Goal: Information Seeking & Learning: Understand process/instructions

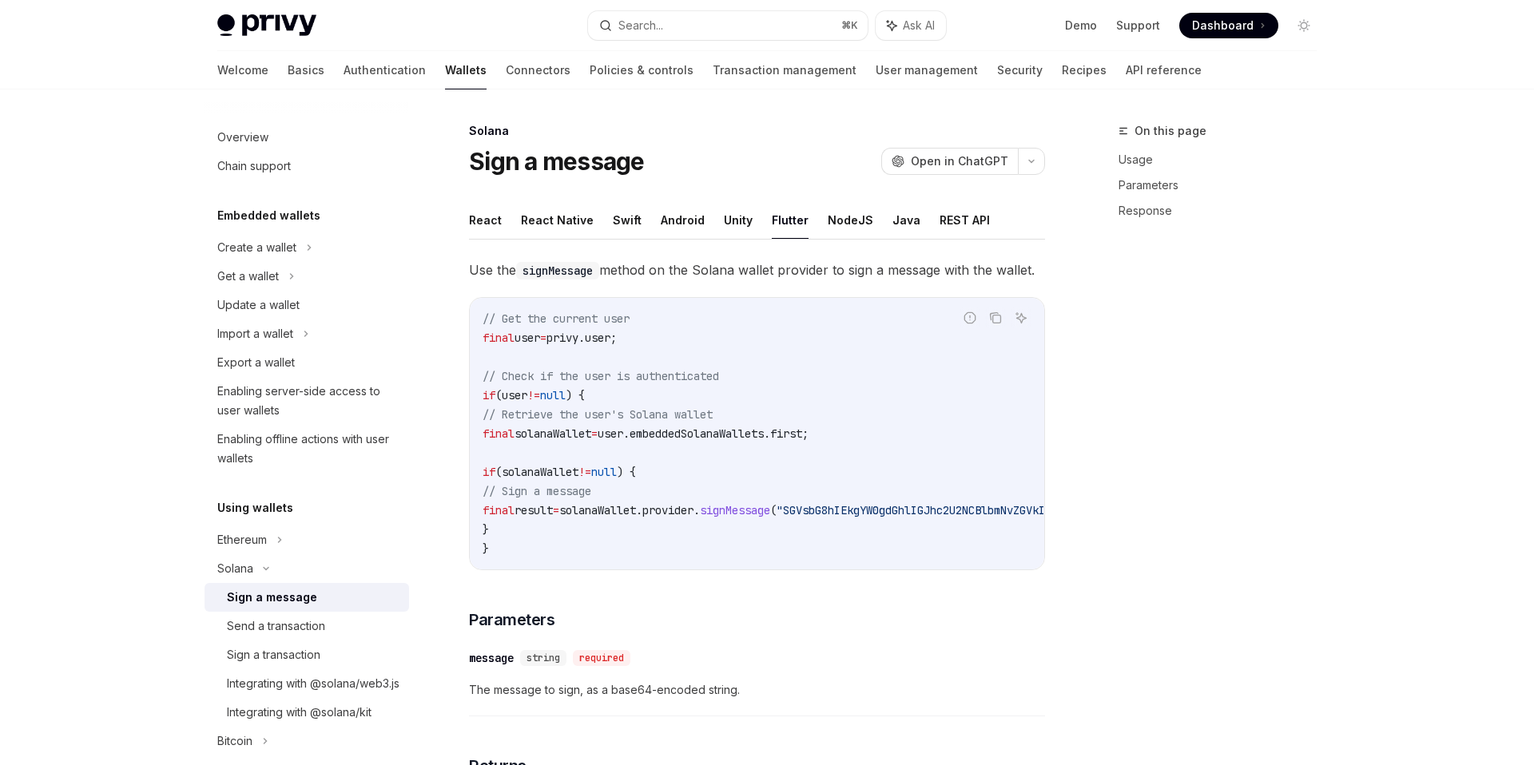
type textarea "*"
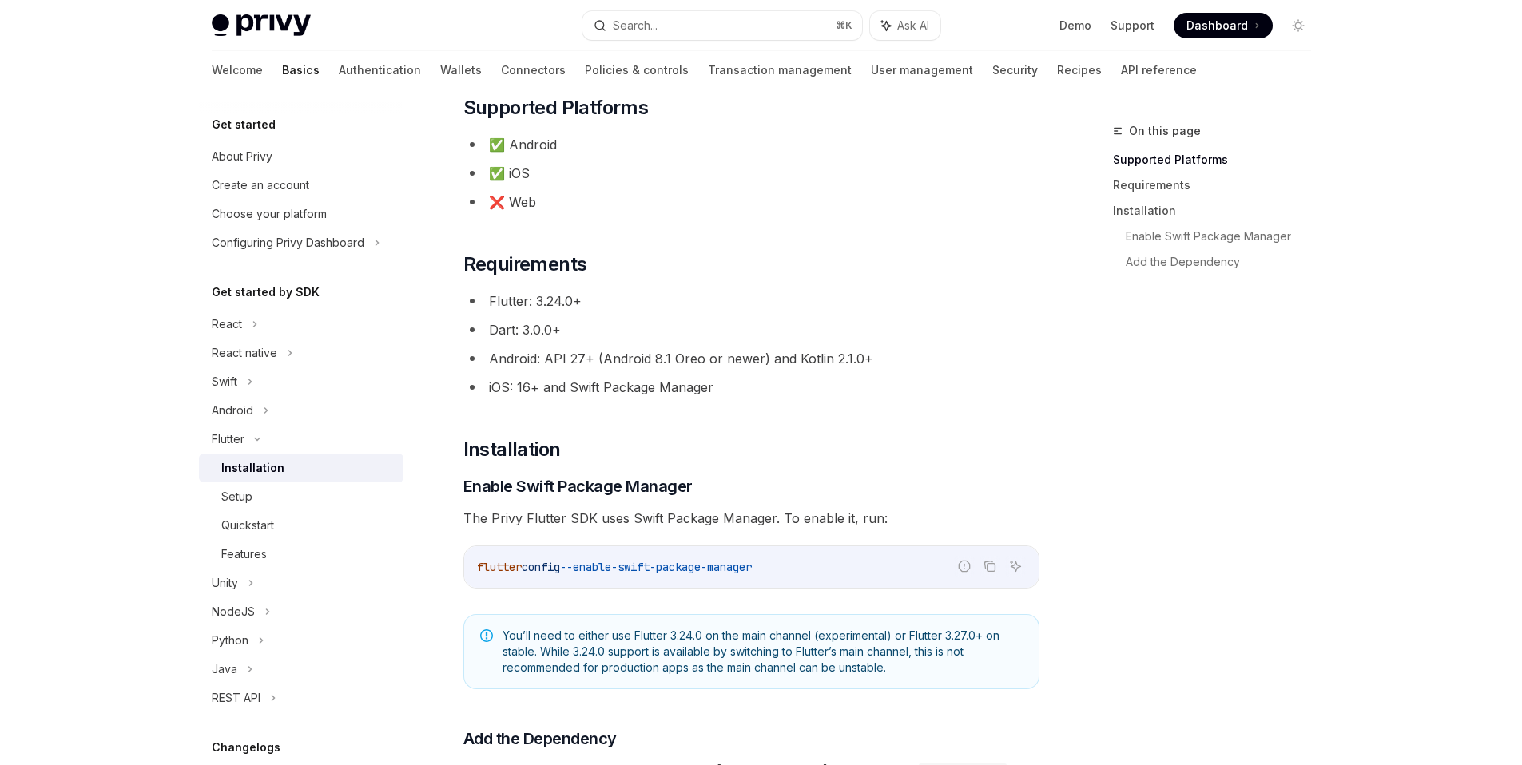
scroll to position [117, 0]
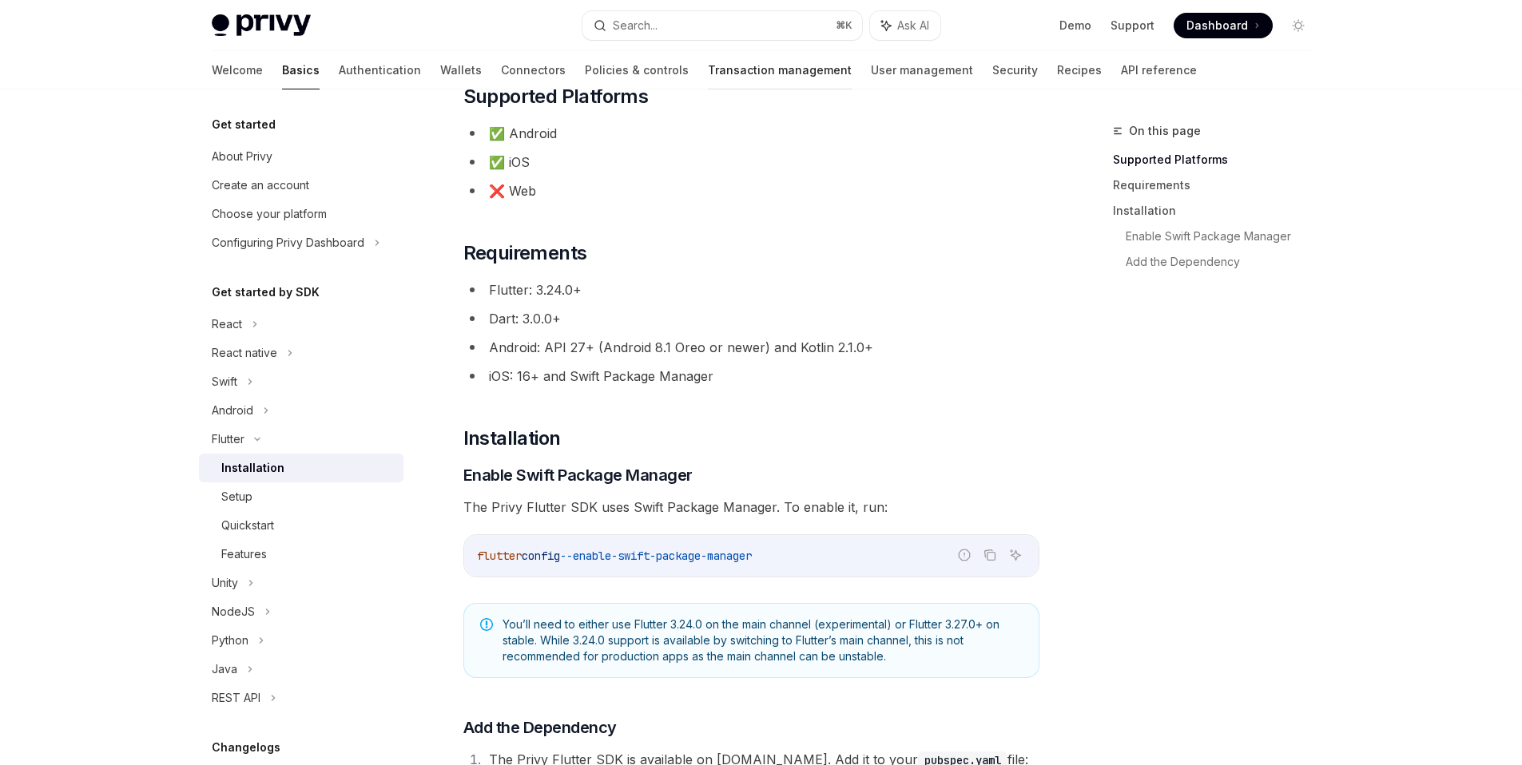
click at [715, 69] on link "Transaction management" at bounding box center [780, 70] width 144 height 38
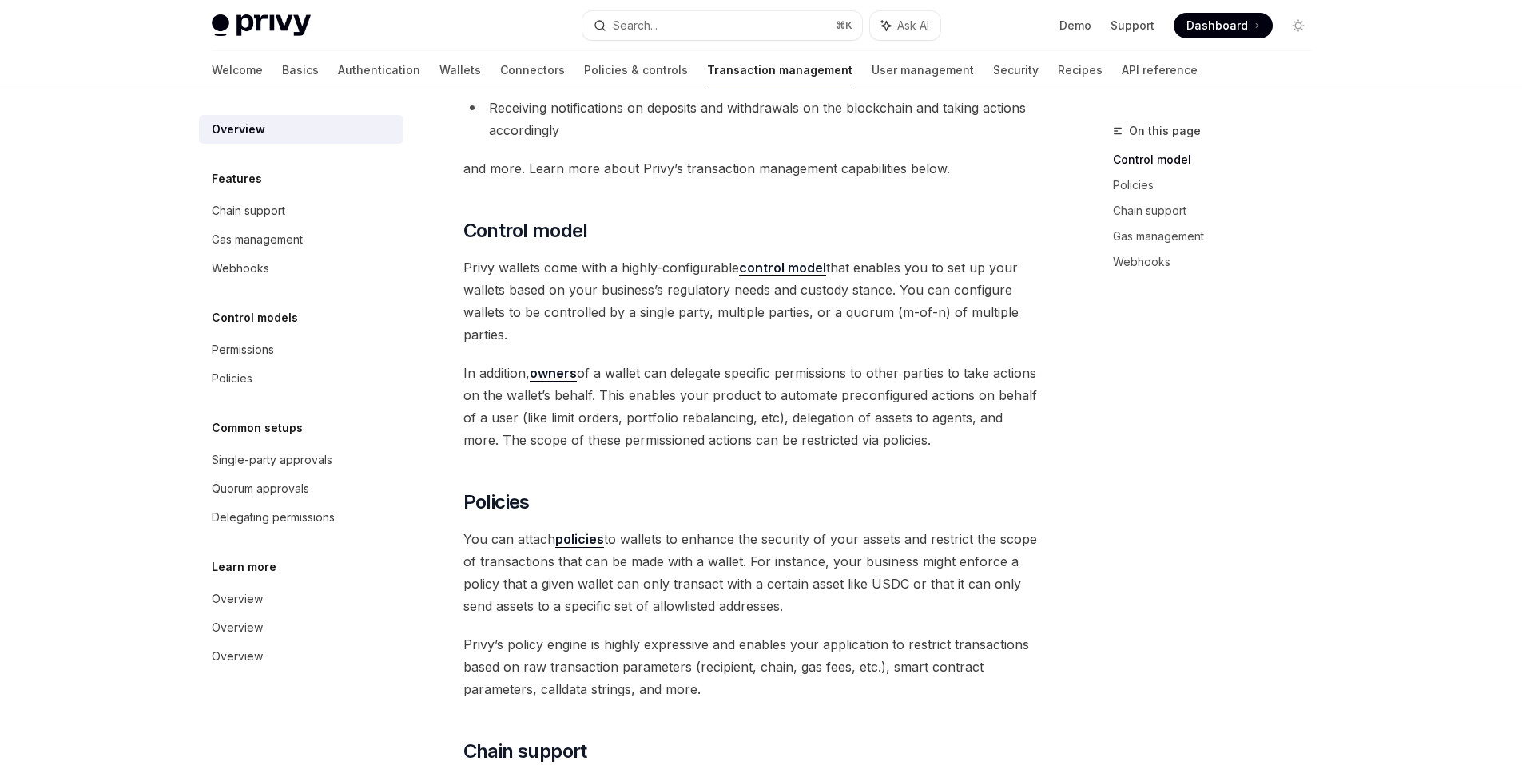
scroll to position [263, 0]
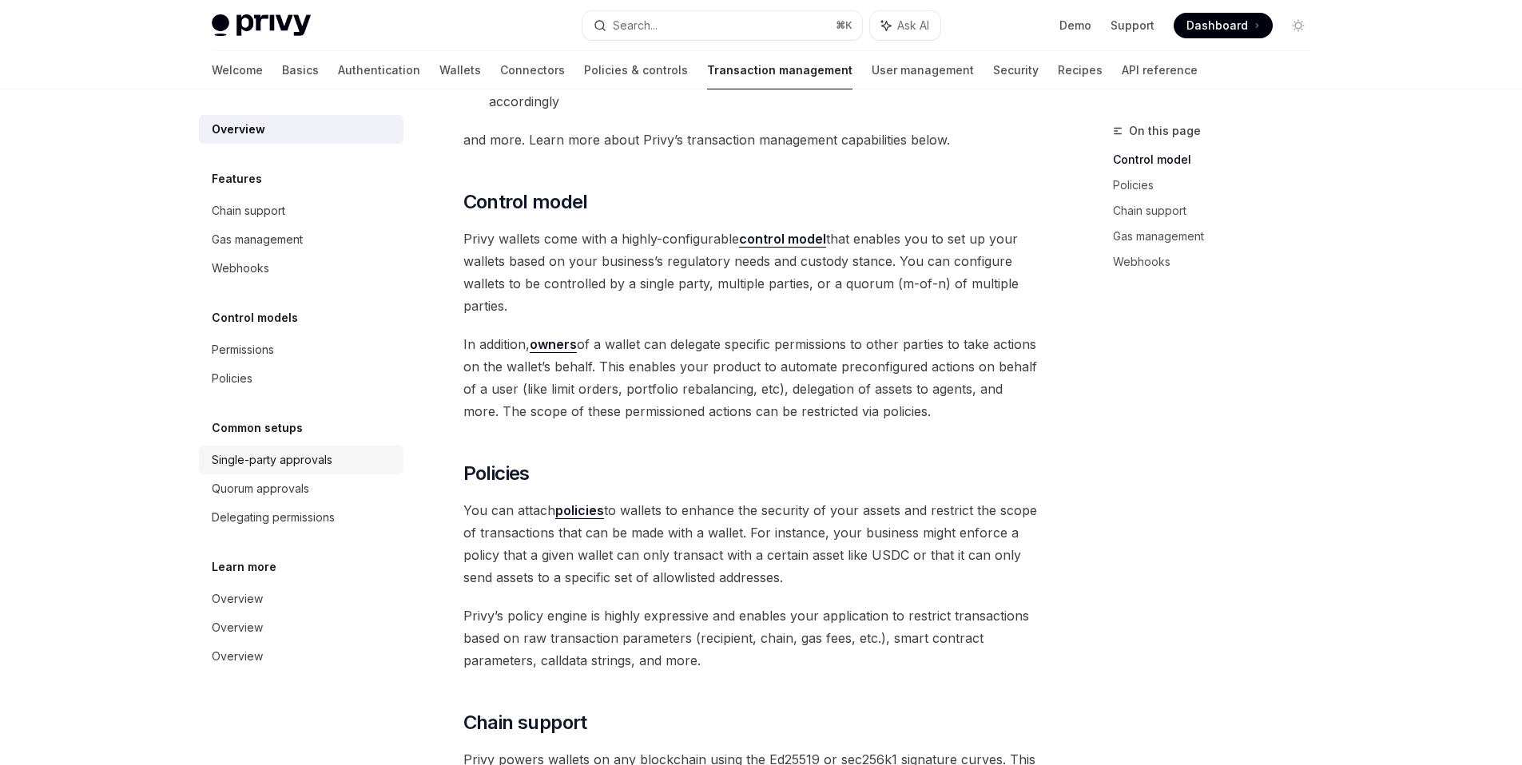
click at [279, 466] on div "Single-party approvals" at bounding box center [272, 459] width 121 height 19
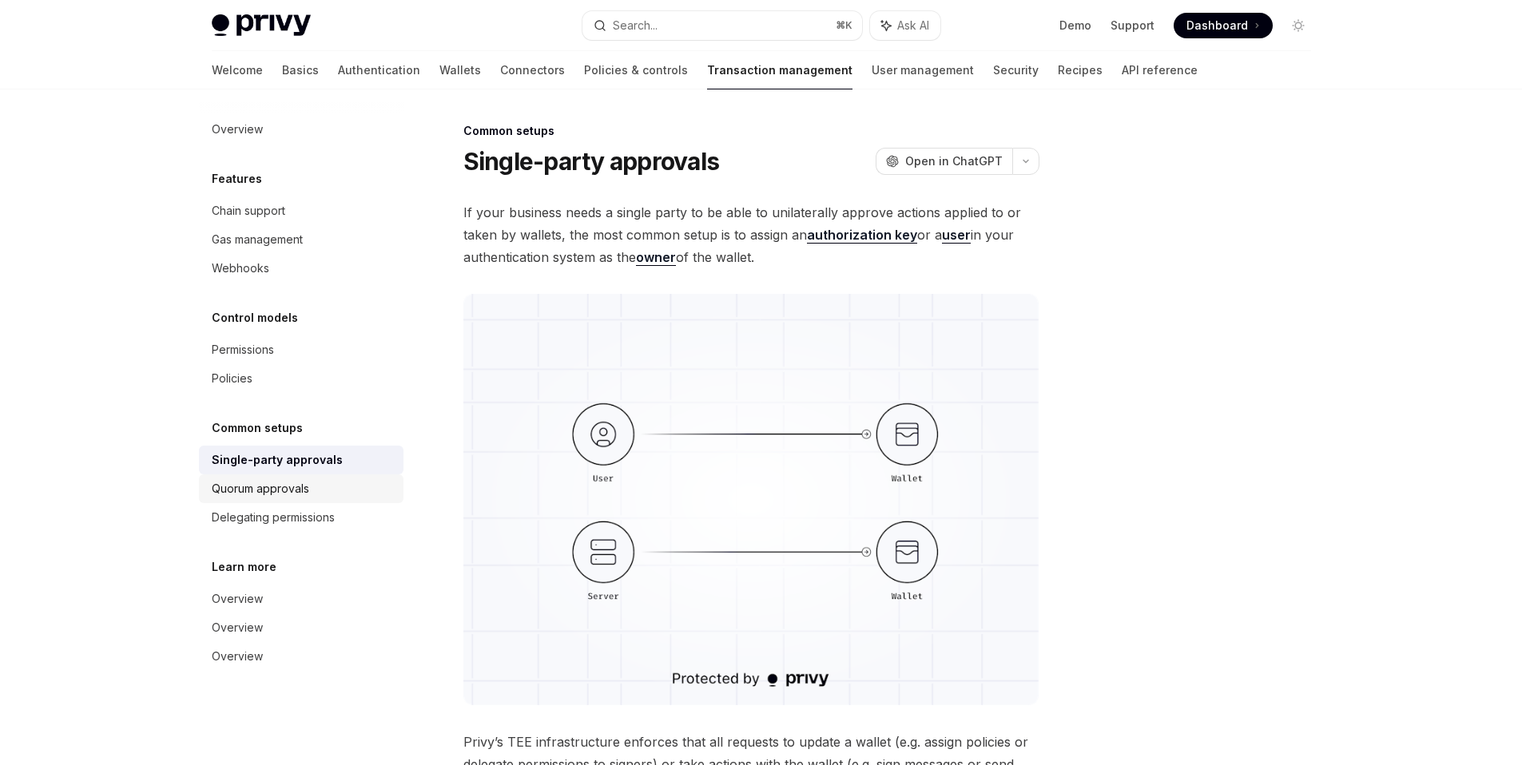
click at [273, 491] on div "Quorum approvals" at bounding box center [260, 488] width 97 height 19
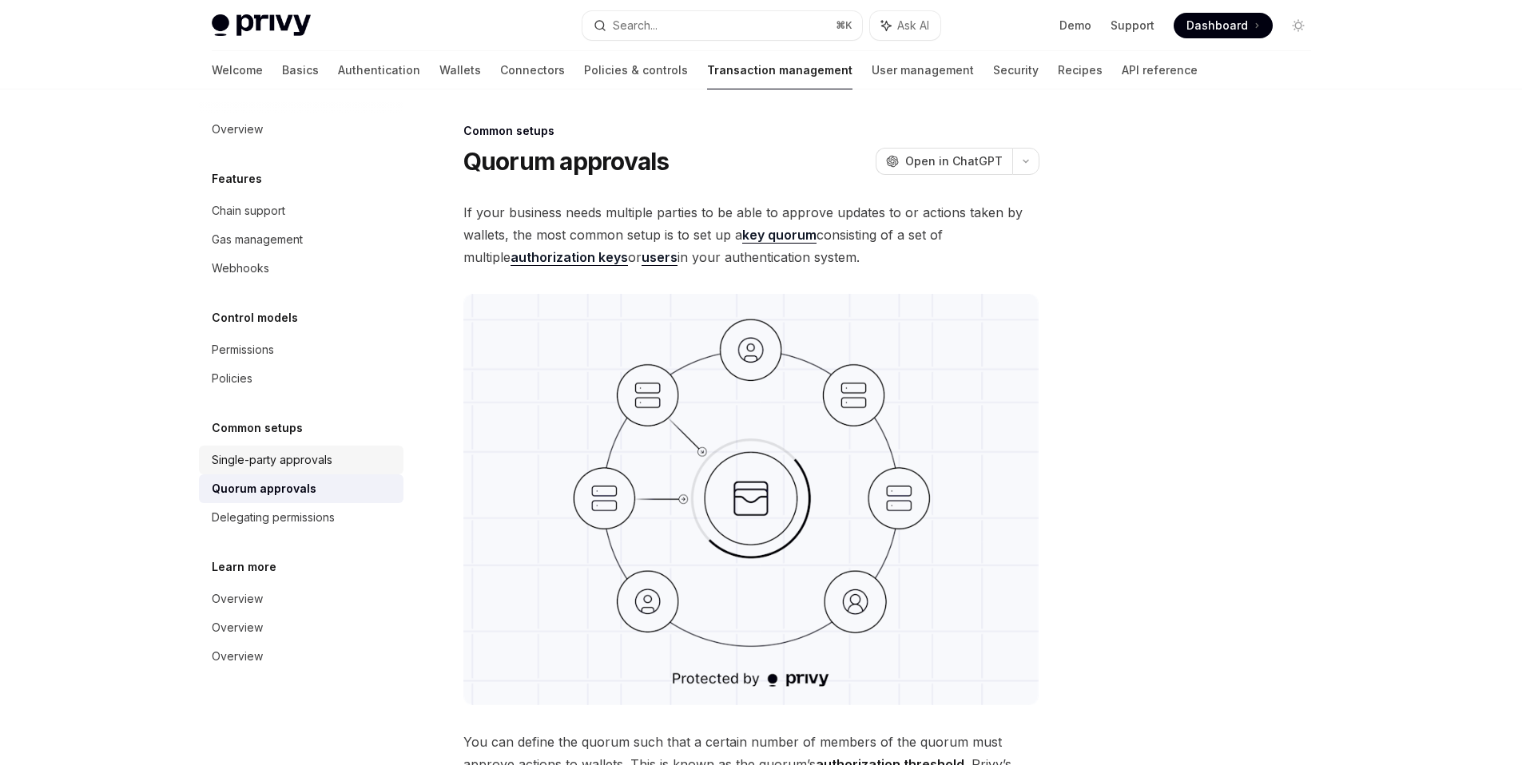
click at [268, 469] on div "Single-party approvals" at bounding box center [272, 459] width 121 height 19
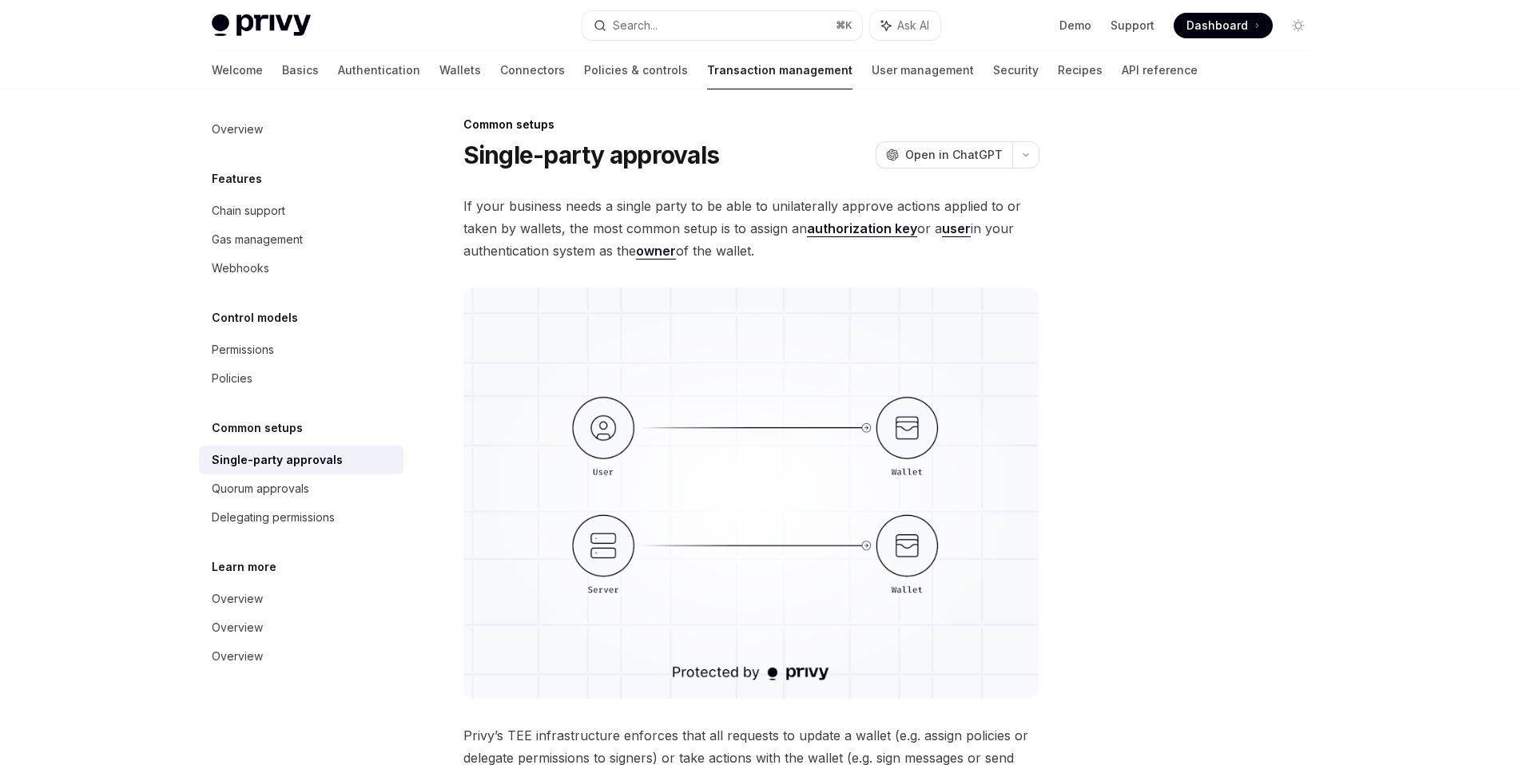
scroll to position [10, 0]
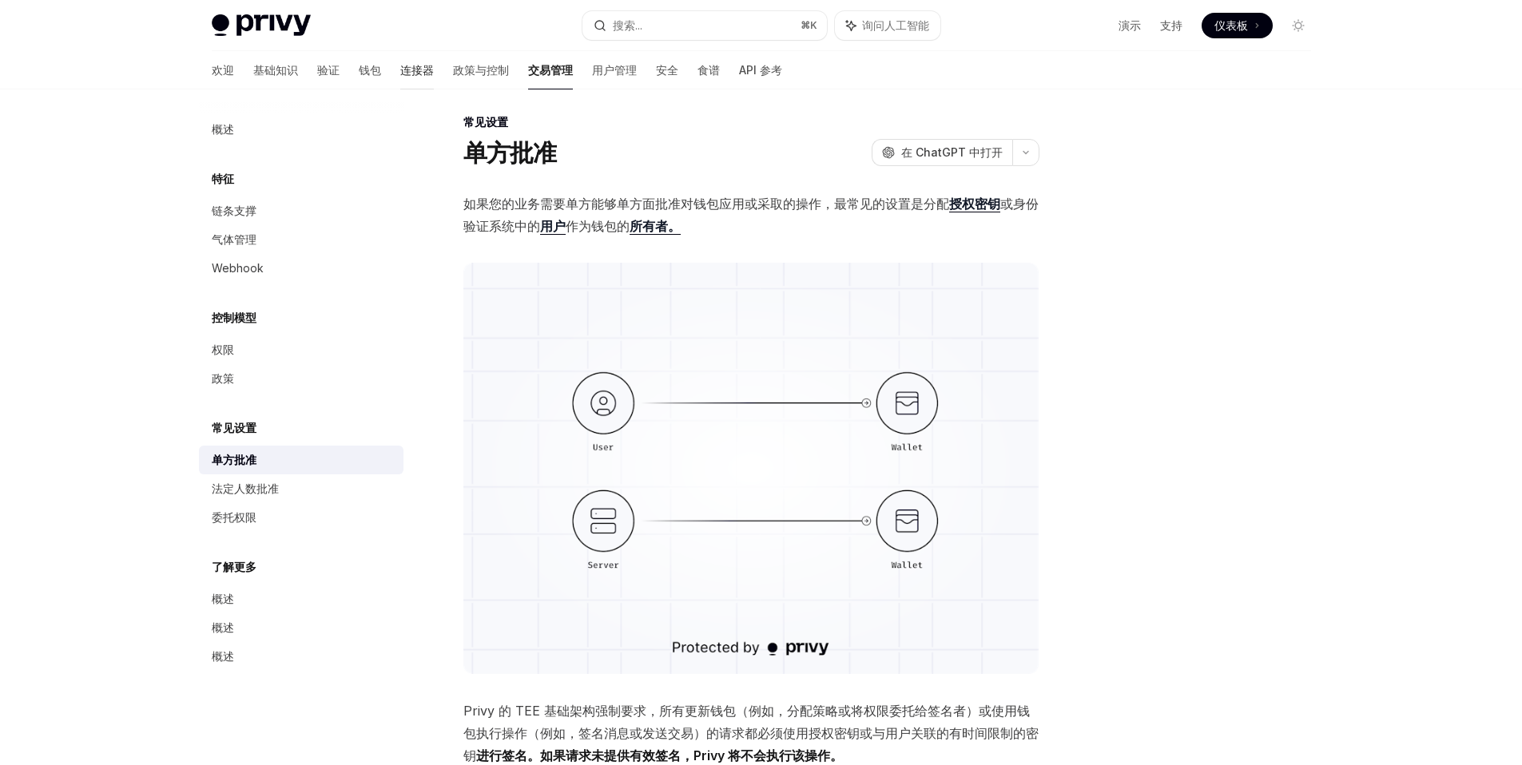
click at [400, 71] on font "连接器" at bounding box center [417, 70] width 34 height 14
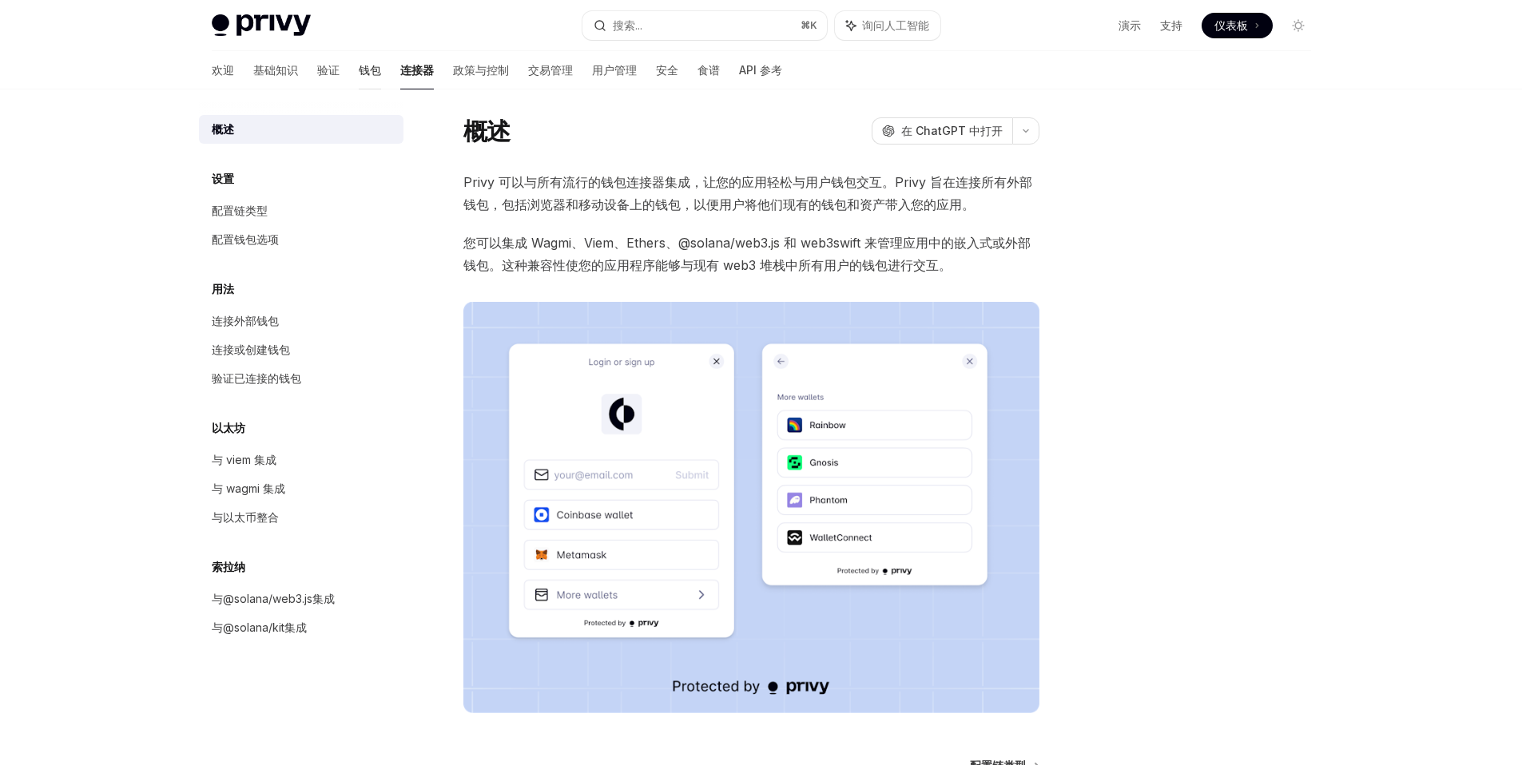
click at [359, 76] on font "钱包" at bounding box center [370, 70] width 22 height 14
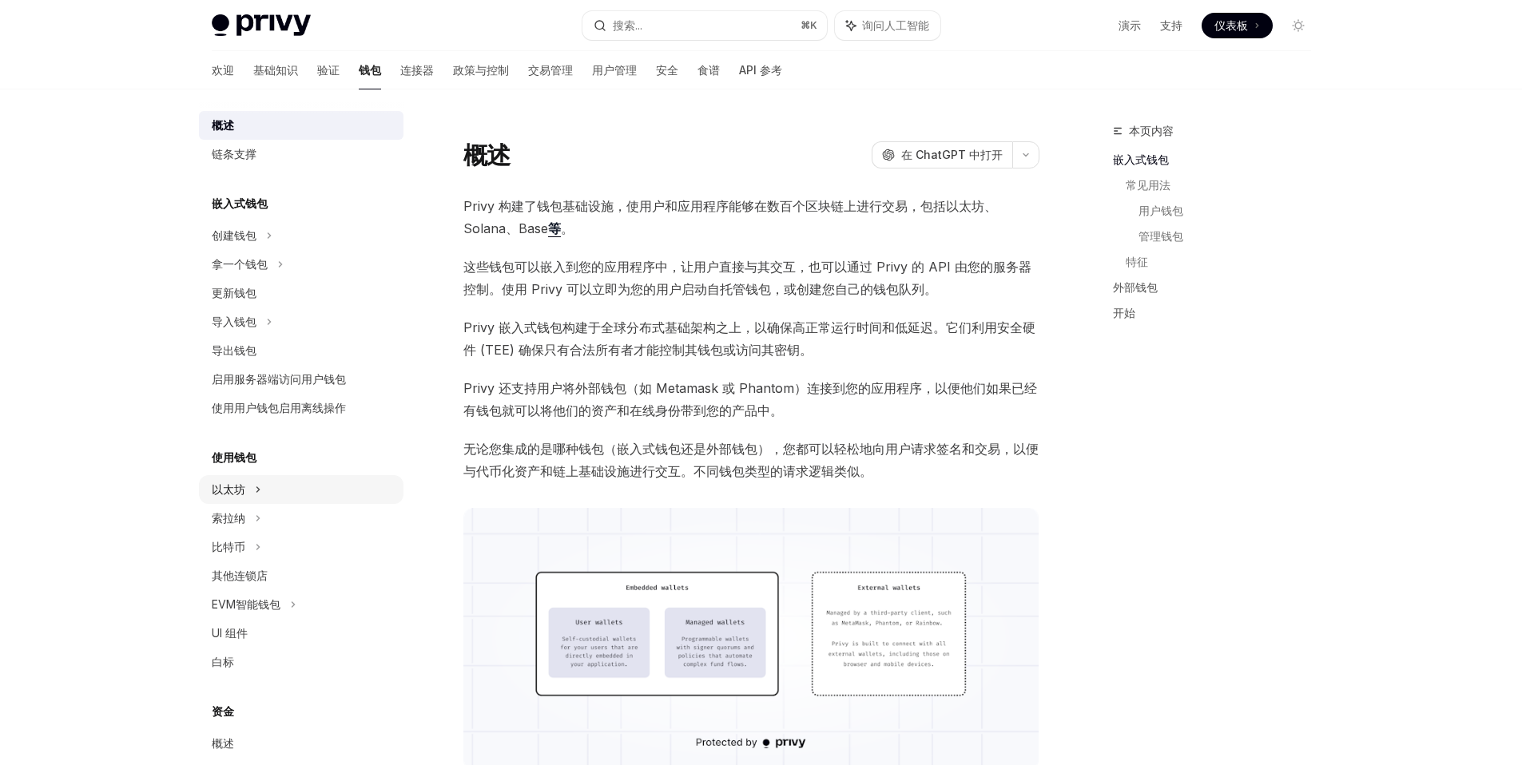
scroll to position [15, 0]
click at [252, 511] on div "索拉纳" at bounding box center [301, 515] width 204 height 29
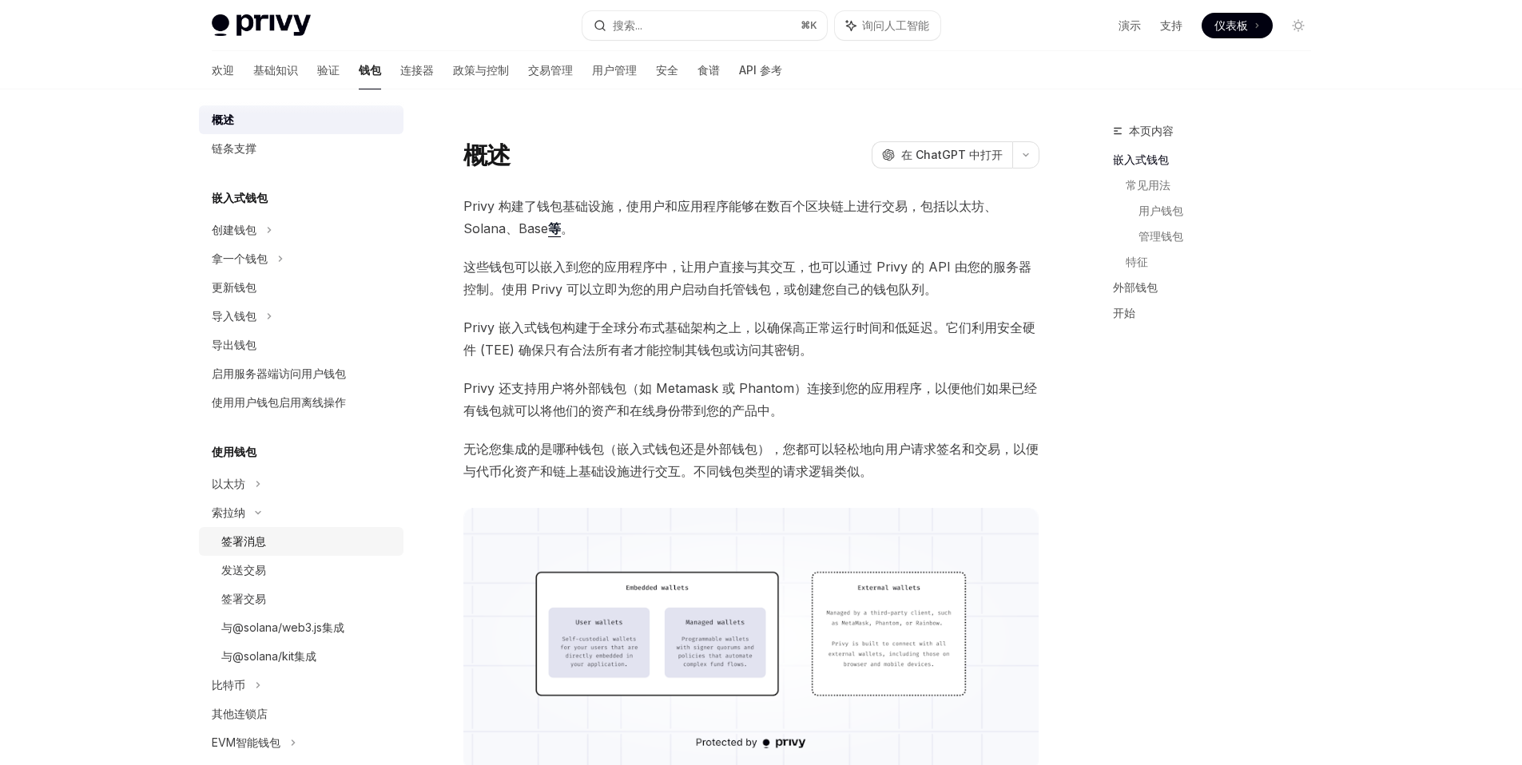
scroll to position [18, 0]
click at [259, 543] on font "签署消息" at bounding box center [243, 541] width 45 height 14
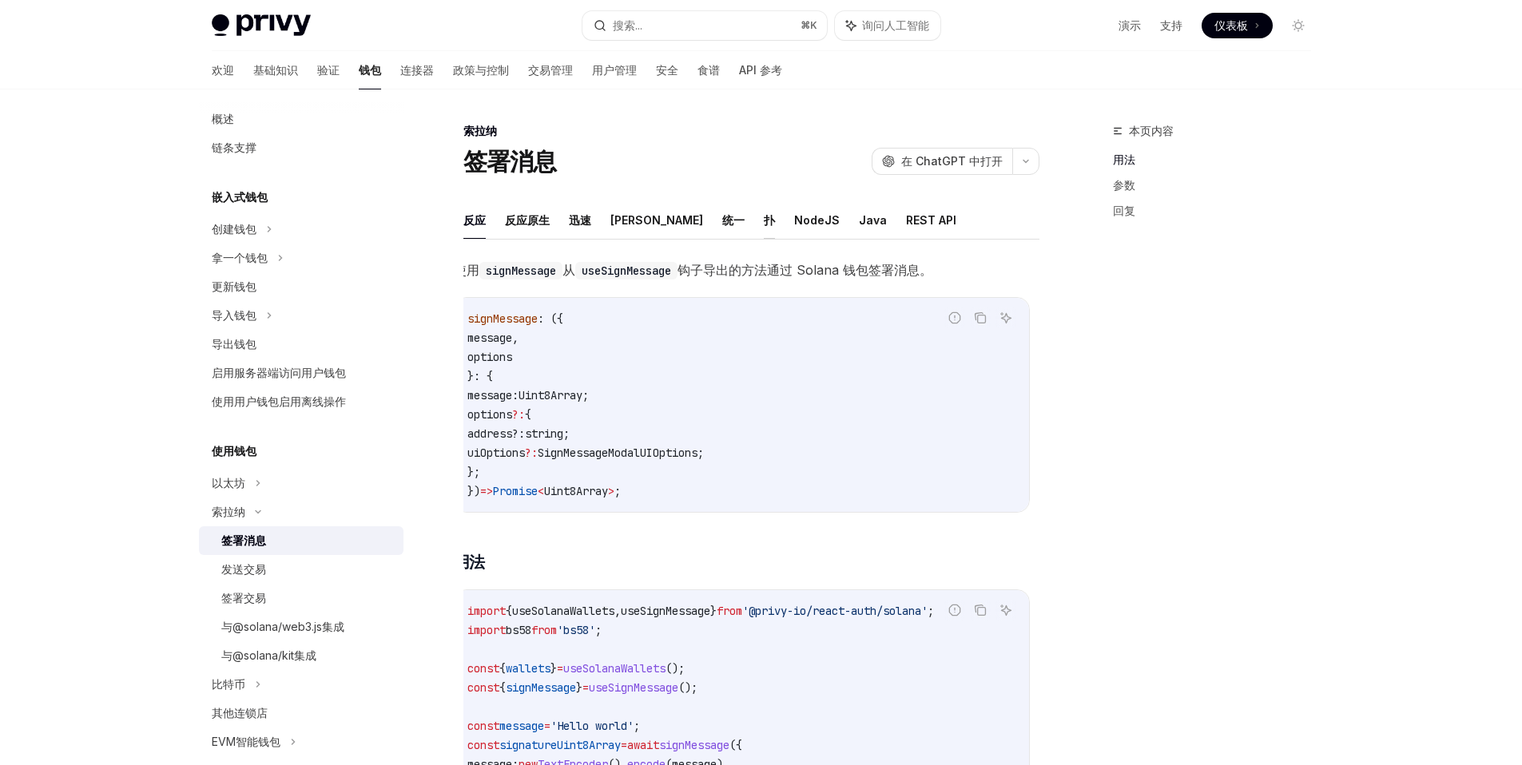
click at [764, 224] on font "扑" at bounding box center [769, 220] width 11 height 14
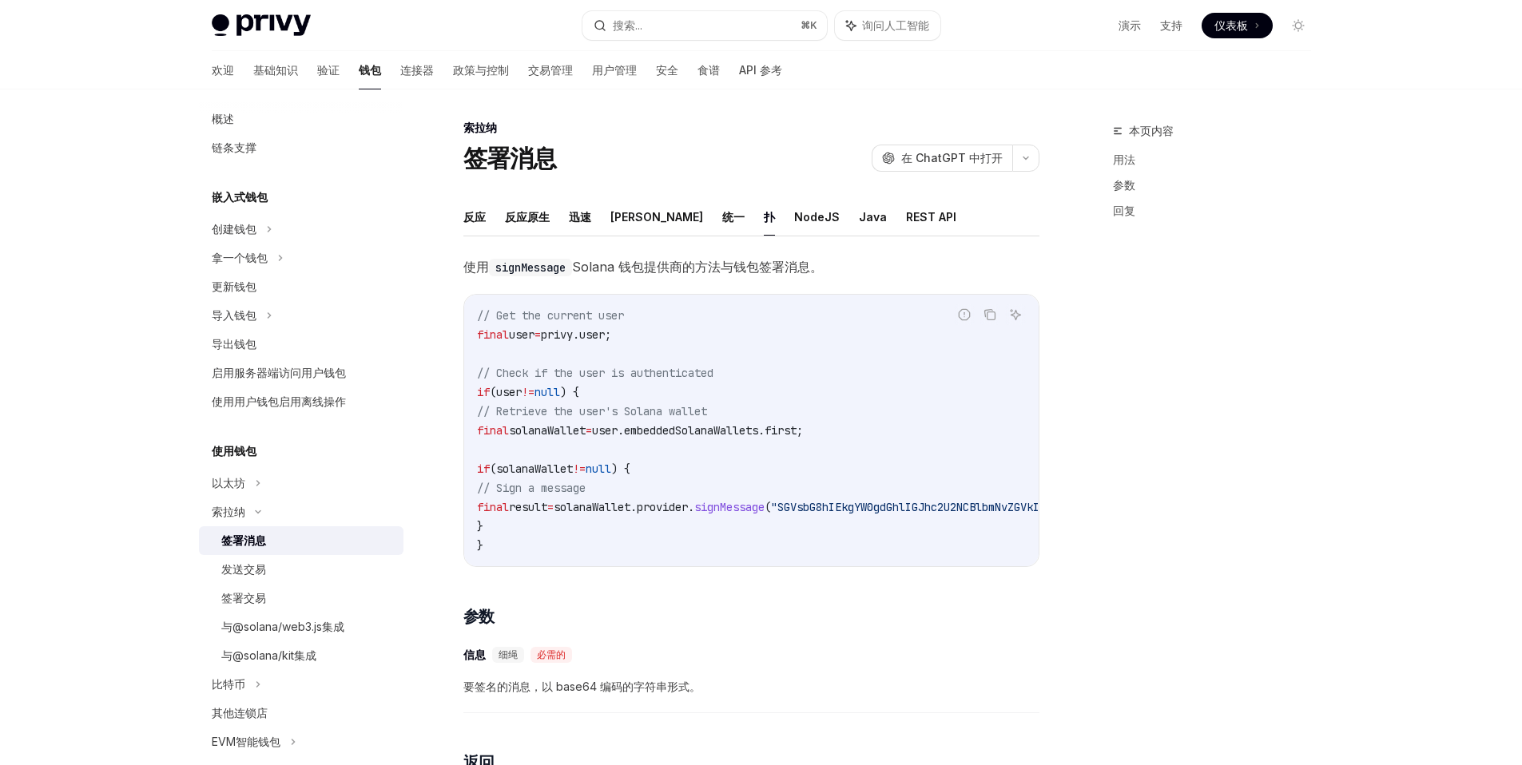
scroll to position [6, 0]
click at [687, 429] on span "user.embeddedSolanaWallets.first;" at bounding box center [697, 427] width 211 height 14
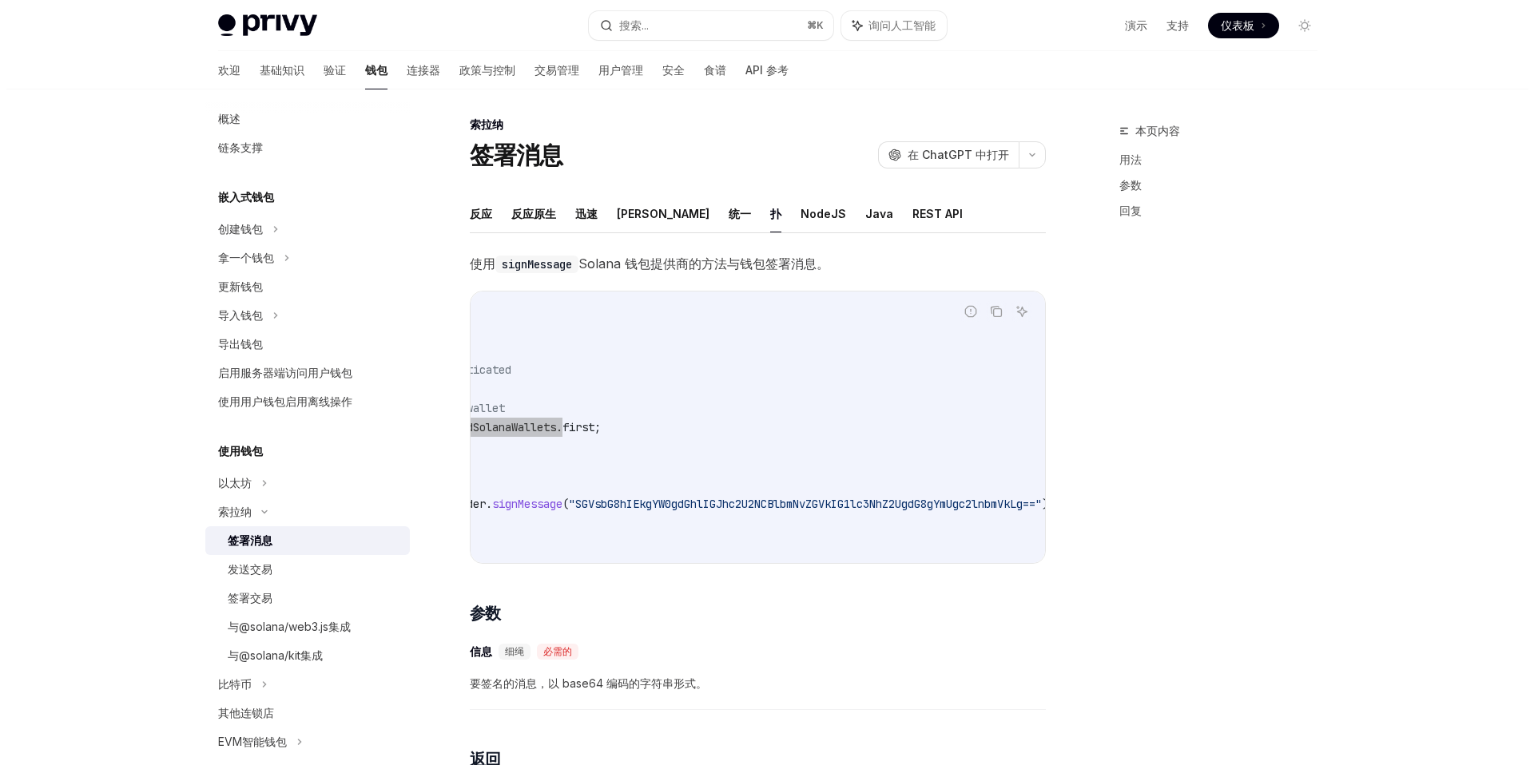
scroll to position [0, 0]
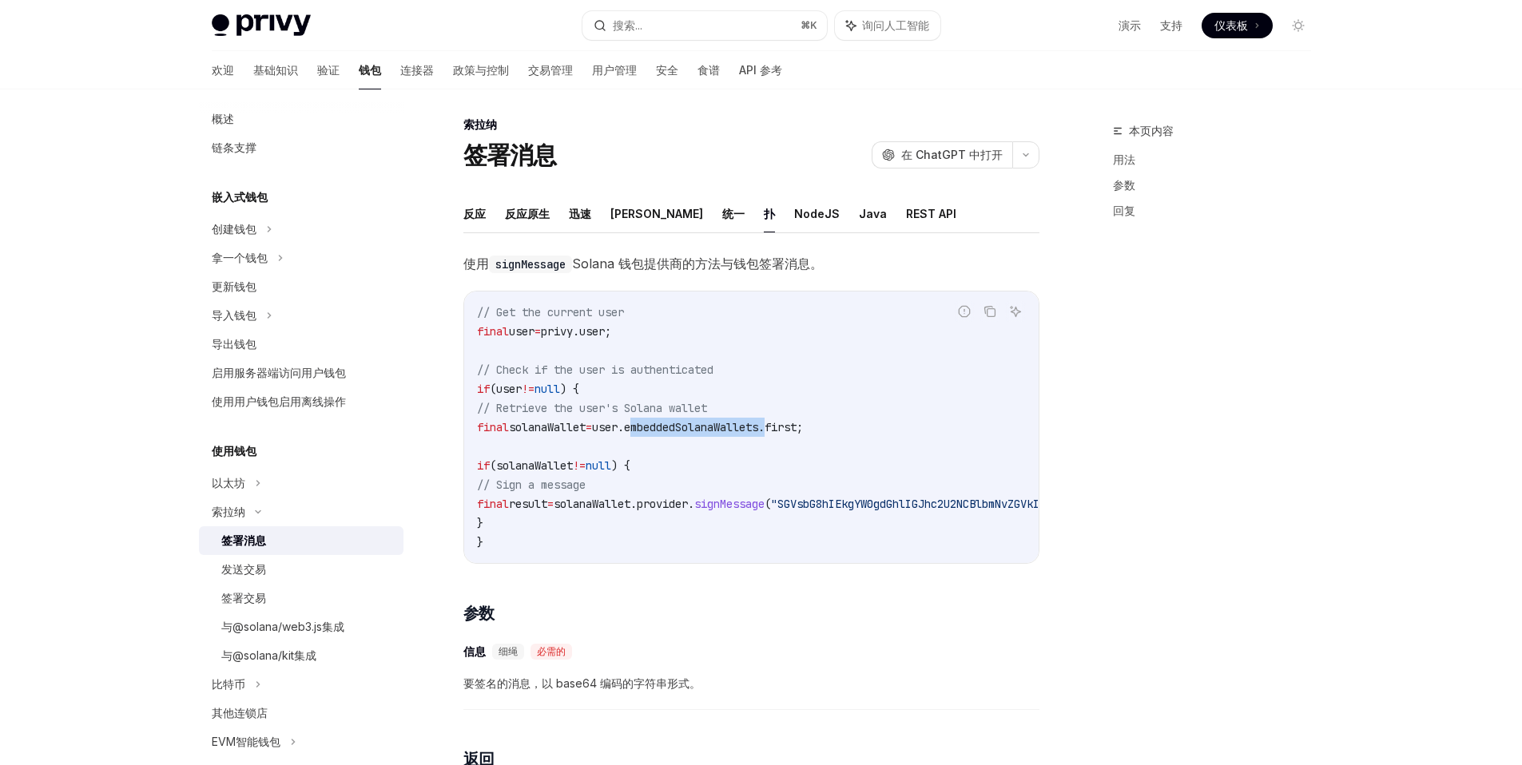
click at [764, 500] on span "signMessage" at bounding box center [729, 504] width 70 height 14
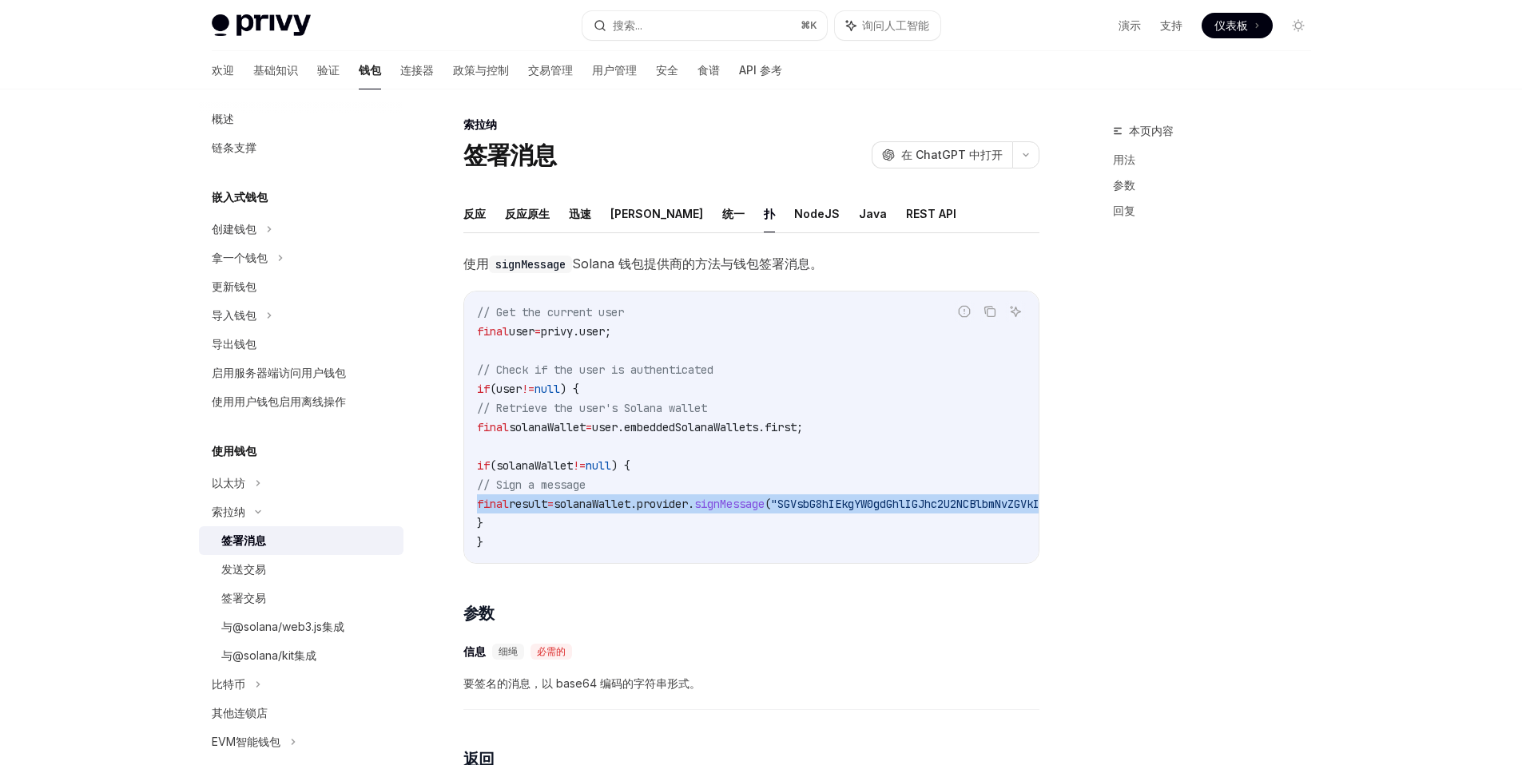
click at [764, 500] on span "signMessage" at bounding box center [729, 504] width 70 height 14
copy code "final result = solanaWallet.provider. signMessage ( "SGVsbG8hIEkgYW0gdGhlIGJhc2…"
click at [685, 497] on span "solanaWallet.provider." at bounding box center [629, 504] width 141 height 14
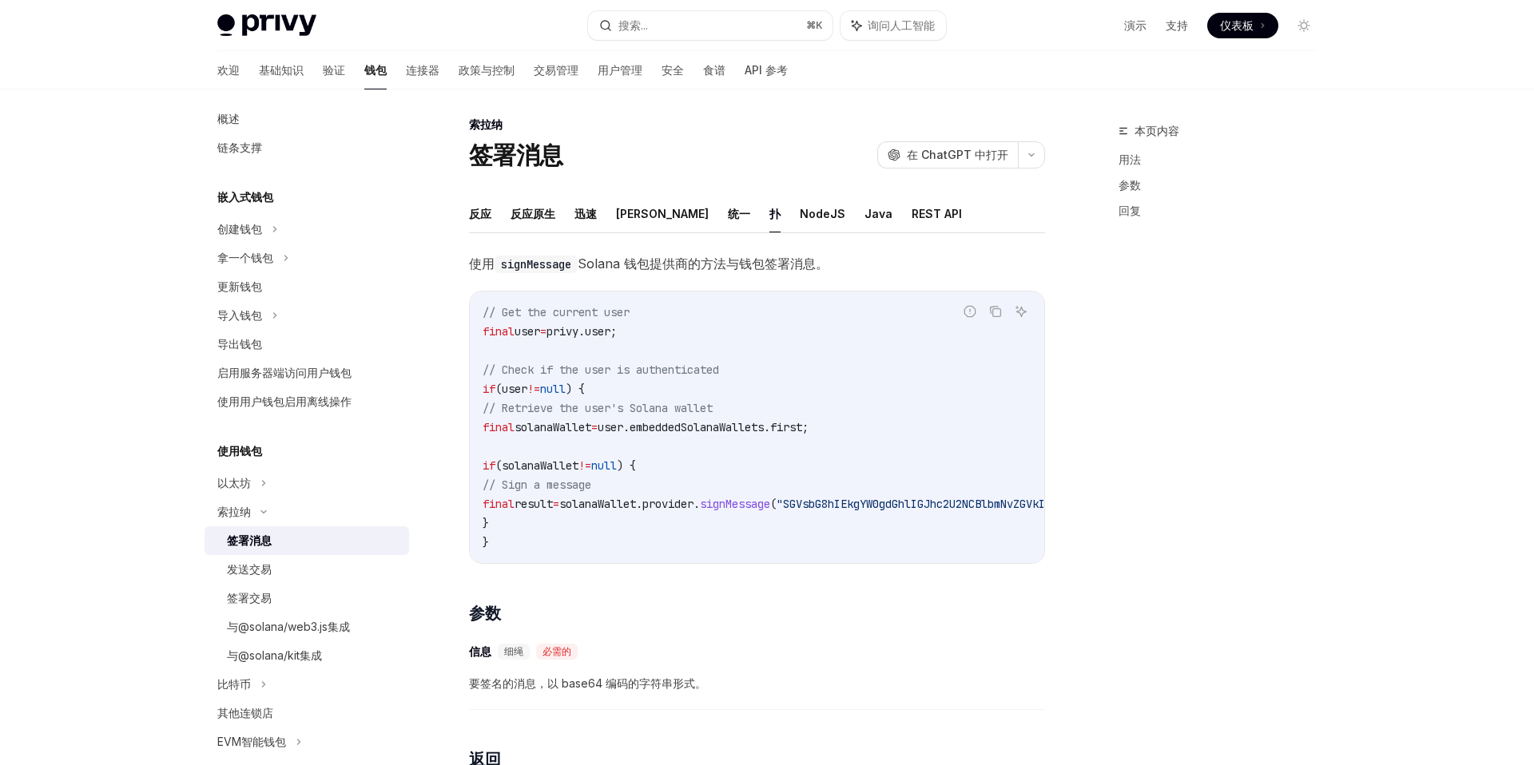
click at [685, 497] on span "solanaWallet.provider." at bounding box center [629, 504] width 141 height 14
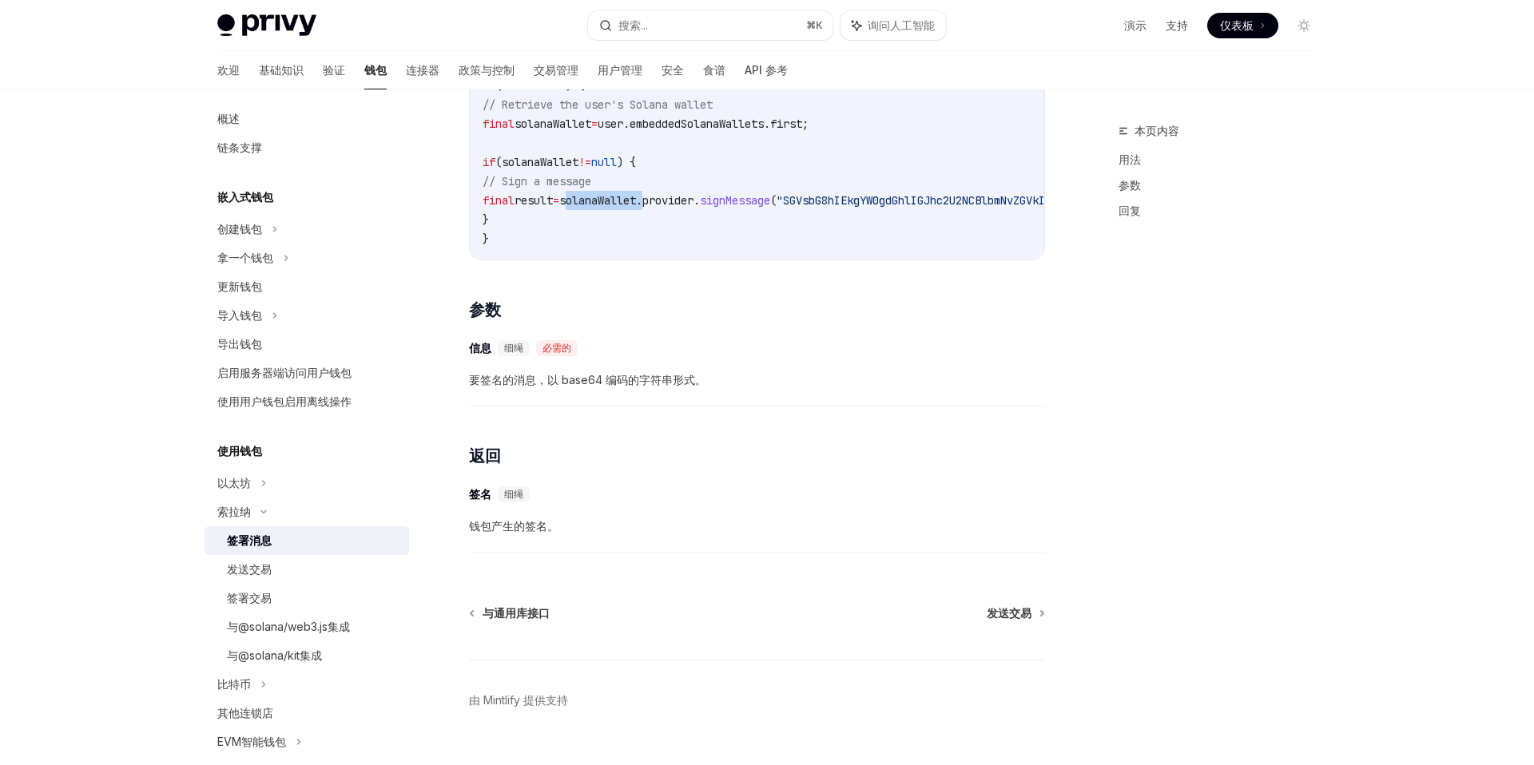
scroll to position [316, 0]
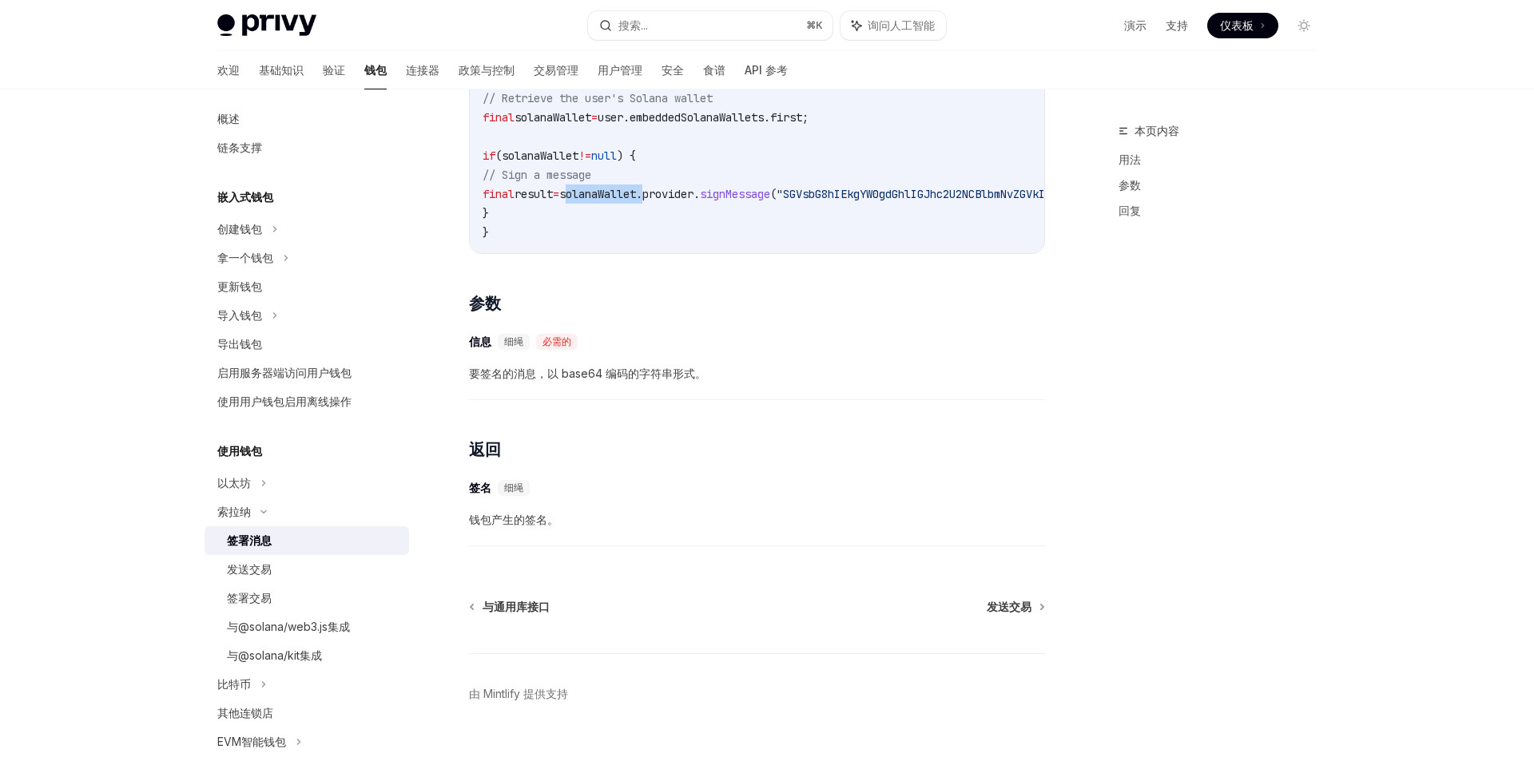
click at [499, 522] on font "钱包产生的签名。" at bounding box center [513, 520] width 89 height 14
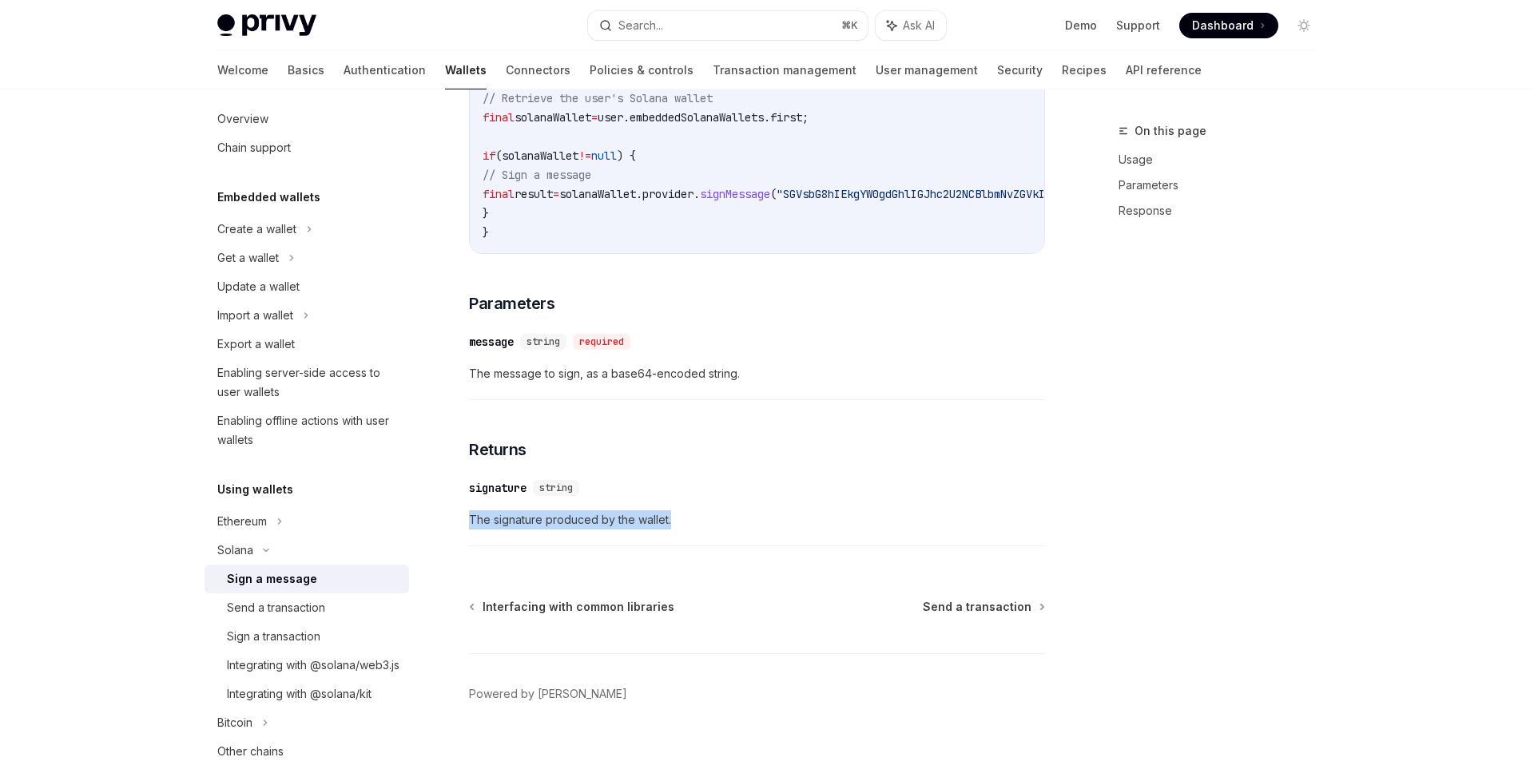
click at [967, 400] on div "​ message string required The message to sign, as a base64-encoded string." at bounding box center [757, 362] width 576 height 76
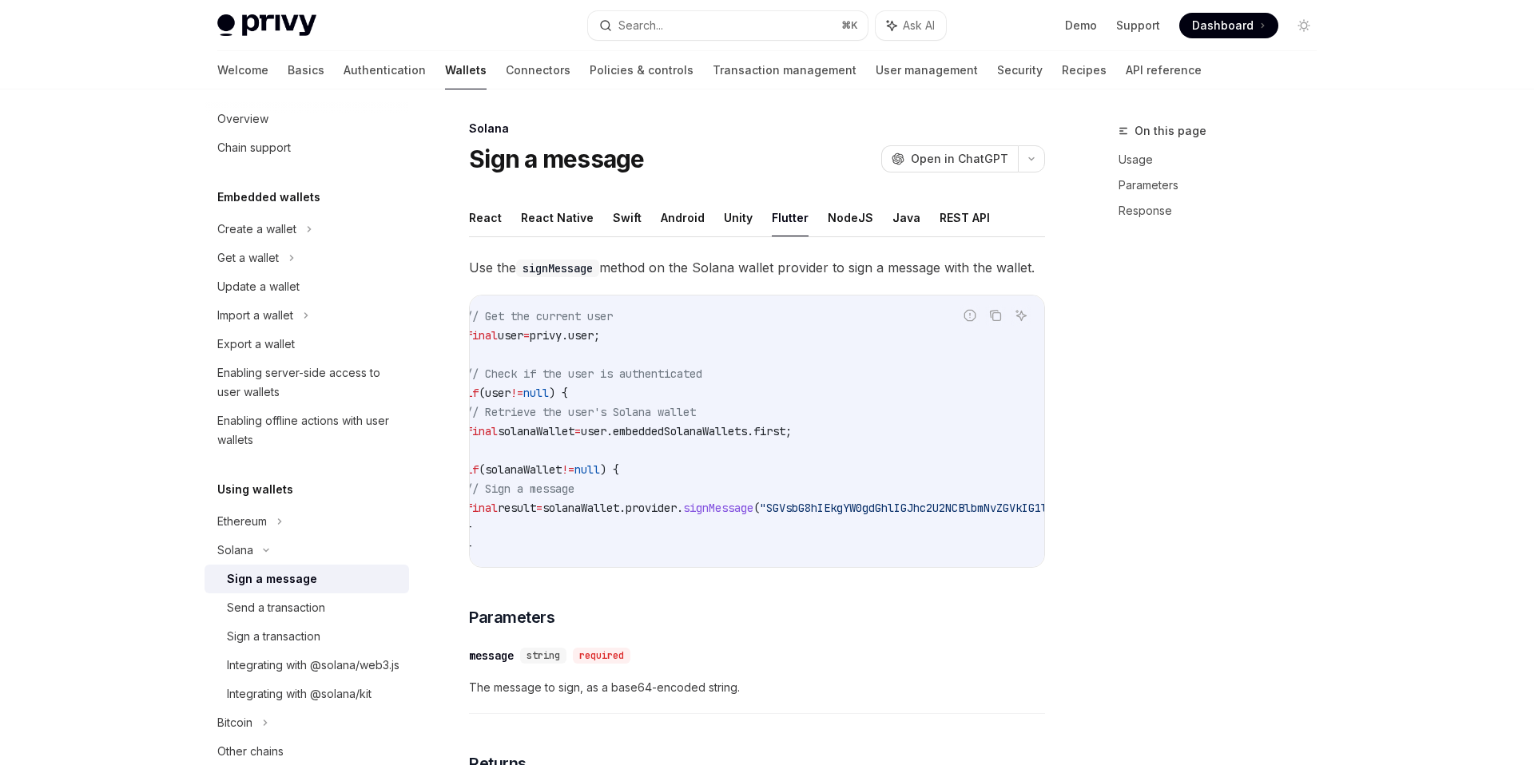
scroll to position [0, 0]
click at [743, 277] on span "Use the signMessage method on the Solana wallet provider to sign a message with…" at bounding box center [757, 270] width 576 height 22
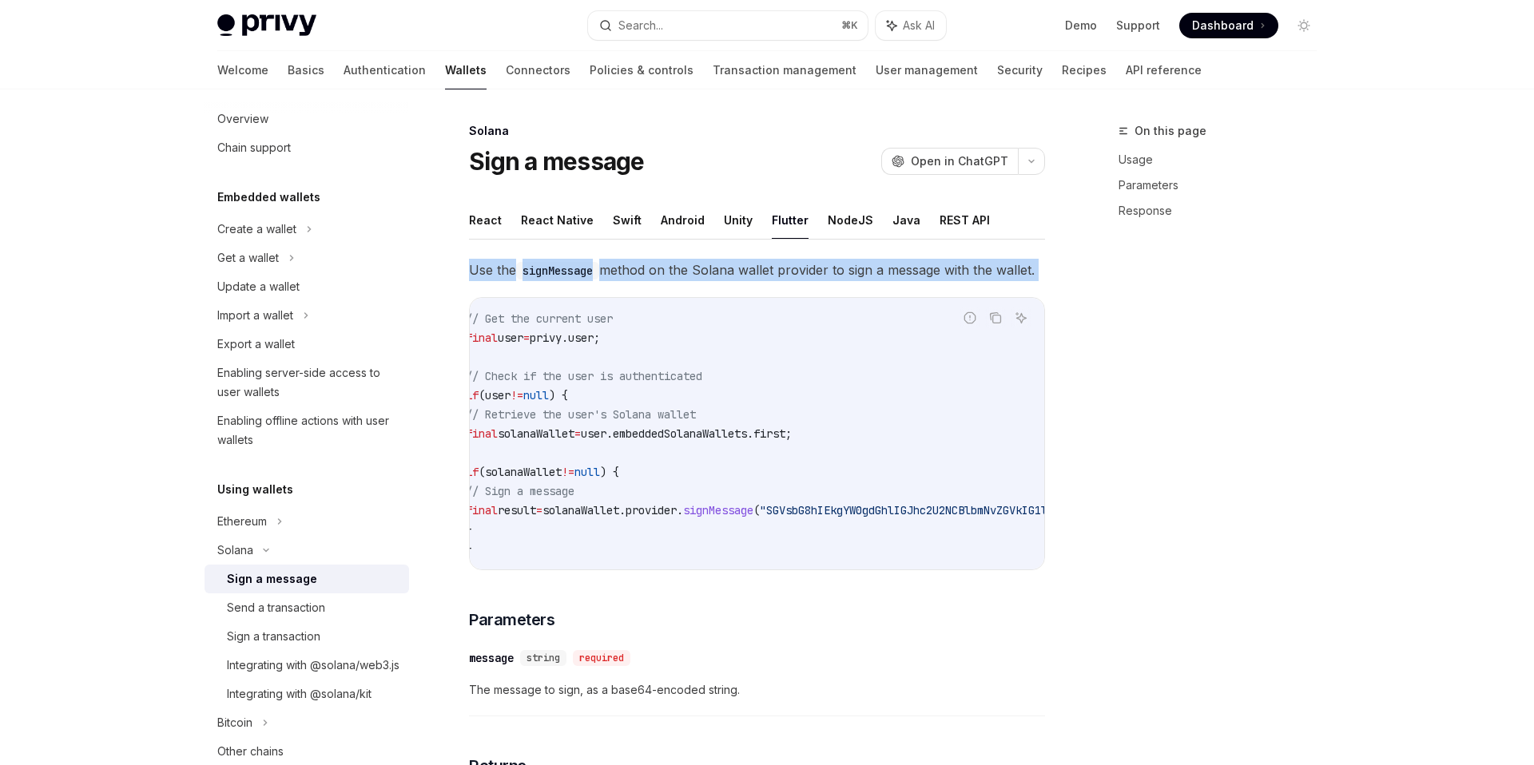
click at [1145, 315] on div "On this page Usage Parameters Response" at bounding box center [1207, 443] width 243 height 644
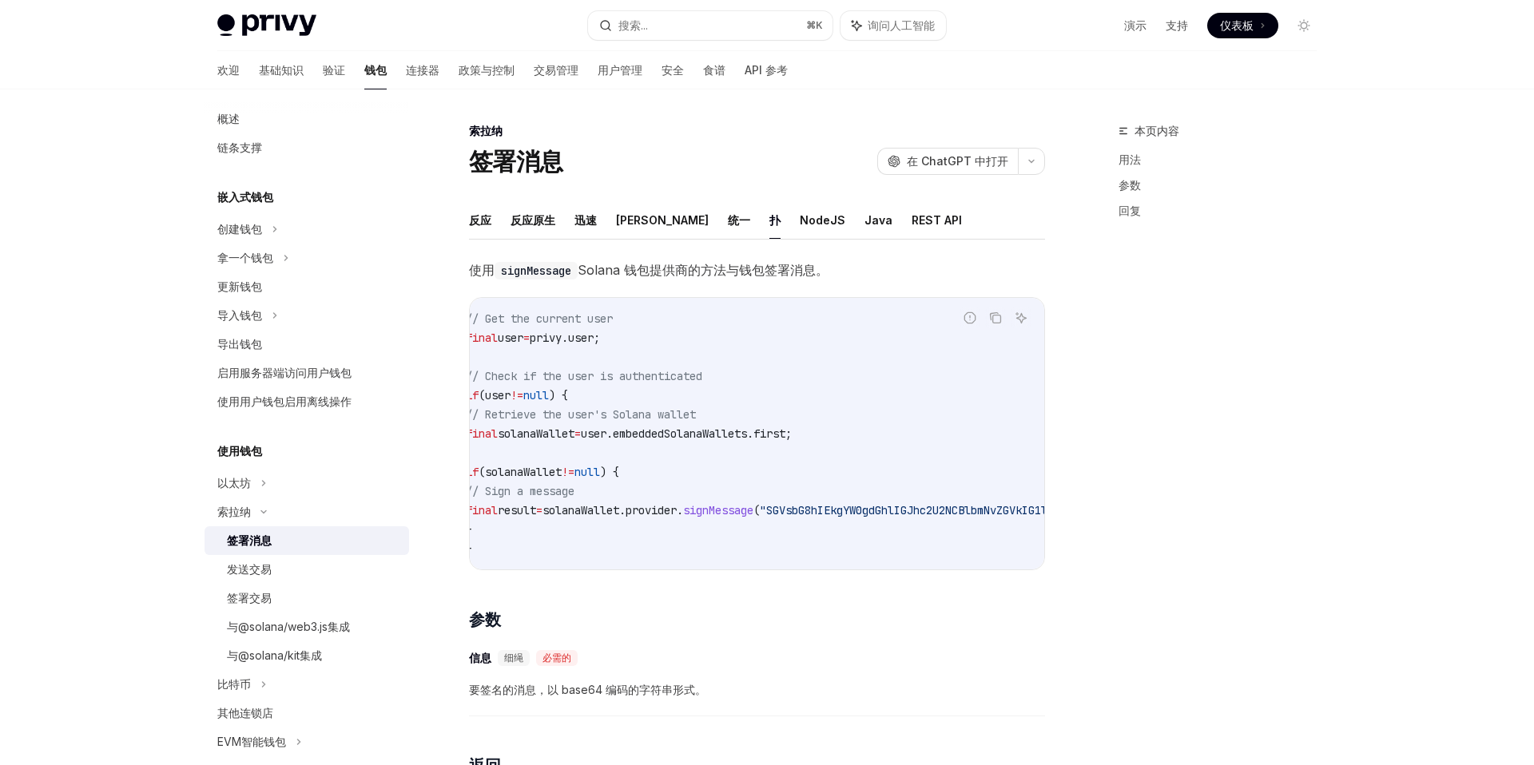
click at [681, 279] on span "使用 signMessage Solana 钱包提供商的方法与钱包签署消息。" at bounding box center [757, 270] width 576 height 22
click at [649, 520] on code "// Get the current user final user = privy.user; // Check if the user is authen…" at bounding box center [872, 433] width 812 height 249
click at [784, 336] on code "// Get the current user final user = privy.user; // Check if the user is authen…" at bounding box center [872, 433] width 812 height 249
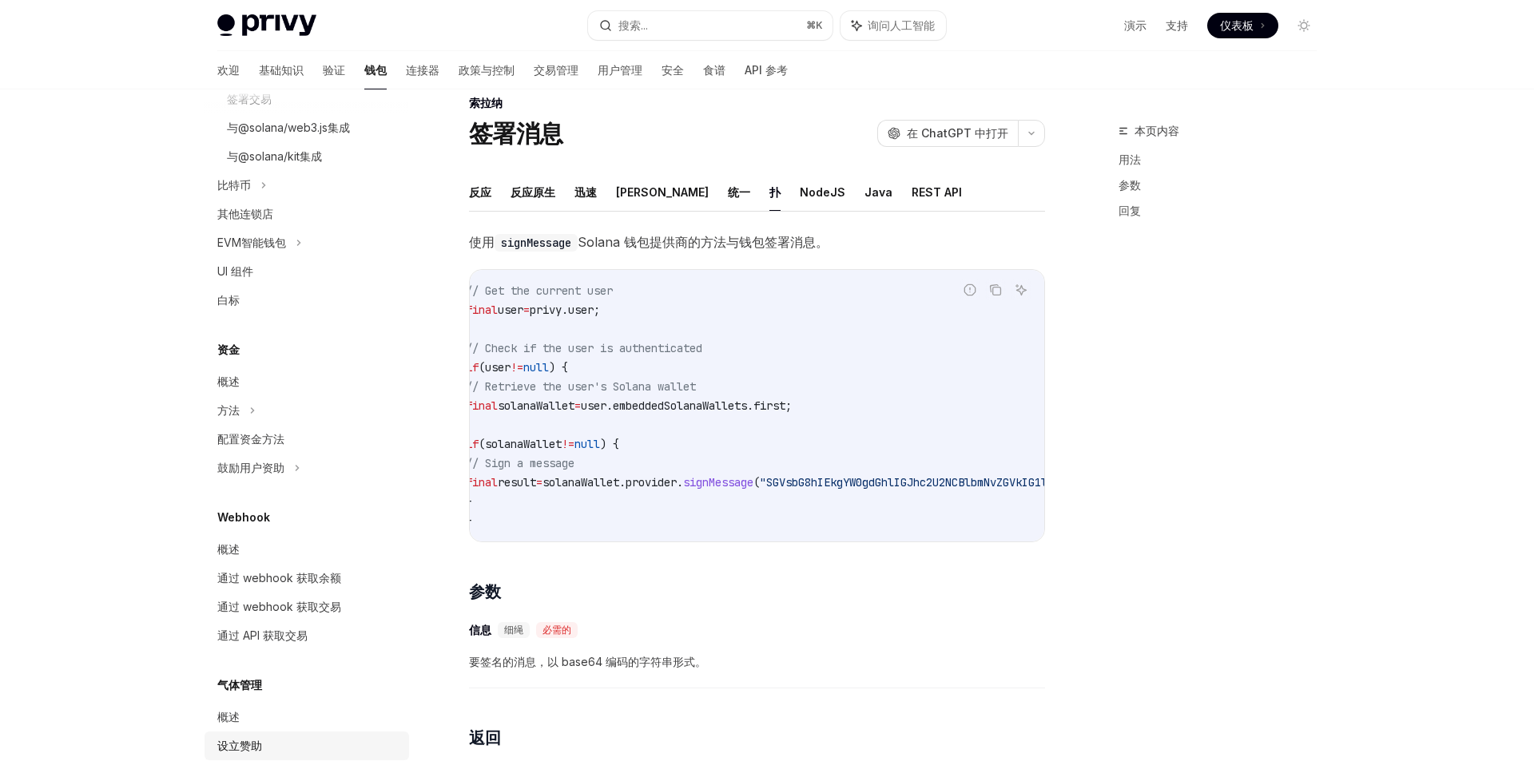
scroll to position [712, 0]
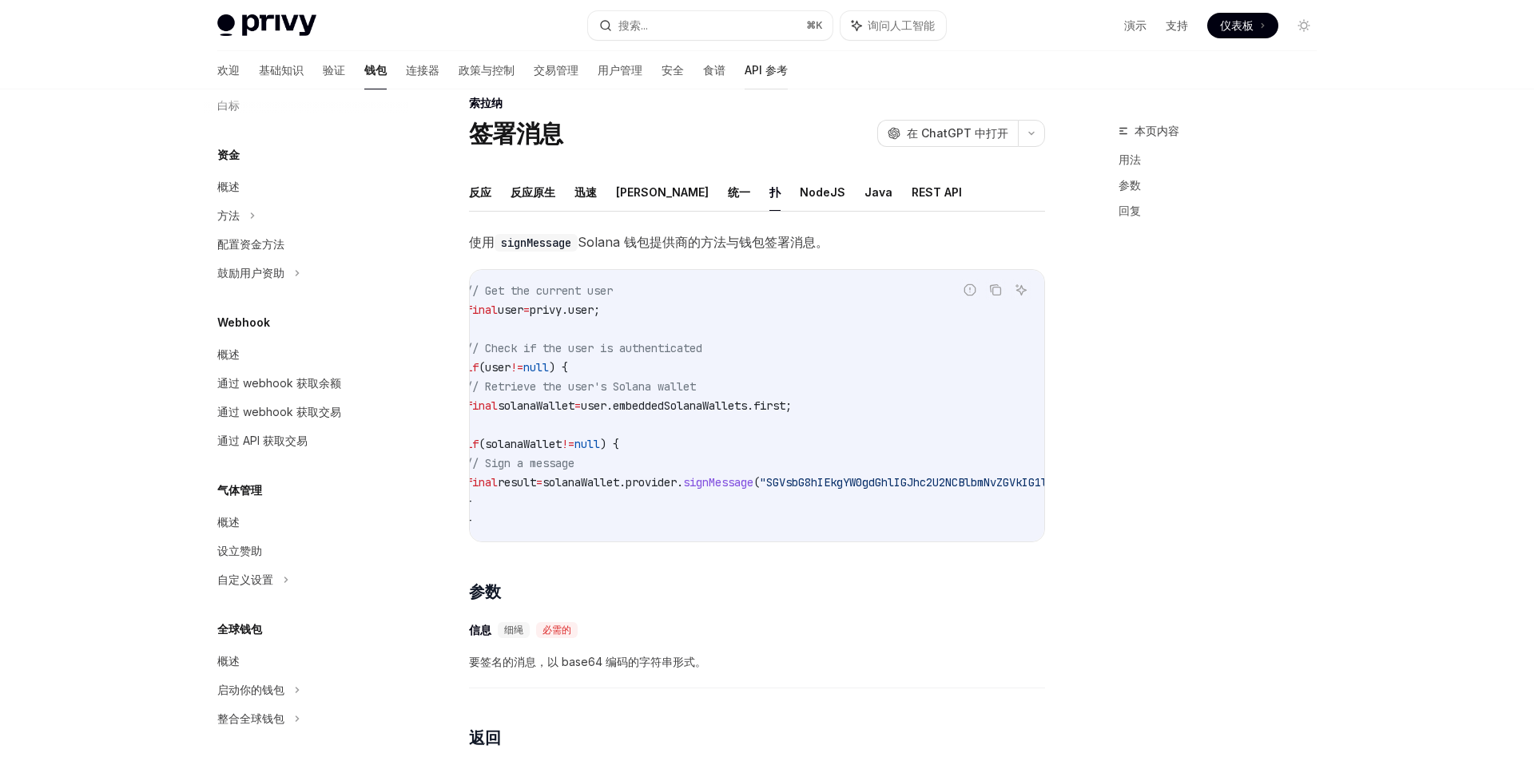
click at [744, 66] on font "API 参考" at bounding box center [765, 70] width 43 height 14
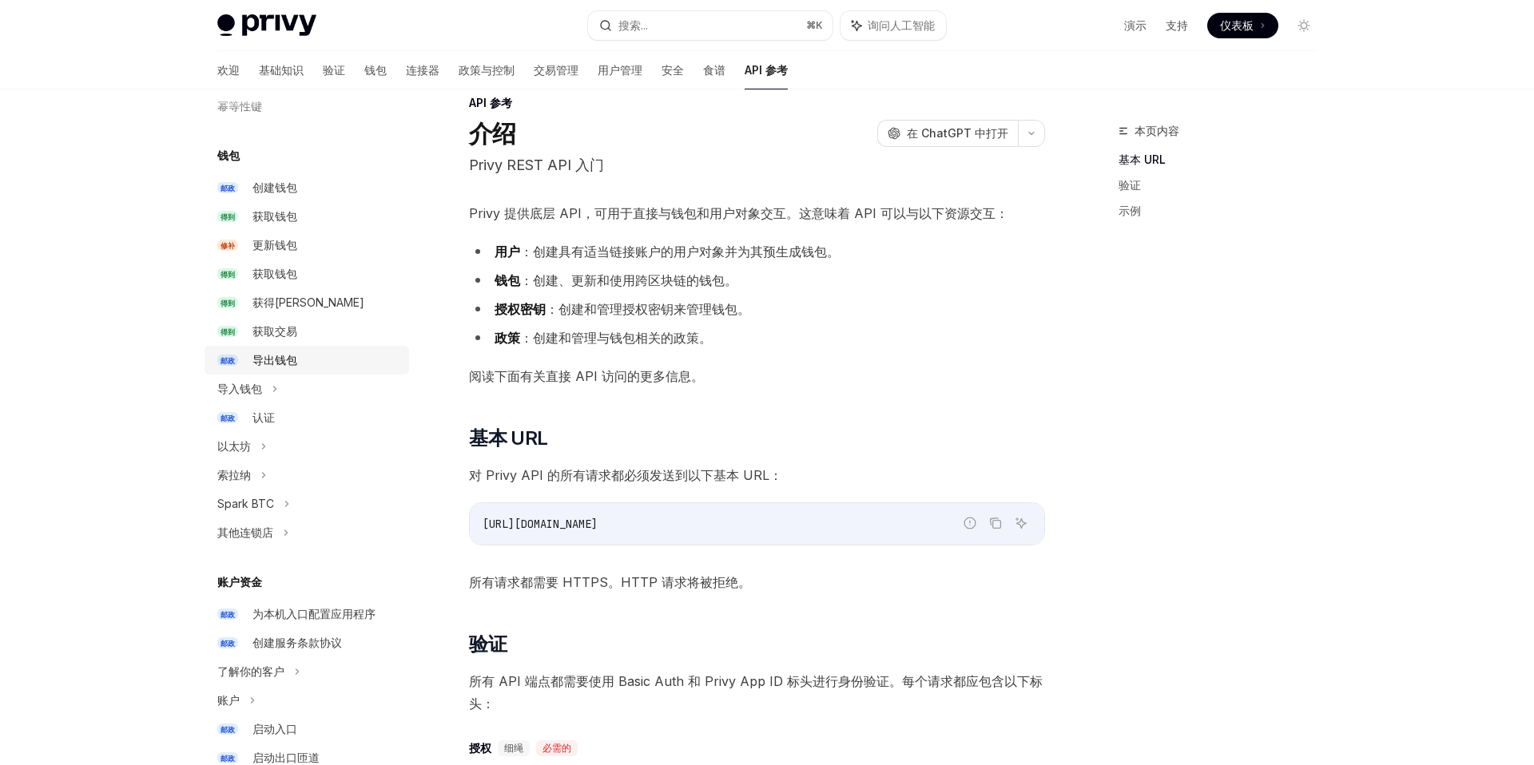
scroll to position [106, 0]
click at [312, 469] on div "索拉纳" at bounding box center [306, 476] width 204 height 29
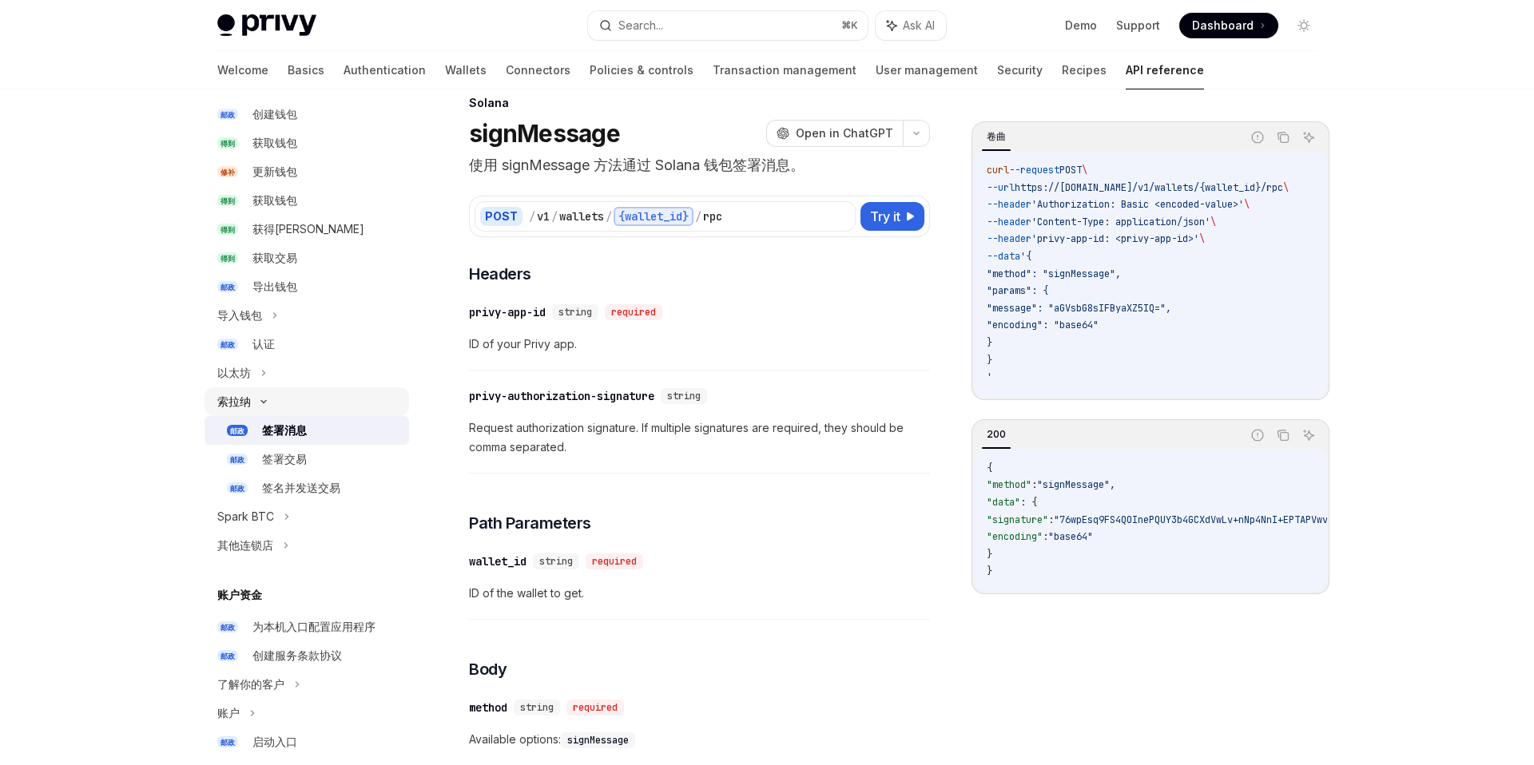
scroll to position [177, 0]
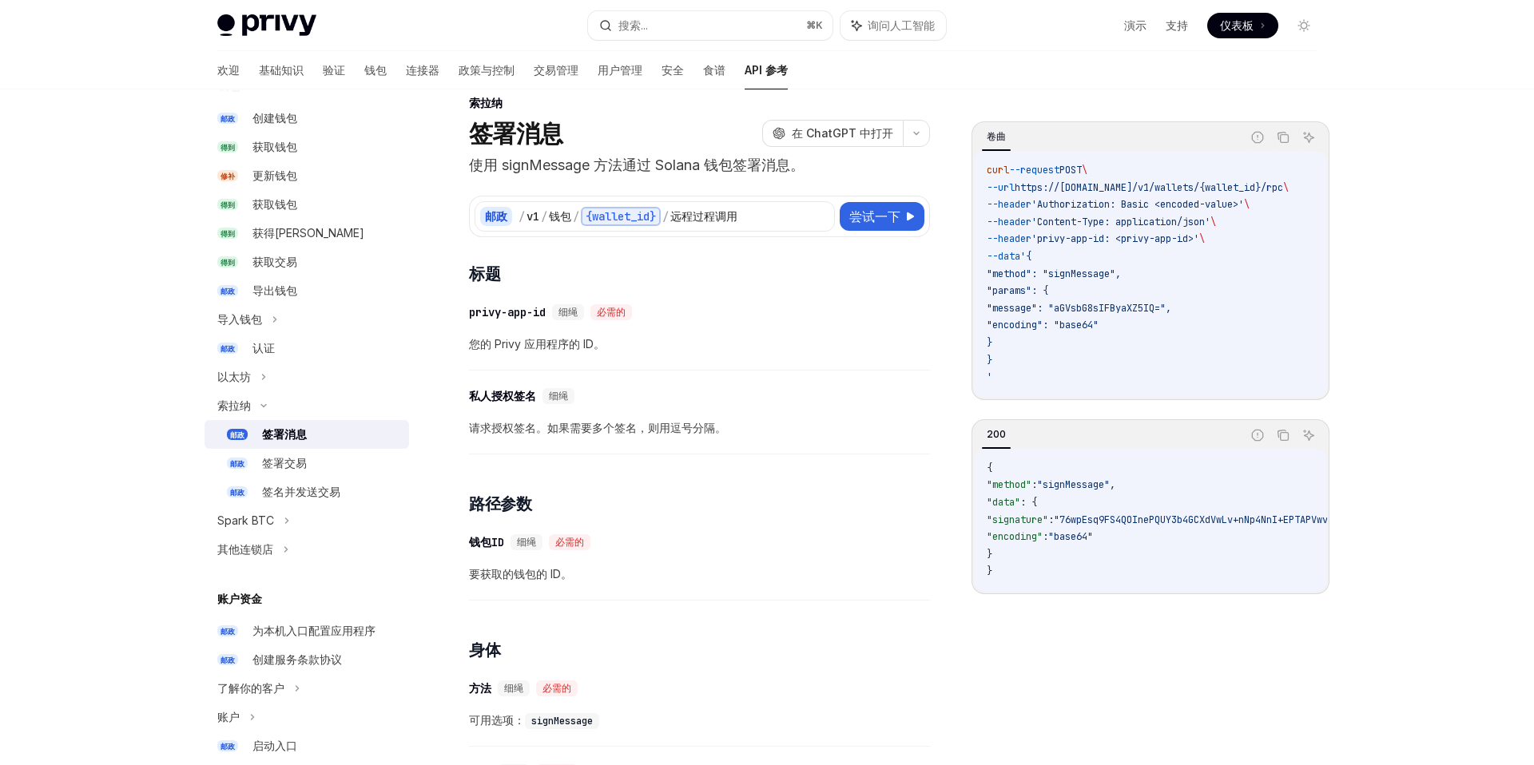
click at [286, 435] on font "签署消息" at bounding box center [284, 434] width 45 height 14
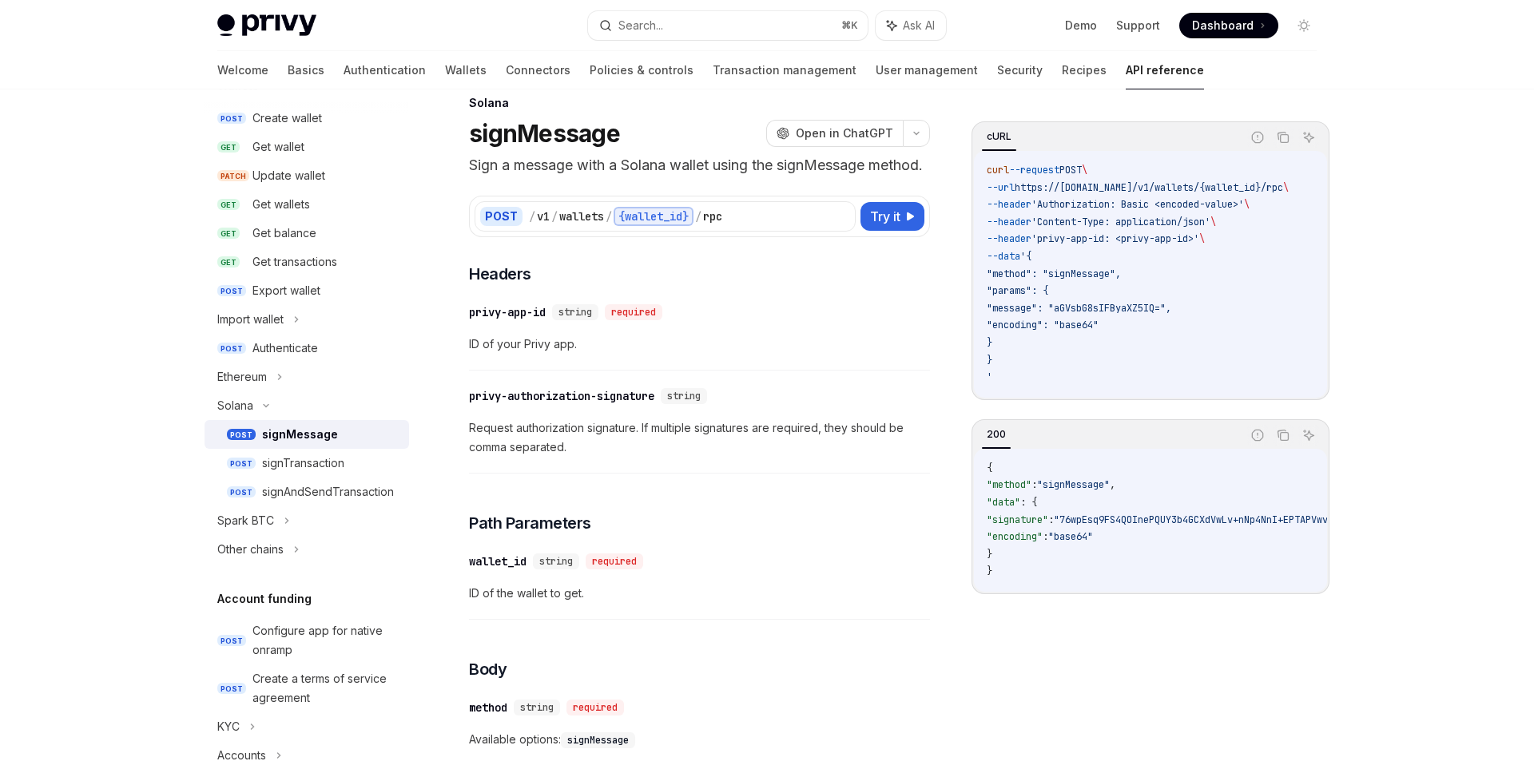
click at [775, 319] on div "​ privy-app-id string required ID of your Privy app." at bounding box center [699, 333] width 461 height 76
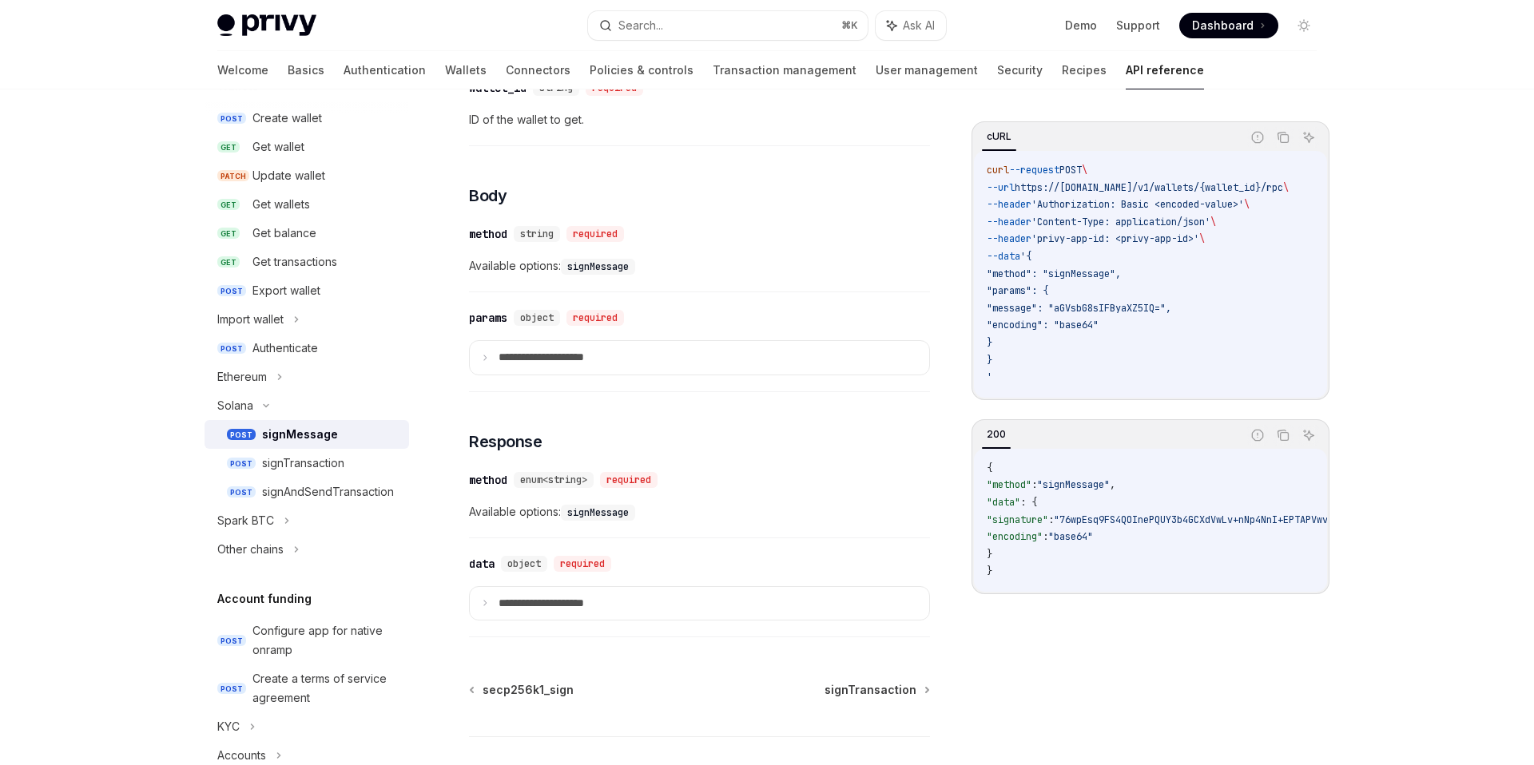
scroll to position [514, 0]
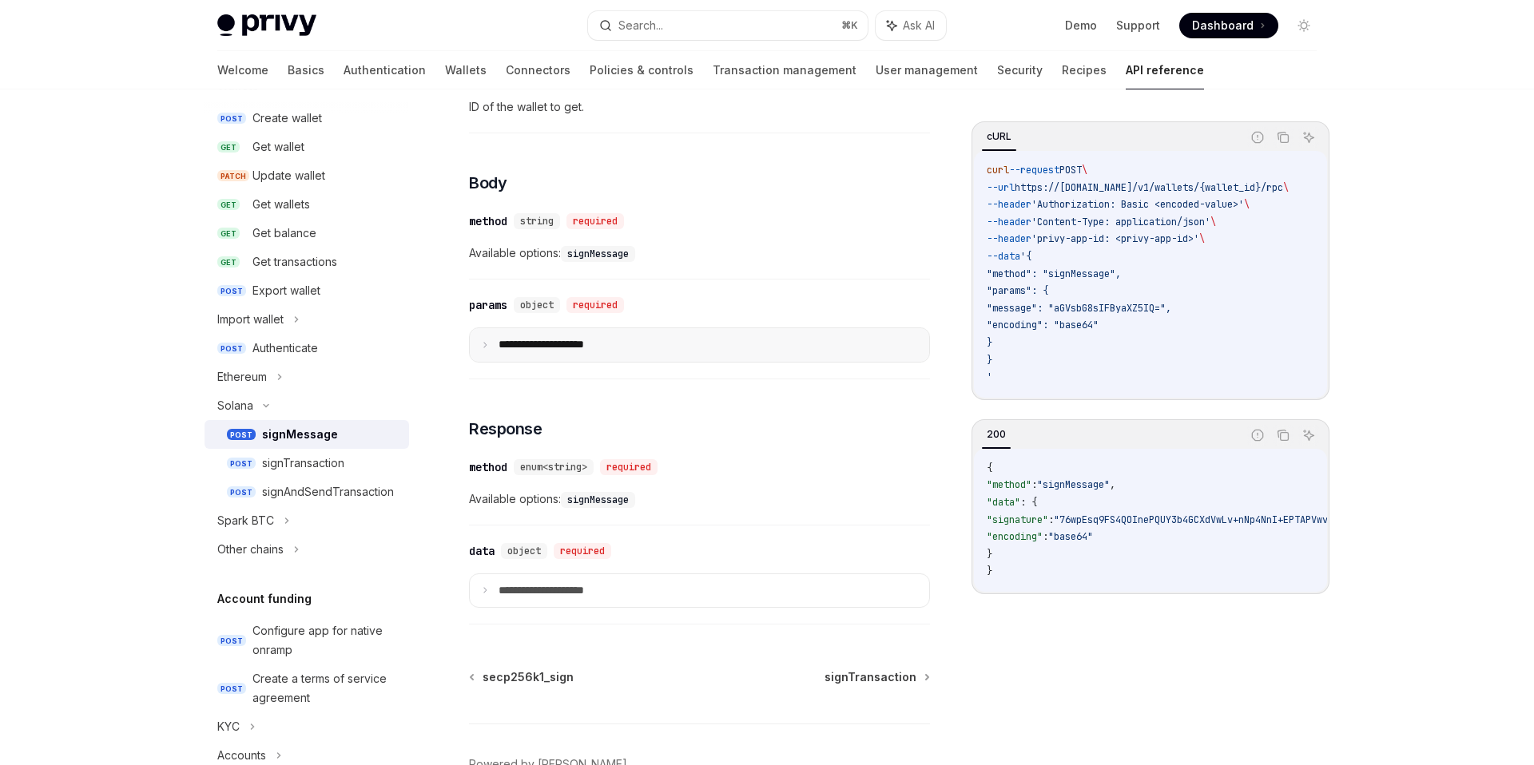
click at [703, 362] on summary "**********" at bounding box center [699, 345] width 459 height 34
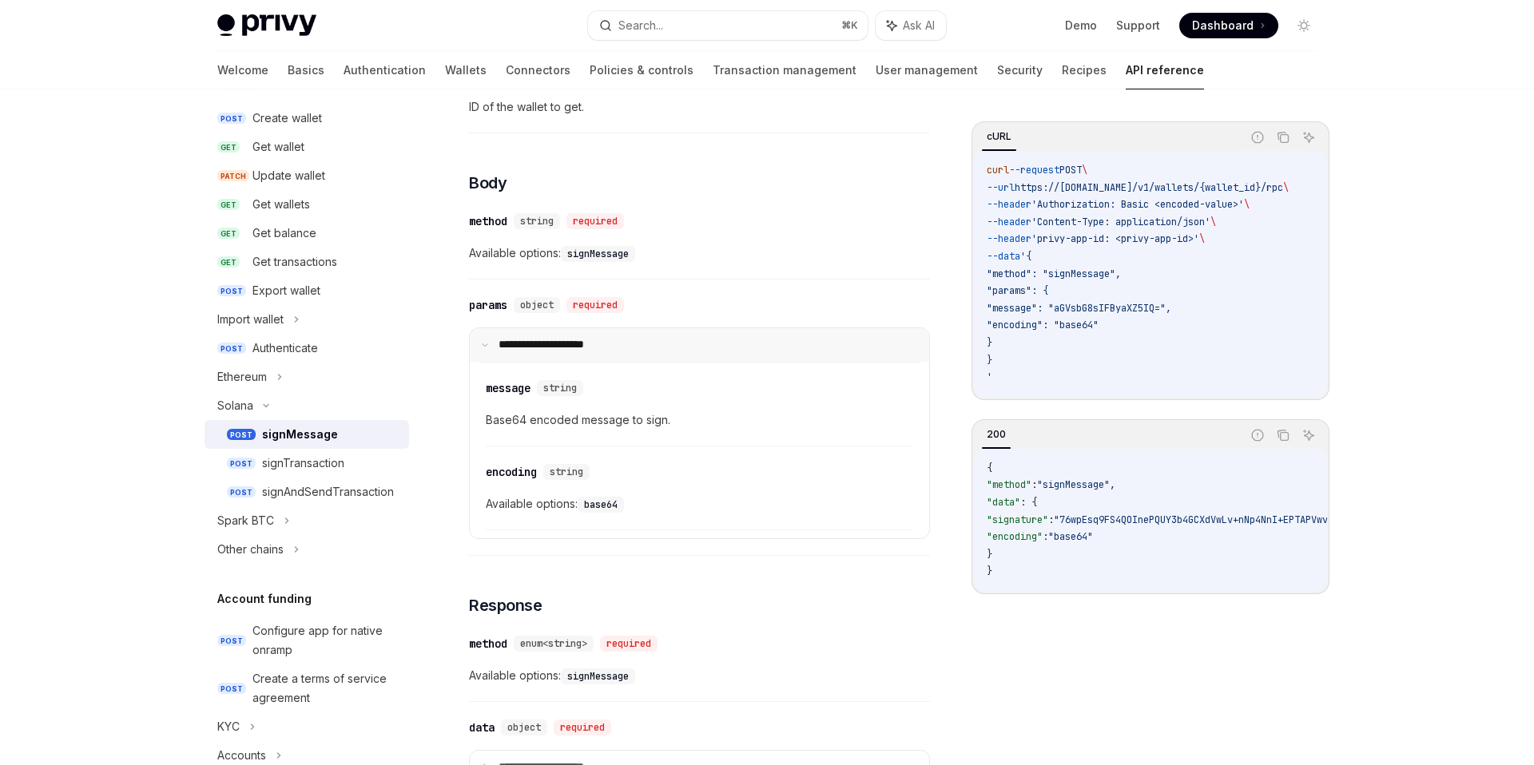
click at [703, 362] on summary "**********" at bounding box center [699, 345] width 459 height 34
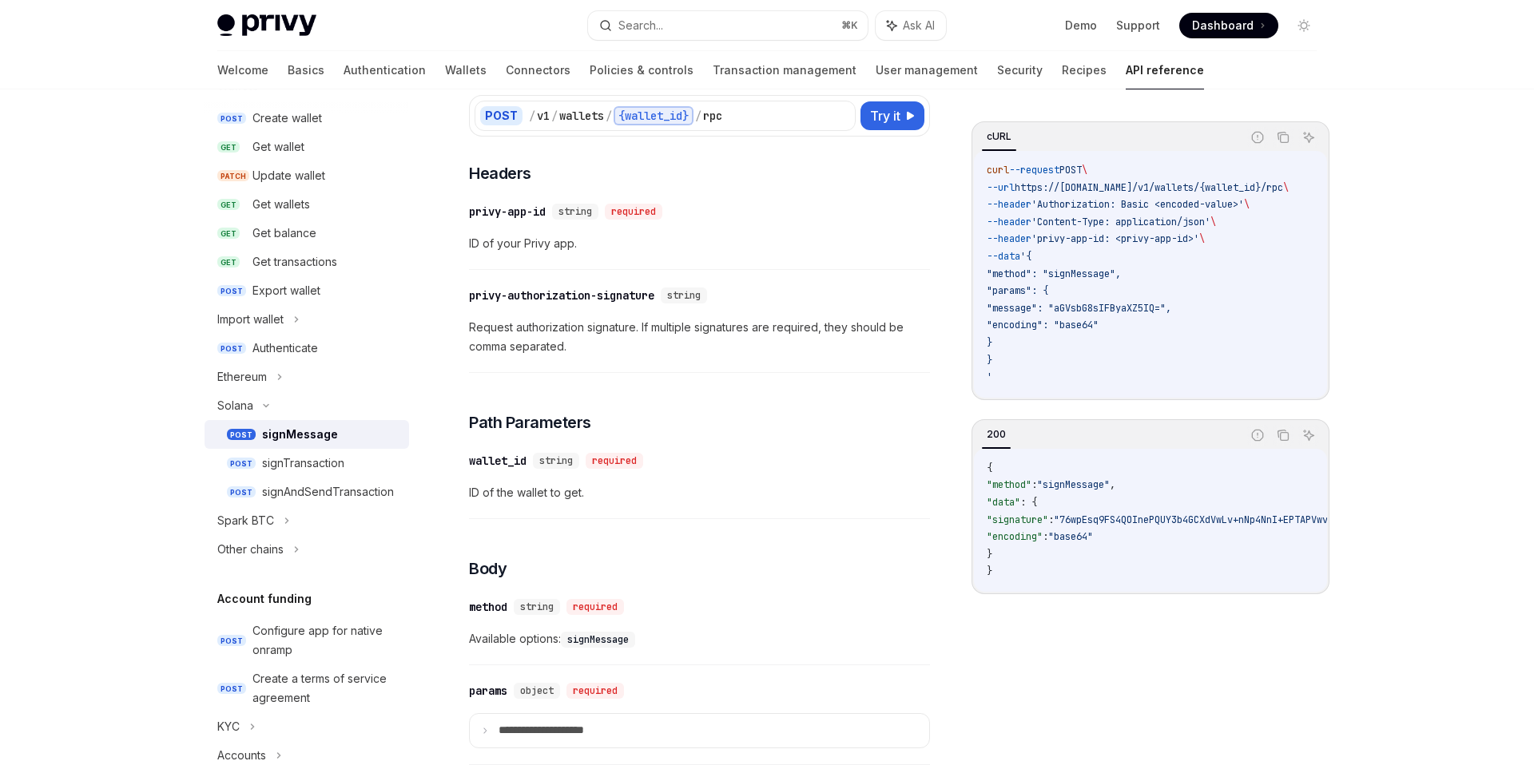
scroll to position [0, 0]
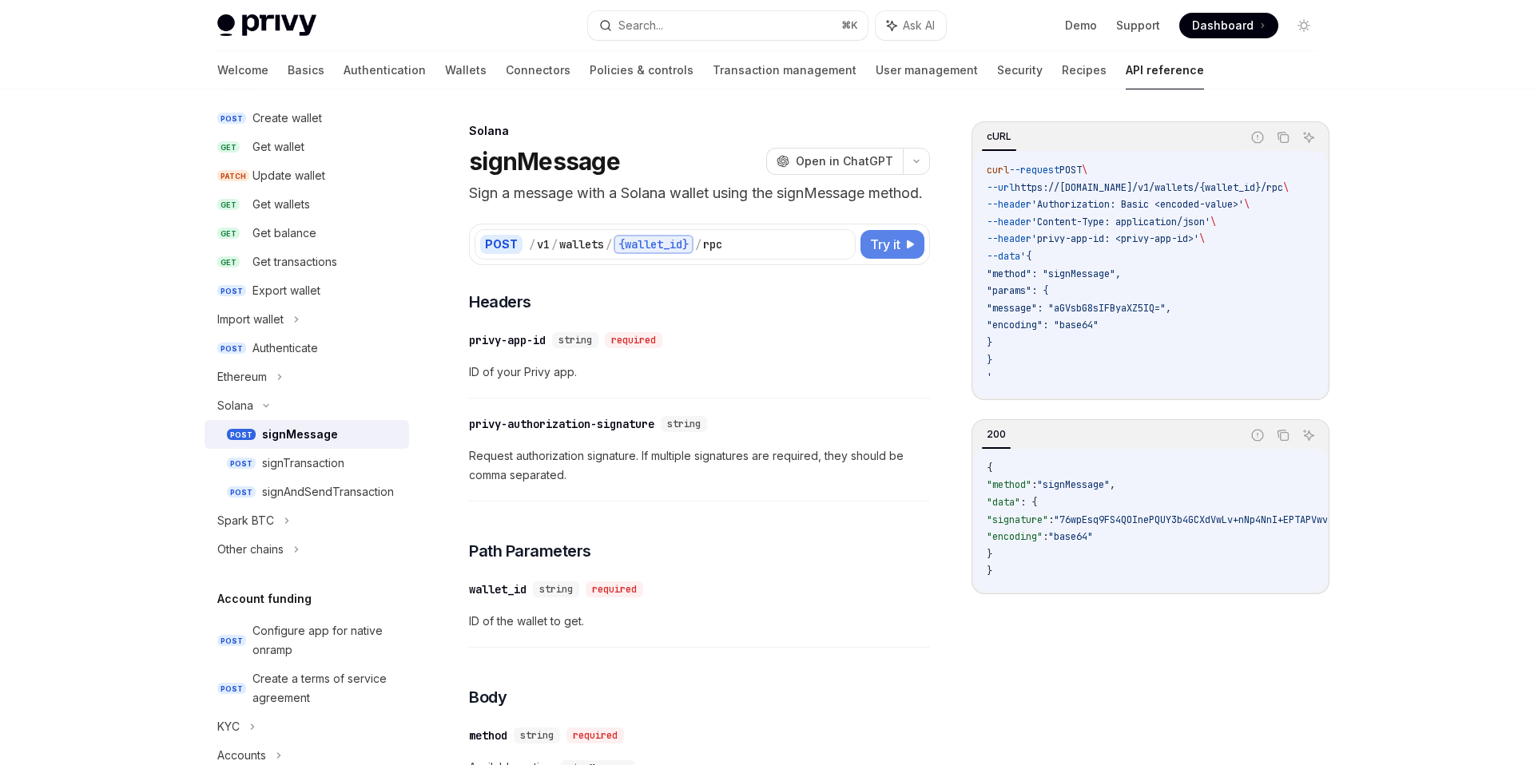
click at [884, 254] on span "Try it" at bounding box center [885, 244] width 30 height 19
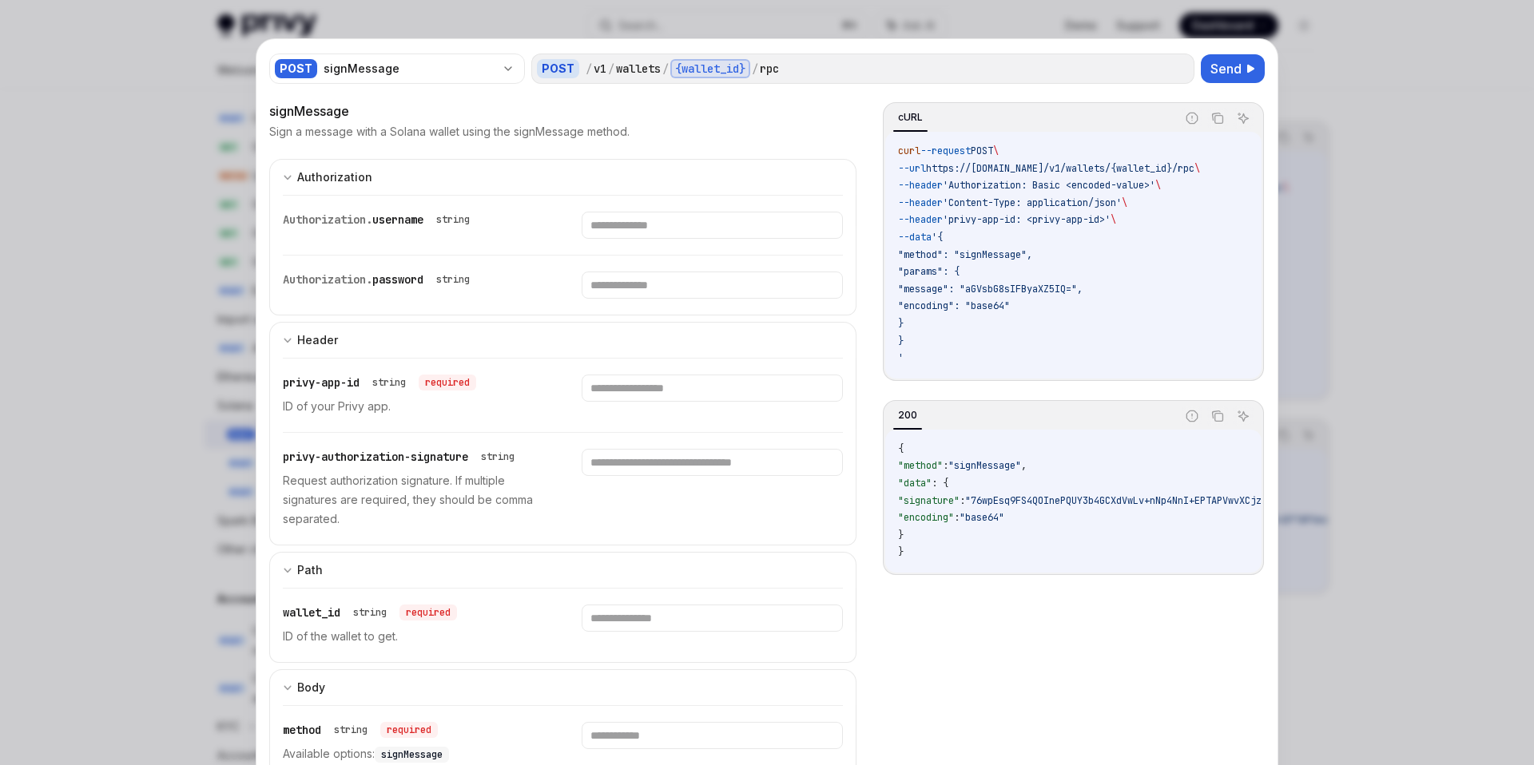
click at [1365, 190] on div at bounding box center [767, 382] width 1534 height 765
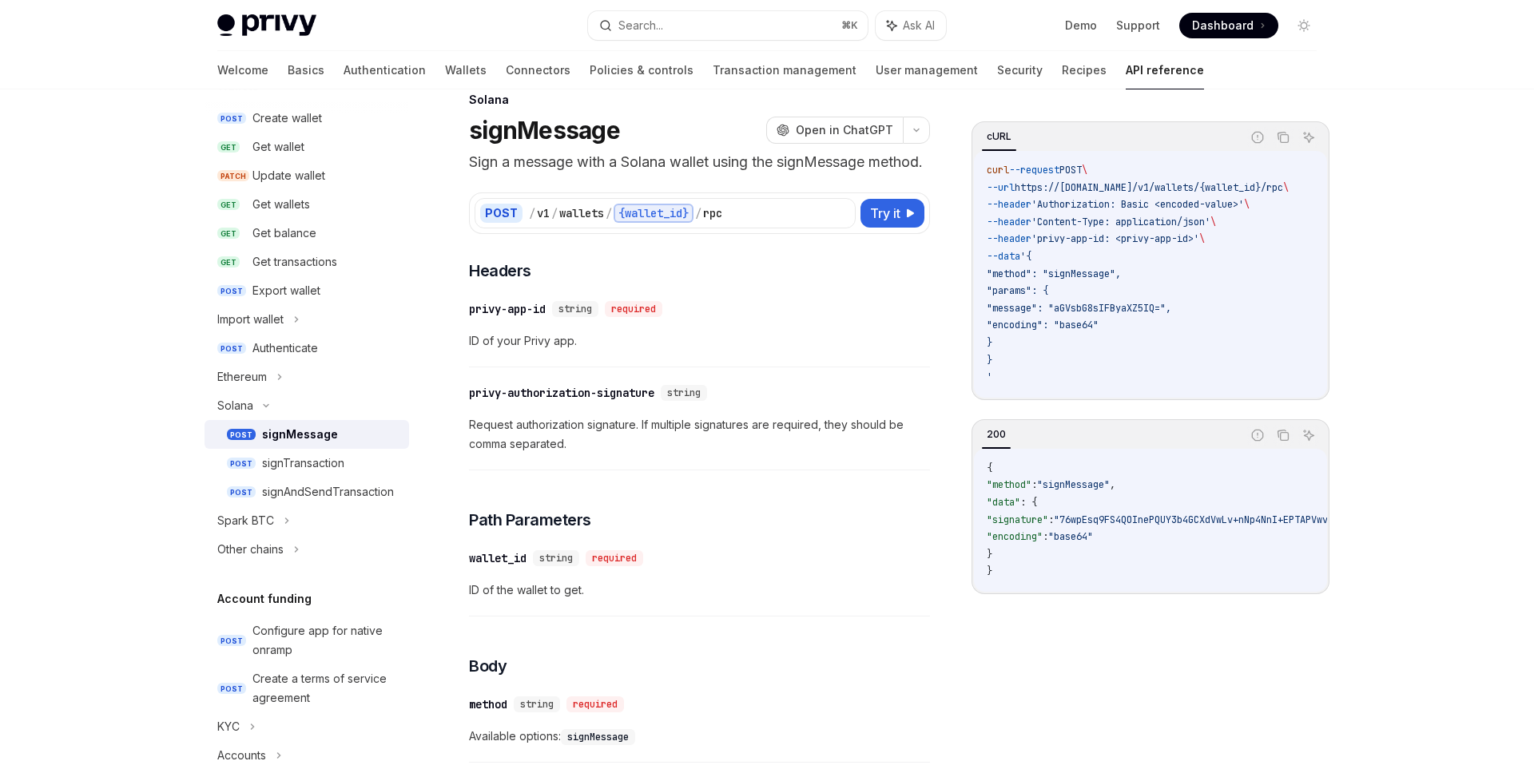
scroll to position [38, 0]
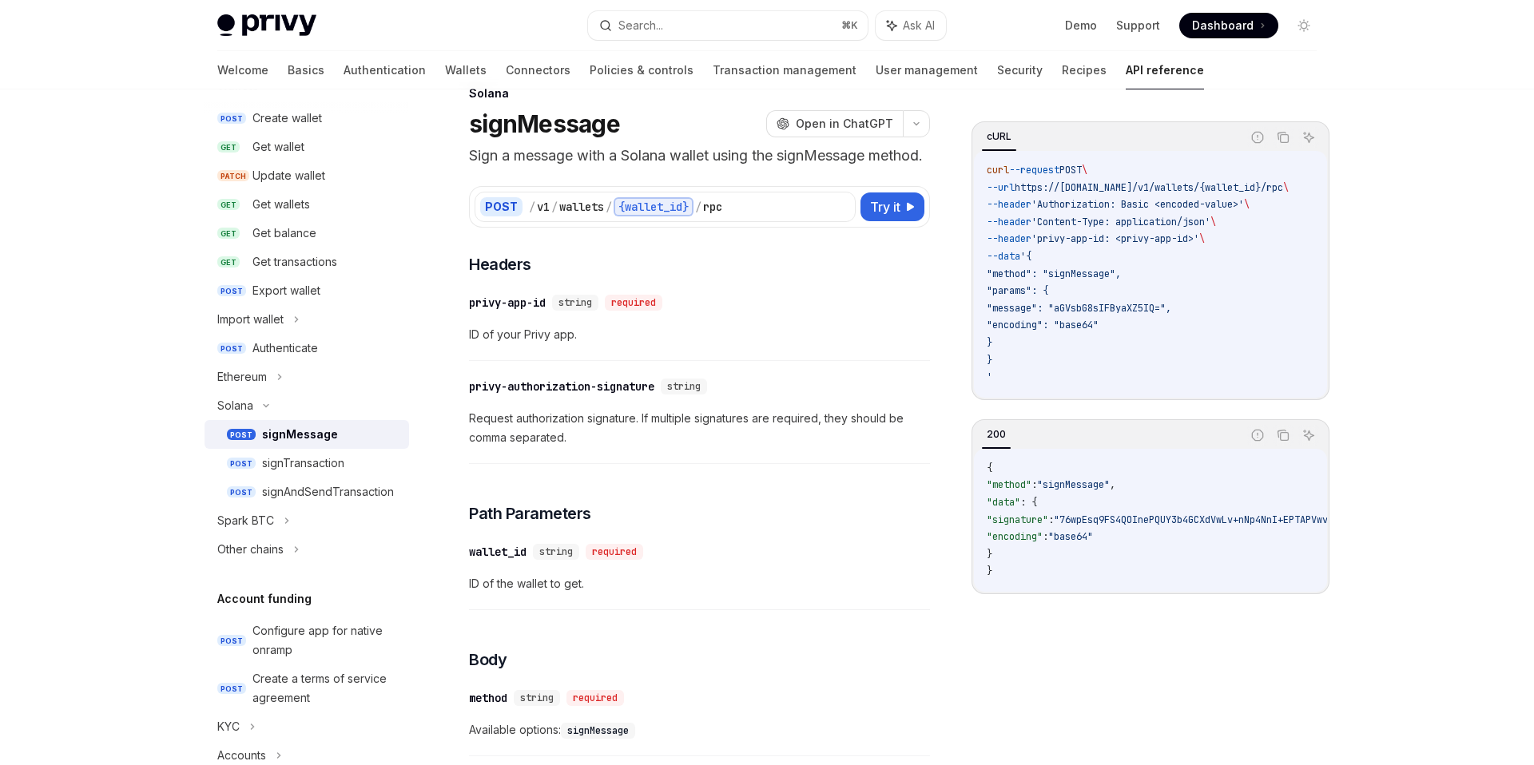
click at [1103, 308] on span ""message": "aGVsbG8sIFByaXZ5IQ="," at bounding box center [1078, 308] width 185 height 13
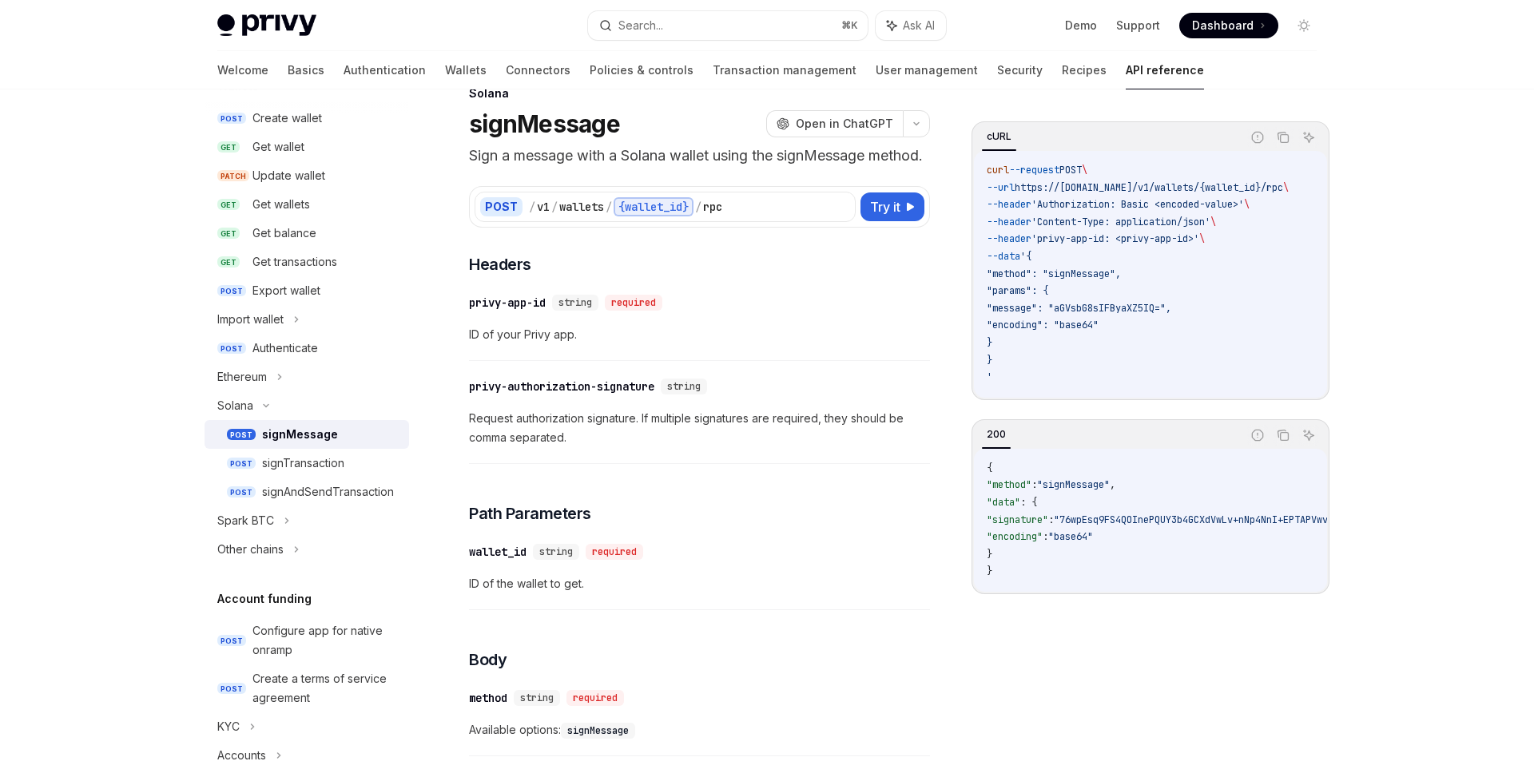
scroll to position [69, 0]
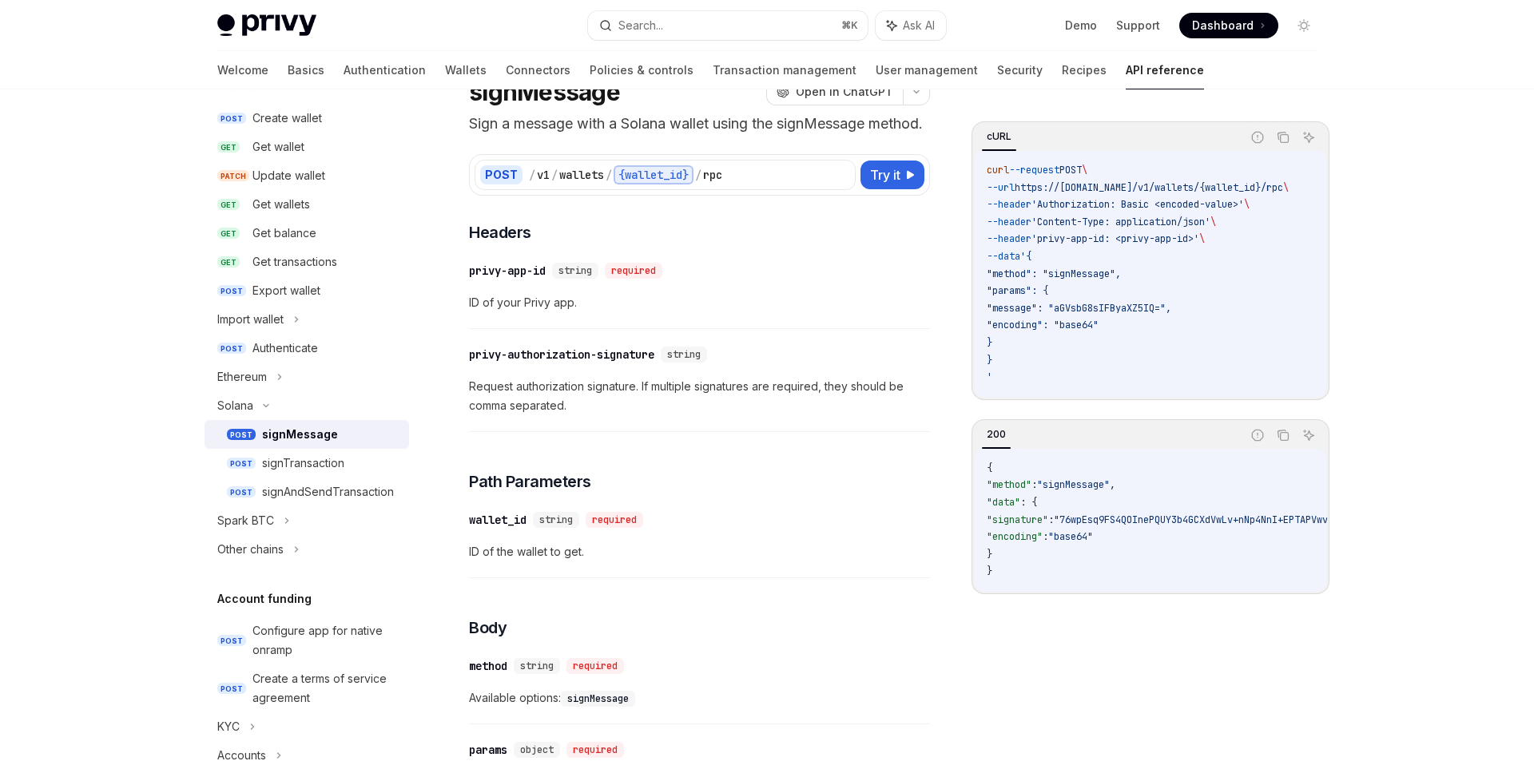
click at [860, 312] on div "​ privy-app-id string required ID of your Privy app." at bounding box center [699, 291] width 461 height 76
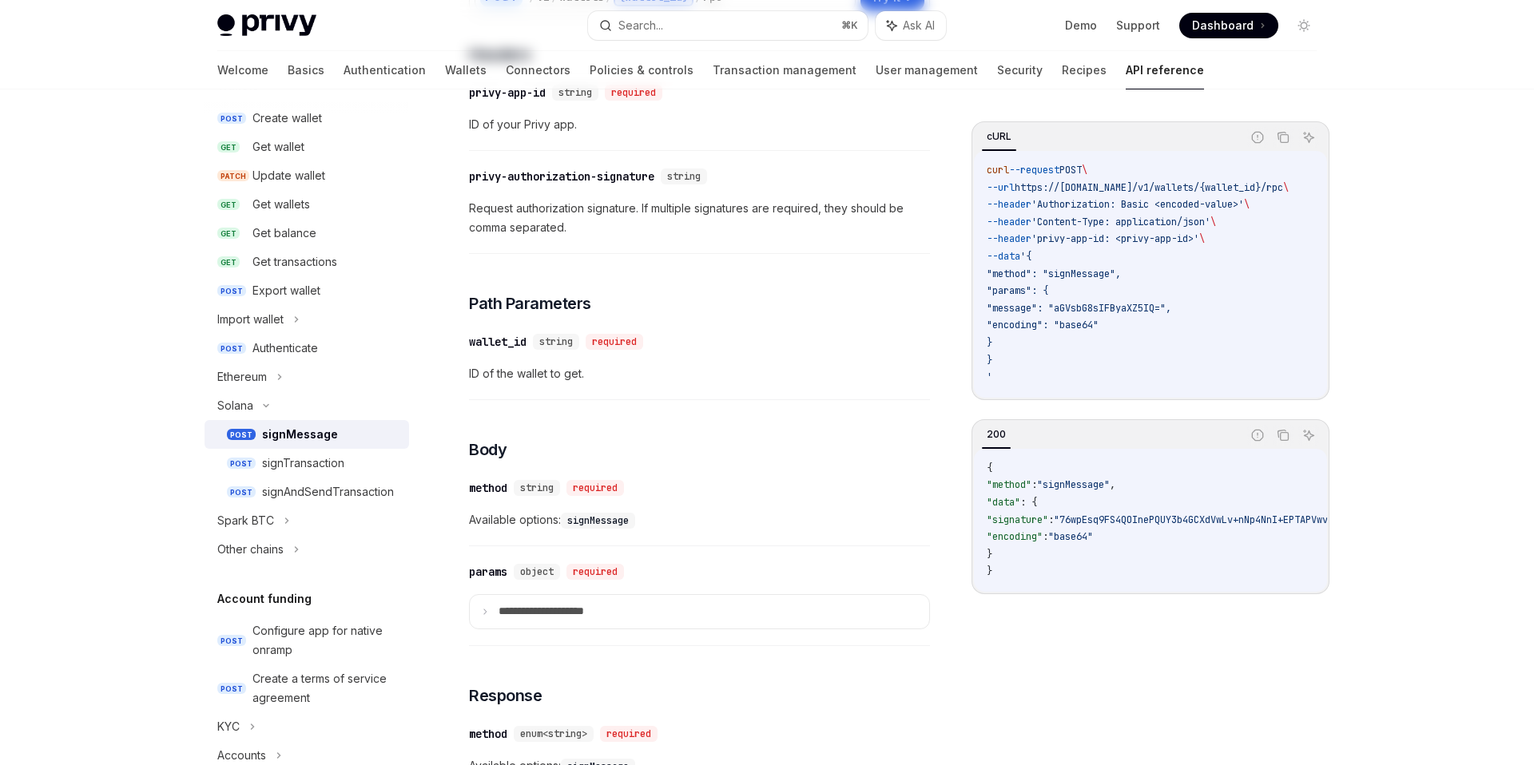
scroll to position [0, 0]
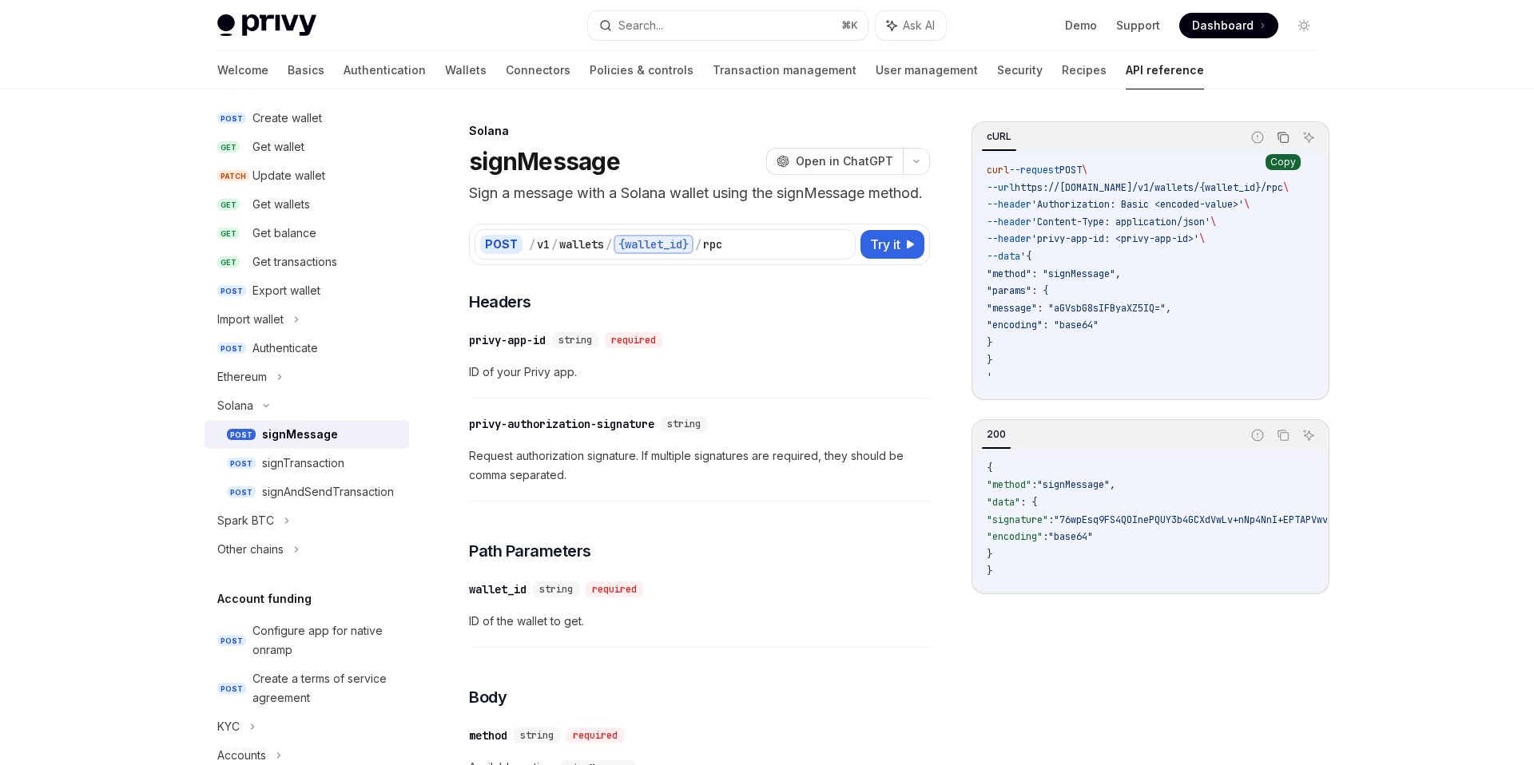
click at [1282, 138] on icon "Copy the contents from the code block" at bounding box center [1282, 137] width 13 height 13
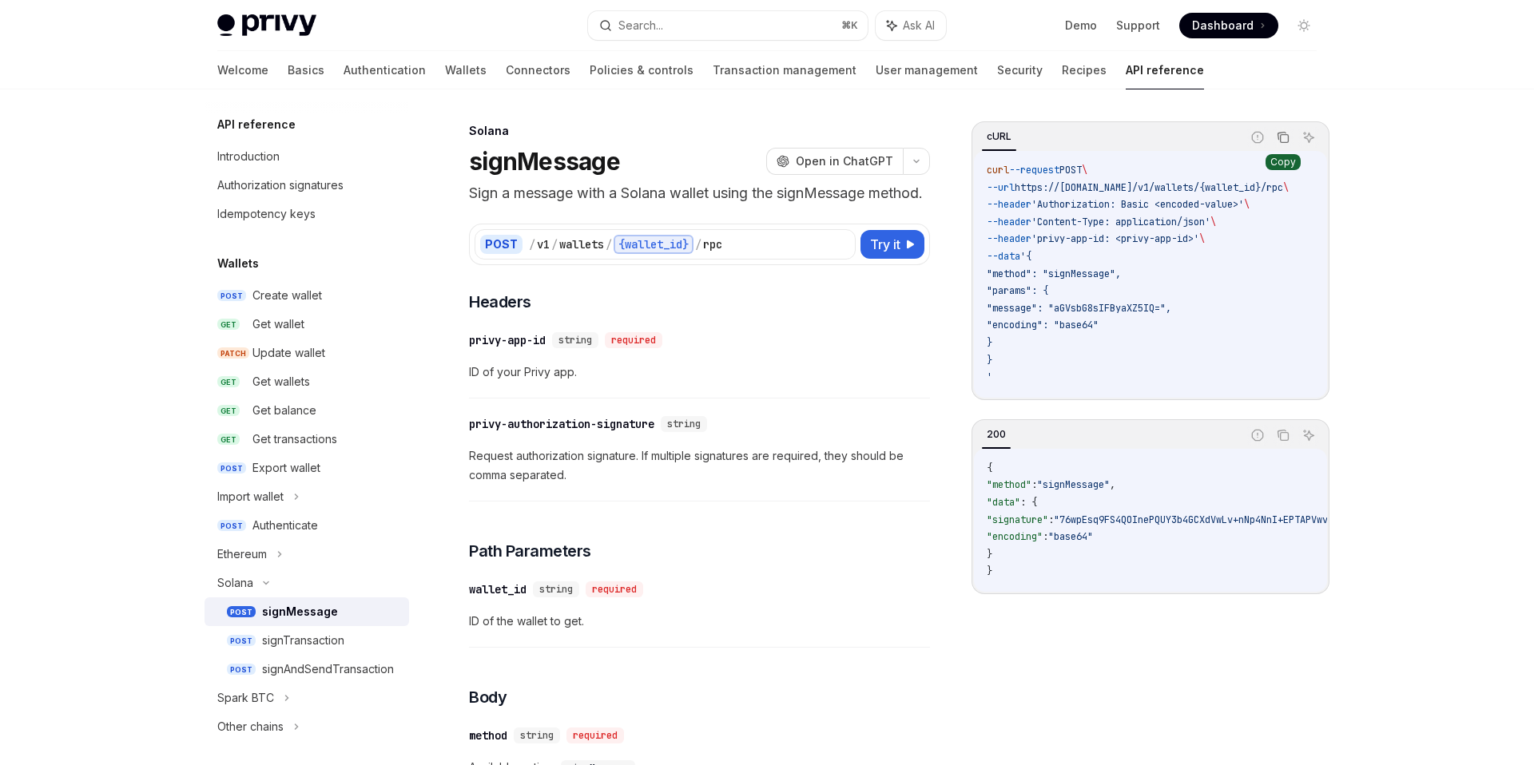
click at [1283, 140] on icon "Copy the contents from the code block" at bounding box center [1282, 137] width 13 height 13
click at [445, 77] on link "Wallets" at bounding box center [466, 70] width 42 height 38
click at [676, 482] on span "Request authorization signature. If multiple signatures are required, they shou…" at bounding box center [699, 465] width 461 height 38
click at [445, 69] on link "Wallets" at bounding box center [466, 70] width 42 height 38
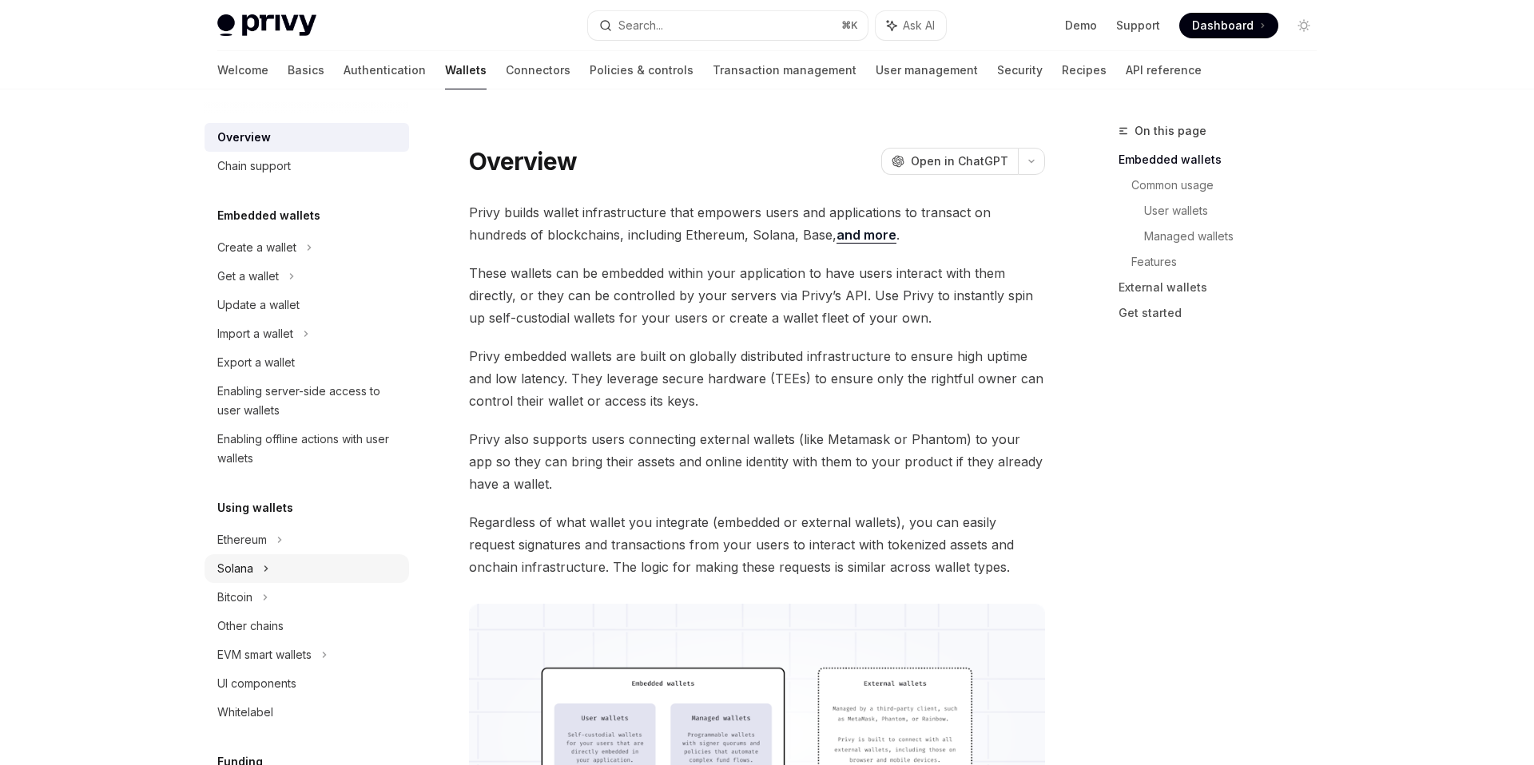
click at [277, 574] on div "Solana" at bounding box center [306, 568] width 204 height 29
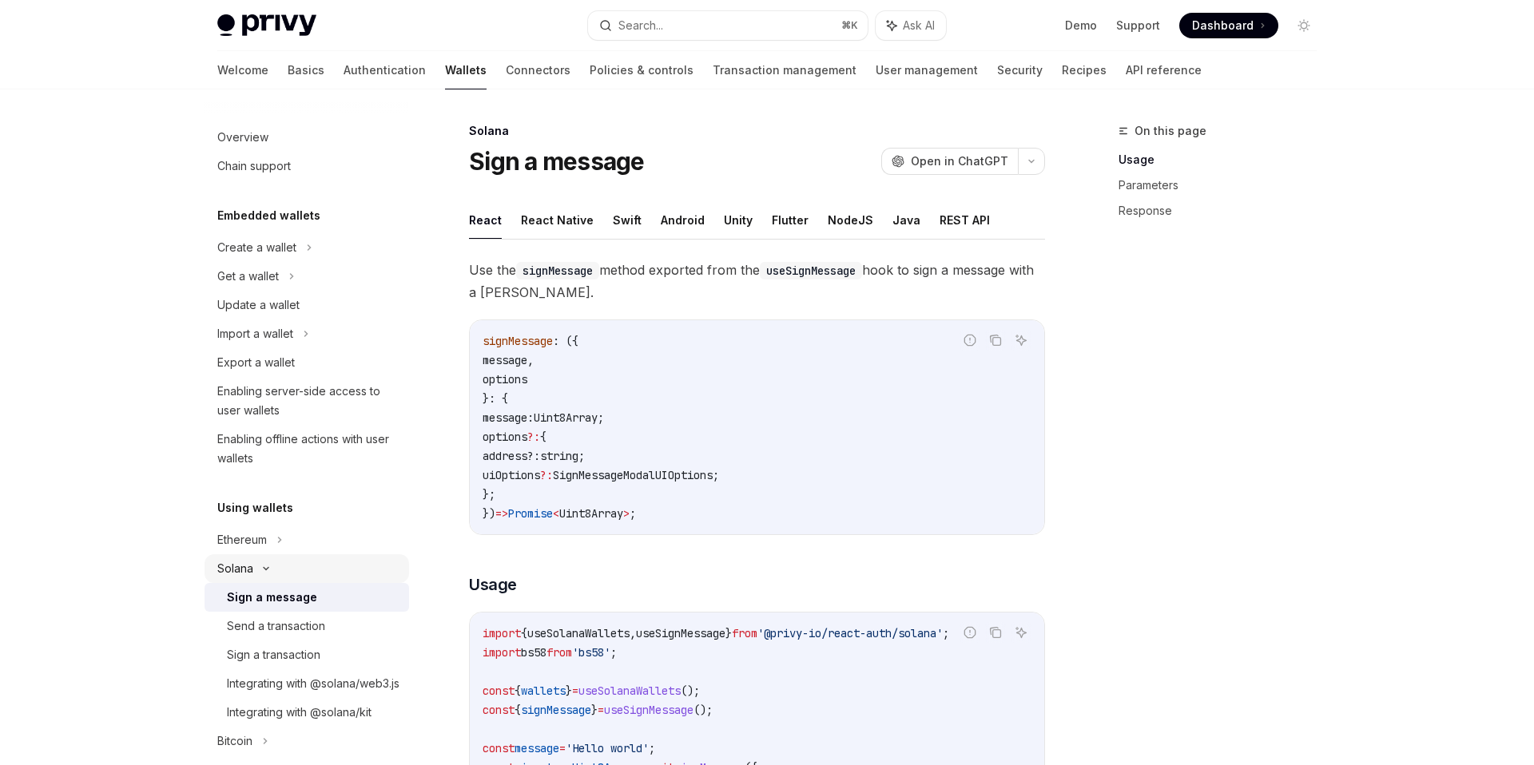
scroll to position [118, 0]
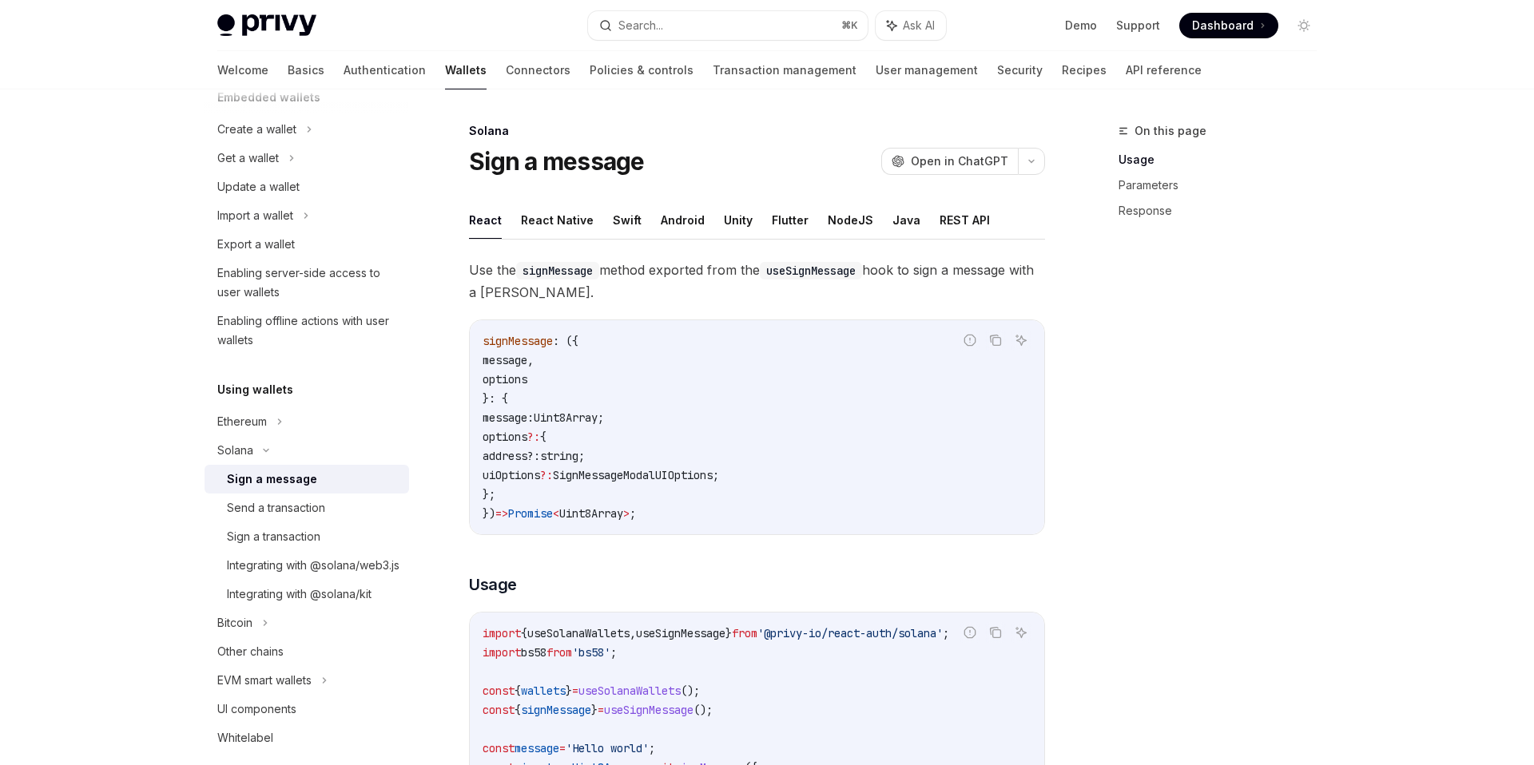
click at [280, 478] on div "Sign a message" at bounding box center [272, 479] width 90 height 19
click at [782, 224] on button "Flutter" at bounding box center [790, 220] width 37 height 38
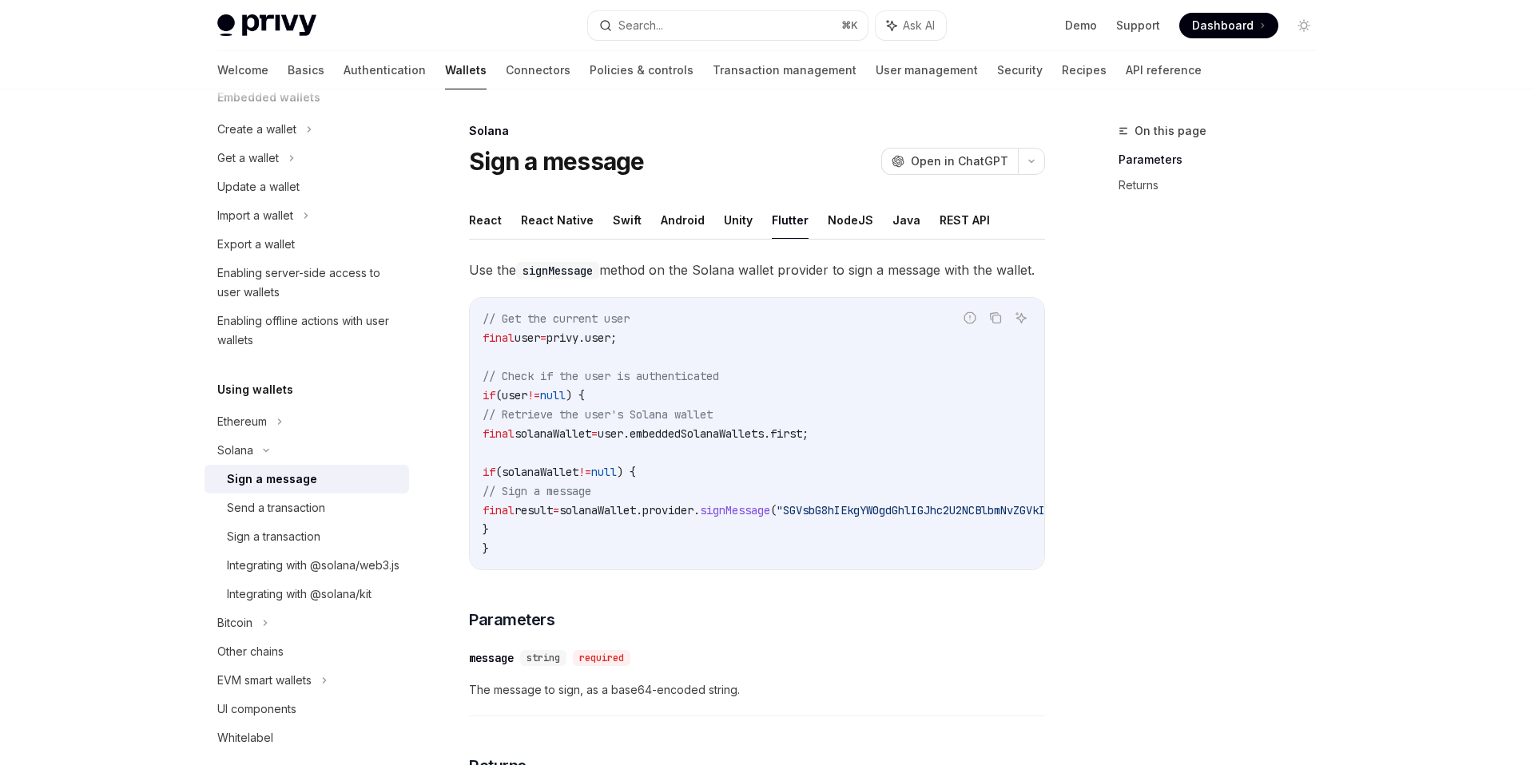
click at [759, 495] on code "// Get the current user final user = privy.user; // Check if the user is authen…" at bounding box center [888, 433] width 812 height 249
click at [547, 512] on span "result" at bounding box center [533, 510] width 38 height 14
click at [577, 521] on code "// Get the current user final user = privy.user; // Check if the user is authen…" at bounding box center [888, 433] width 812 height 249
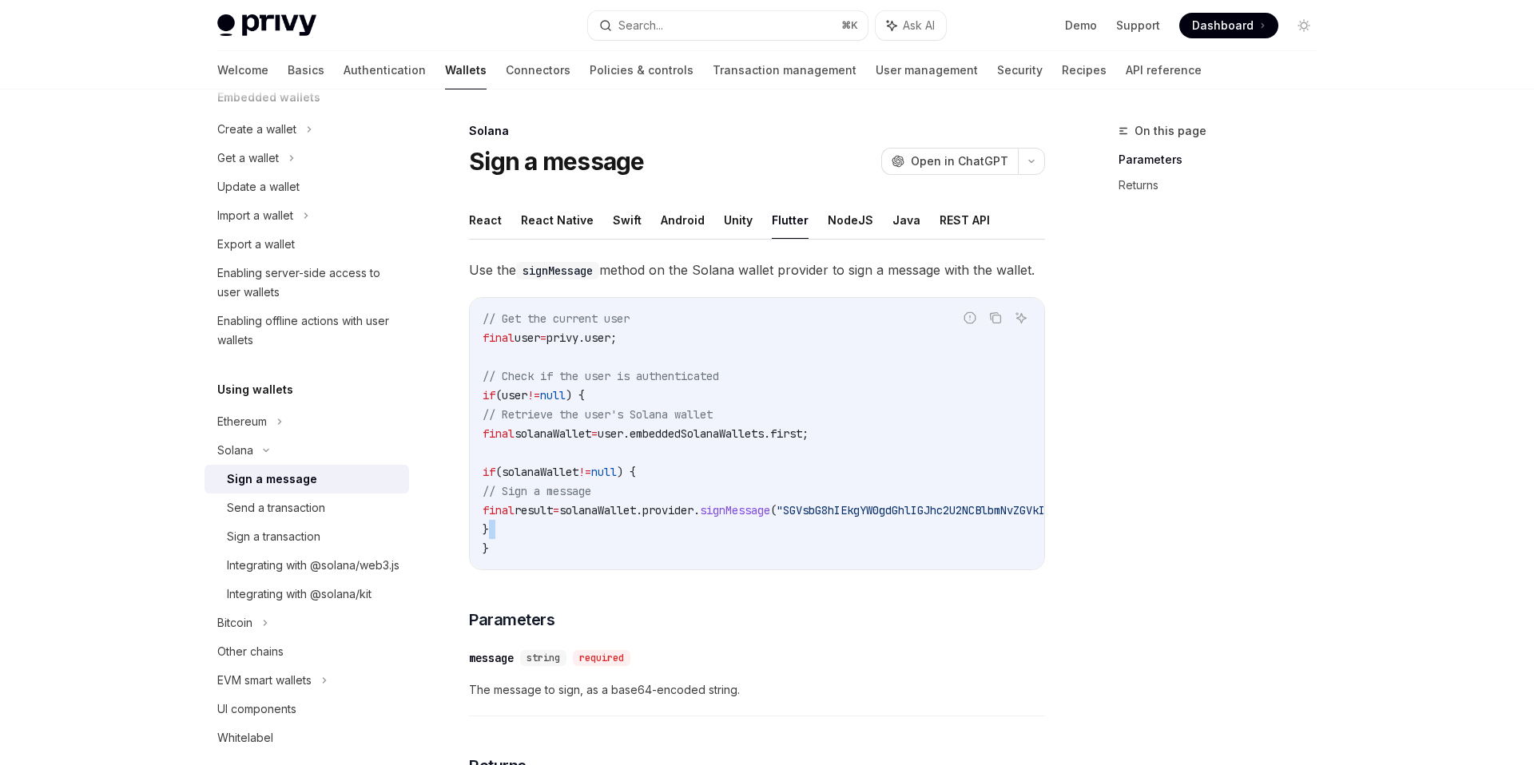
click at [553, 507] on span "result" at bounding box center [533, 510] width 38 height 14
click at [1125, 69] on link "API reference" at bounding box center [1163, 70] width 76 height 38
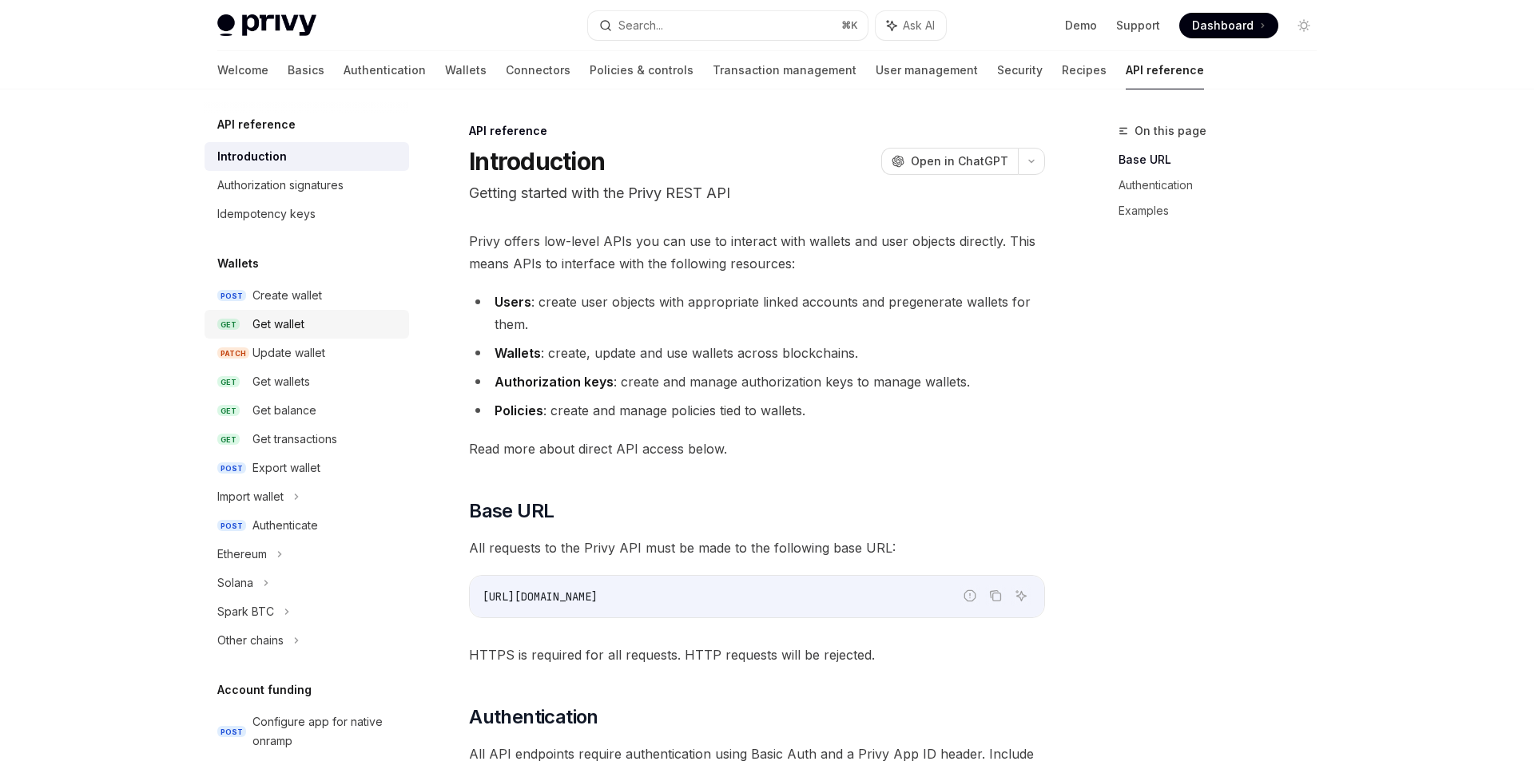
click at [267, 332] on div "Get wallet" at bounding box center [278, 324] width 52 height 19
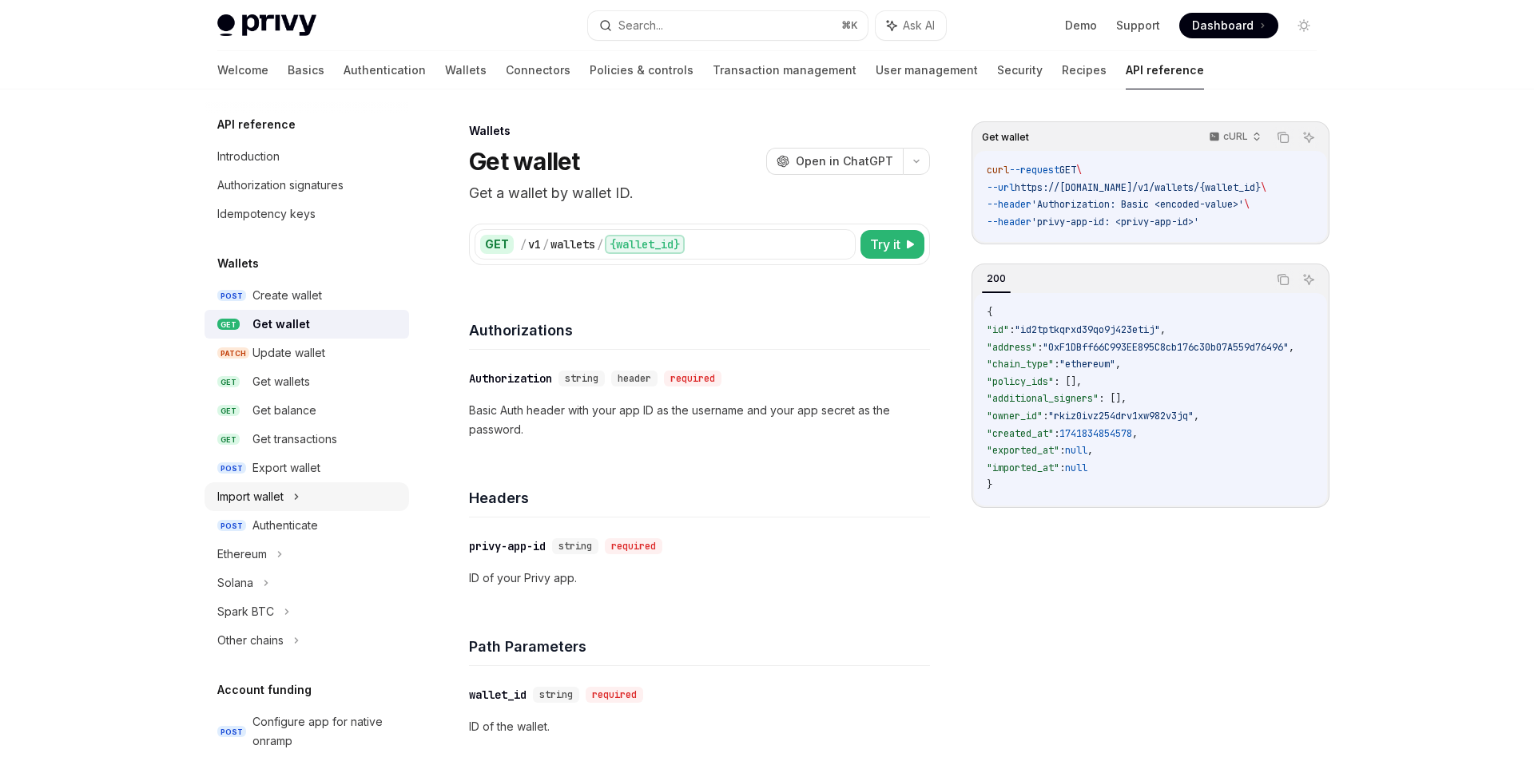
scroll to position [165, 0]
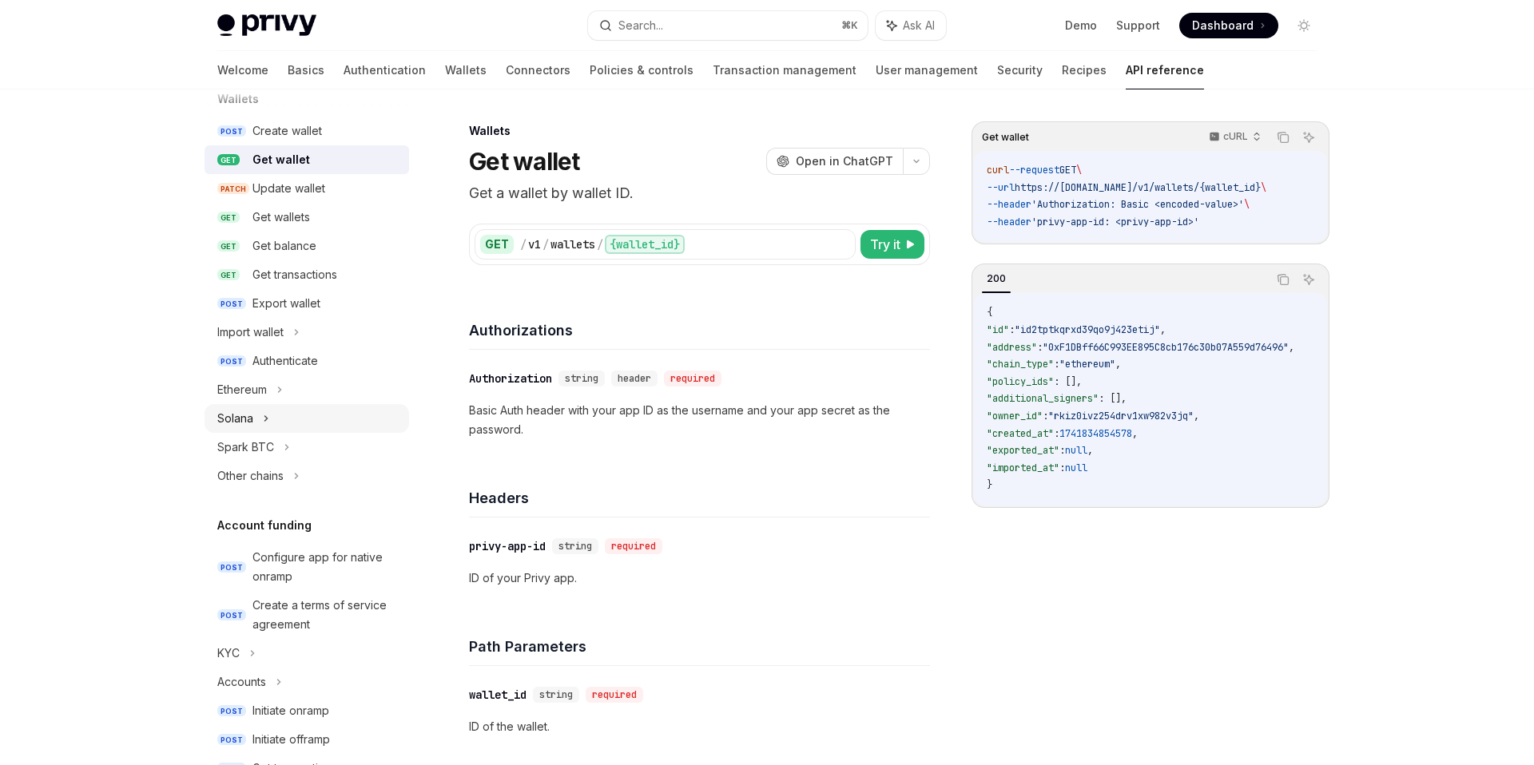
click at [279, 419] on div "Solana" at bounding box center [306, 418] width 204 height 29
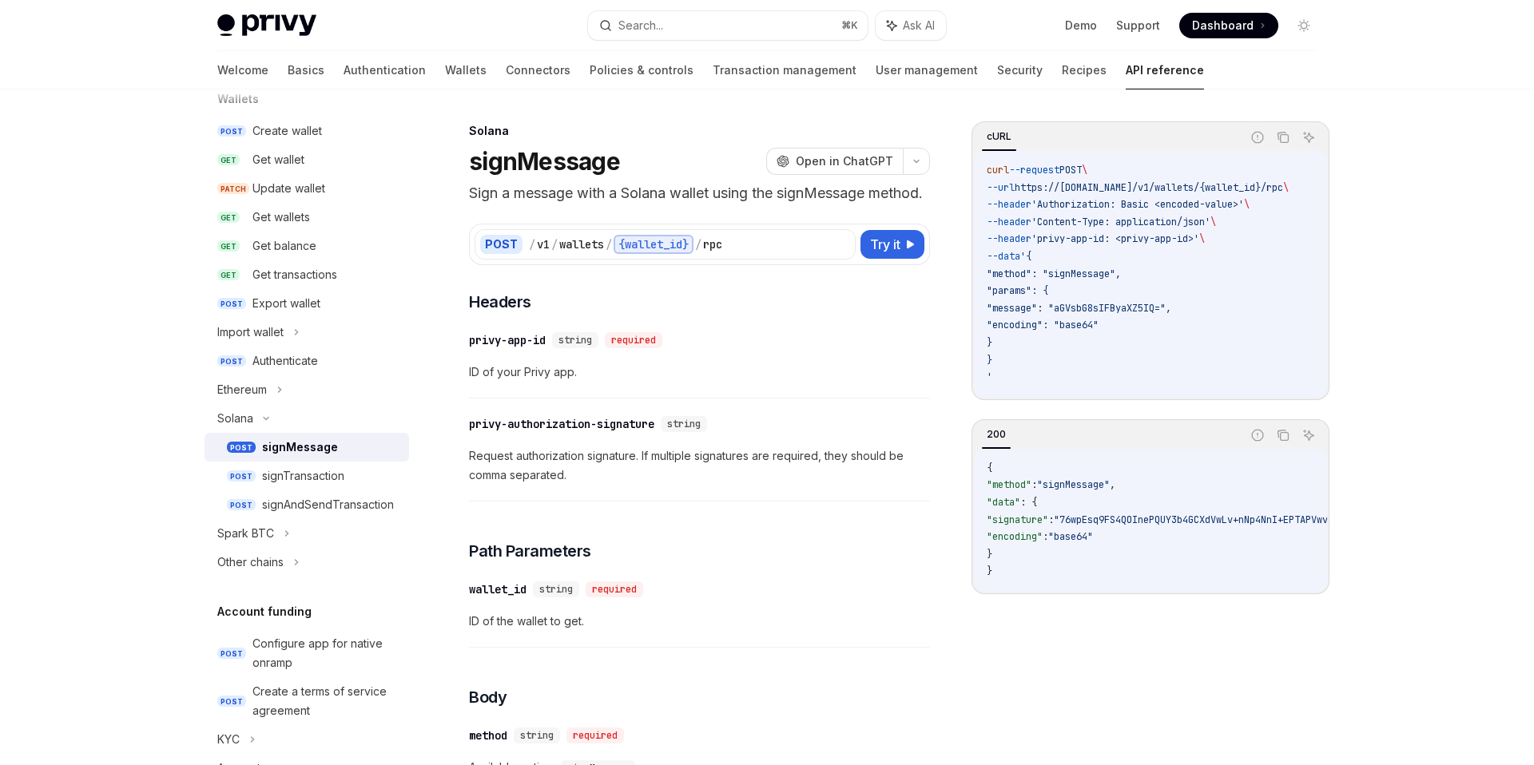
click at [286, 443] on div "signMessage" at bounding box center [300, 447] width 76 height 19
click at [1286, 136] on icon "Copy the contents from the code block" at bounding box center [1282, 137] width 13 height 13
click at [1223, 256] on code "curl --request POST \ --url https://[DOMAIN_NAME]/v1/wallets/{wallet_id}/rpc \ …" at bounding box center [1156, 274] width 340 height 224
click at [1284, 140] on icon "Copy the contents from the code block" at bounding box center [1282, 137] width 13 height 13
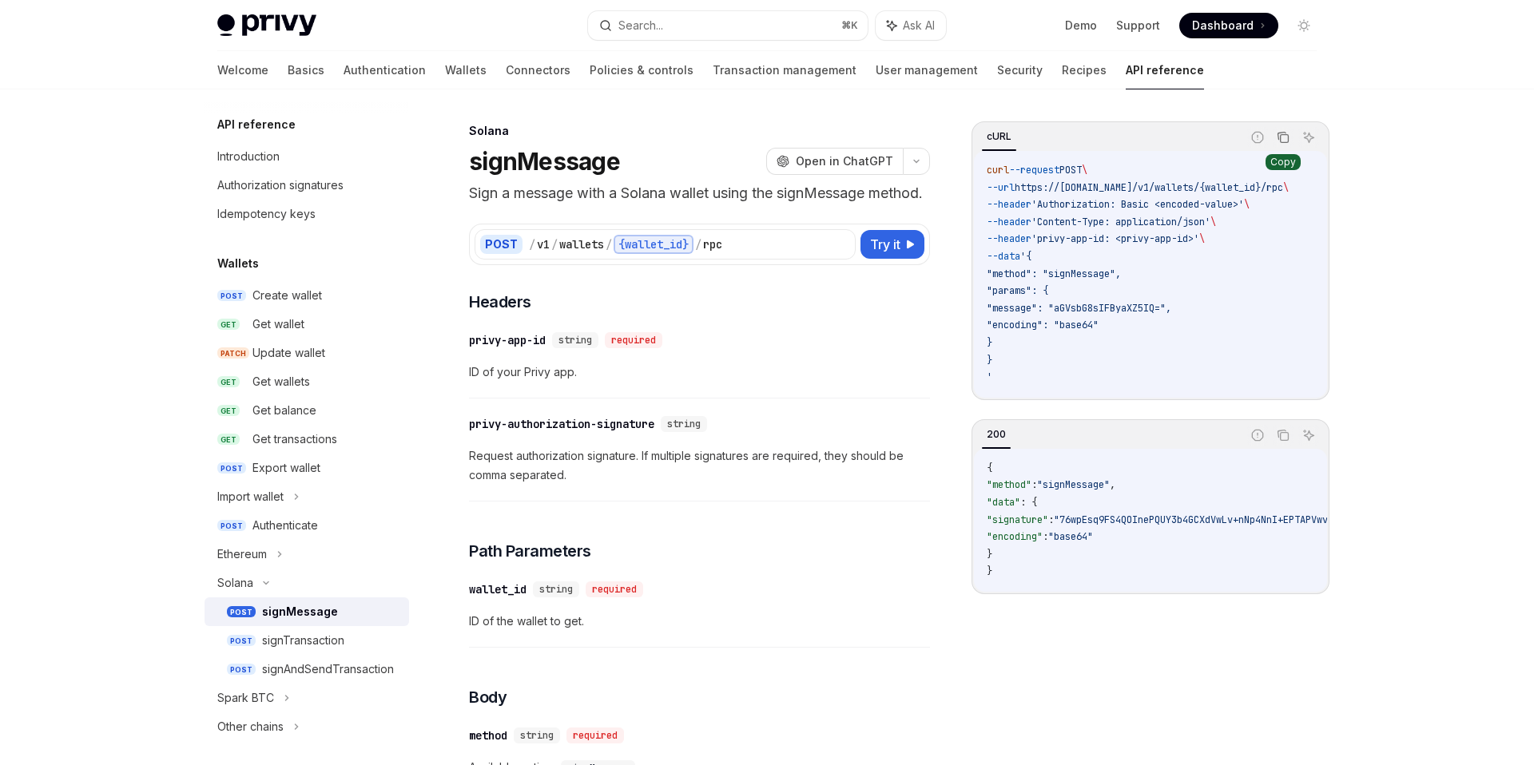
click at [1288, 134] on icon "Copy the contents from the code block" at bounding box center [1282, 137] width 13 height 13
click at [669, 337] on div "**********" at bounding box center [699, 715] width 461 height 848
click at [1284, 141] on icon "Copy the contents from the code block" at bounding box center [1282, 137] width 13 height 13
click at [804, 343] on div "**********" at bounding box center [699, 715] width 461 height 848
click at [1325, 303] on code "curl --request POST \ --url https://[DOMAIN_NAME]/v1/wallets/{wallet_id}/rpc \ …" at bounding box center [1156, 274] width 340 height 224
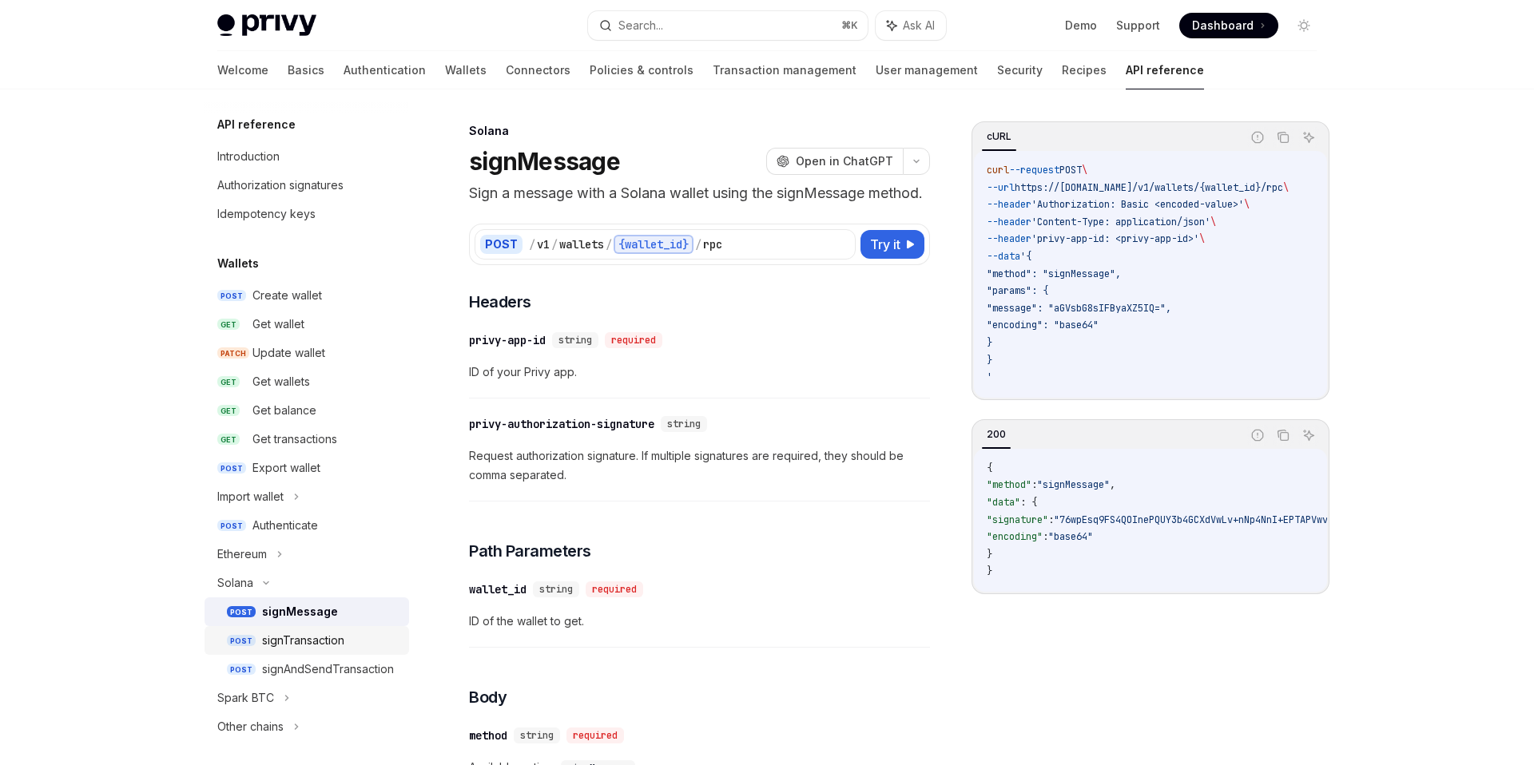
click at [309, 639] on div "signTransaction" at bounding box center [303, 640] width 82 height 19
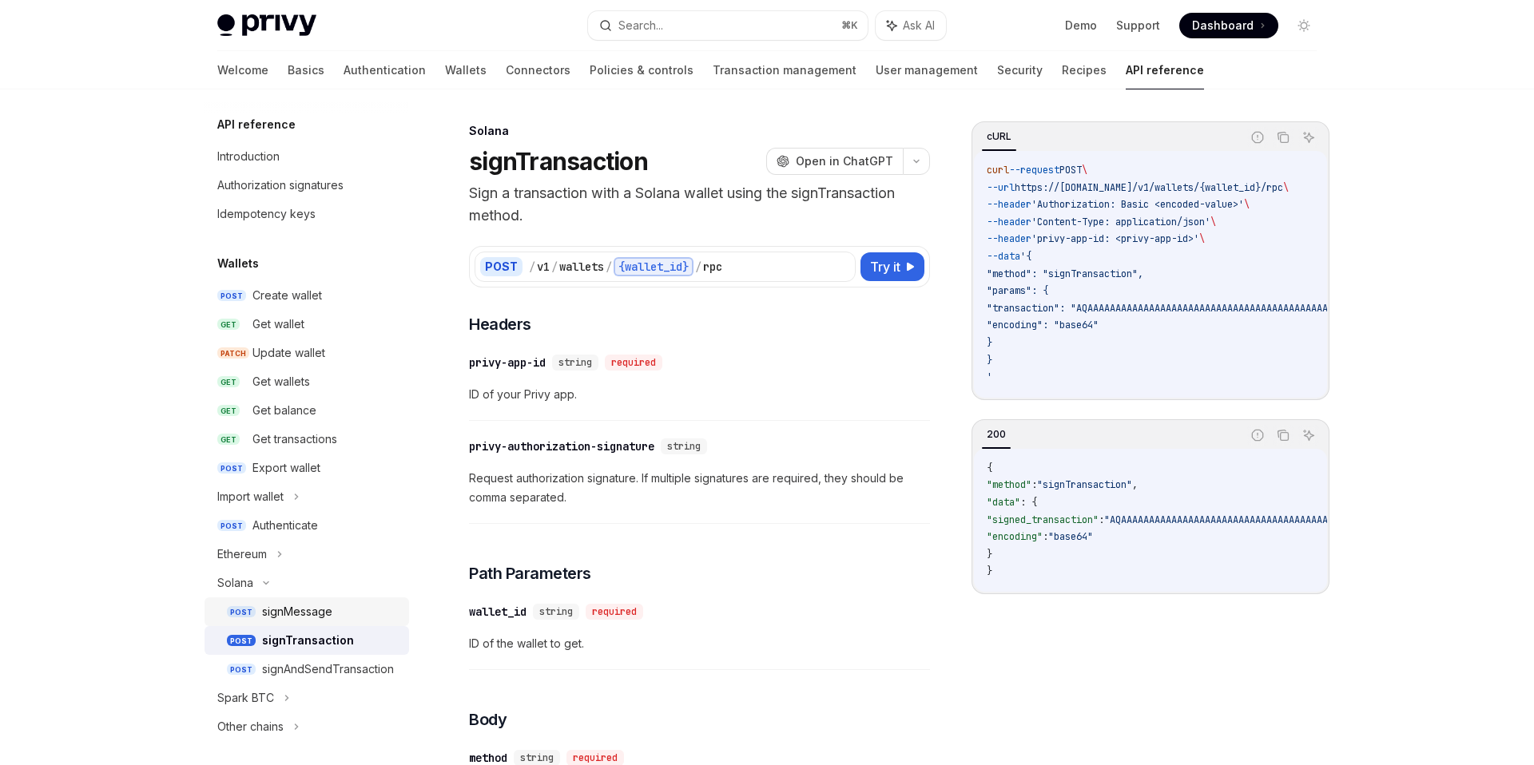
click at [334, 615] on div "signMessage" at bounding box center [330, 611] width 137 height 19
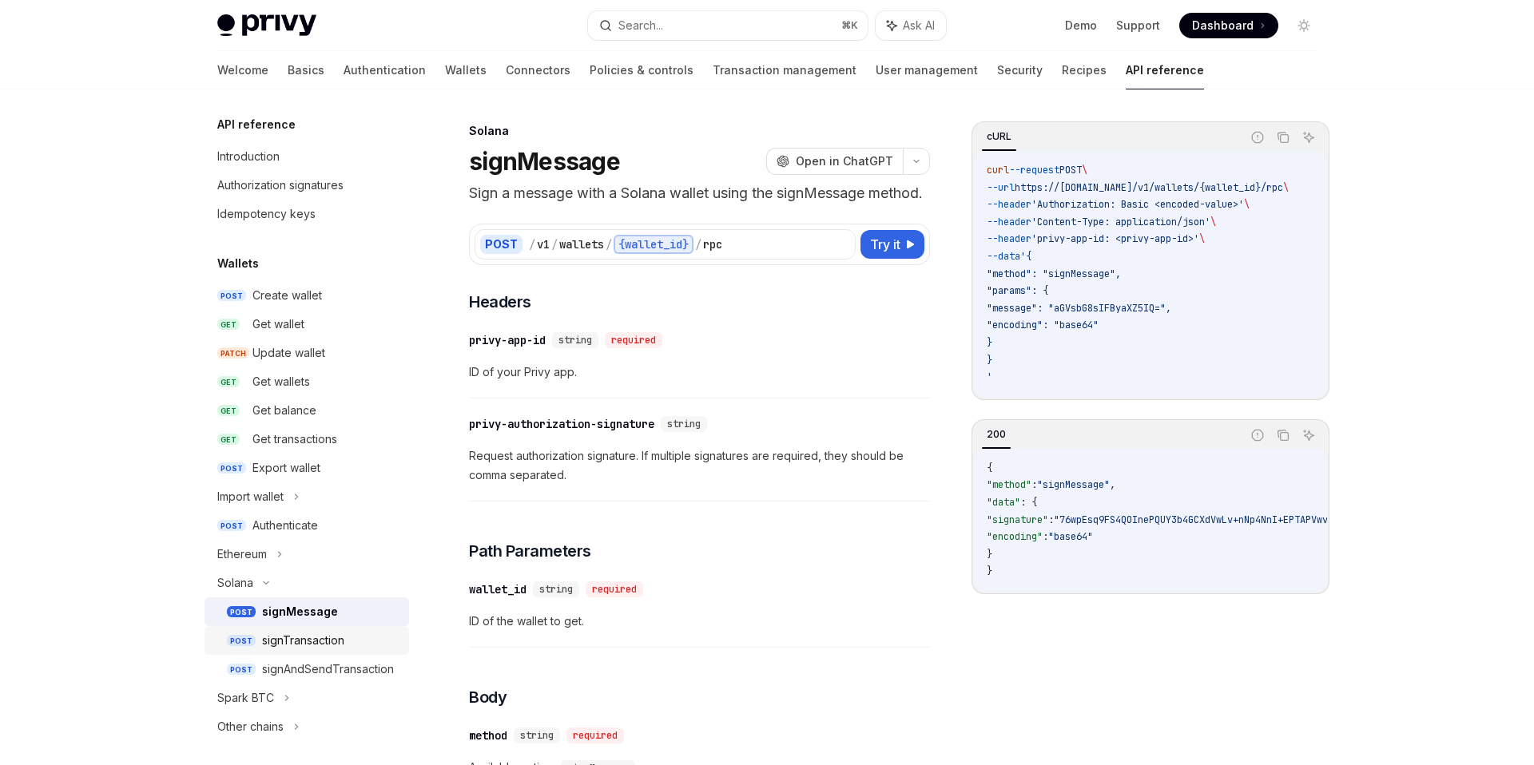
click at [331, 634] on div "signTransaction" at bounding box center [303, 640] width 82 height 19
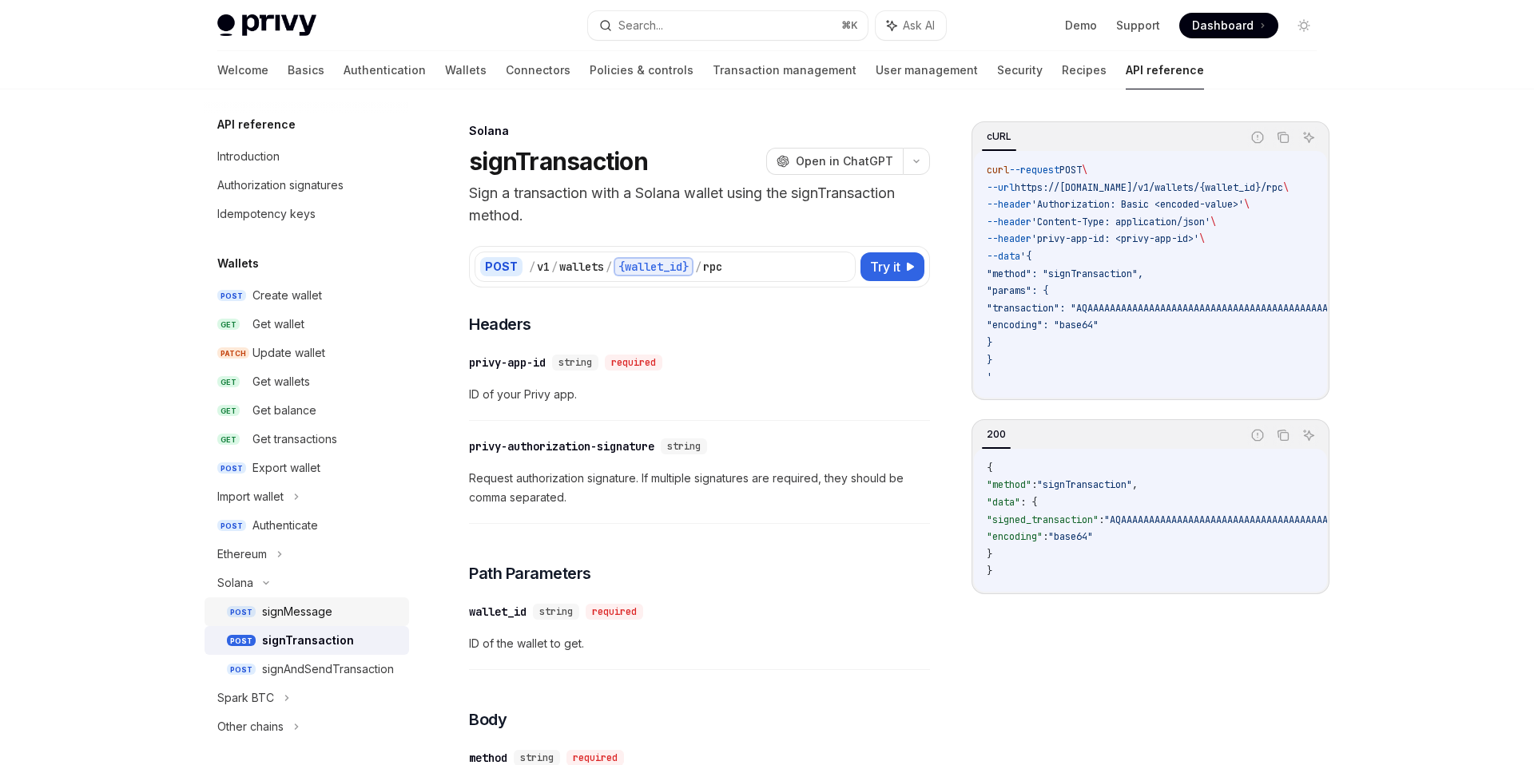
click at [313, 622] on link "POST signMessage" at bounding box center [306, 611] width 204 height 29
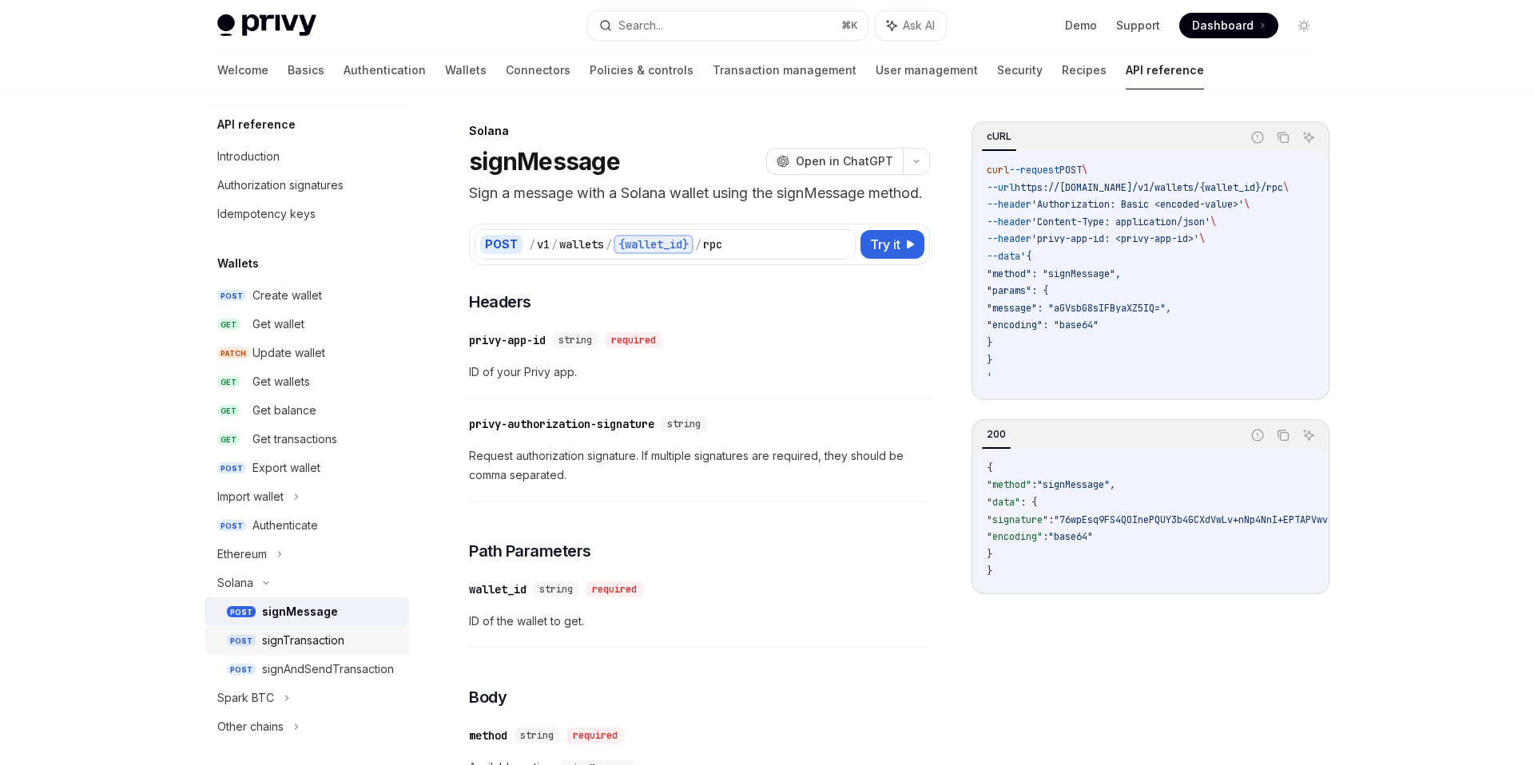
click at [319, 646] on div "signTransaction" at bounding box center [303, 640] width 82 height 19
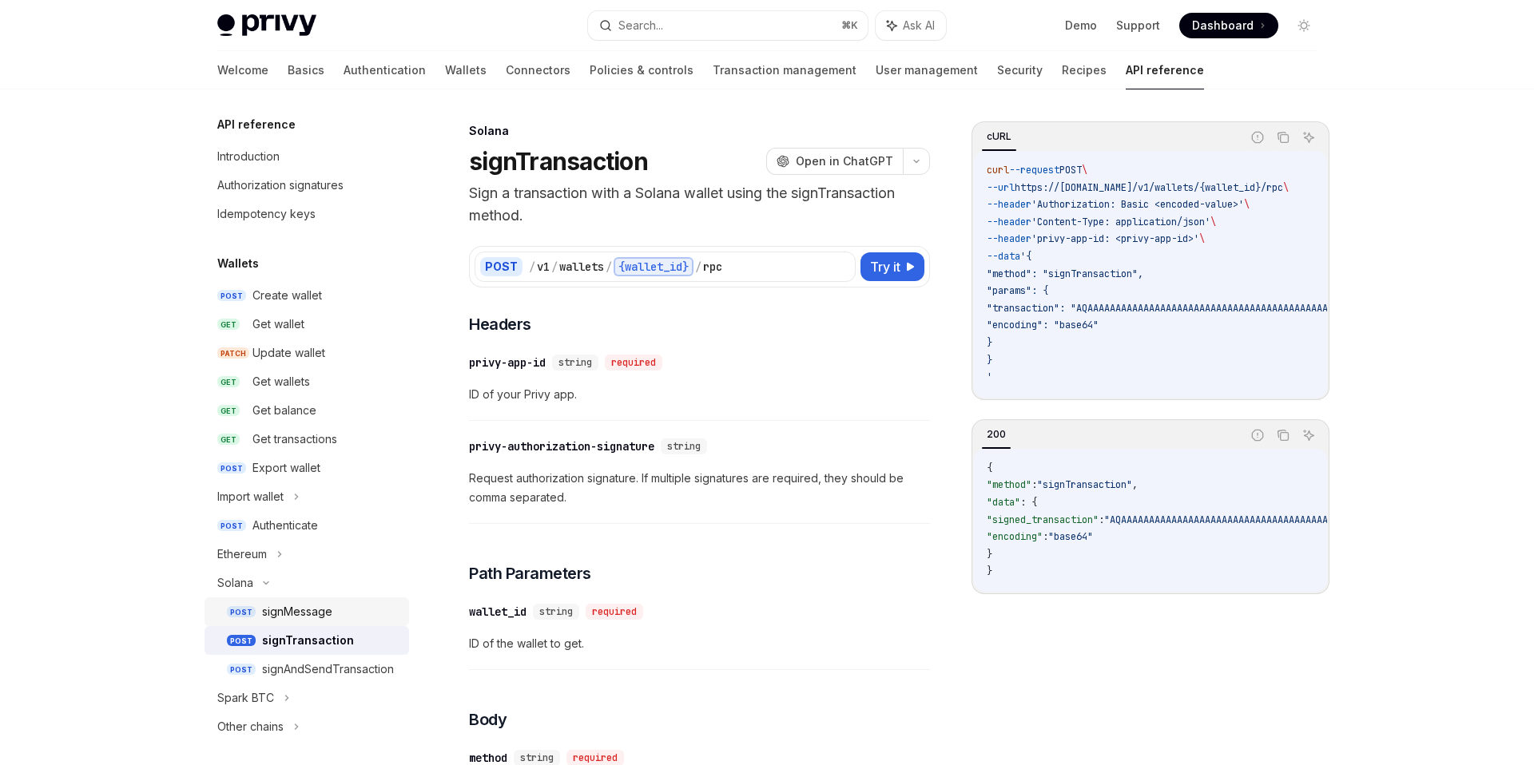
click at [331, 609] on div "signMessage" at bounding box center [297, 611] width 70 height 19
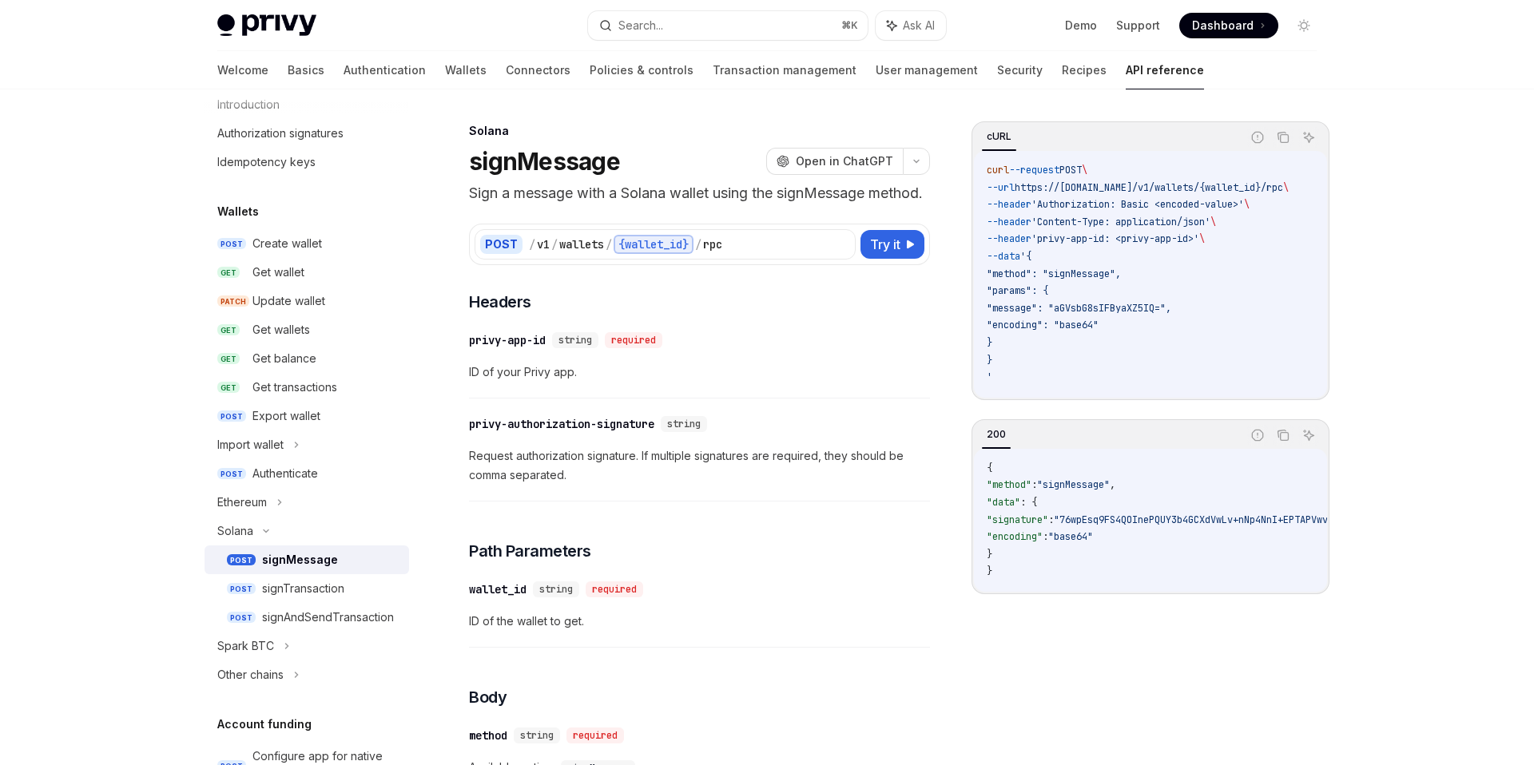
scroll to position [58, 0]
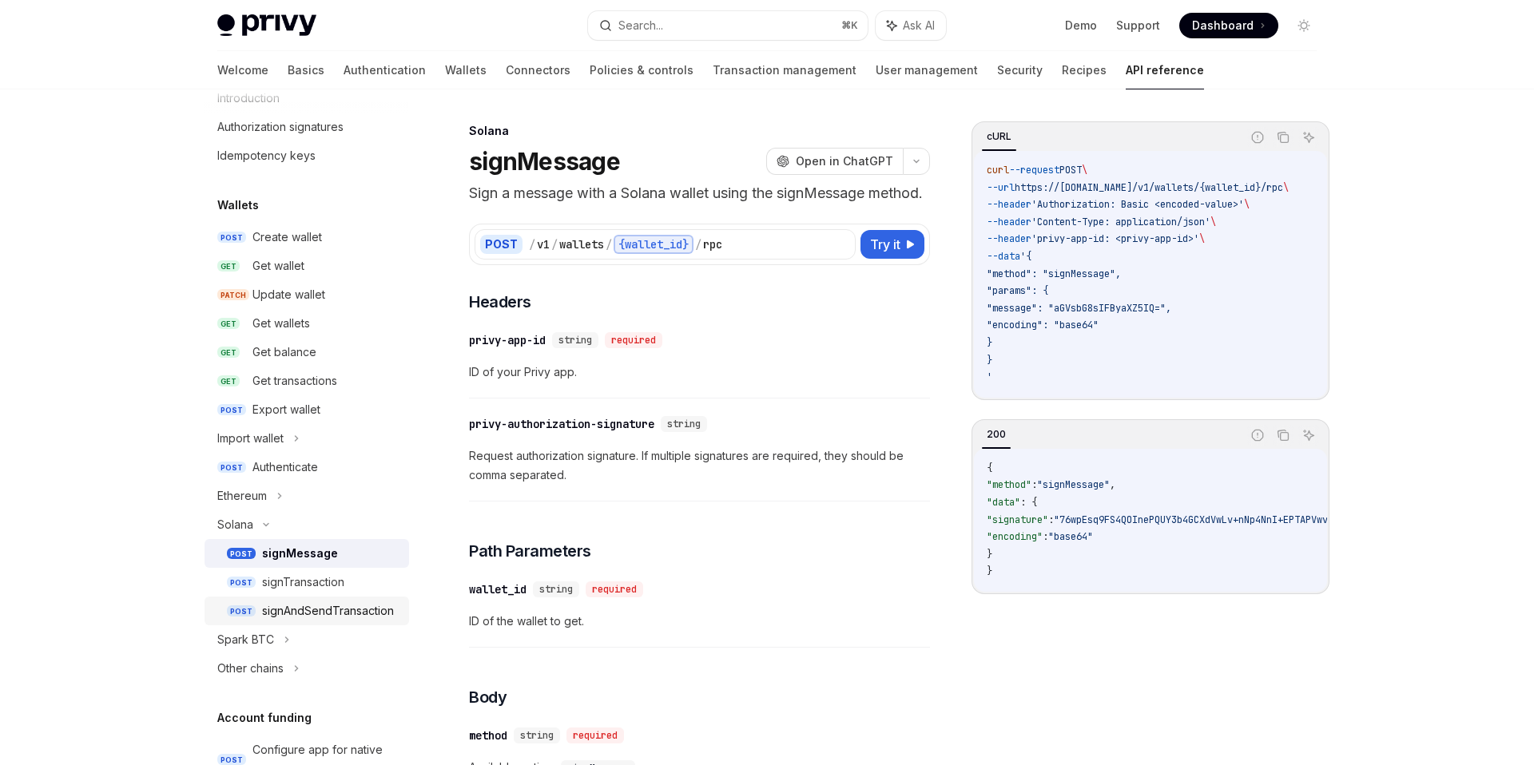
click at [331, 610] on div "signAndSendTransaction" at bounding box center [328, 610] width 132 height 19
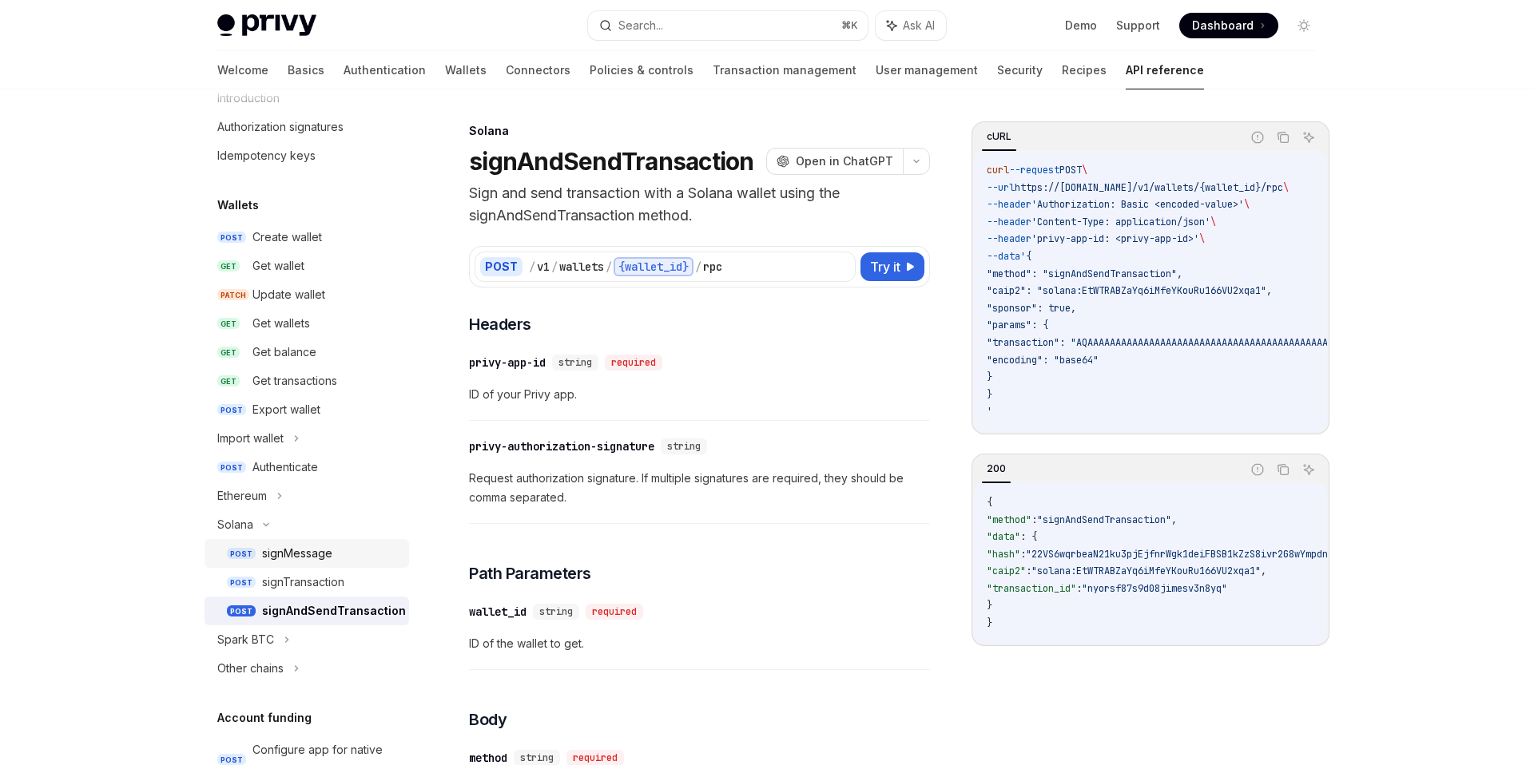
click at [327, 554] on div "signMessage" at bounding box center [297, 553] width 70 height 19
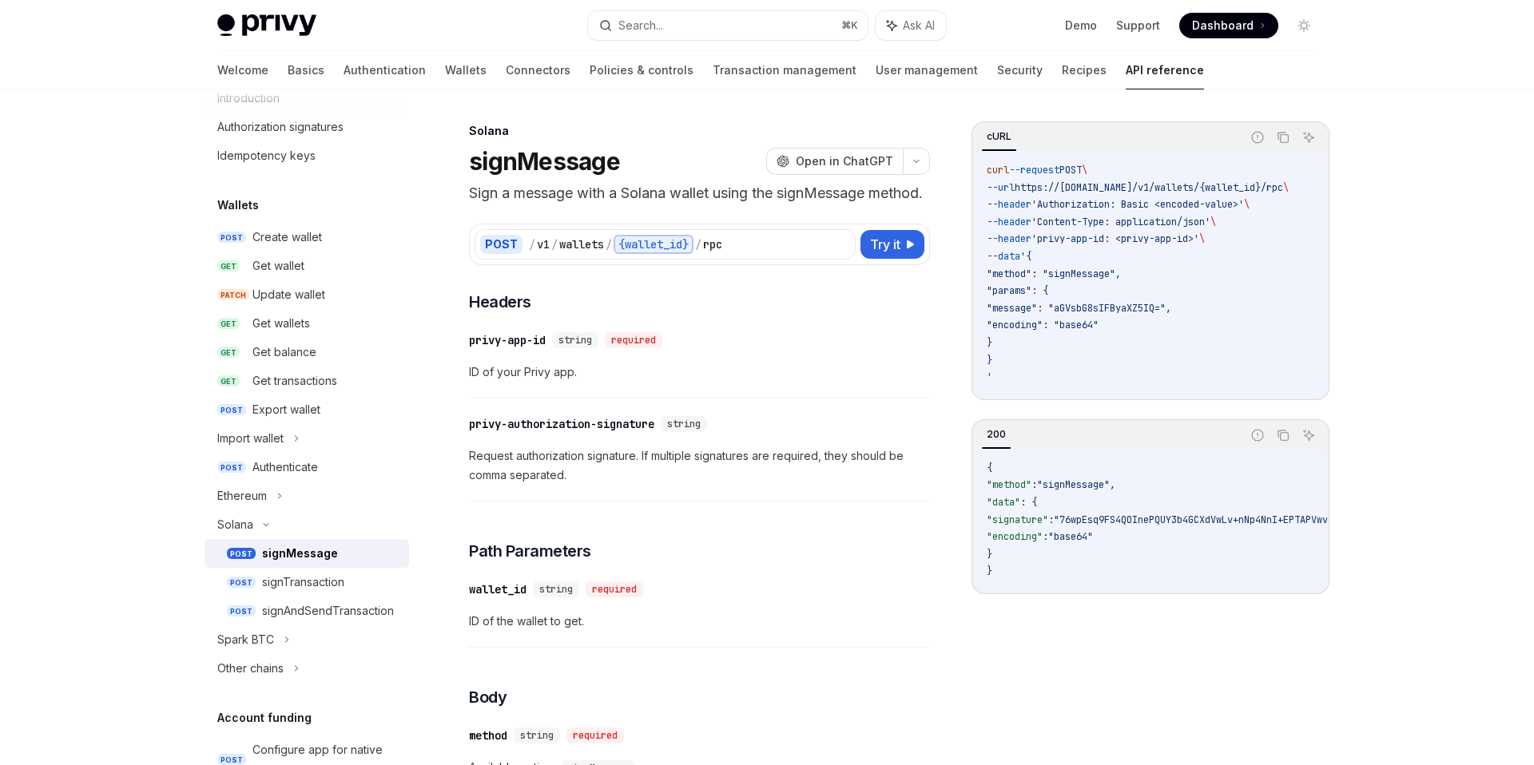
click at [1086, 327] on span ""encoding": "base64"" at bounding box center [1042, 325] width 112 height 13
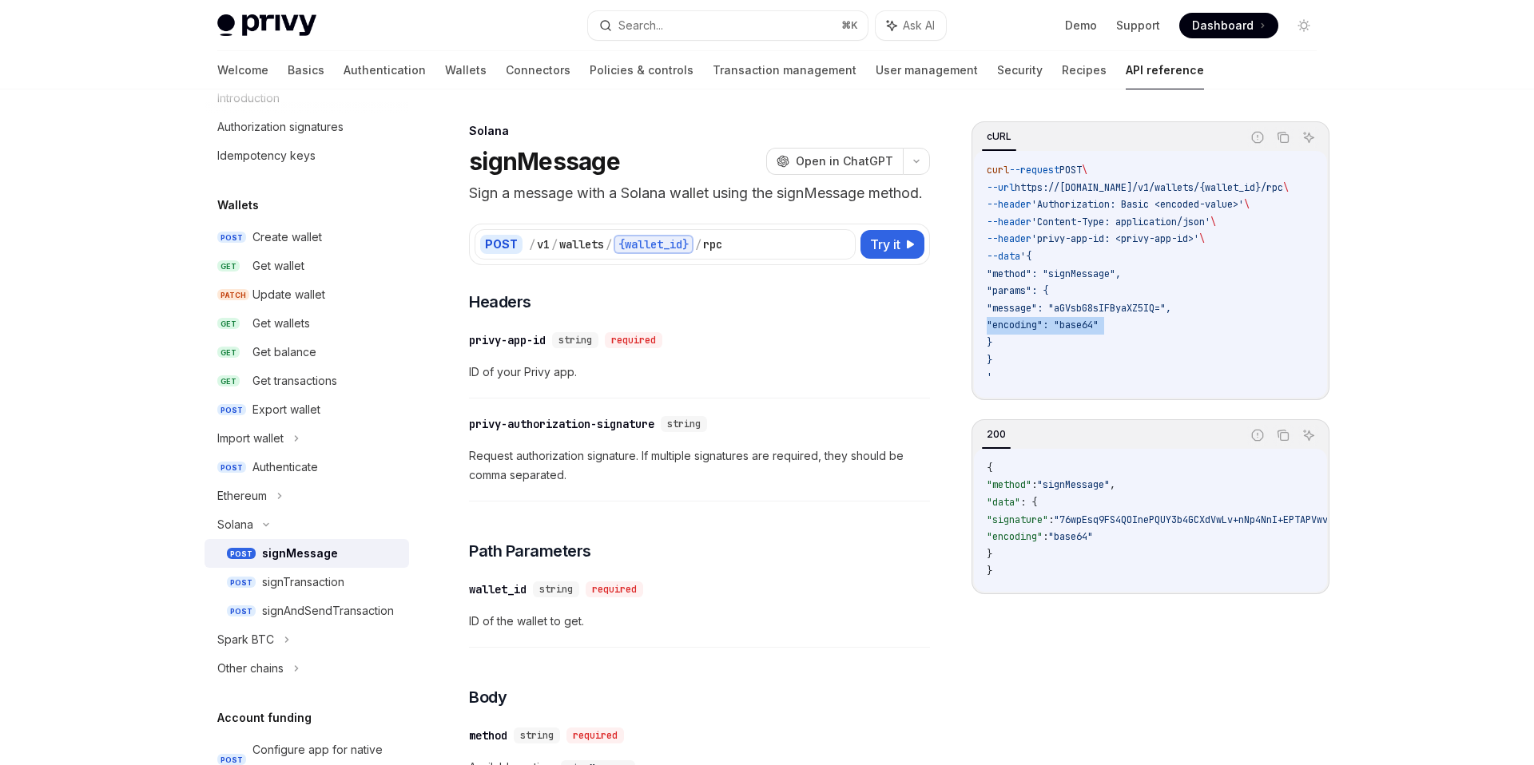
click at [1086, 327] on span ""encoding": "base64"" at bounding box center [1042, 325] width 112 height 13
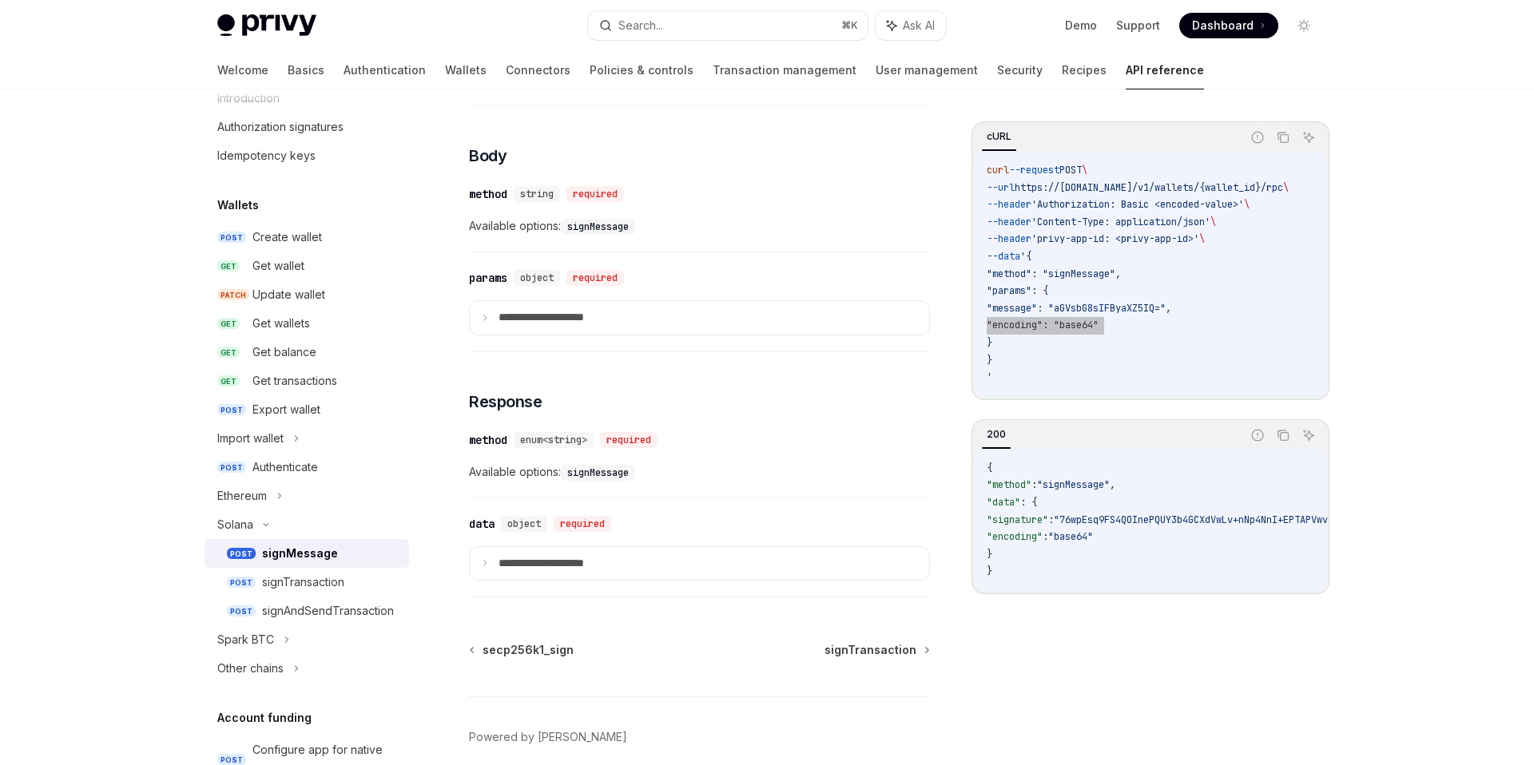
scroll to position [541, 0]
click at [530, 326] on p "**********" at bounding box center [555, 319] width 115 height 14
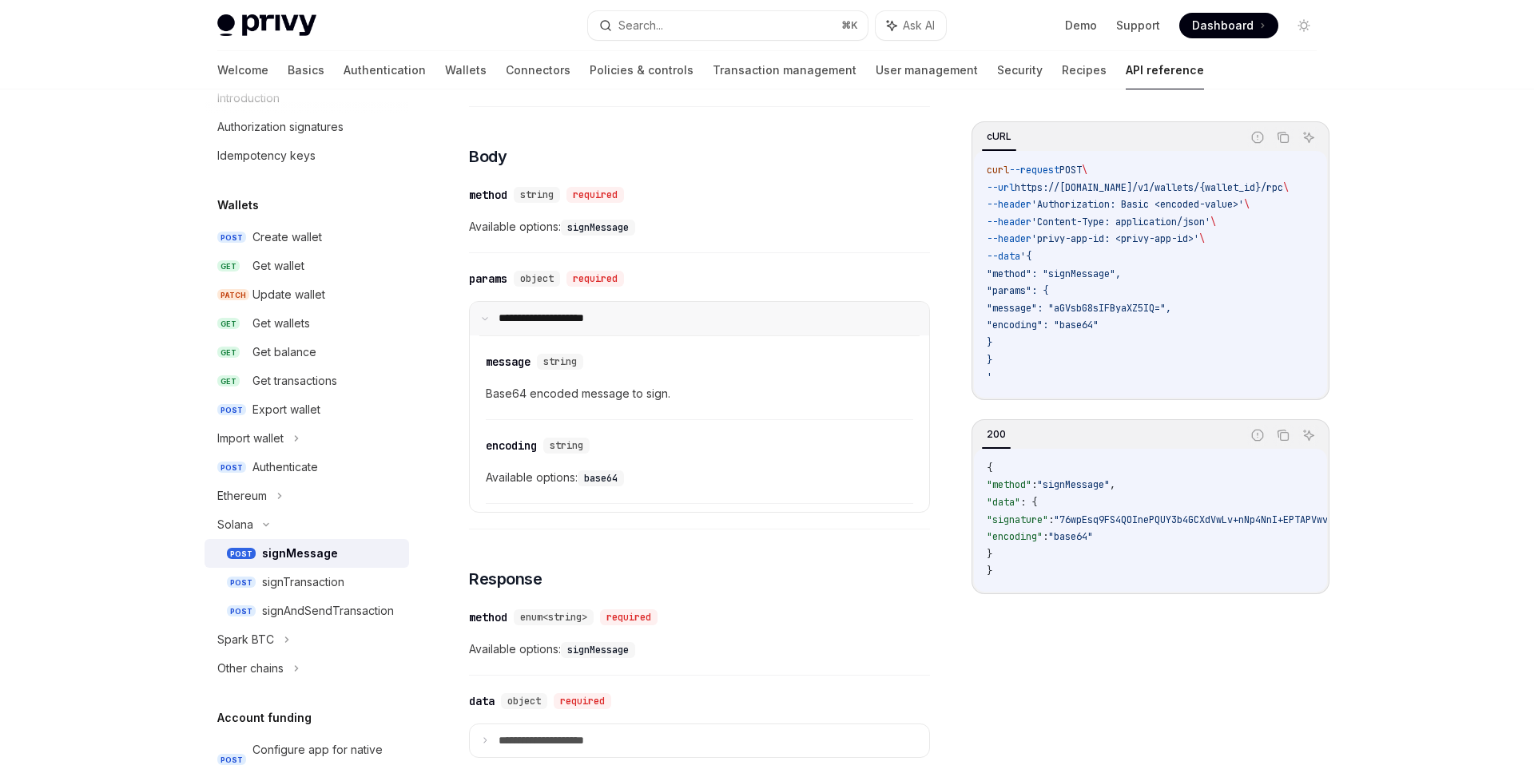
click at [530, 326] on p "**********" at bounding box center [553, 319] width 110 height 14
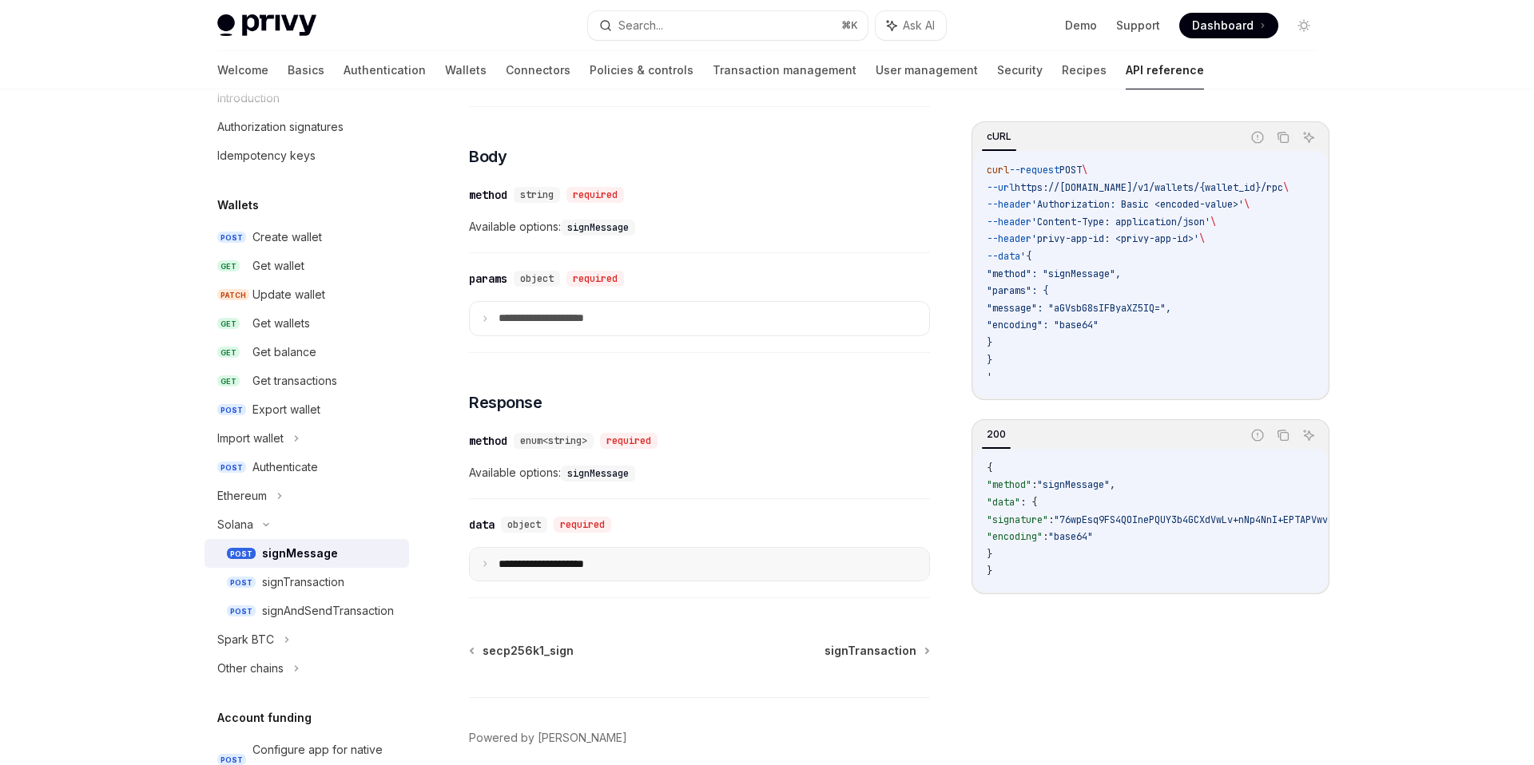
click at [609, 572] on p "**********" at bounding box center [555, 565] width 115 height 14
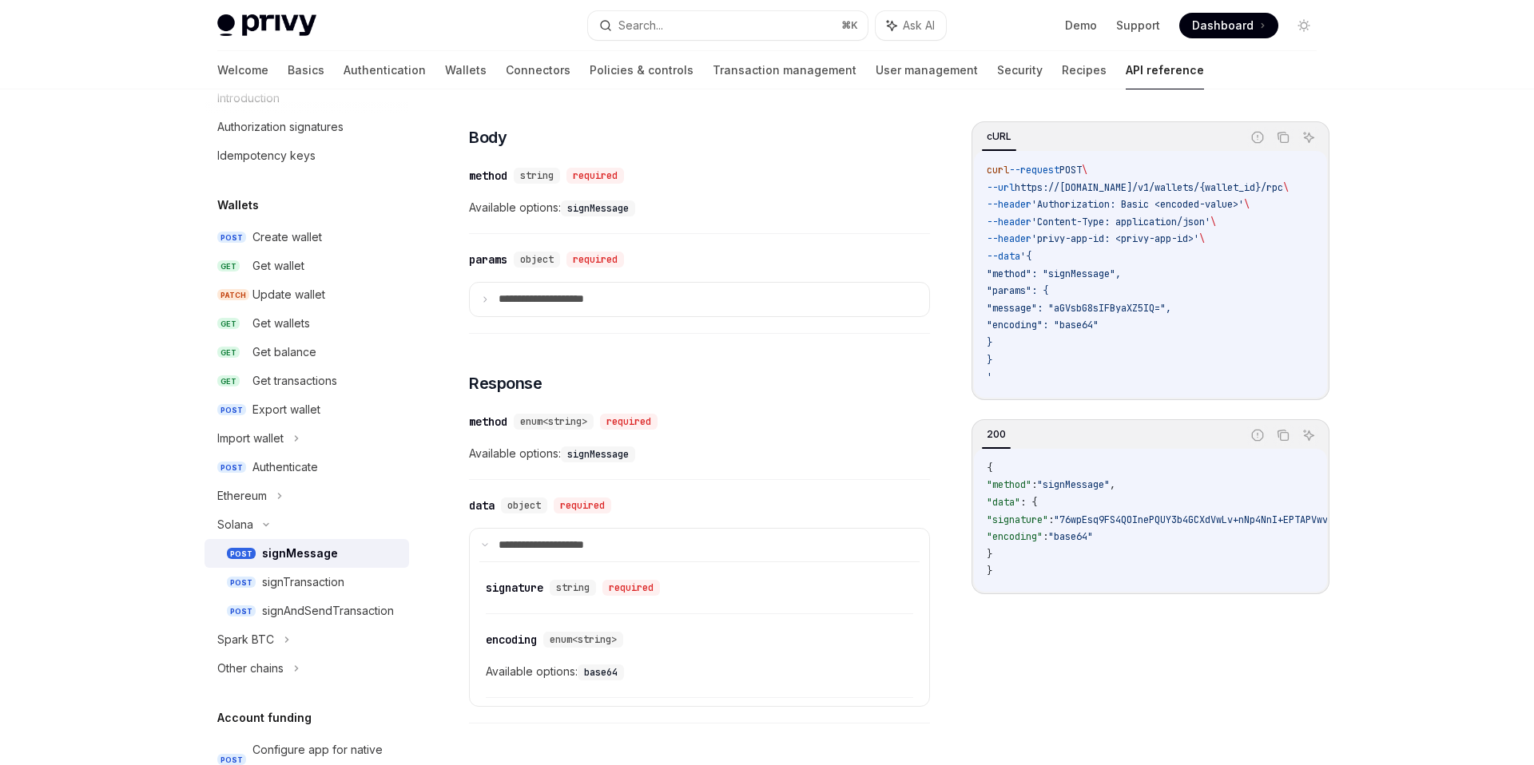
scroll to position [0, 0]
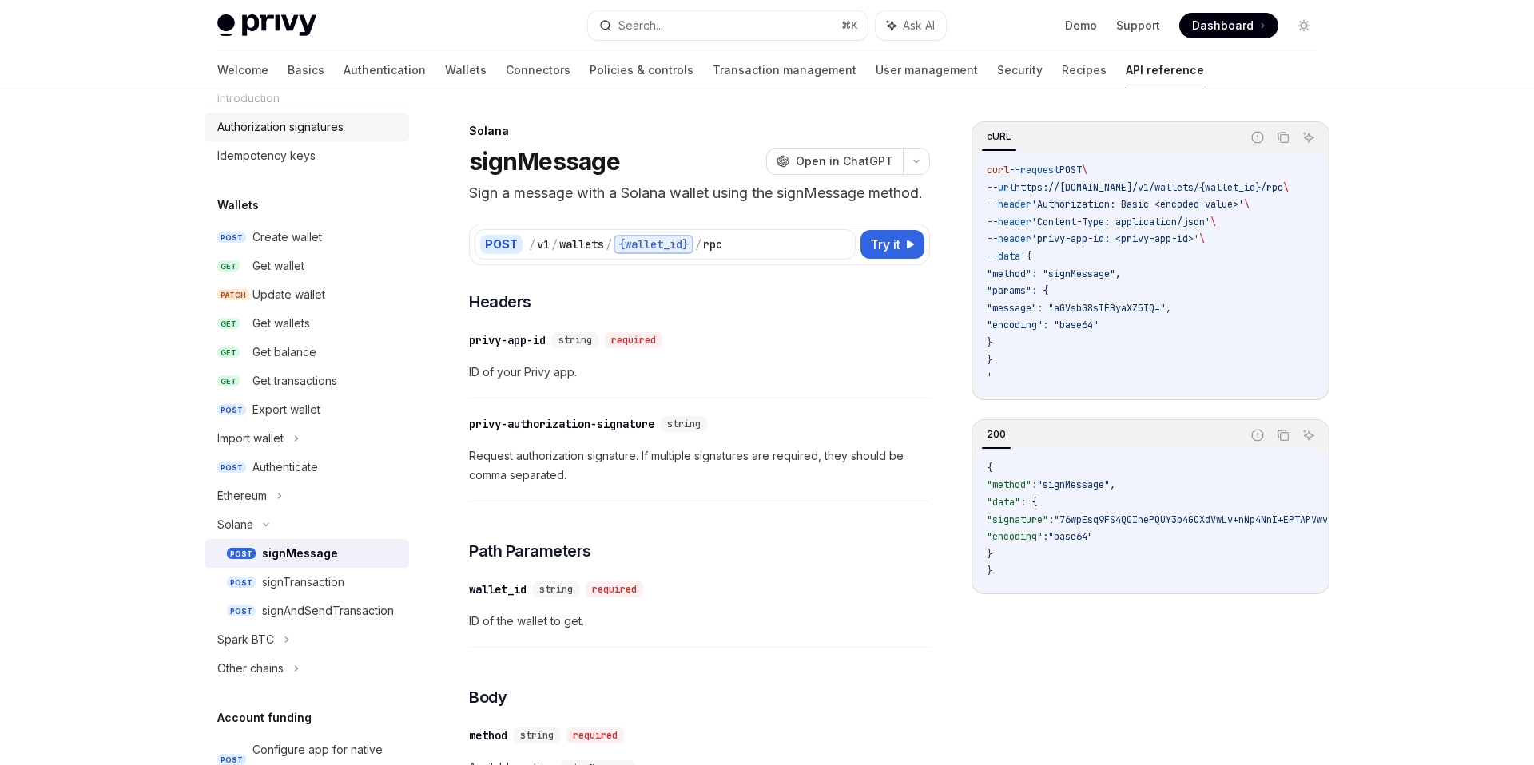
click at [289, 134] on div "Authorization signatures" at bounding box center [280, 126] width 126 height 19
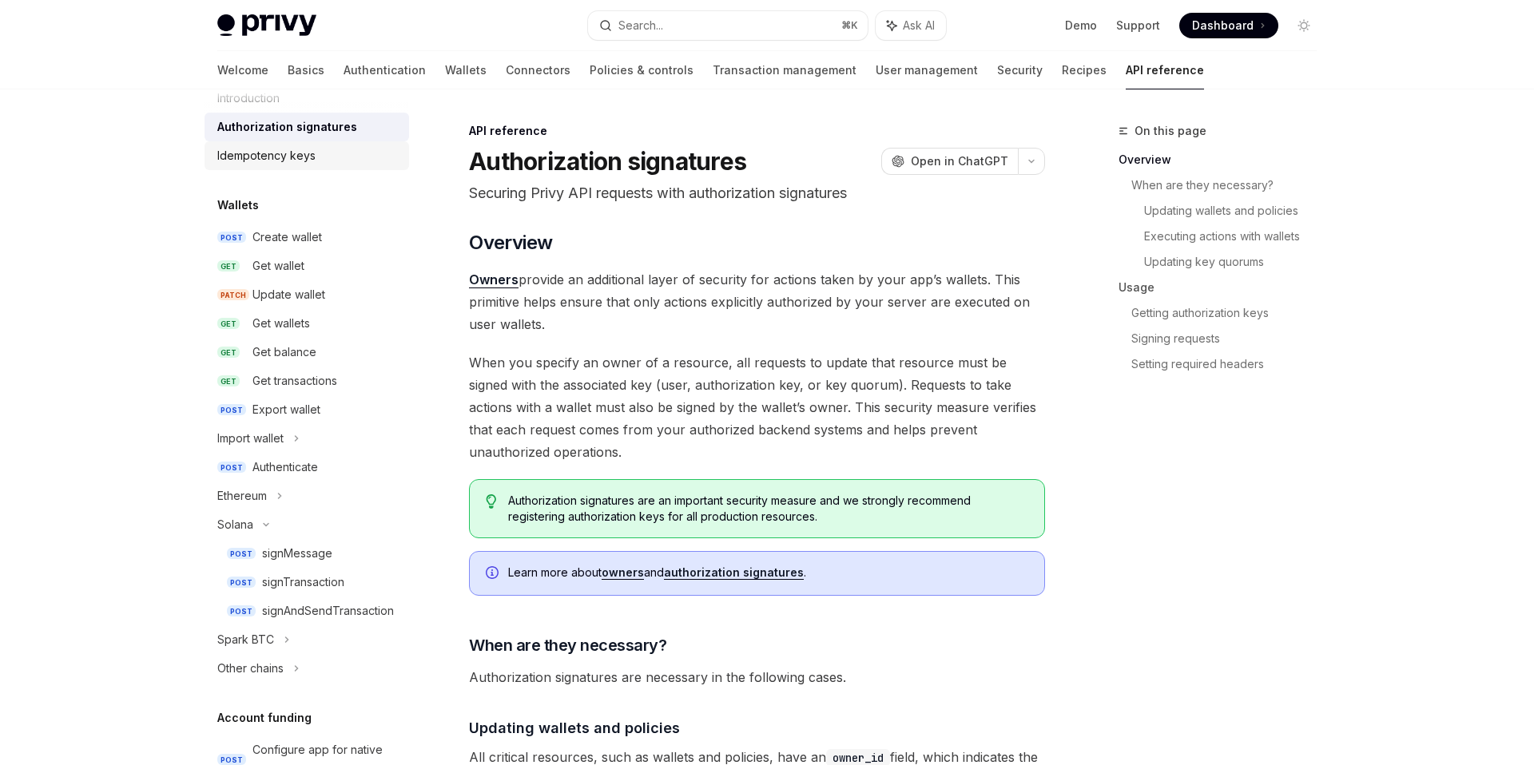
click at [341, 153] on div "Idempotency keys" at bounding box center [308, 155] width 182 height 19
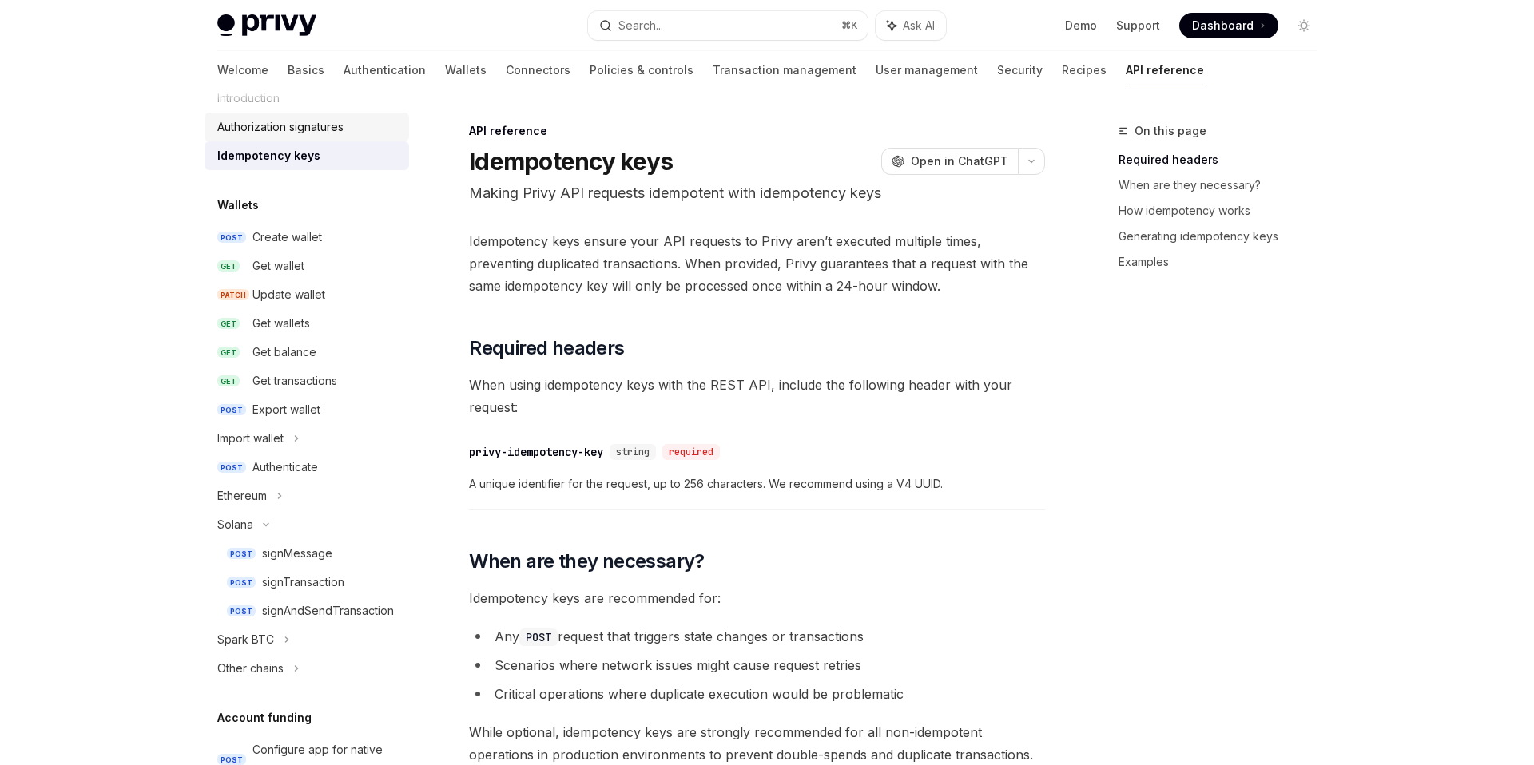
click at [323, 121] on div "Authorization signatures" at bounding box center [280, 126] width 126 height 19
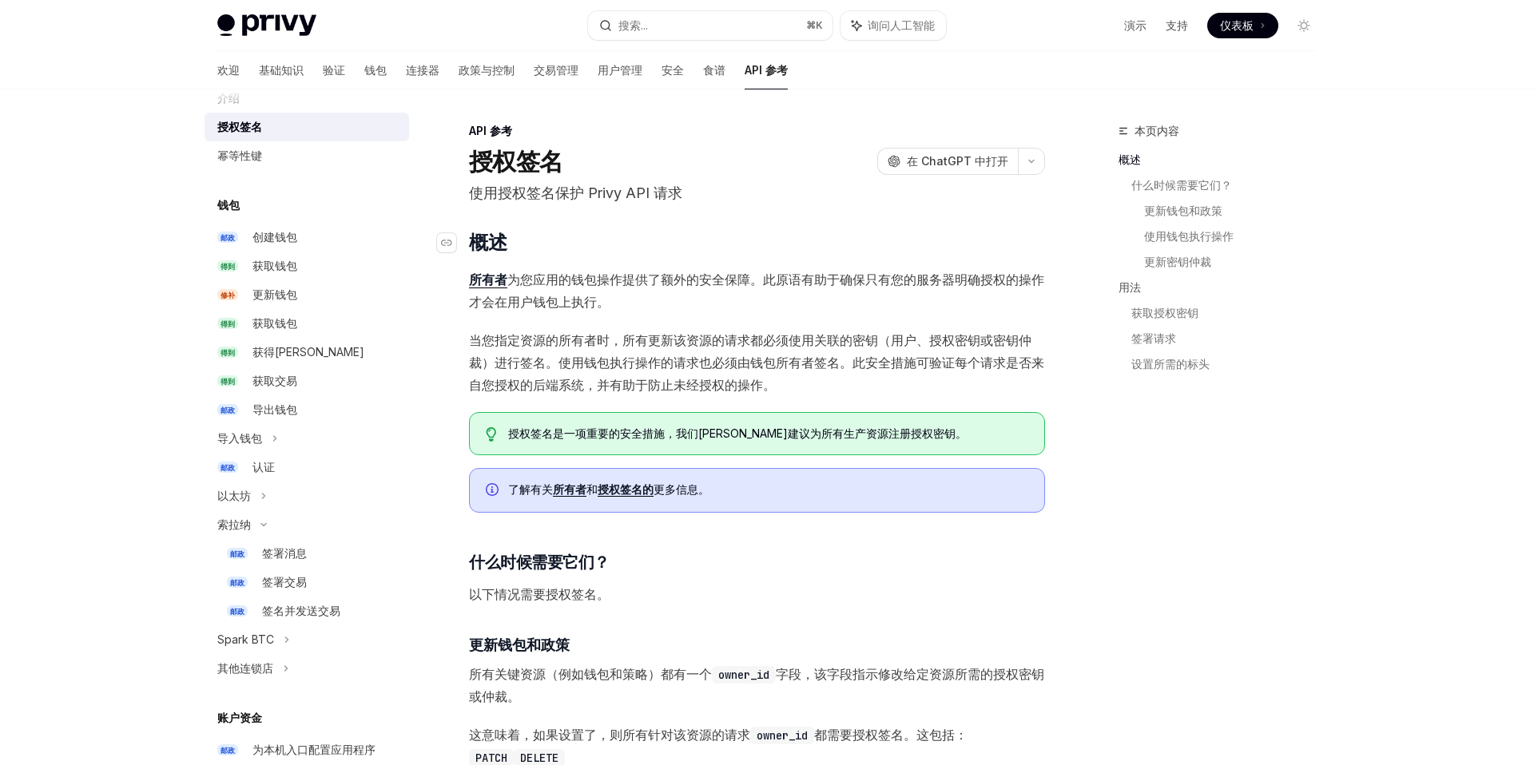
click at [760, 254] on h2 "​ 概述" at bounding box center [757, 243] width 576 height 26
click at [512, 195] on font "使用授权签名保护 Privy API 请求" at bounding box center [575, 193] width 213 height 17
click at [600, 272] on font "为您应用的钱包操作提供了额外的安全保障。此原语有助于确保只有您的服务器明确授权的操作才会在用户钱包上执行。" at bounding box center [756, 291] width 575 height 38
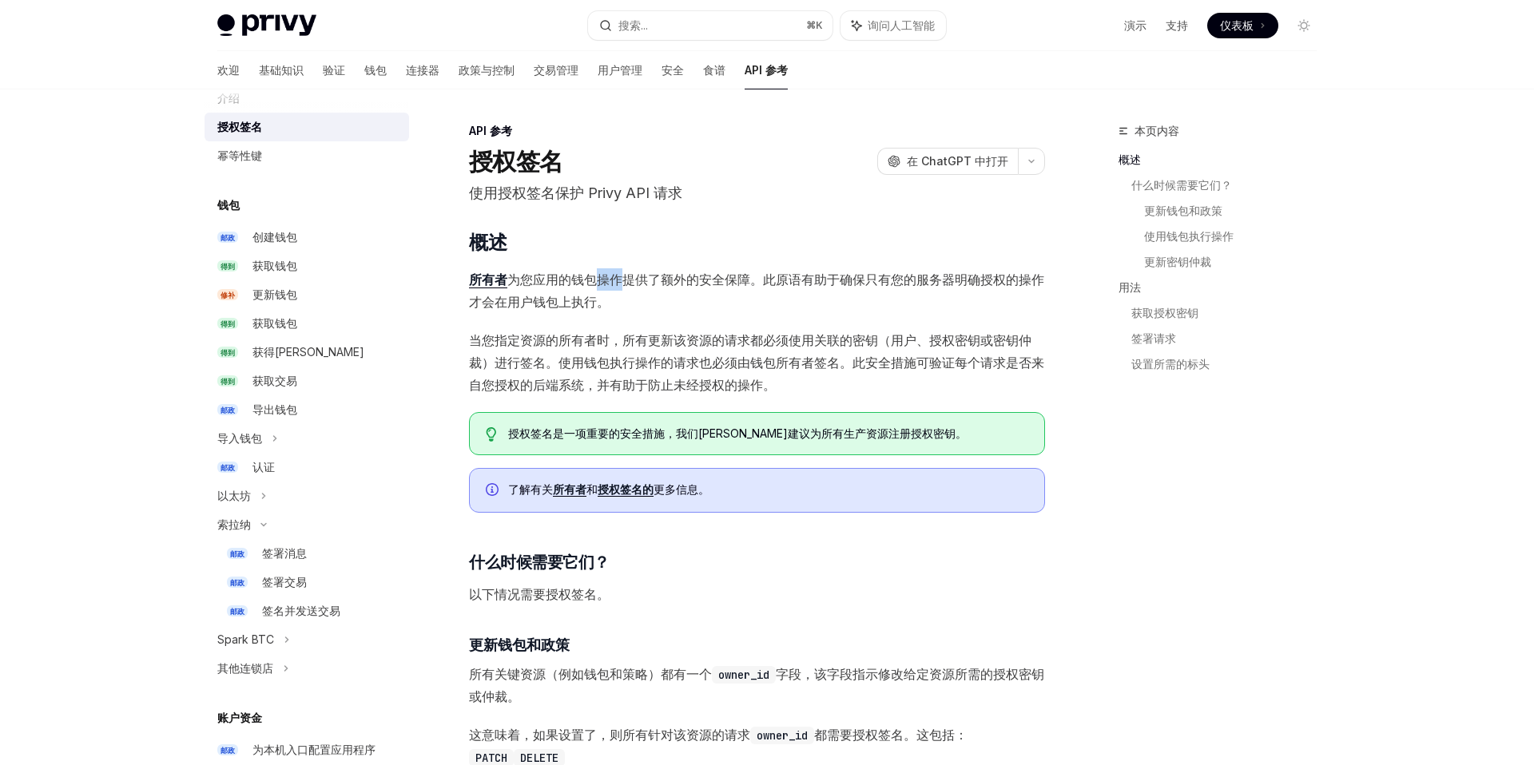
click at [600, 272] on font "为您应用的钱包操作提供了额外的安全保障。此原语有助于确保只有您的服务器明确授权的操作才会在用户钱包上执行。" at bounding box center [756, 291] width 575 height 38
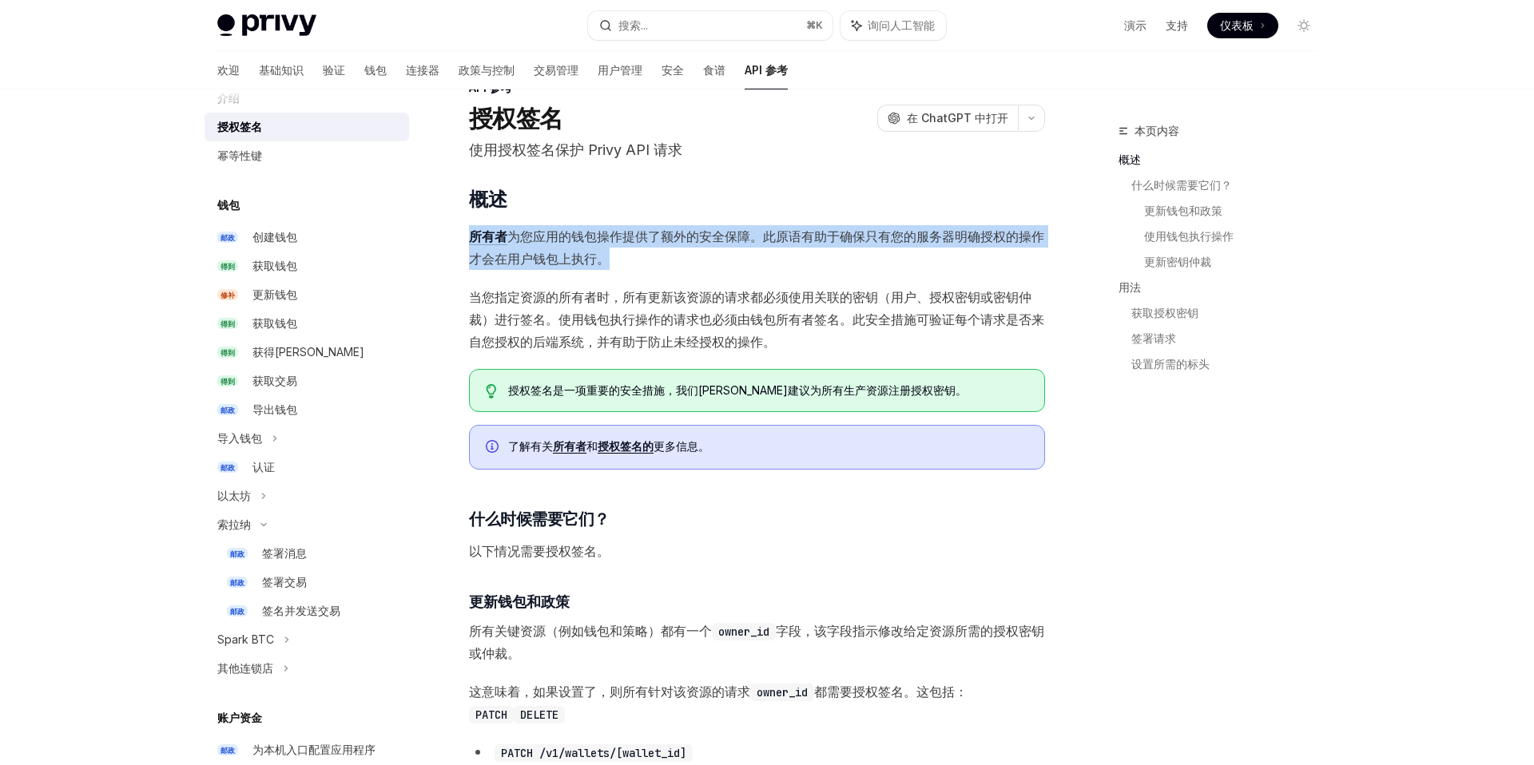
scroll to position [49, 0]
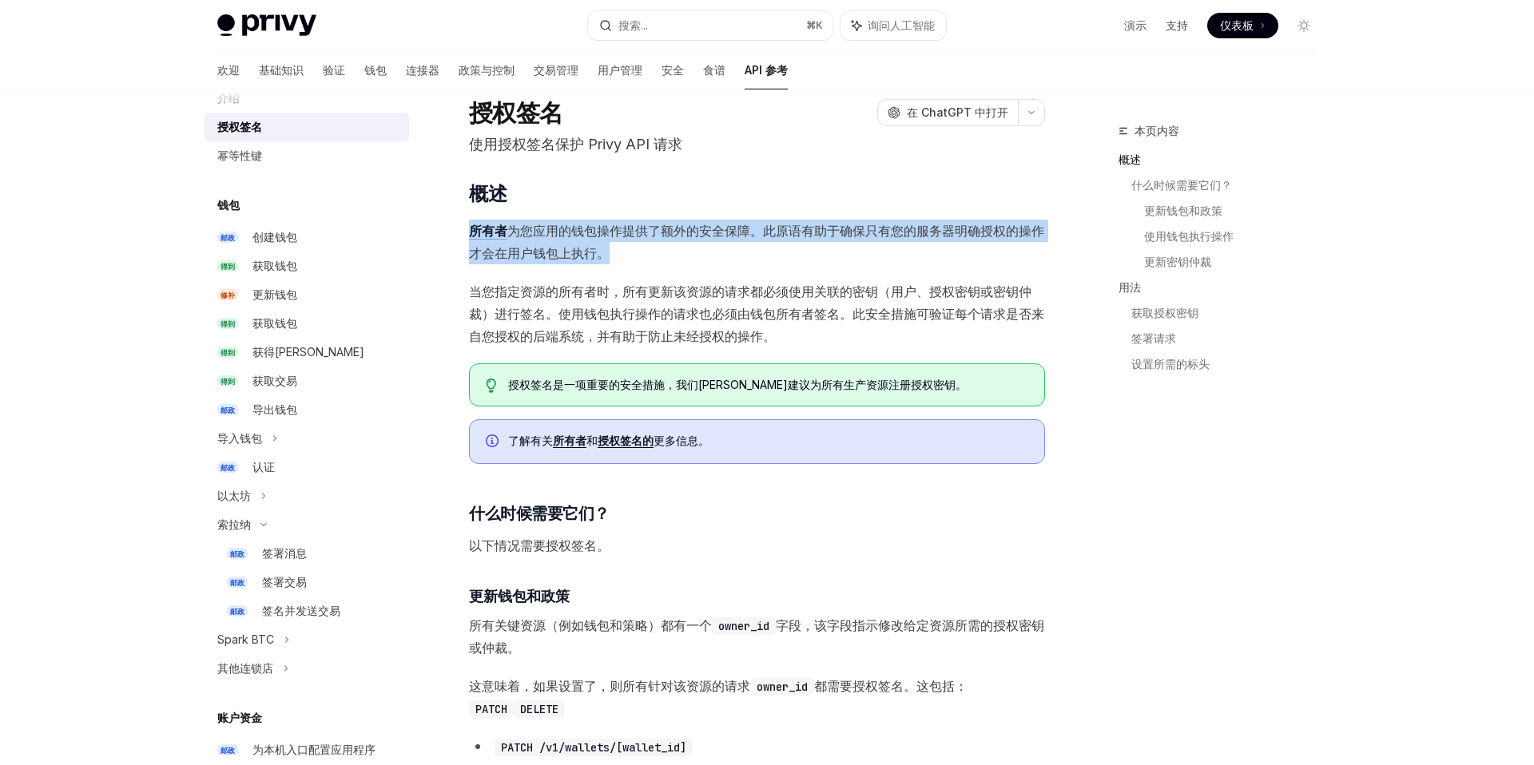
click at [597, 297] on font "当您指定资源的所有者时，所有更新该资源的请求都必须使用关联的密钥（用户、授权密钥或密钥仲裁）进行签名。使用钱包执行操作的请求也必须由钱包所有者签名。此安全措施…" at bounding box center [756, 314] width 575 height 61
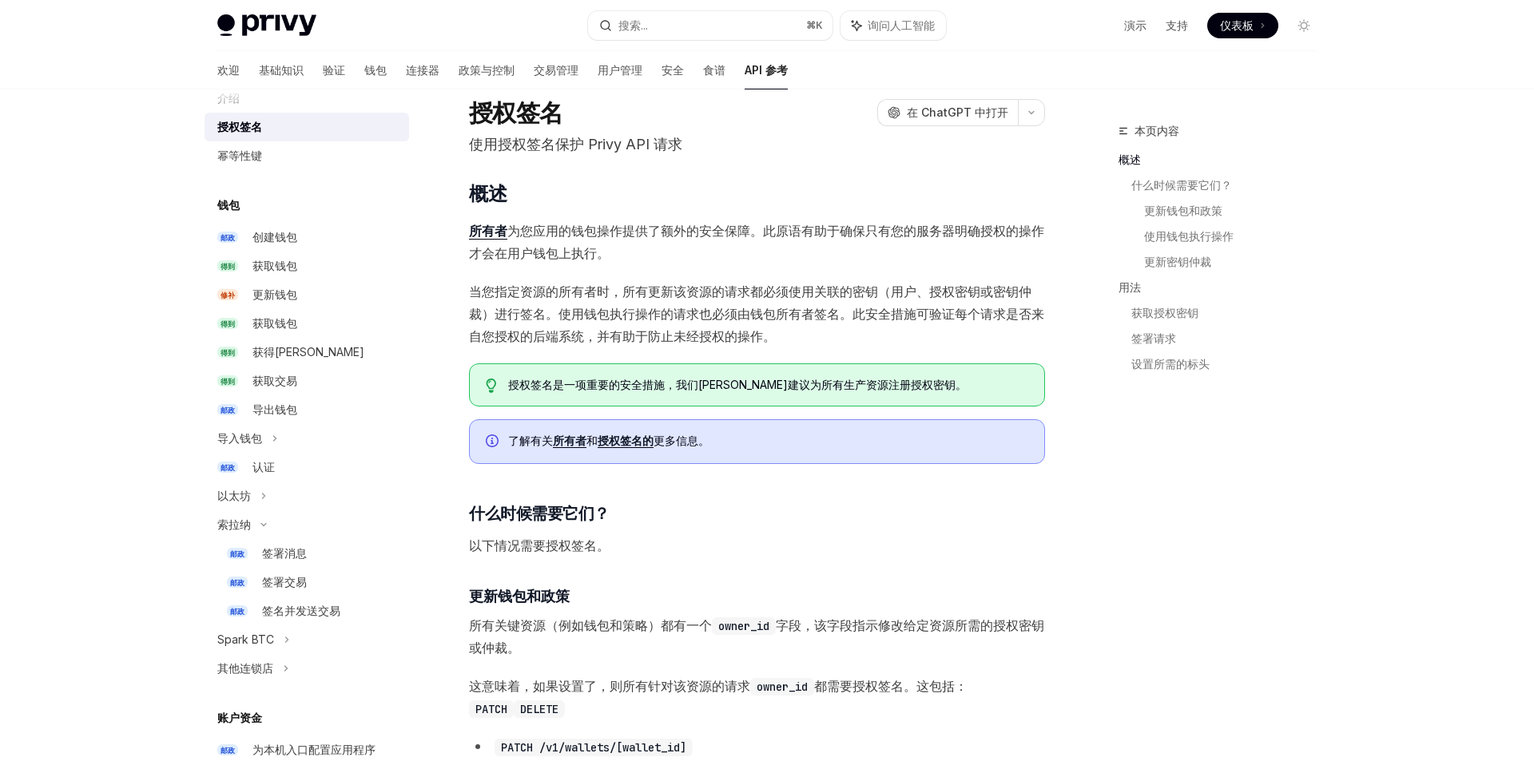
click at [597, 297] on font "当您指定资源的所有者时，所有更新该资源的请求都必须使用关联的密钥（用户、授权密钥或密钥仲裁）进行签名。使用钱包执行操作的请求也必须由钱包所有者签名。此安全措施…" at bounding box center [756, 314] width 575 height 61
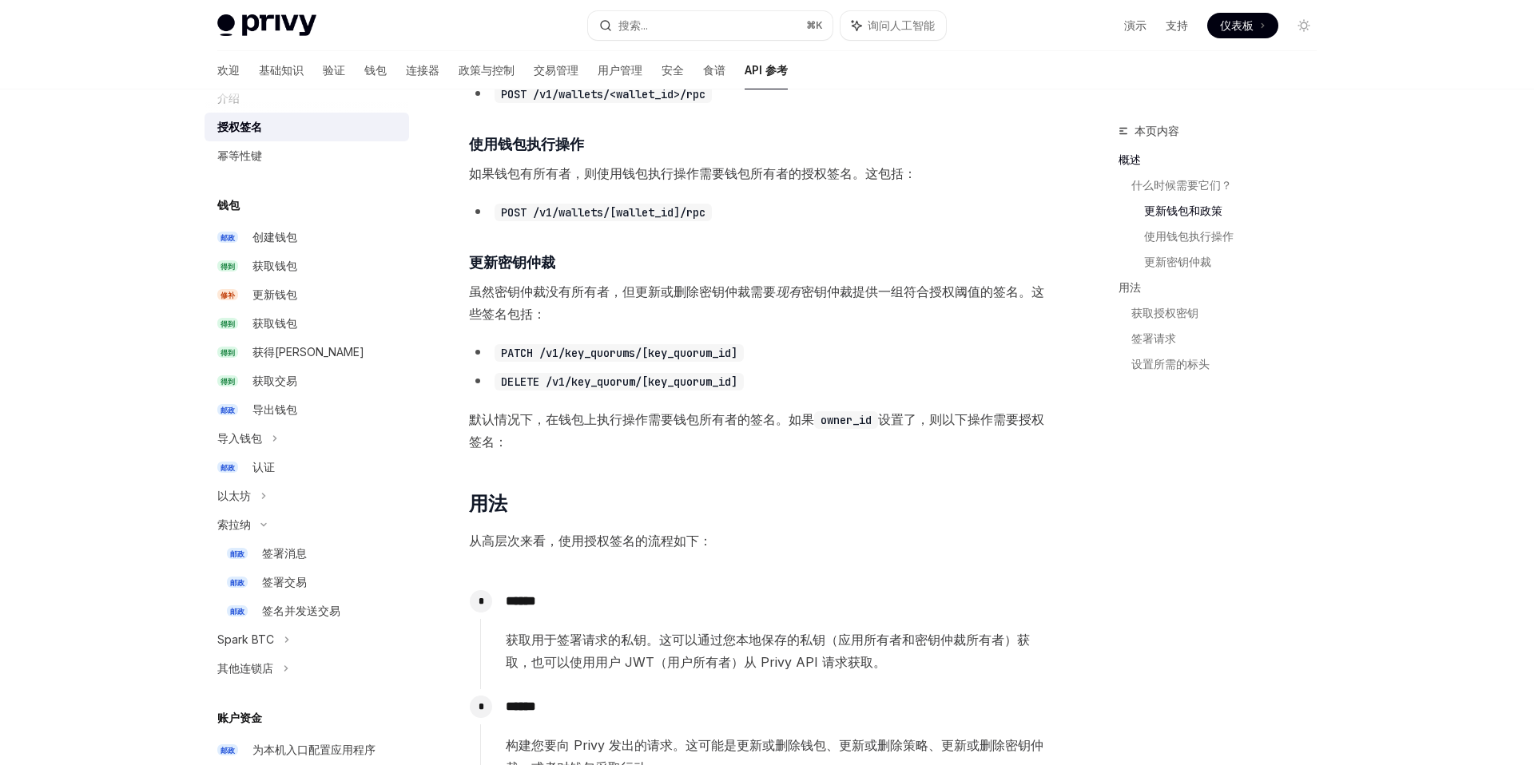
scroll to position [892, 0]
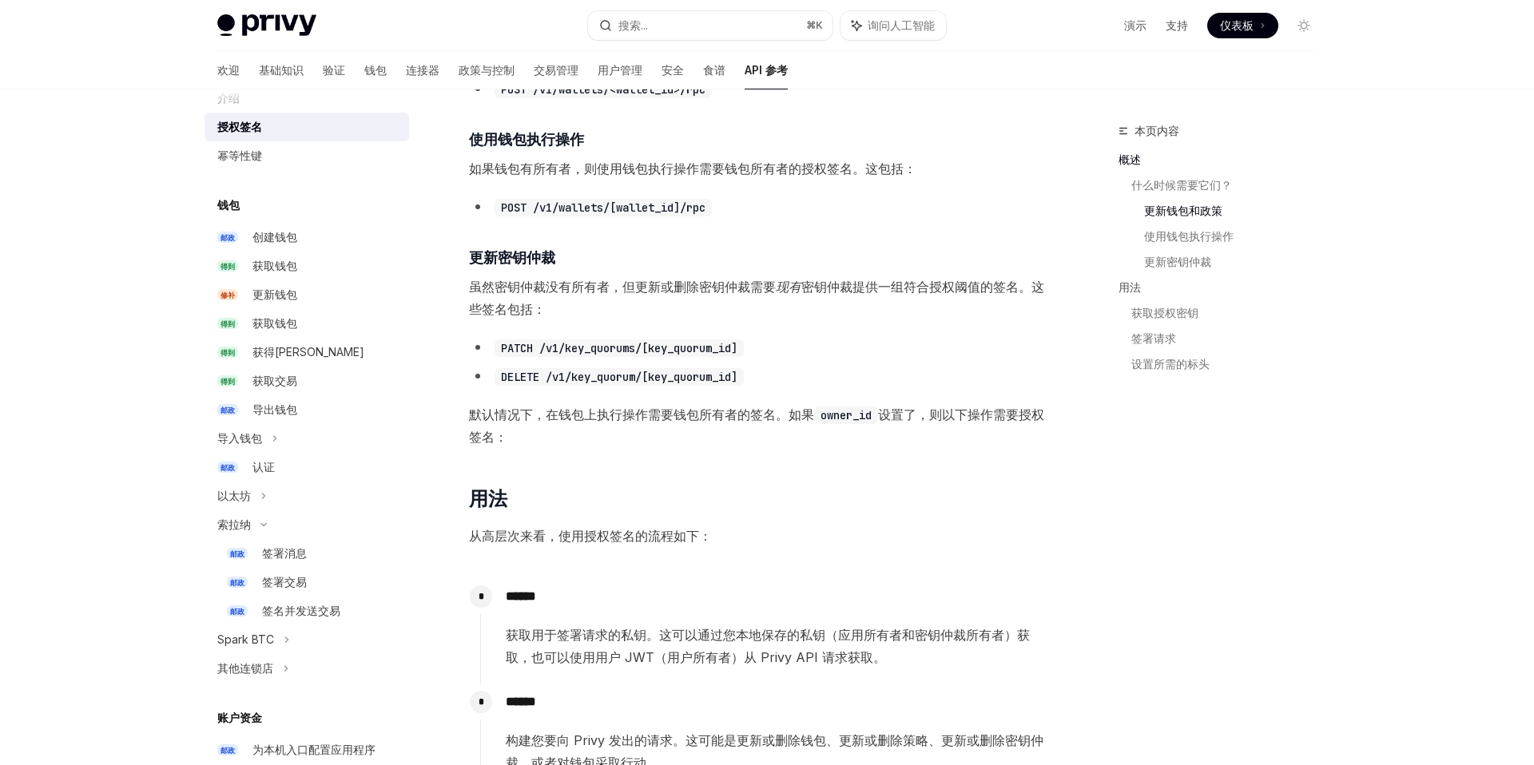
click at [597, 297] on span "虽然密钥仲裁没有所有者，但更新或删除密钥仲裁需要 现有 密钥仲裁提供一组符合授权阈值的签名。这些签名包括：" at bounding box center [757, 298] width 576 height 45
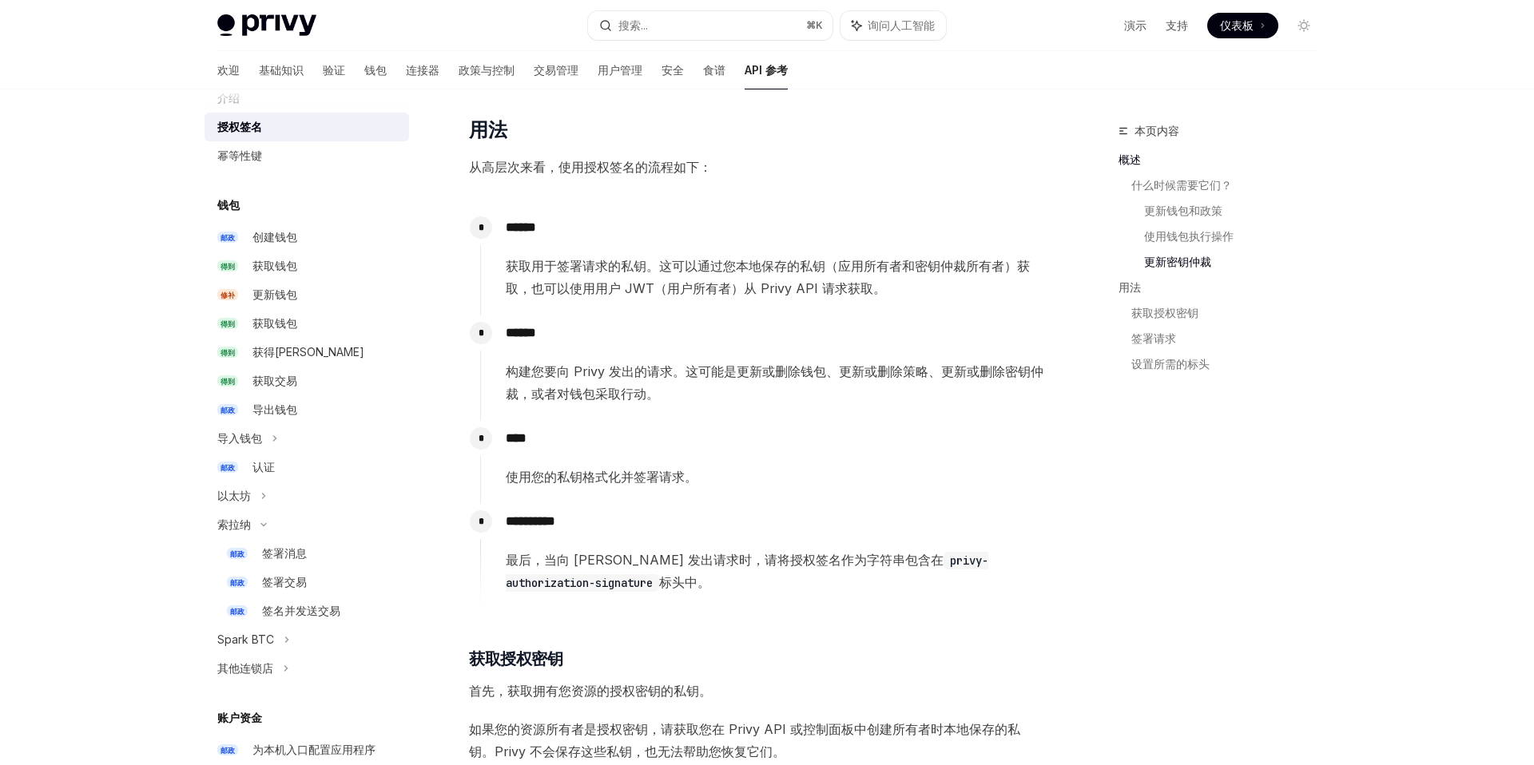
scroll to position [1270, 0]
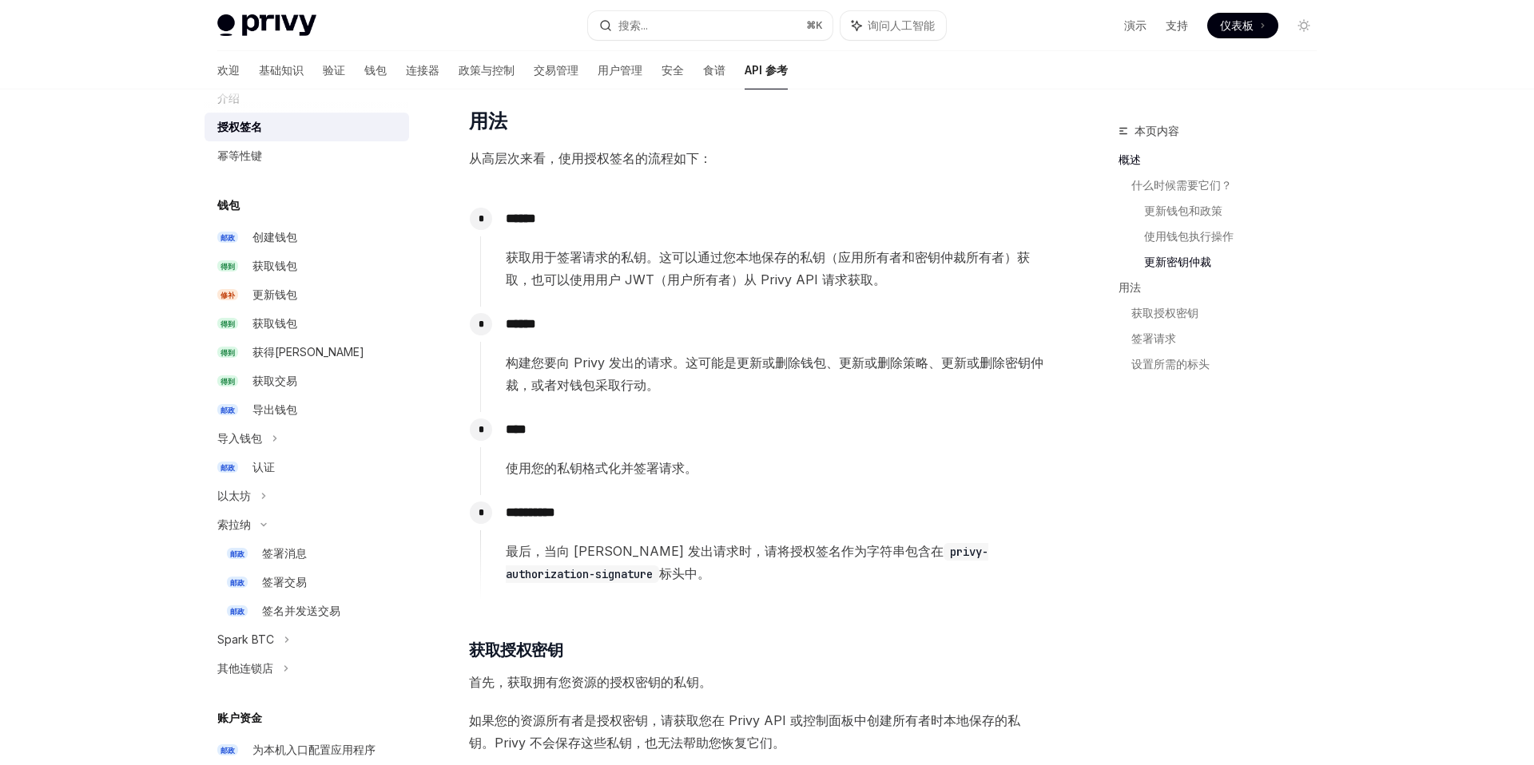
click at [581, 264] on font "获取用于签署请求的私钥。这可以通过您本地保存的私钥（应用所有者和密钥仲裁所有者）获取，也可以使用用户 JWT（用户所有者）从 Privy API 请求获取。" at bounding box center [768, 268] width 524 height 38
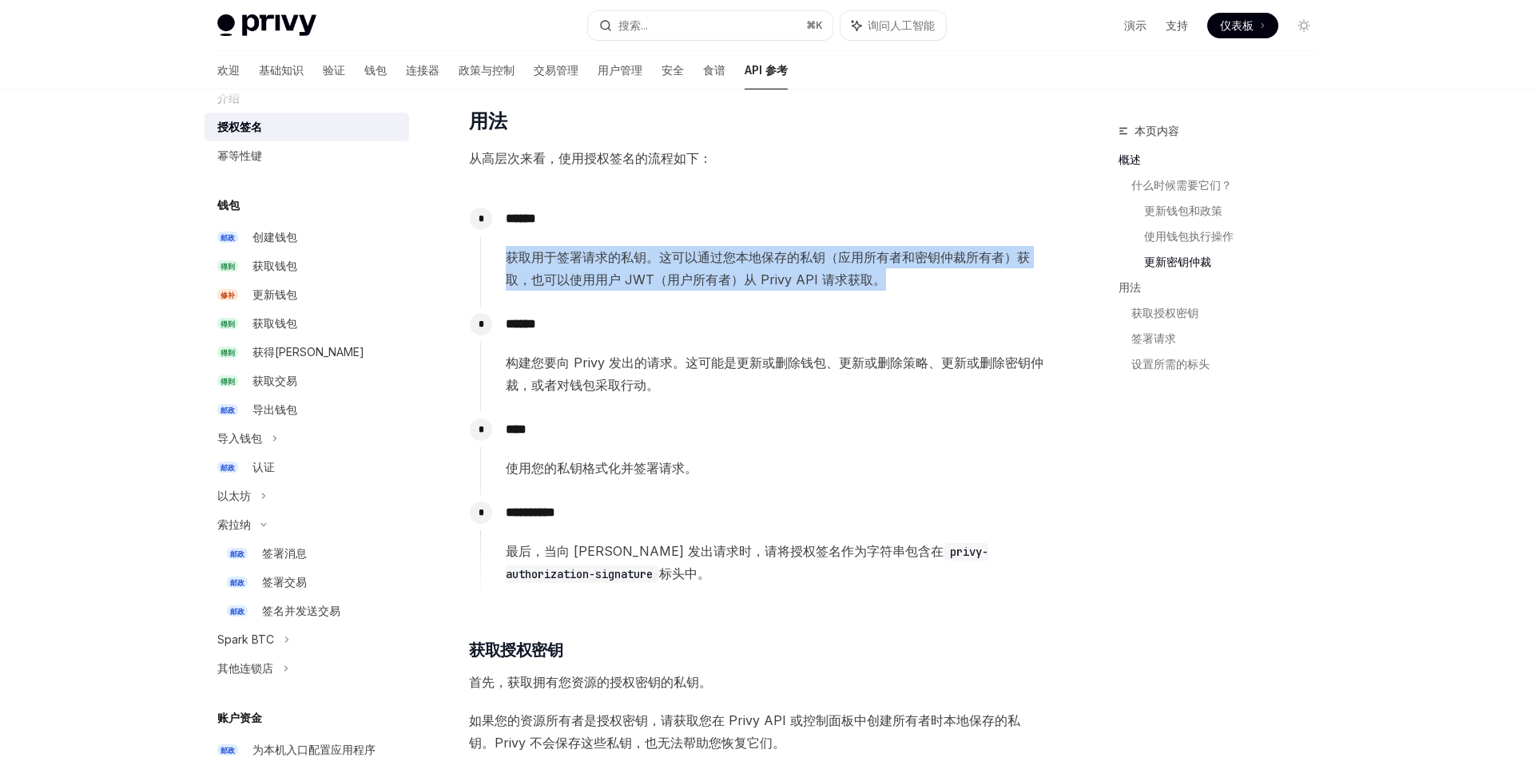
click at [601, 275] on font "获取用于签署请求的私钥。这可以通过您本地保存的私钥（应用所有者和密钥仲裁所有者）获取，也可以使用用户 JWT（用户所有者）从 Privy API 请求获取。" at bounding box center [768, 268] width 524 height 38
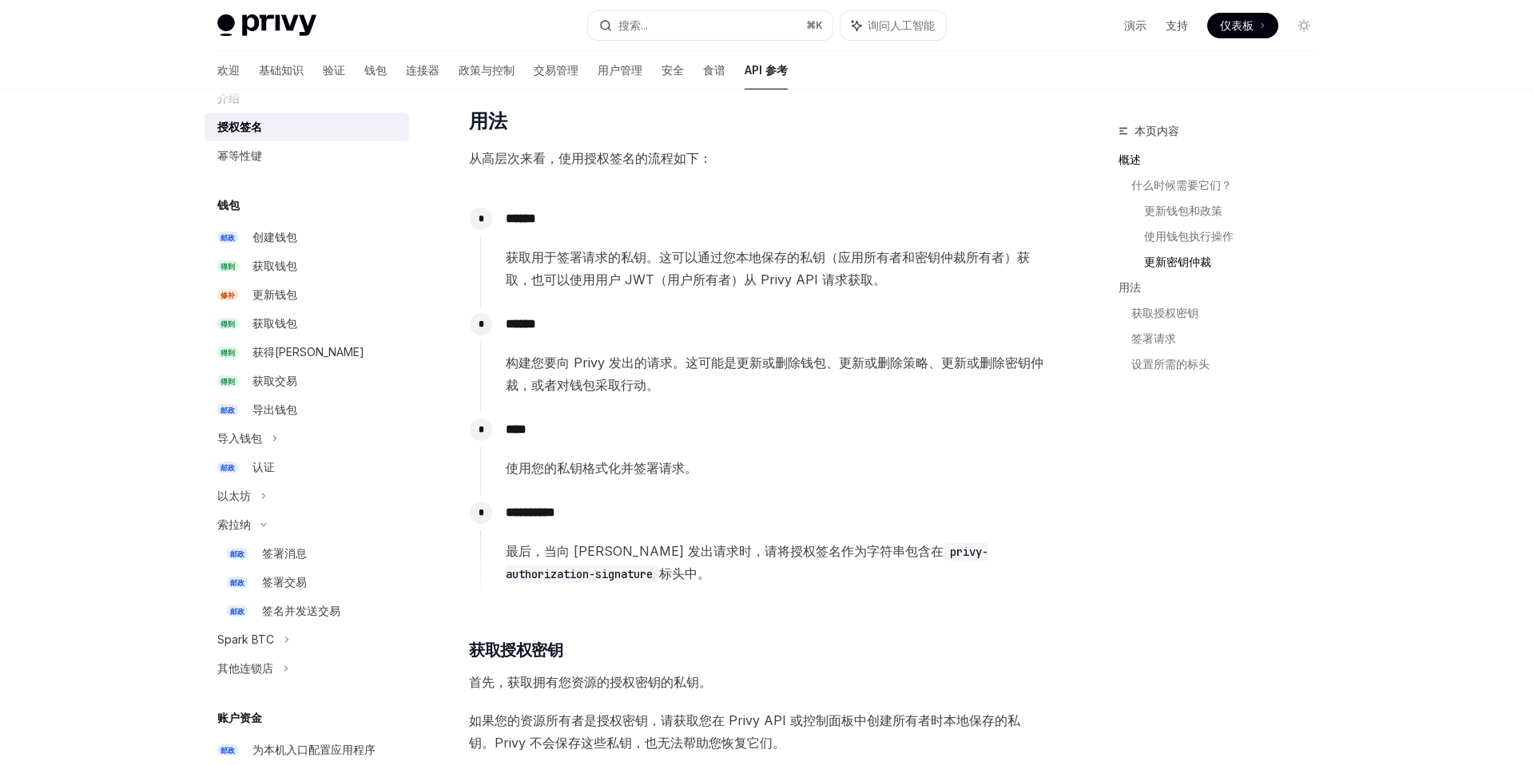
click at [601, 275] on font "获取用于签署请求的私钥。这可以通过您本地保存的私钥（应用所有者和密钥仲裁所有者）获取，也可以使用用户 JWT（用户所有者）从 Privy API 请求获取。" at bounding box center [768, 268] width 524 height 38
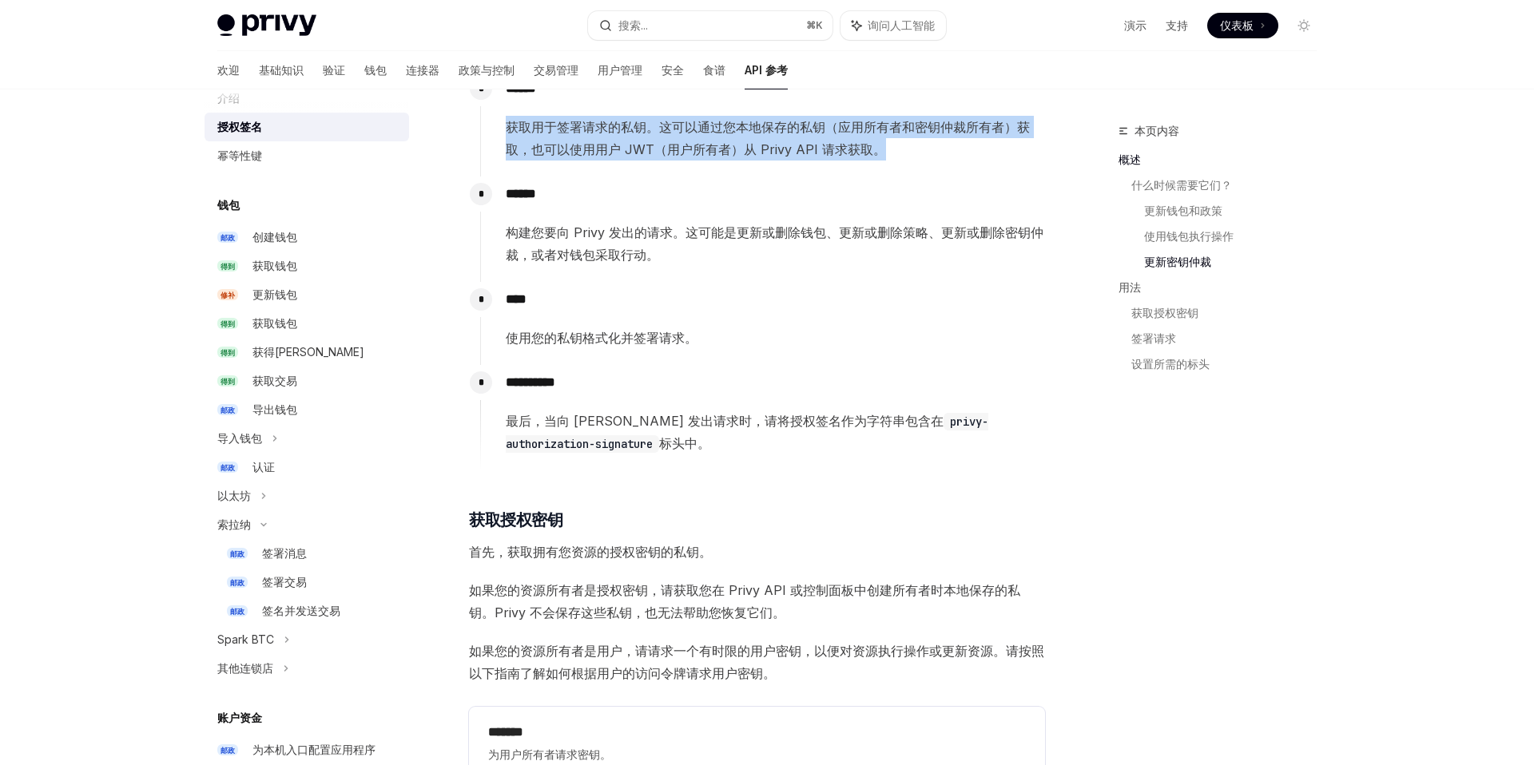
scroll to position [1399, 0]
click at [601, 275] on div "* ****** 构建您要向 Privy 发出的请求。这可能是更新或删除钱包、更新或删除策略、更新或删除密钥仲裁，或者对钱包采取行动。" at bounding box center [762, 229] width 565 height 105
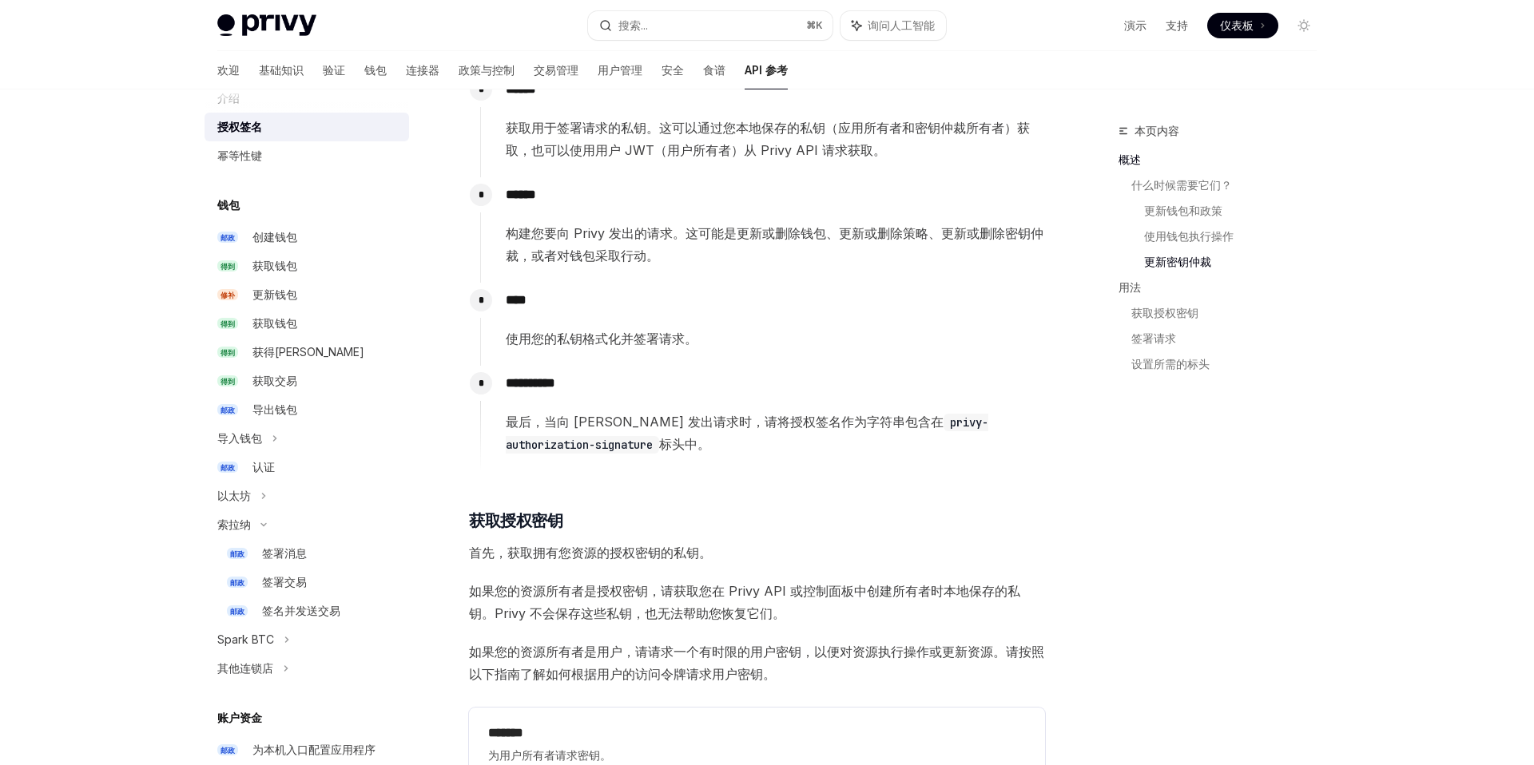
click at [601, 275] on div "* ****** 构建您要向 Privy 发出的请求。这可能是更新或删除钱包、更新或删除策略、更新或删除密钥仲裁，或者对钱包采取行动。" at bounding box center [762, 229] width 565 height 105
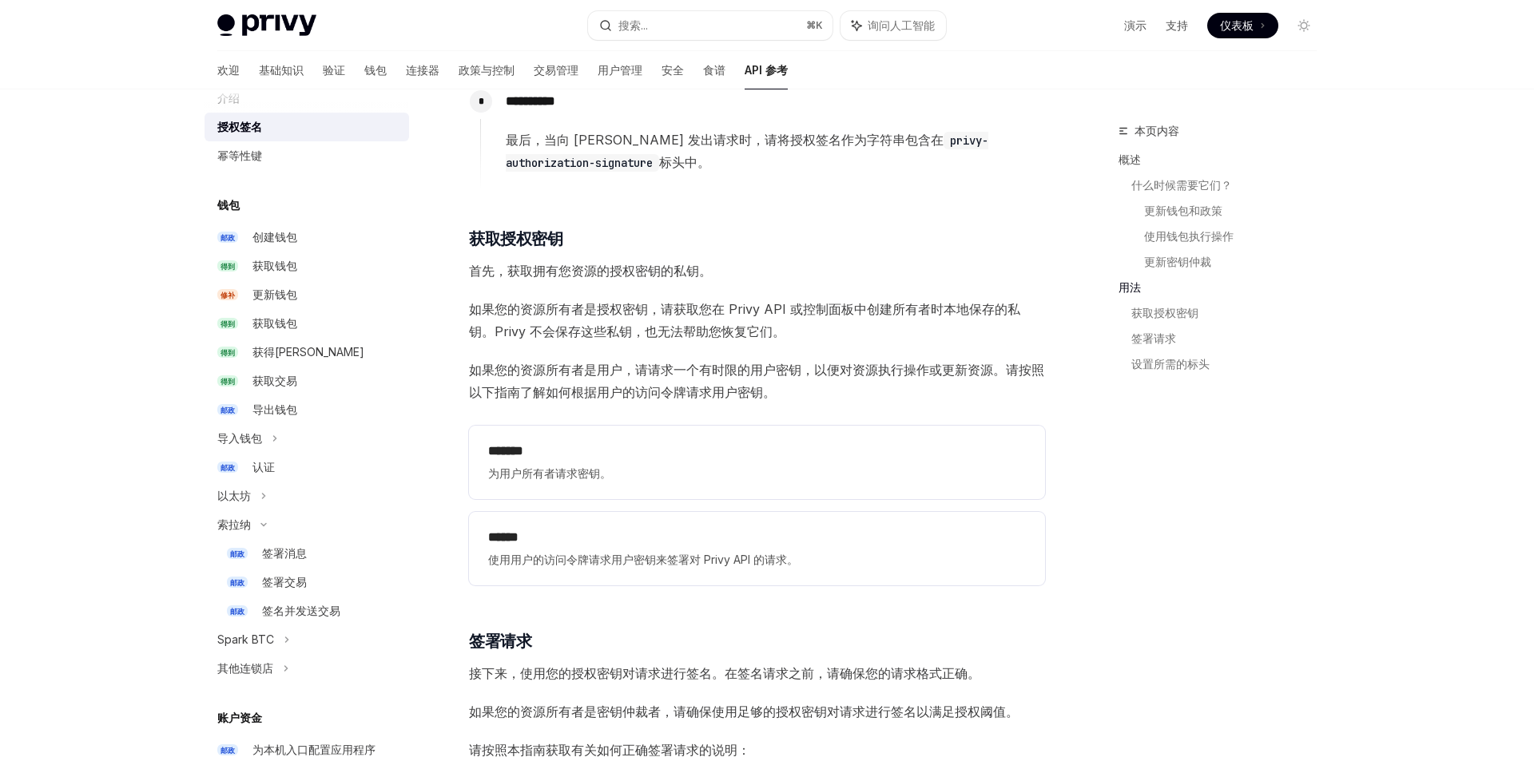
scroll to position [1687, 0]
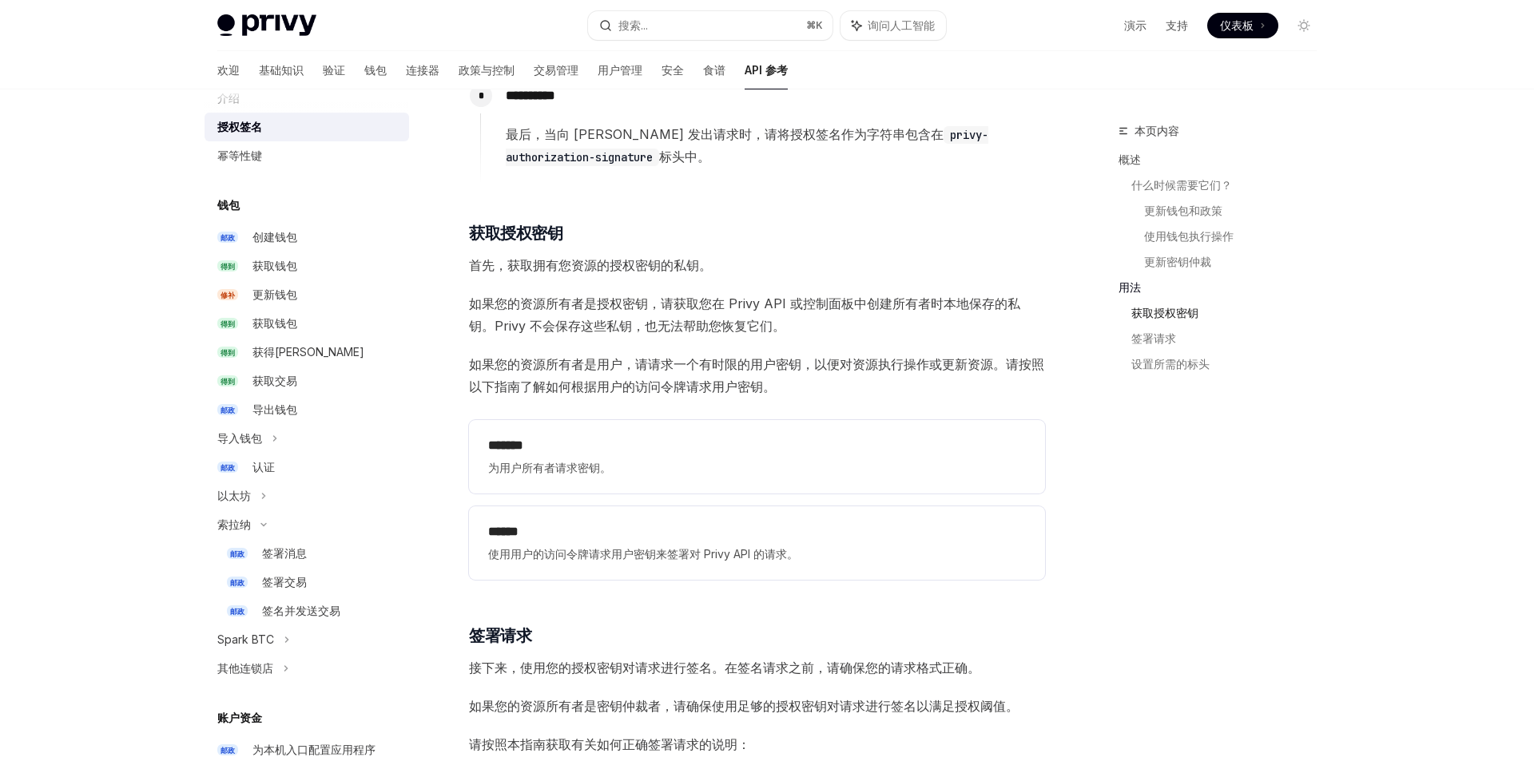
click at [1163, 316] on font "获取授权密钥" at bounding box center [1164, 313] width 67 height 14
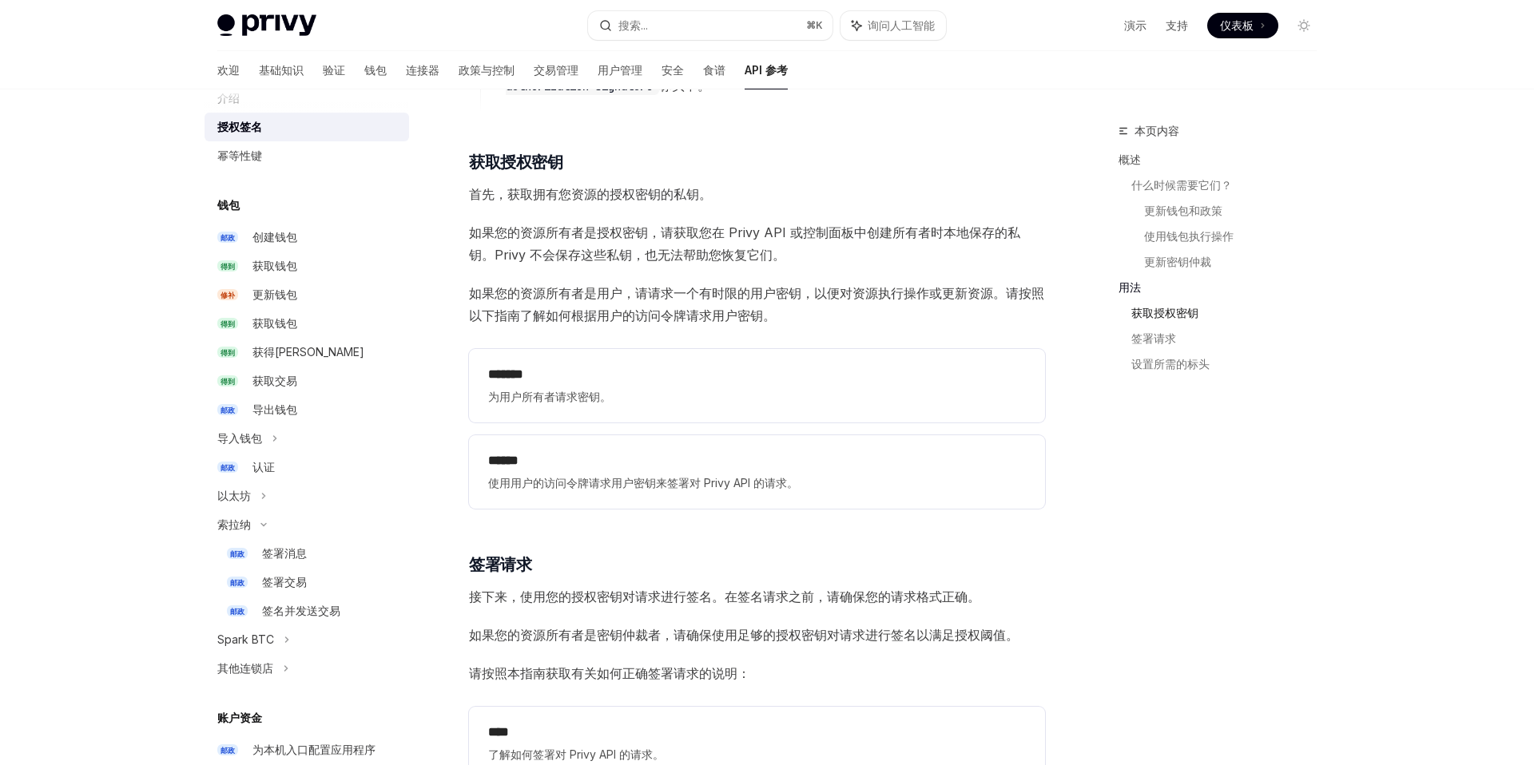
scroll to position [1788, 0]
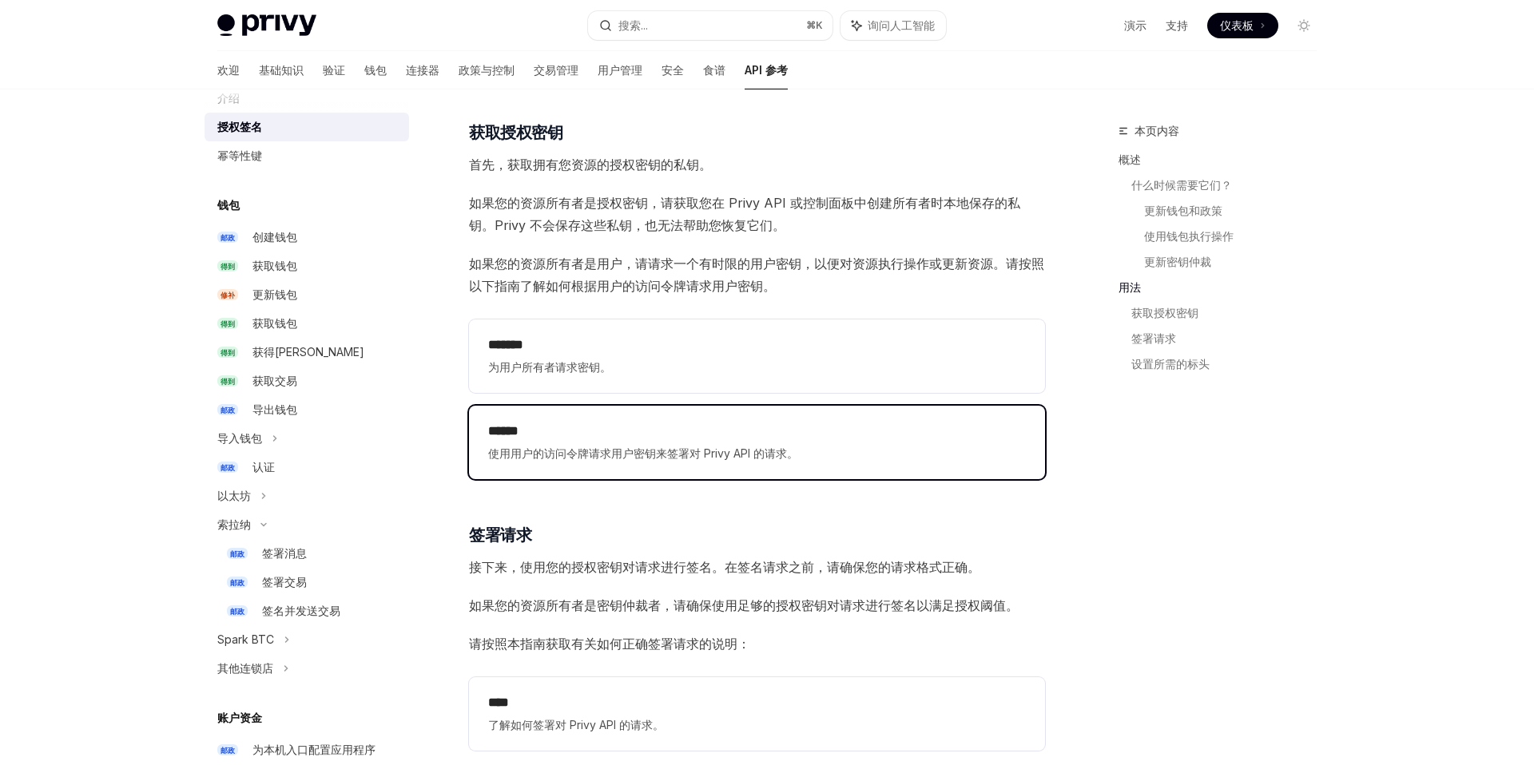
click at [775, 438] on h2 "******" at bounding box center [757, 431] width 538 height 19
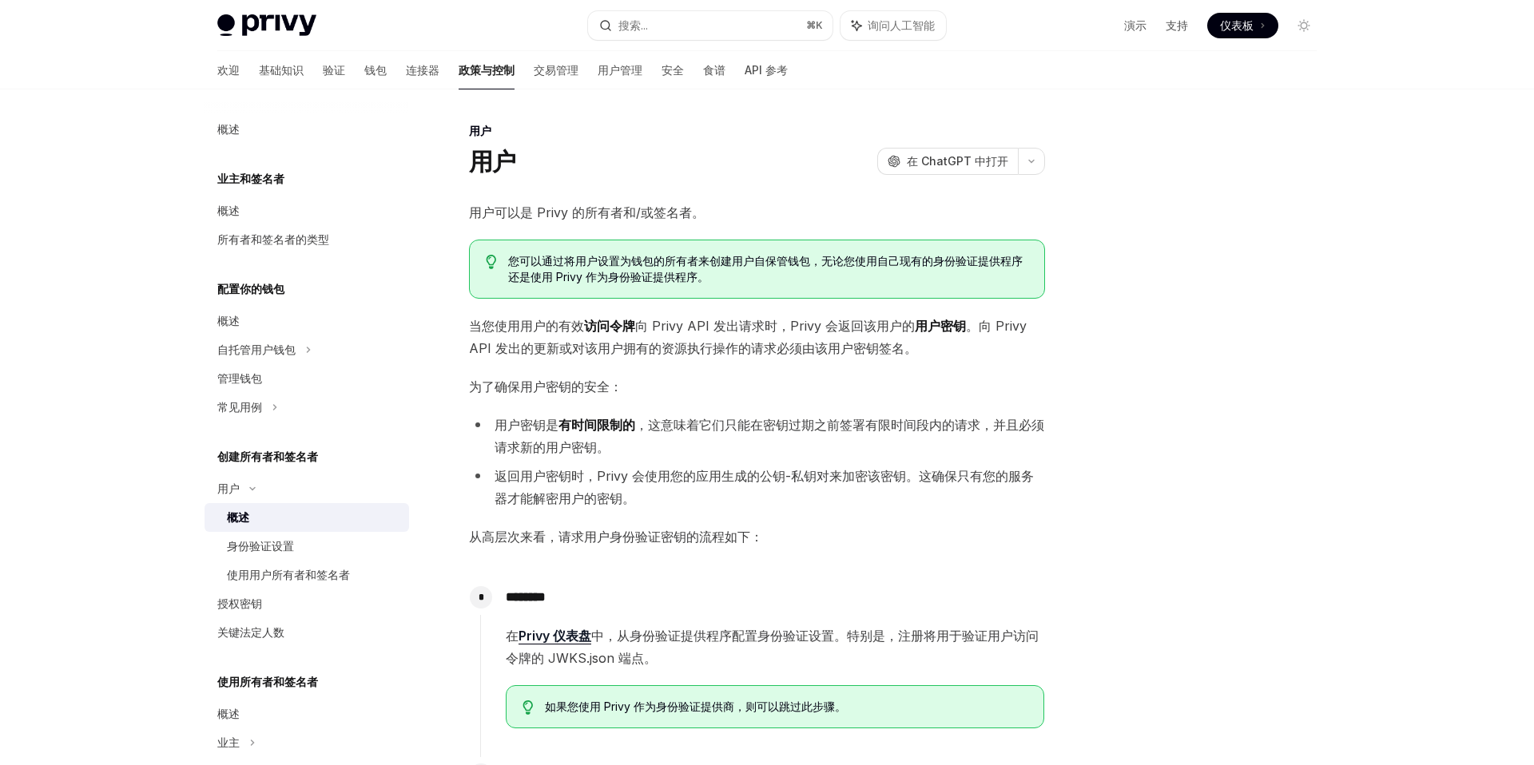
click at [256, 176] on font "业主和签名者" at bounding box center [250, 179] width 67 height 14
click at [744, 65] on font "API 参考" at bounding box center [765, 70] width 43 height 14
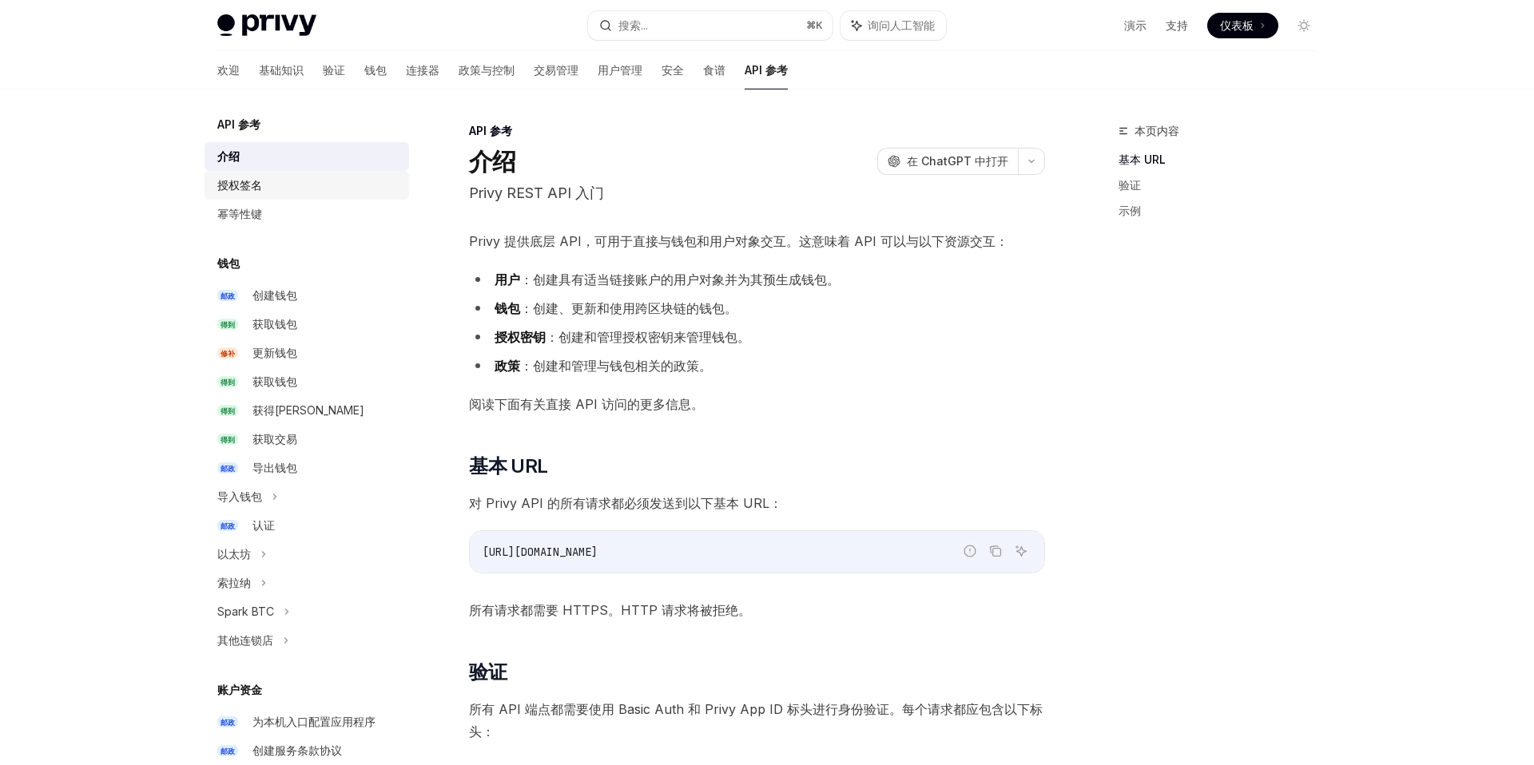
click at [323, 195] on link "授权签名" at bounding box center [306, 185] width 204 height 29
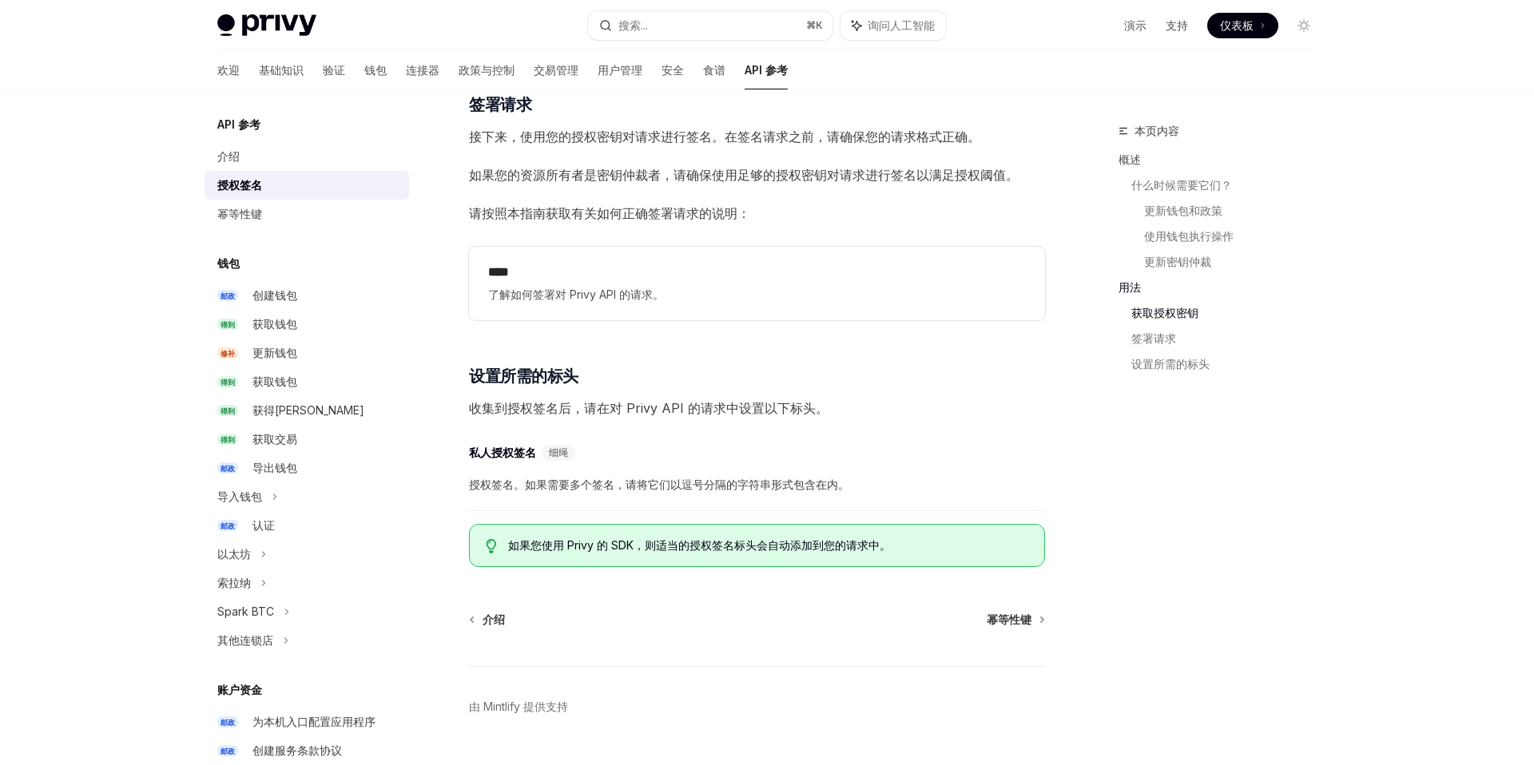
scroll to position [2257, 0]
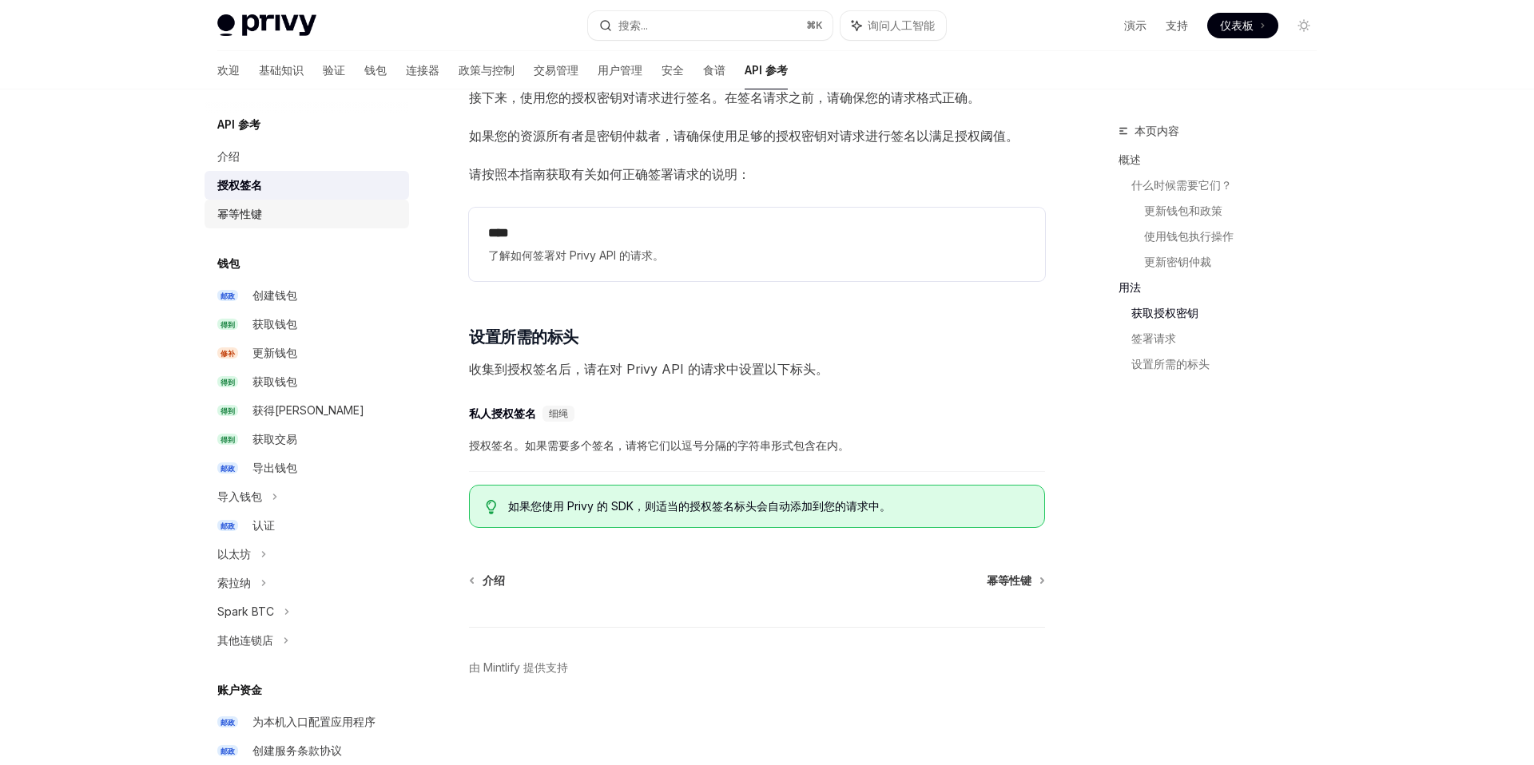
click at [272, 222] on div "幂等性键" at bounding box center [308, 213] width 182 height 19
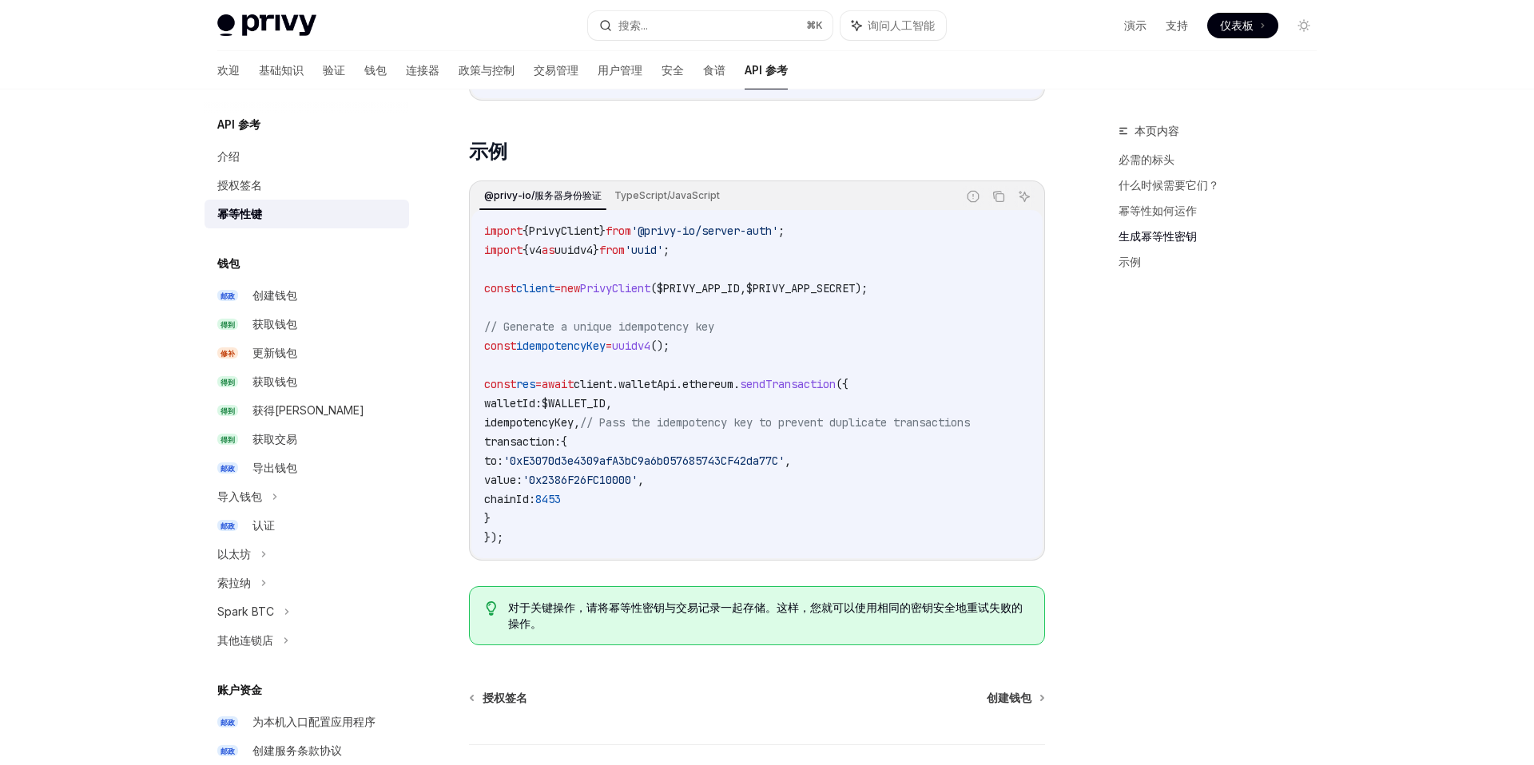
scroll to position [1510, 0]
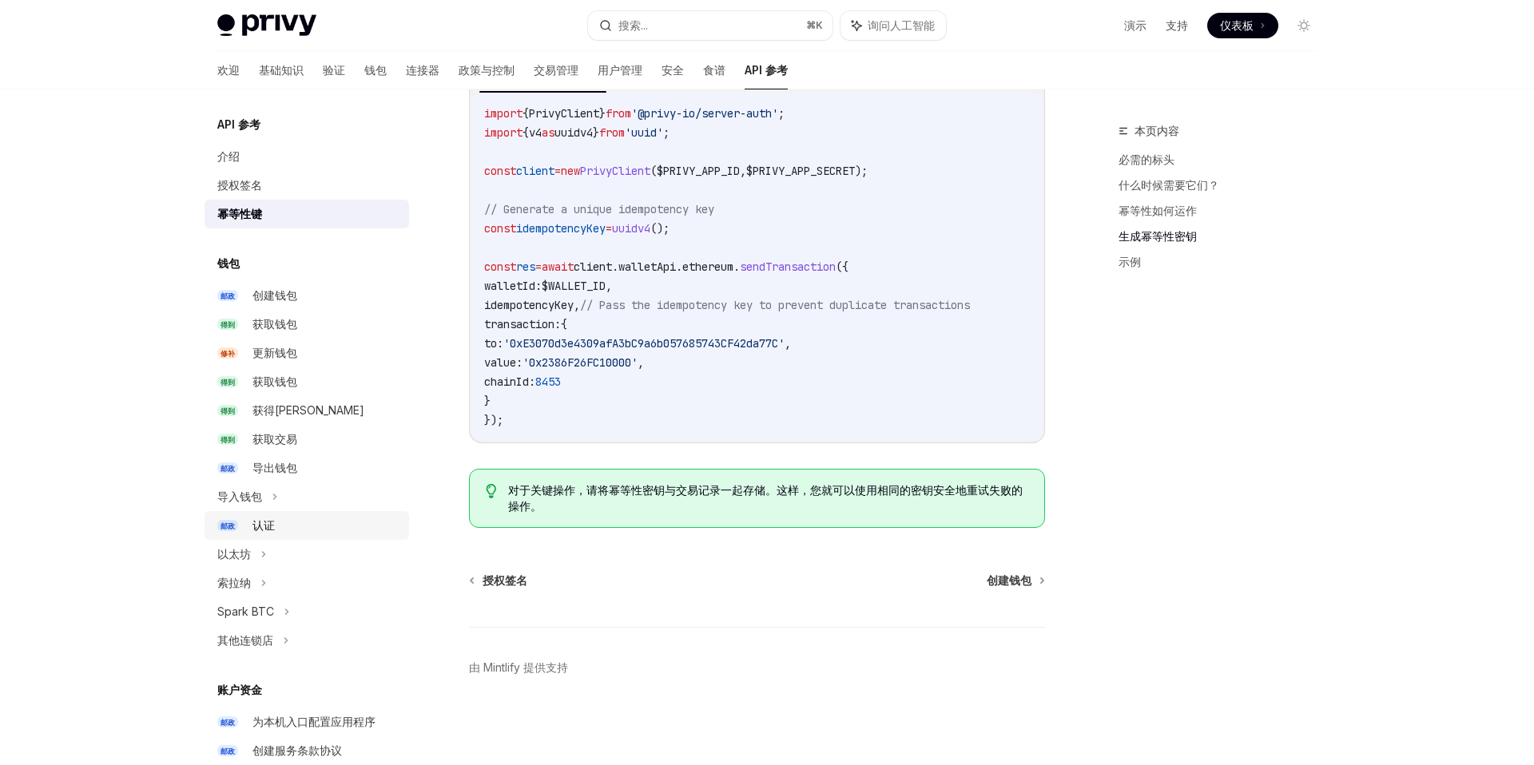
click at [283, 531] on div "认证" at bounding box center [325, 525] width 147 height 19
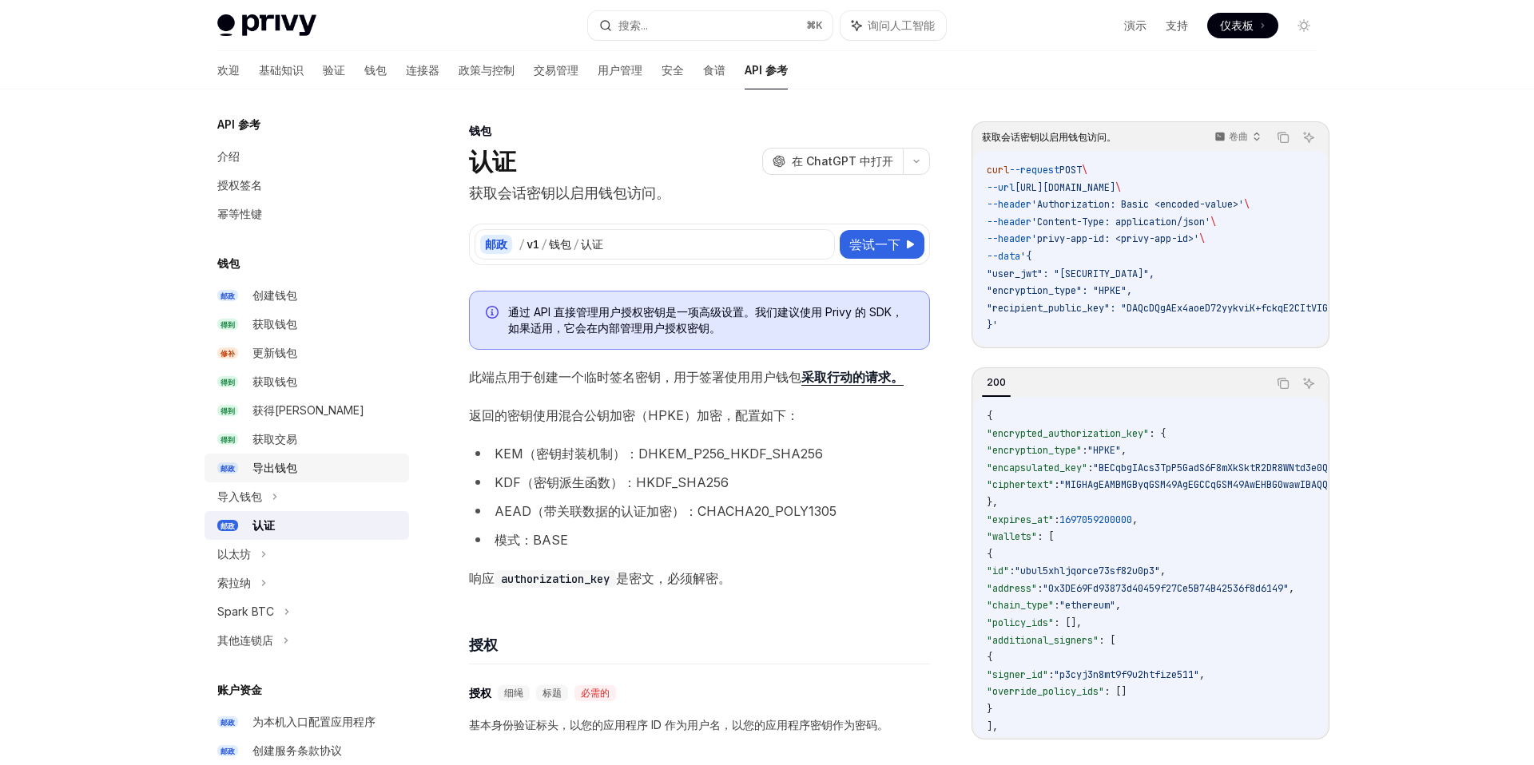
click at [284, 458] on div "导出钱包" at bounding box center [274, 467] width 45 height 19
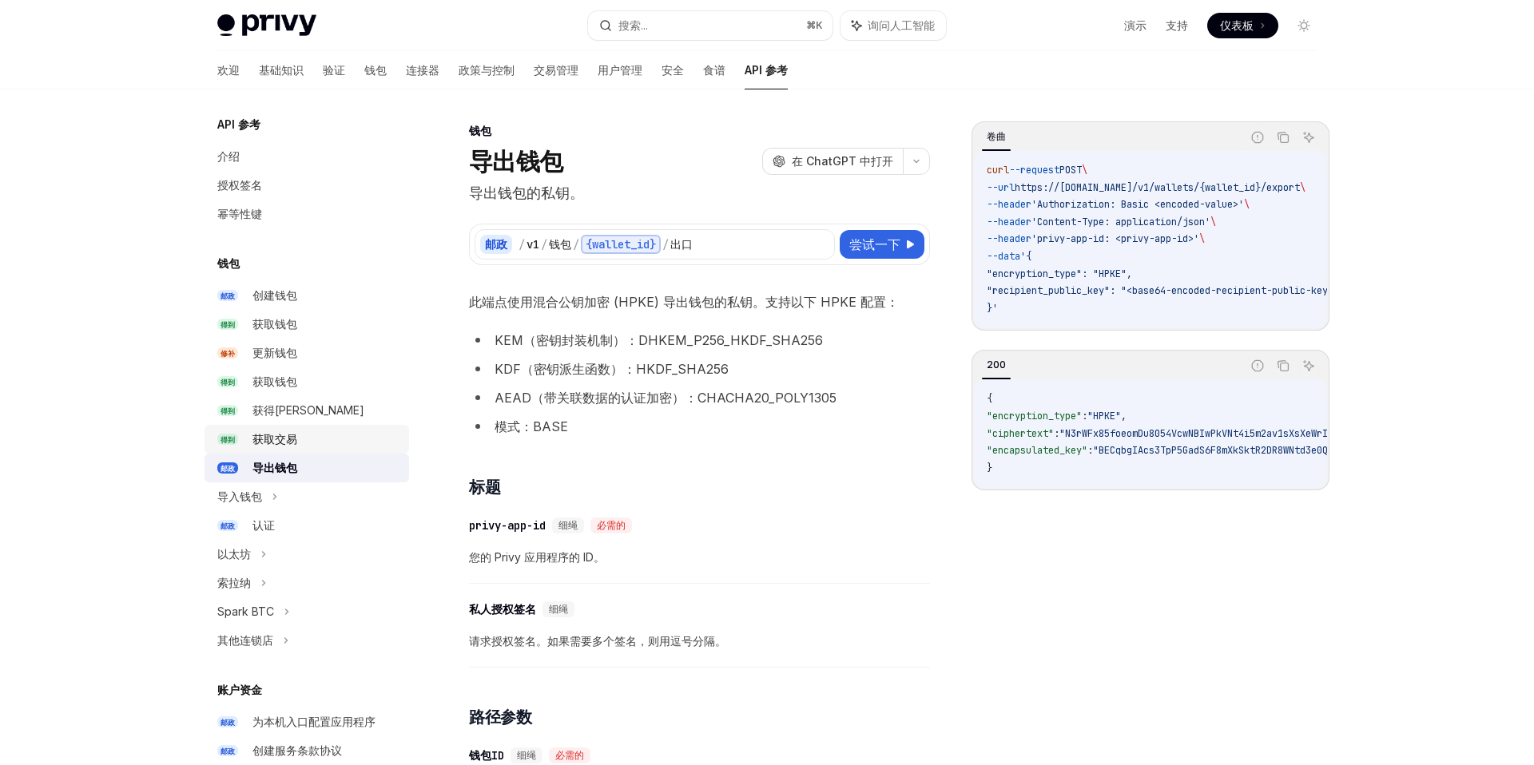
click at [278, 447] on div "获取交易" at bounding box center [274, 439] width 45 height 19
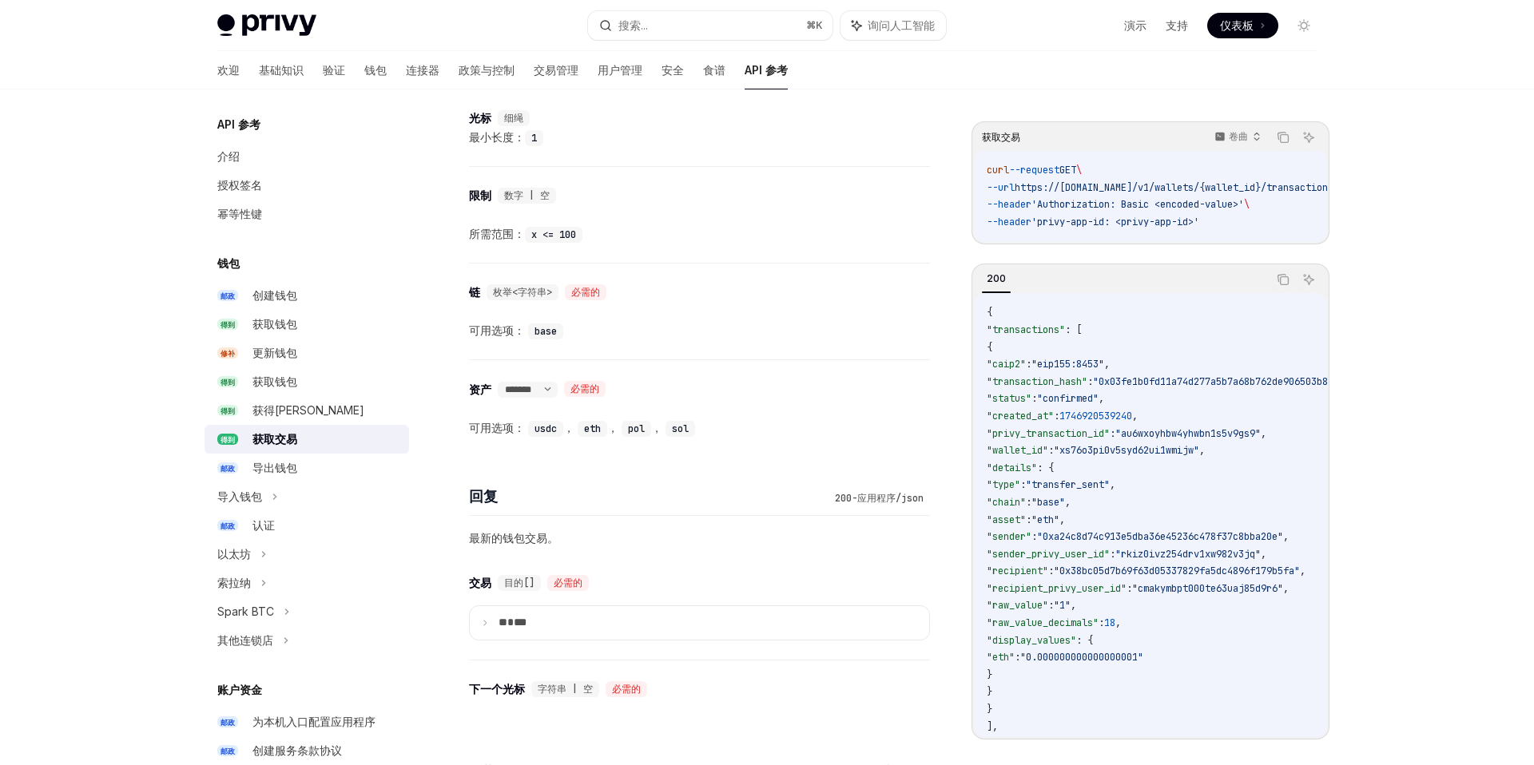
scroll to position [700, 0]
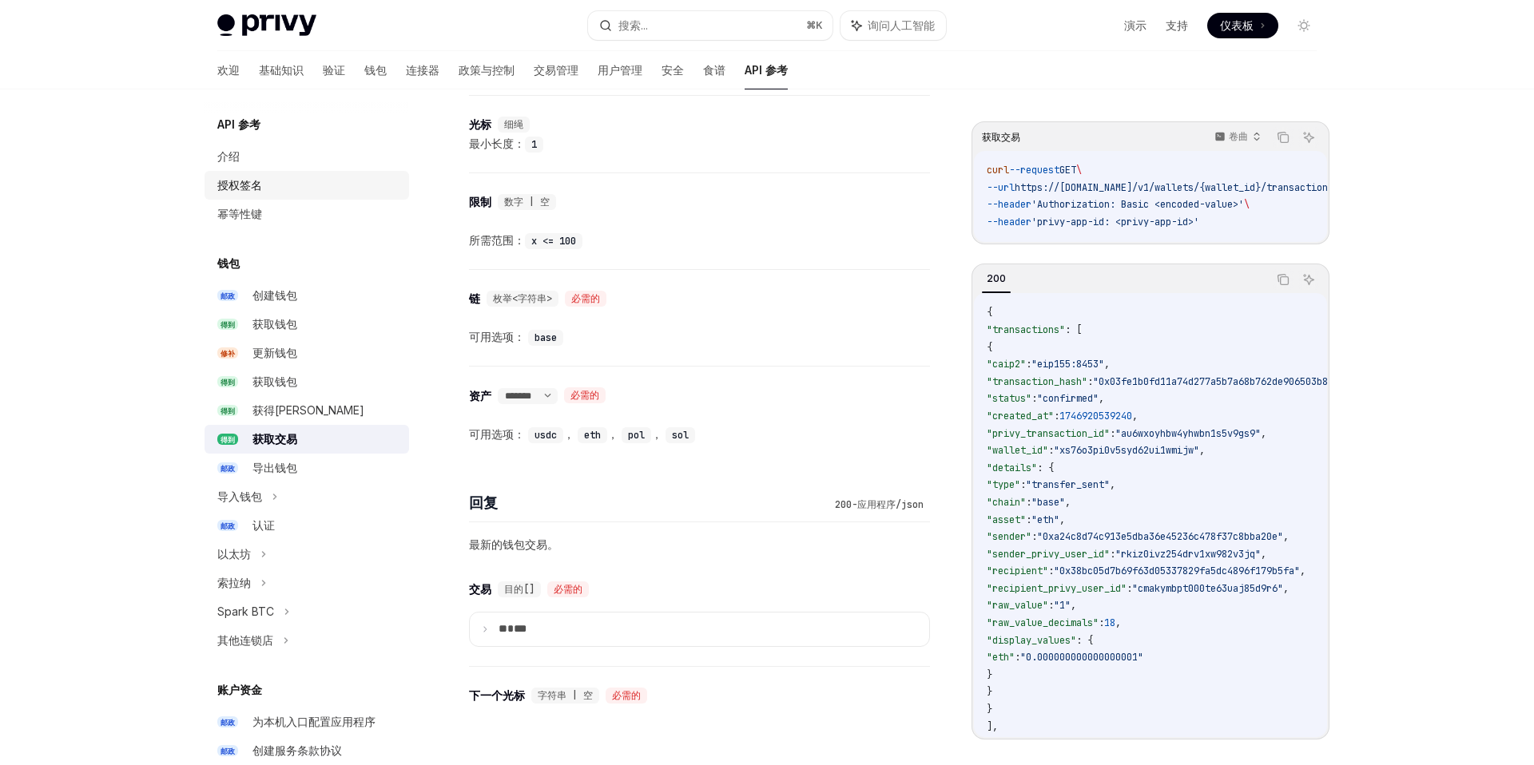
click at [238, 189] on font "授权签名" at bounding box center [239, 185] width 45 height 14
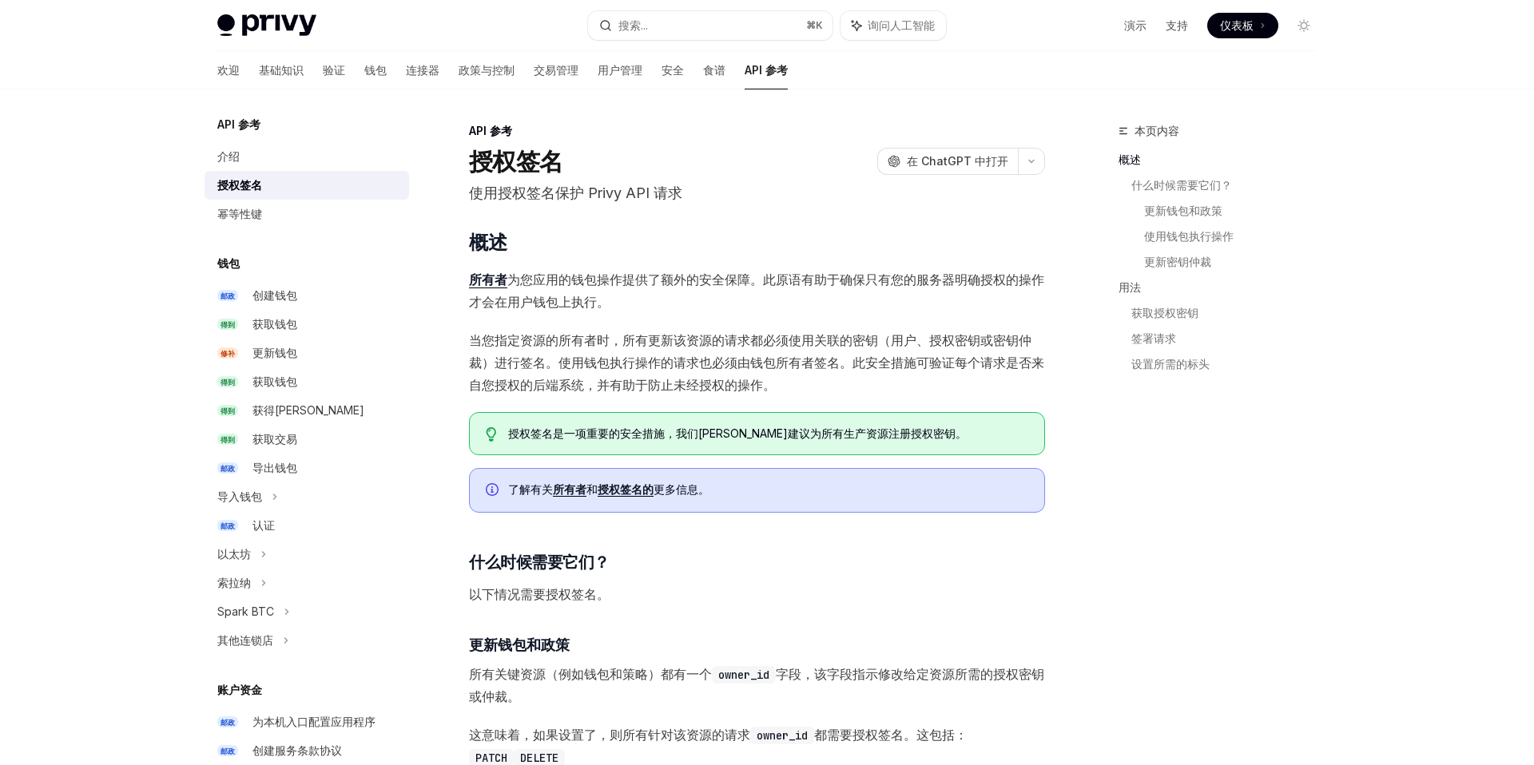
click at [609, 276] on font "为您应用的钱包操作提供了额外的安全保障。此原语有助于确保只有您的服务器明确授权的操作才会在用户钱包上执行。" at bounding box center [756, 291] width 575 height 38
click at [229, 154] on font "介绍" at bounding box center [228, 156] width 22 height 14
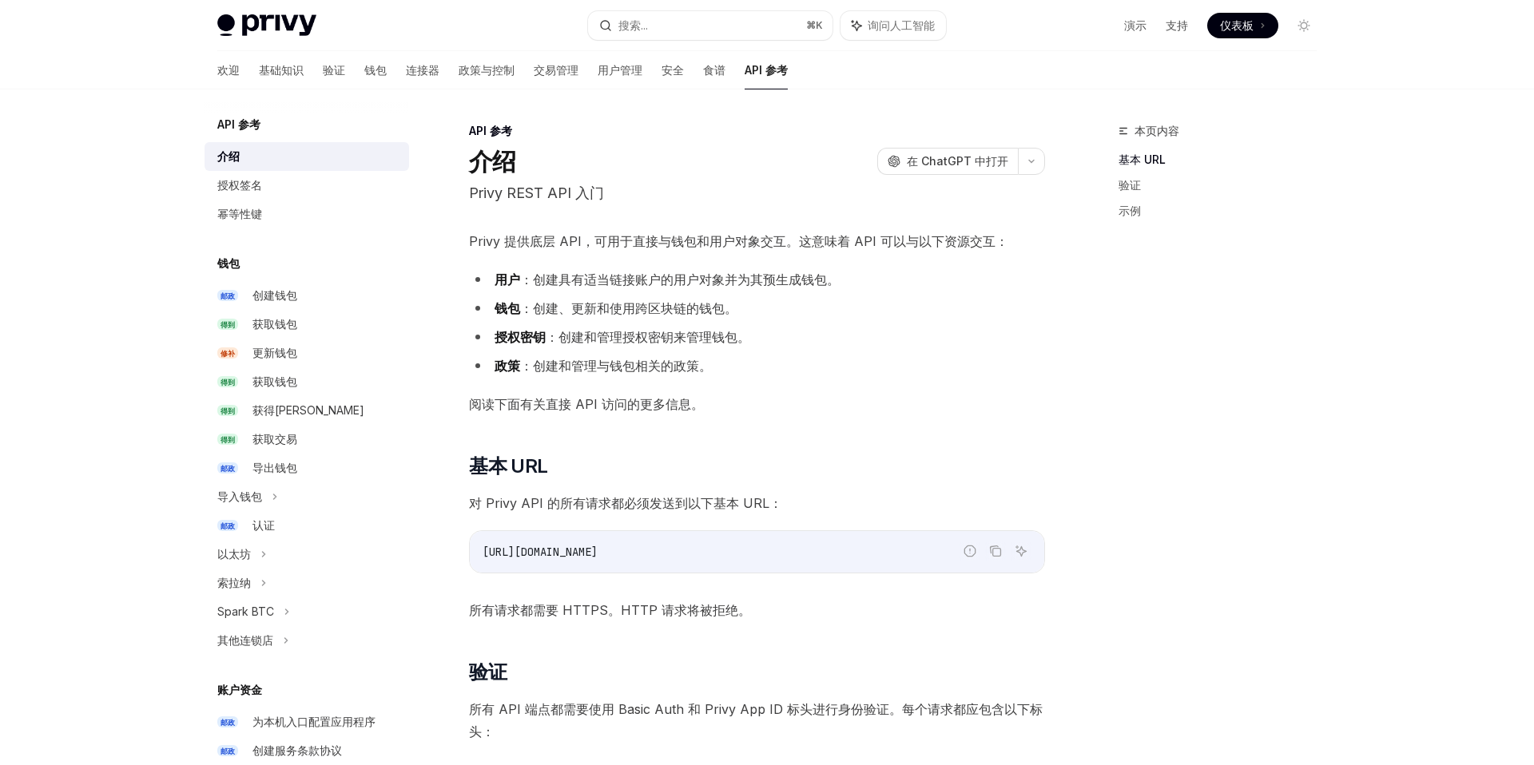
click at [637, 244] on font "Privy 提供底层 API，可用于直接与钱包和用户对象交互。这意味着 API 可以与以下资源交互：" at bounding box center [738, 241] width 539 height 16
click at [706, 244] on font "Privy 提供底层 API，可用于直接与钱包和用户对象交互。这意味着 API 可以与以下资源交互：" at bounding box center [738, 241] width 539 height 16
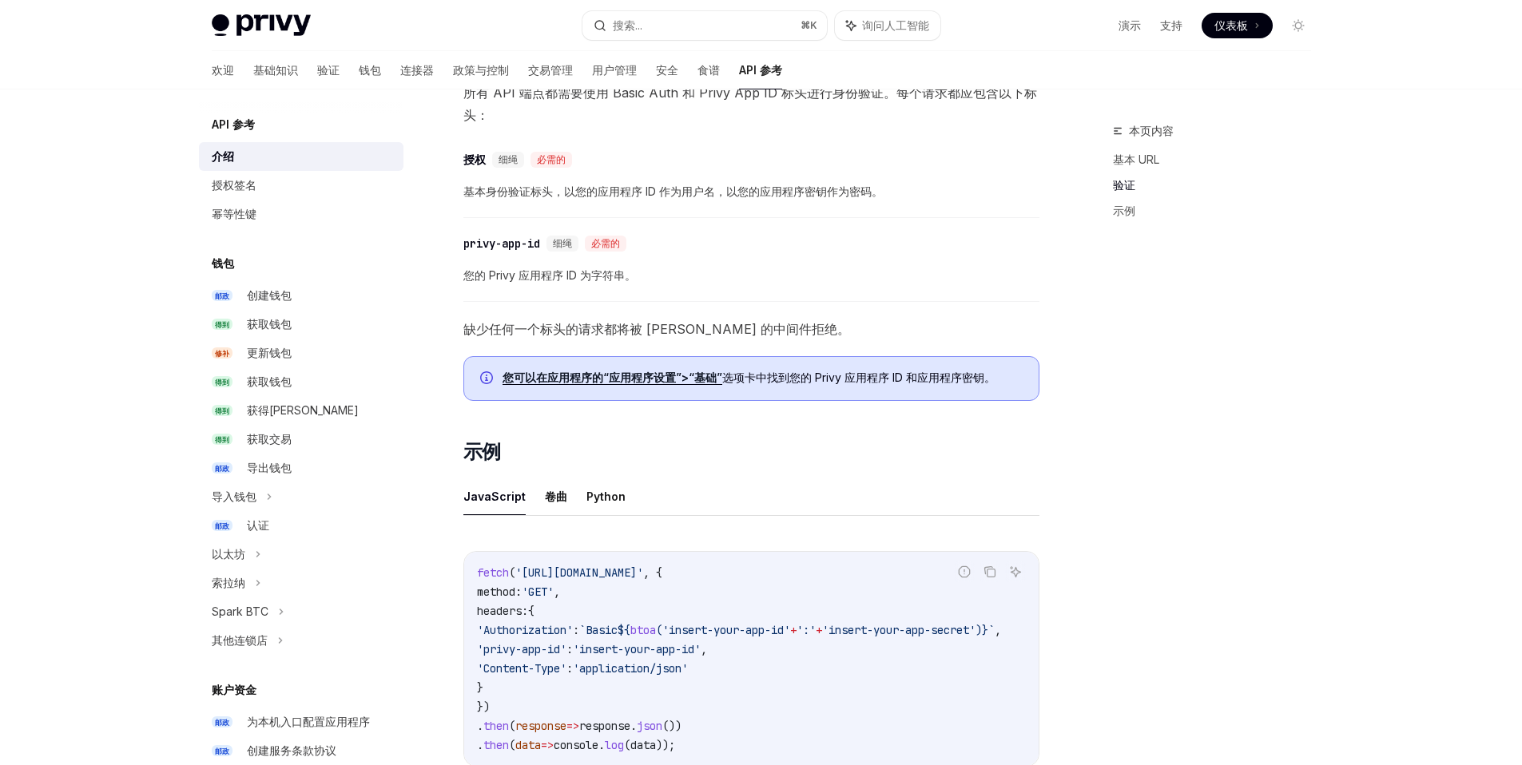
scroll to position [628, 0]
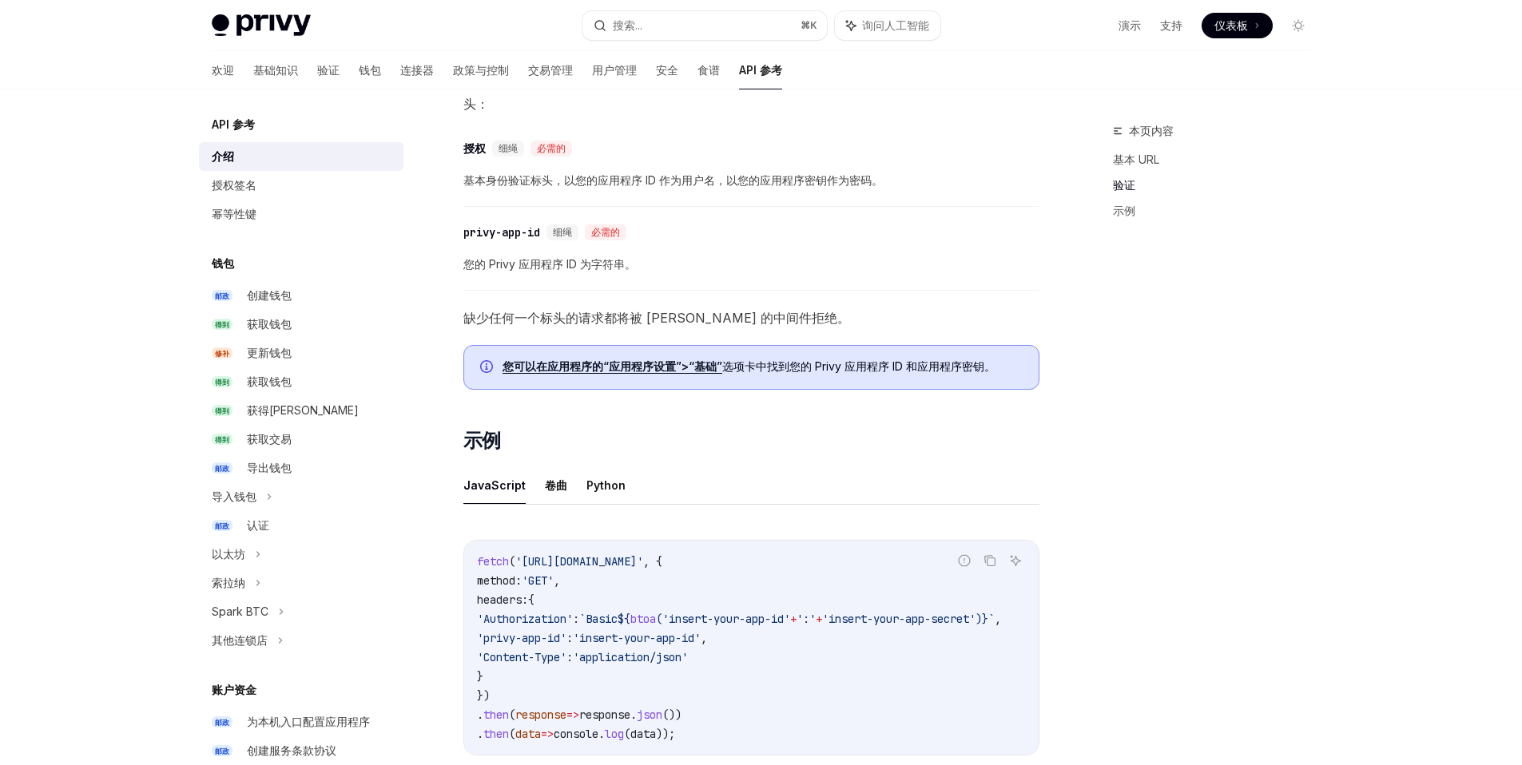
click at [633, 367] on font "您可以在应用程序的“应用程序设置”" at bounding box center [591, 366] width 179 height 14
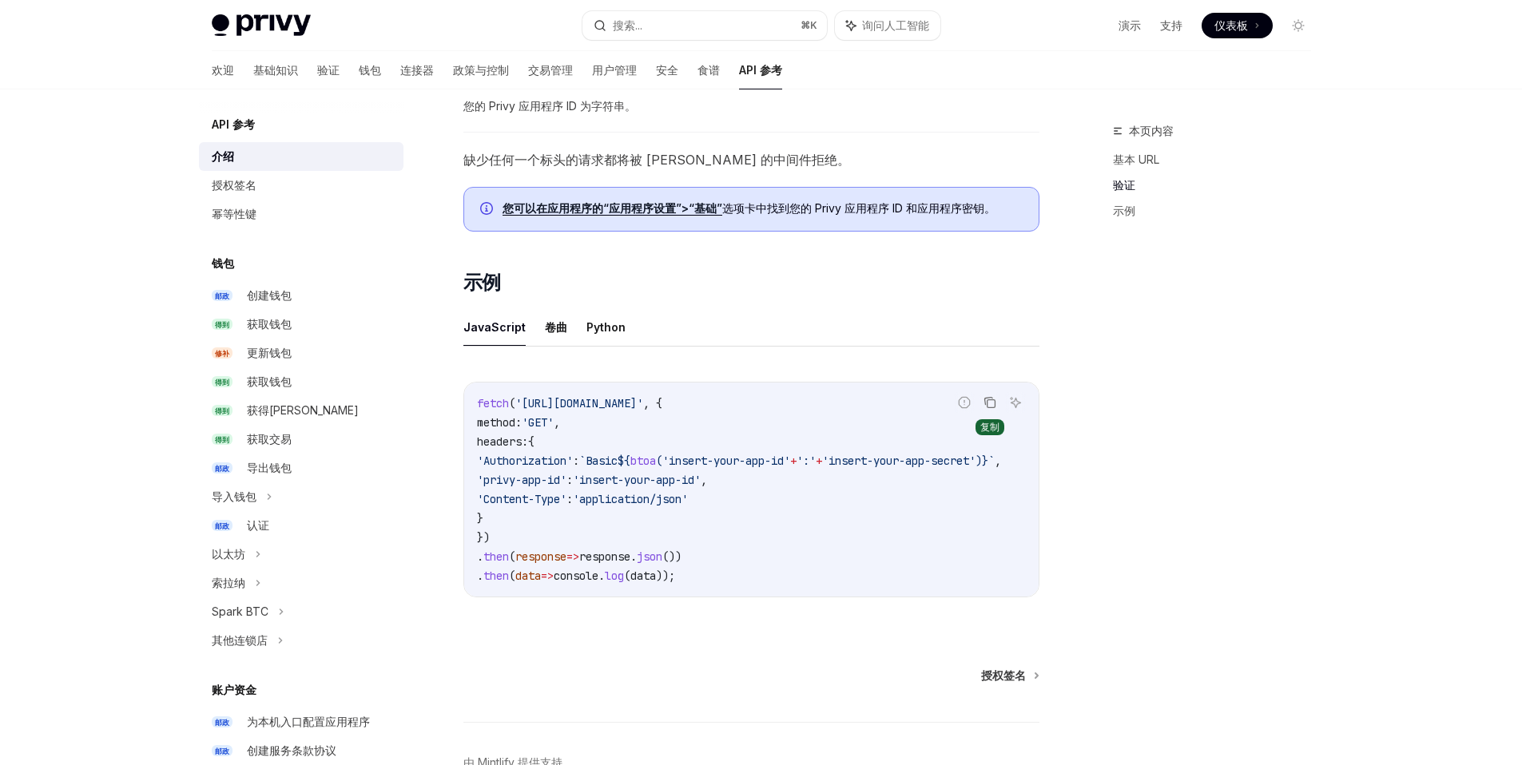
scroll to position [783, 0]
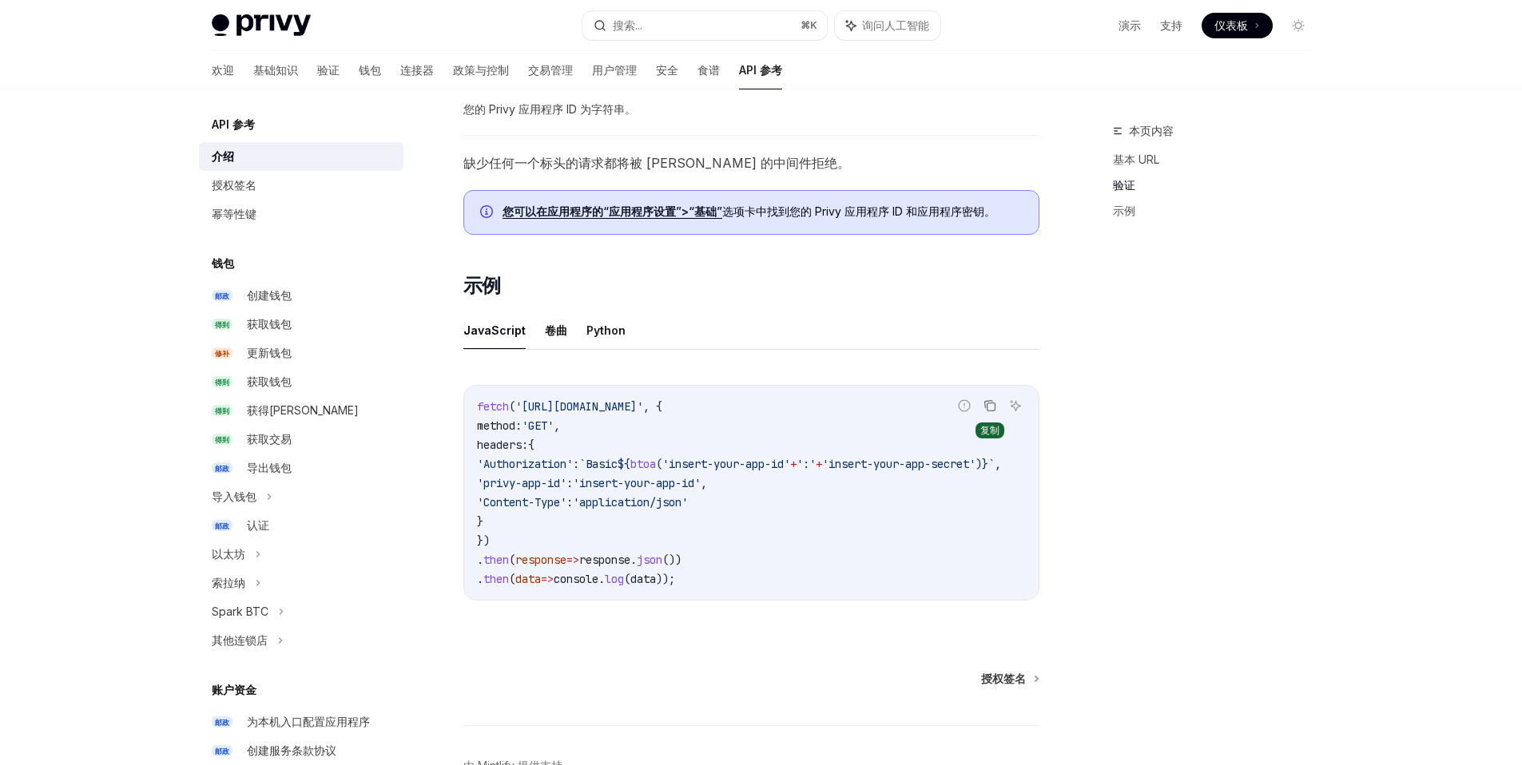
click at [989, 399] on icon "复制代码块中的内容" at bounding box center [989, 405] width 13 height 13
click at [550, 330] on font "卷曲" at bounding box center [556, 330] width 22 height 14
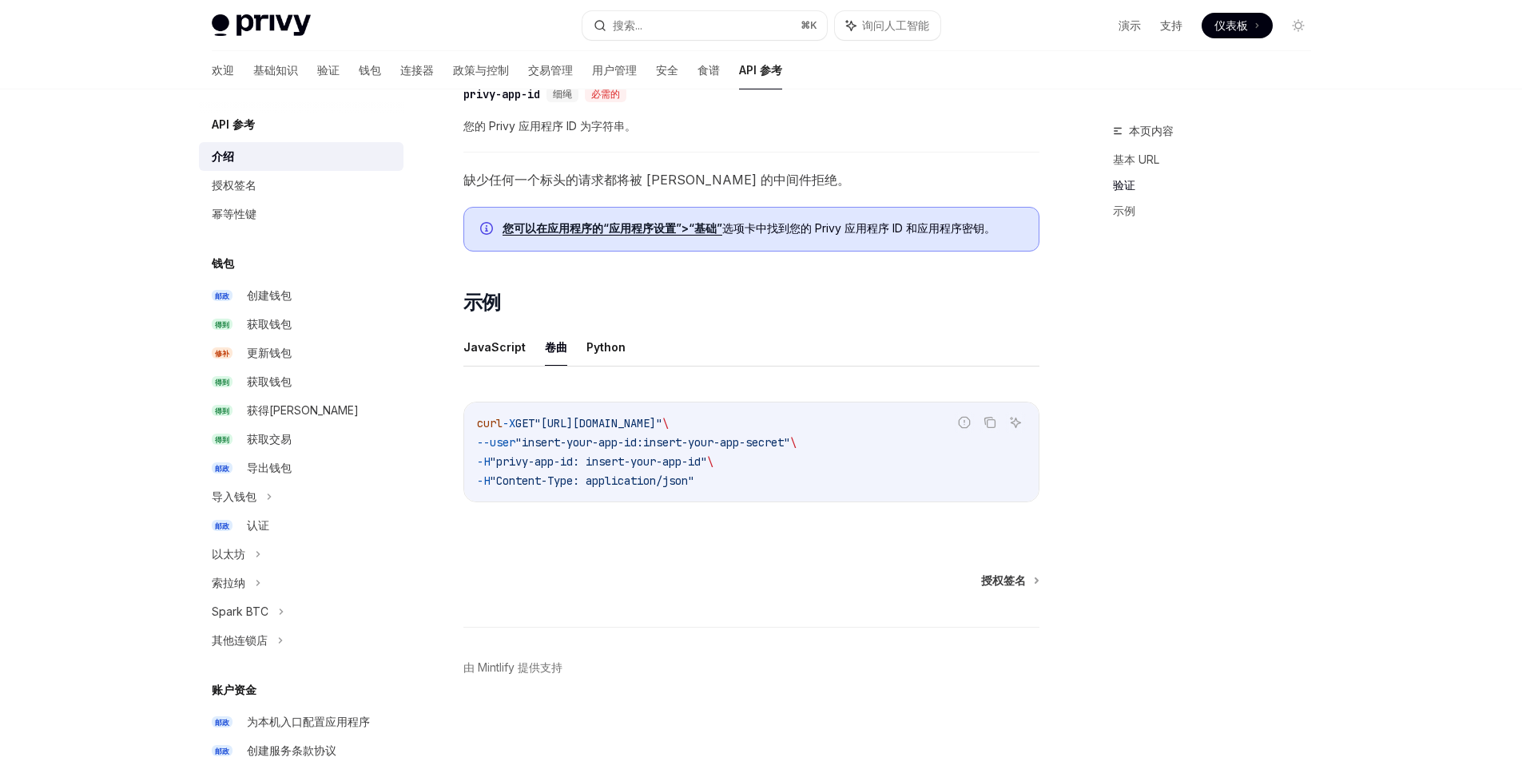
scroll to position [778, 0]
click at [983, 416] on icon "复制代码块中的内容" at bounding box center [989, 422] width 13 height 13
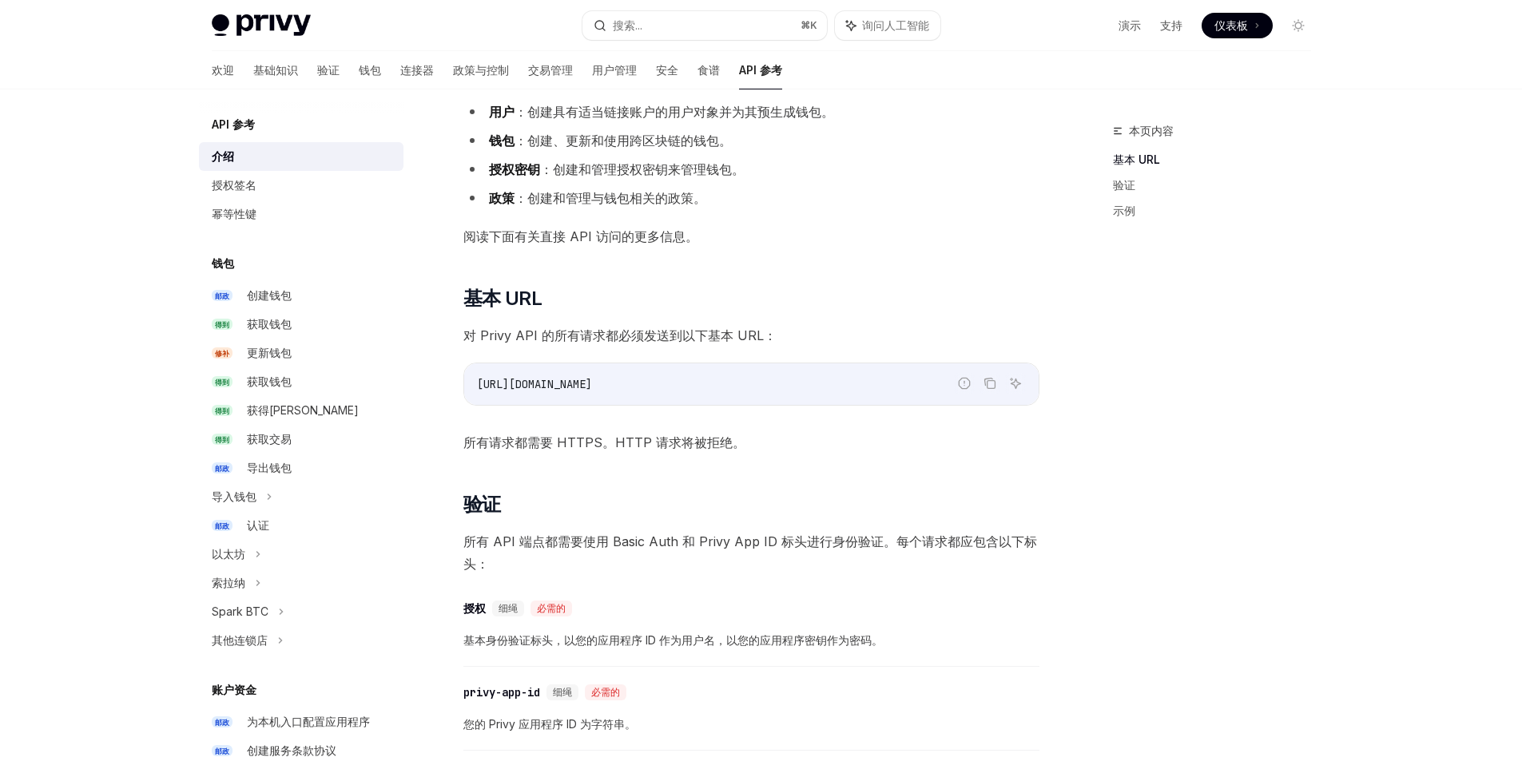
scroll to position [0, 0]
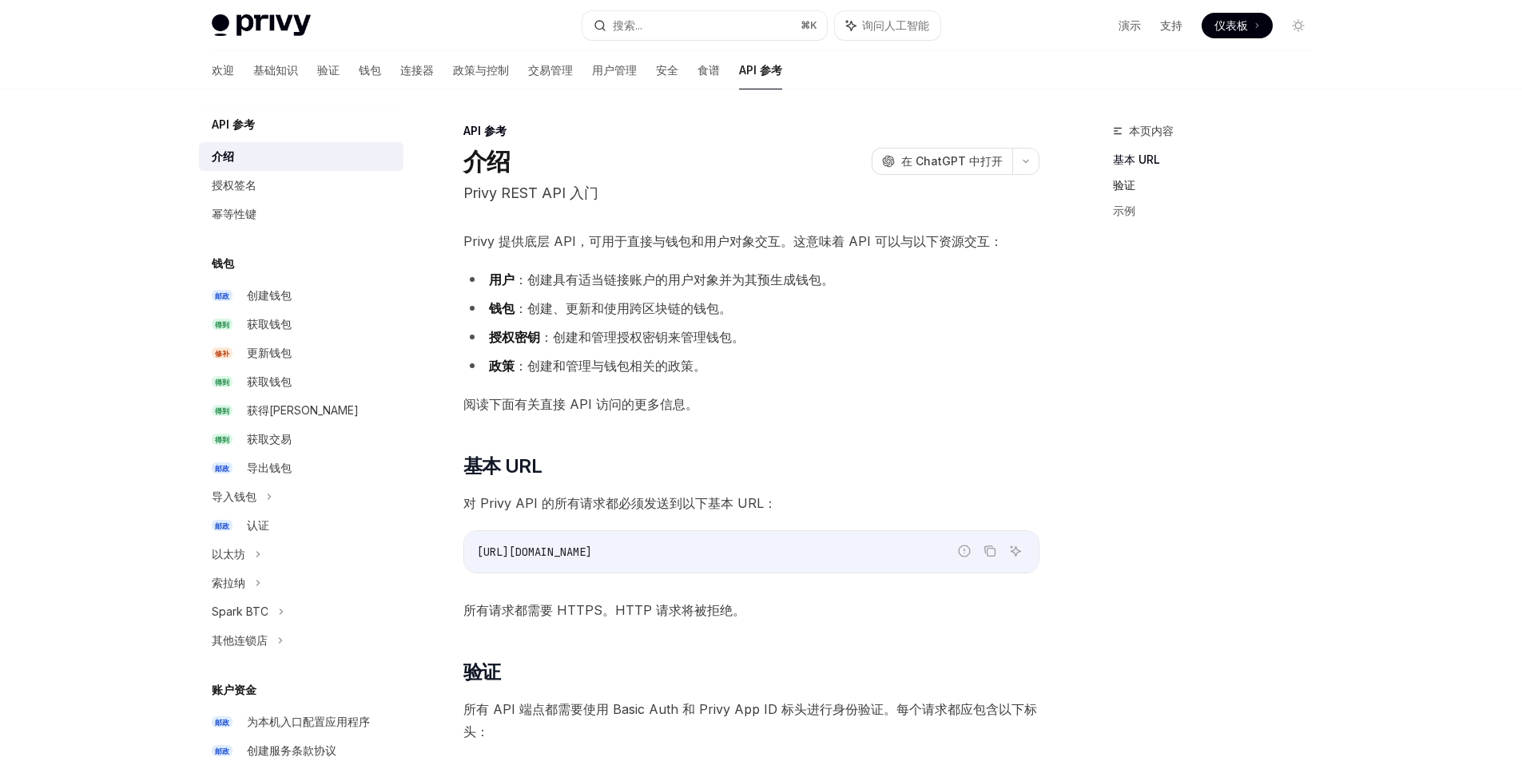
click at [1125, 189] on font "验证" at bounding box center [1124, 185] width 22 height 14
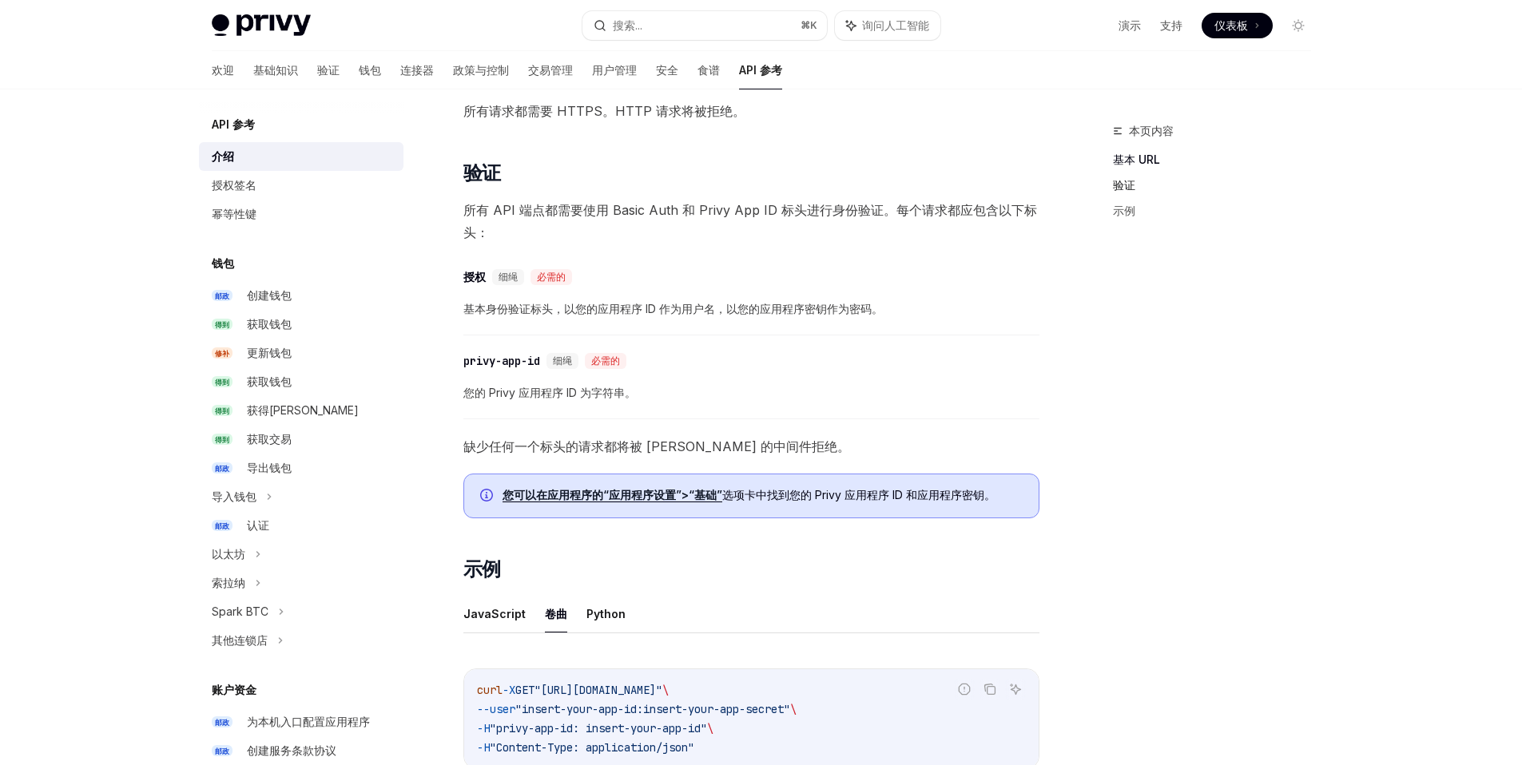
scroll to position [538, 0]
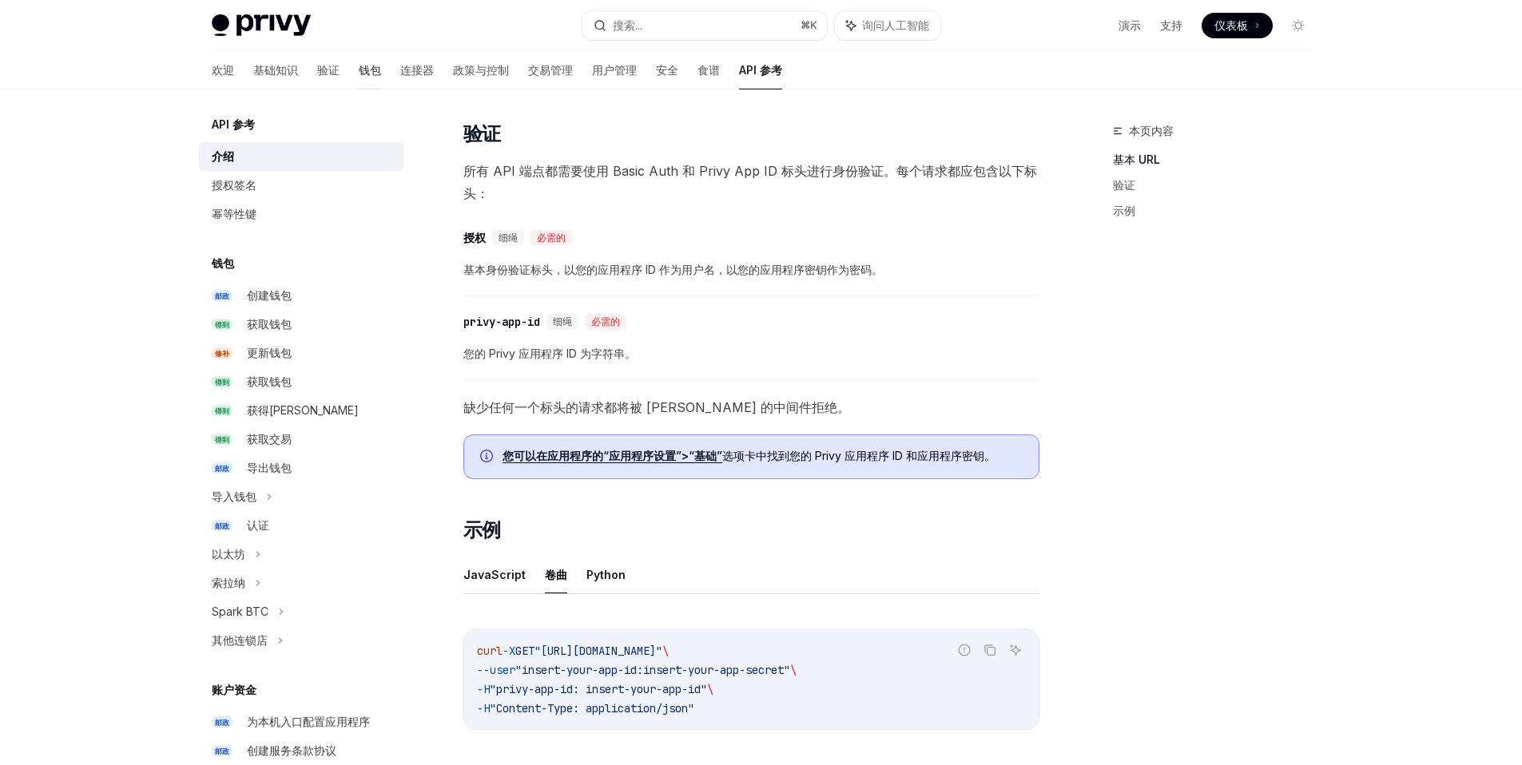
click at [359, 68] on font "钱包" at bounding box center [370, 70] width 22 height 14
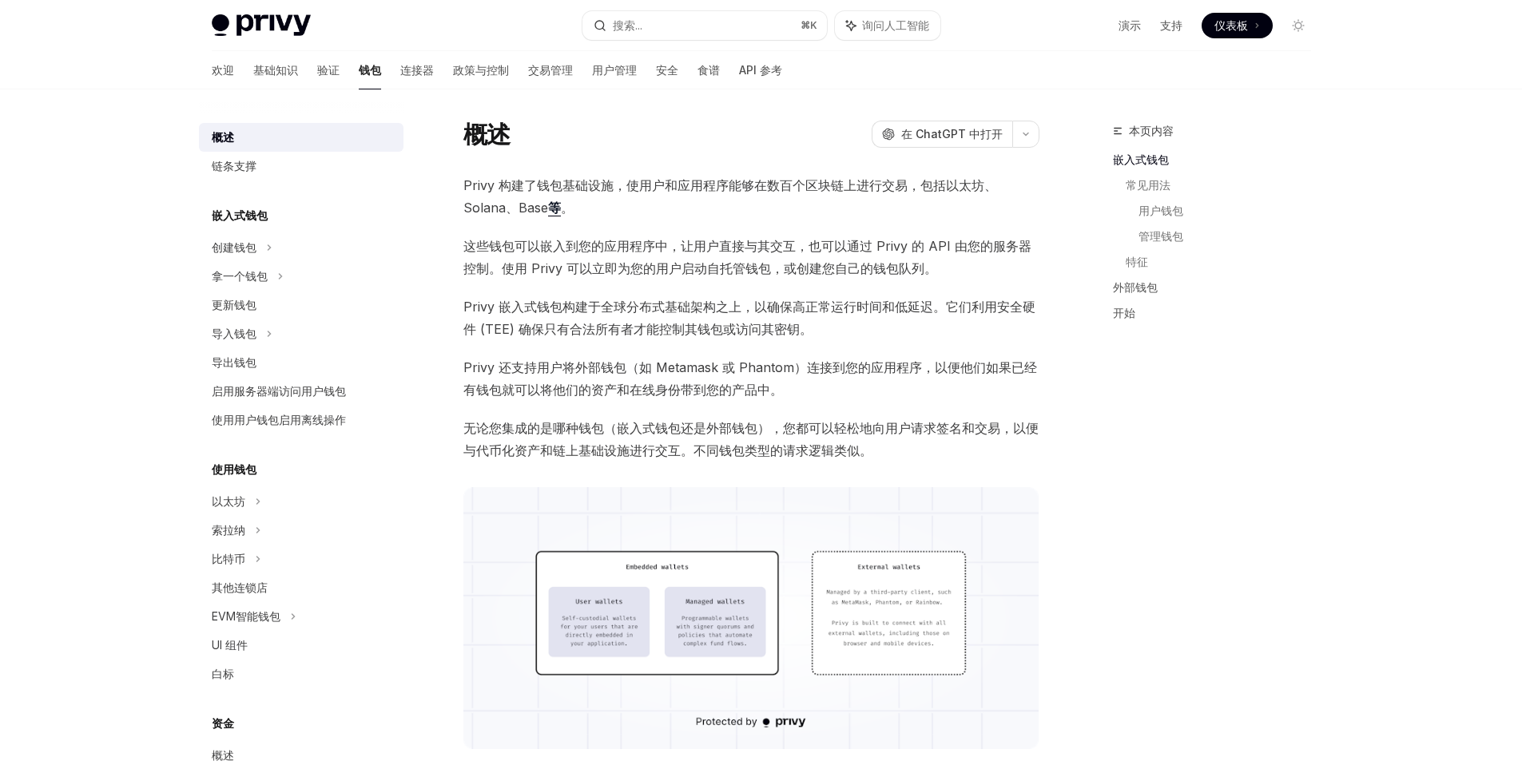
scroll to position [26, 0]
click at [625, 418] on span "无论您集成的是哪种钱包（嵌入式钱包还是外部钱包），您都可以轻松地向用户请求签名和交易，以便与代币化资产和链上基础设施进行交互。不同钱包类型的请求逻辑类似。" at bounding box center [751, 440] width 576 height 45
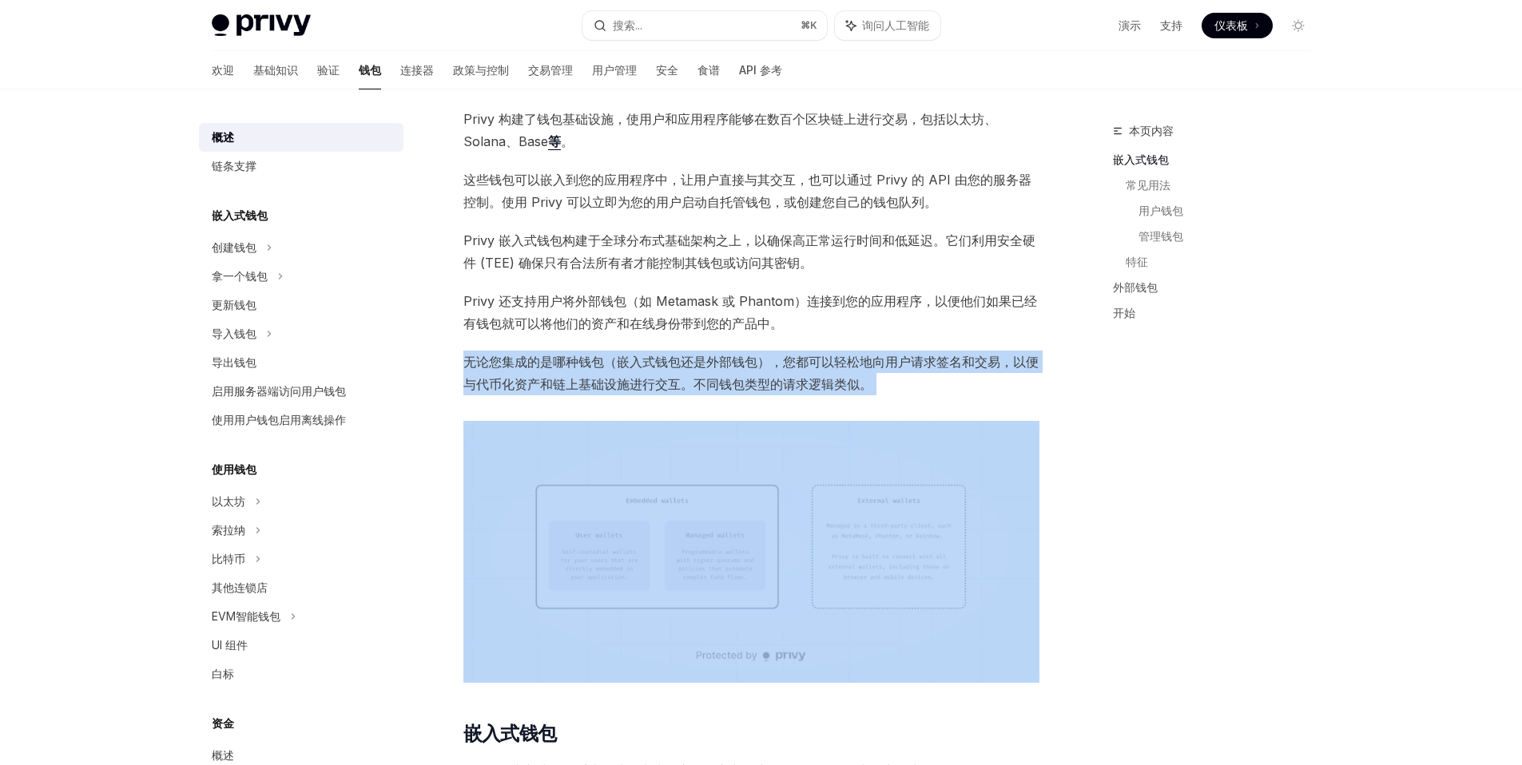
scroll to position [14, 0]
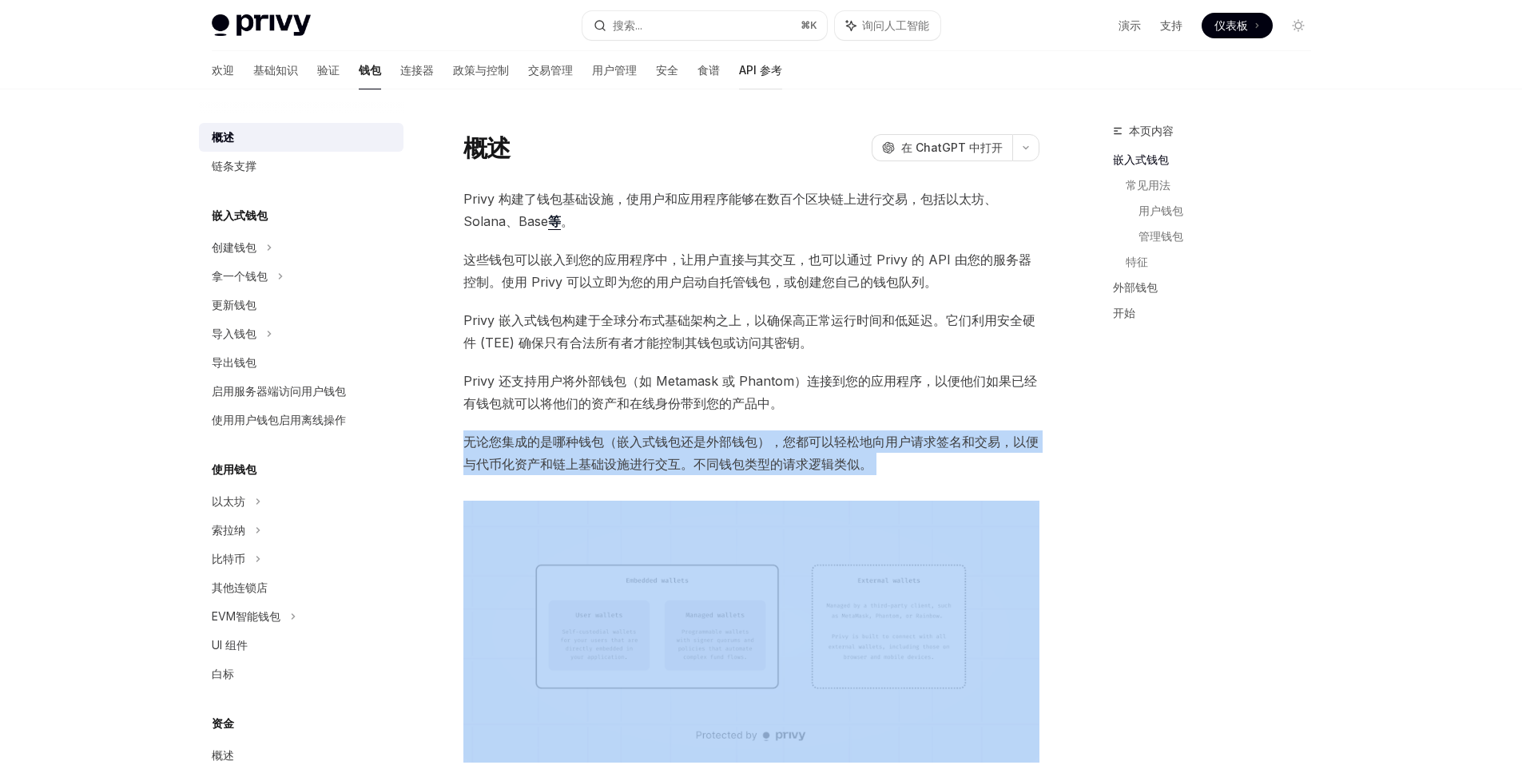
click at [739, 75] on font "API 参考" at bounding box center [760, 70] width 43 height 14
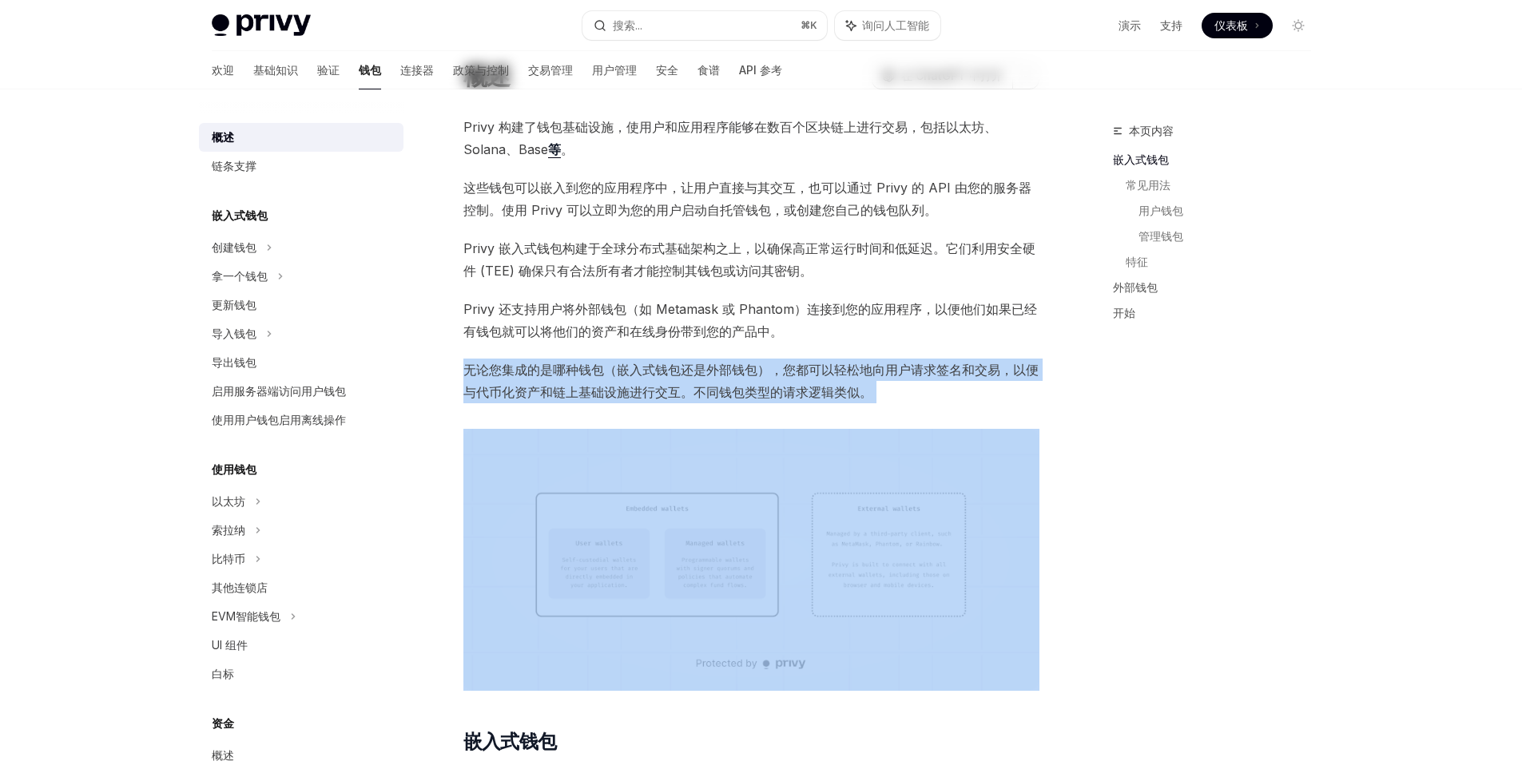
scroll to position [0, 0]
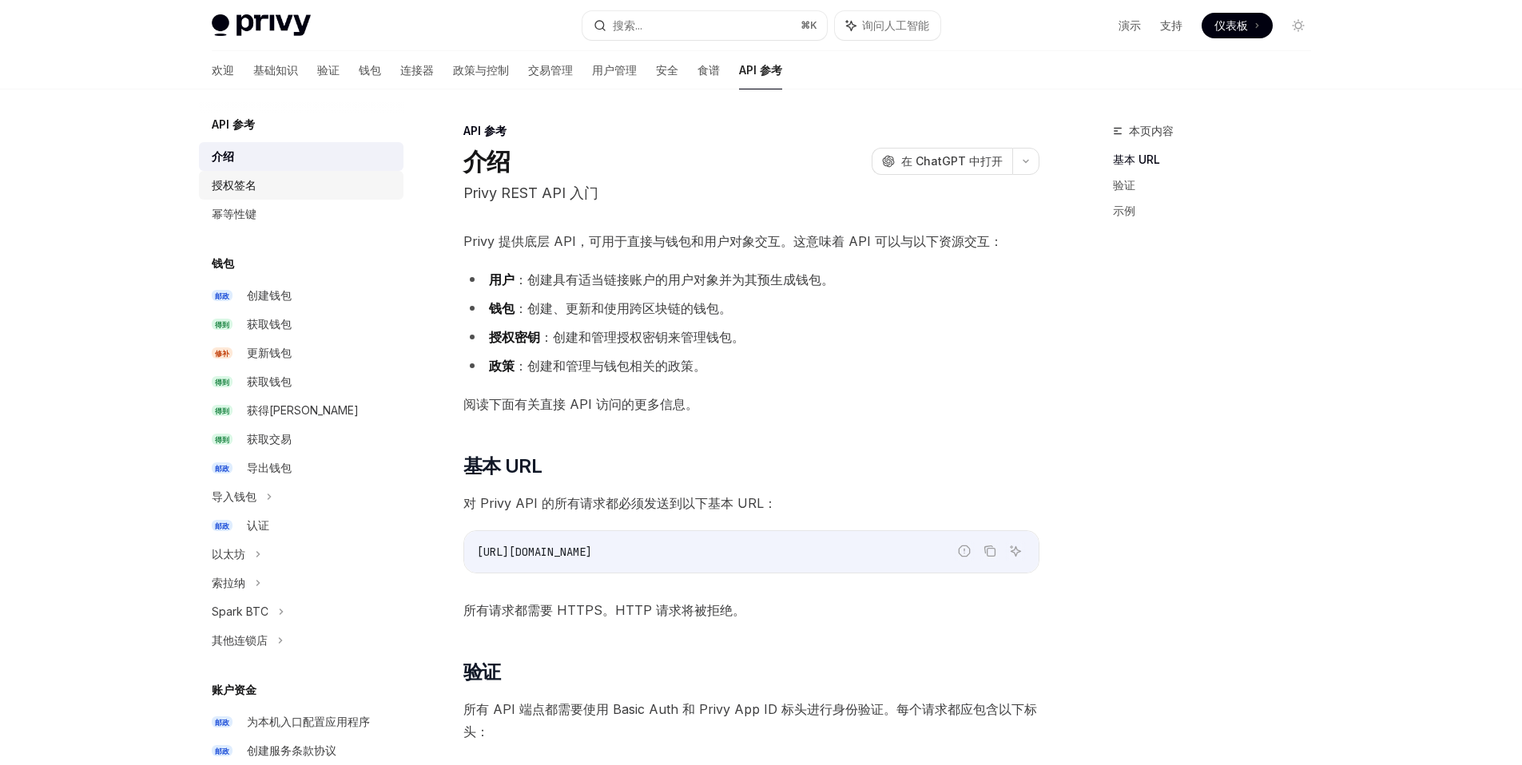
click at [264, 192] on div "授权签名" at bounding box center [303, 185] width 182 height 19
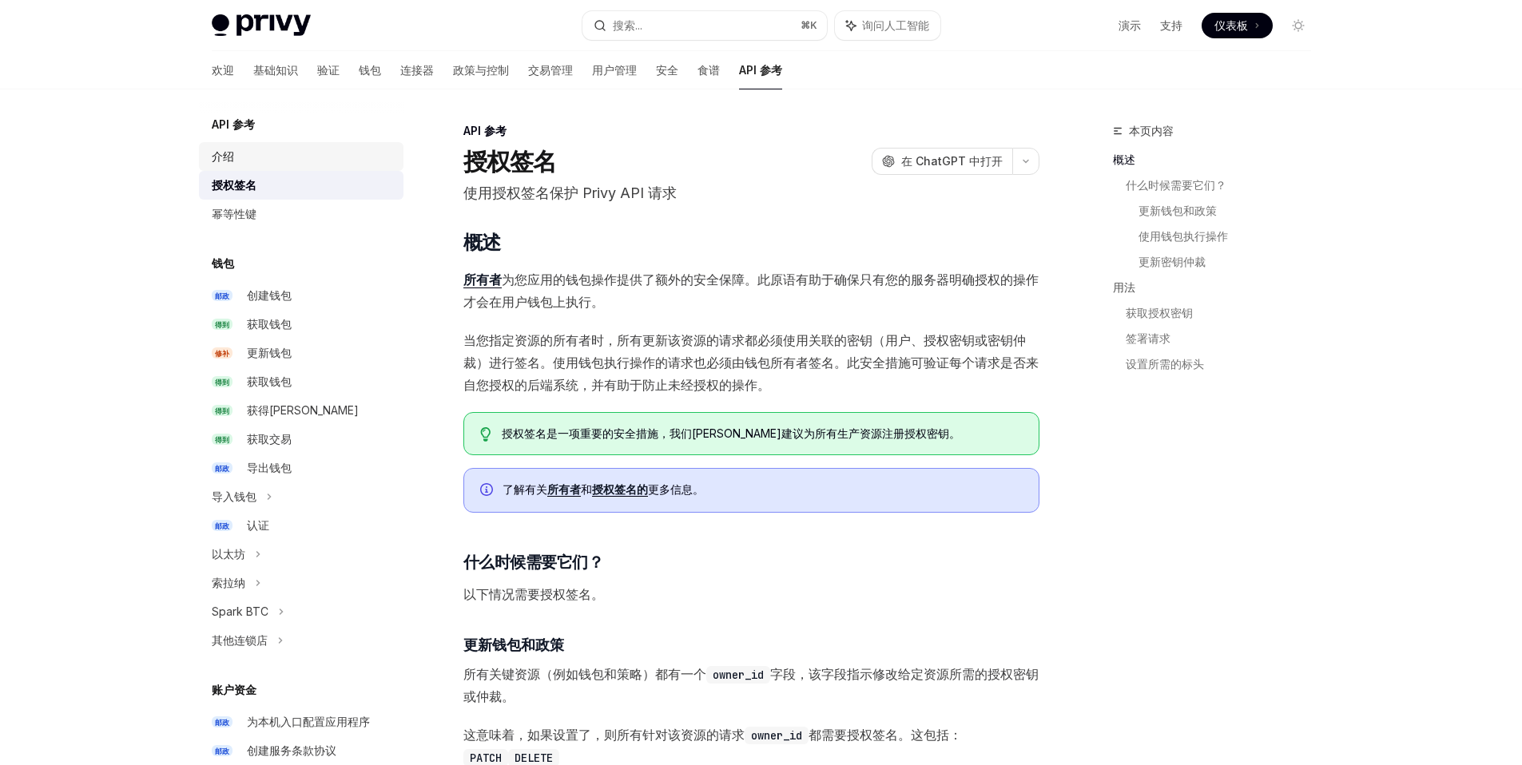
click at [290, 153] on div "介绍" at bounding box center [303, 156] width 182 height 19
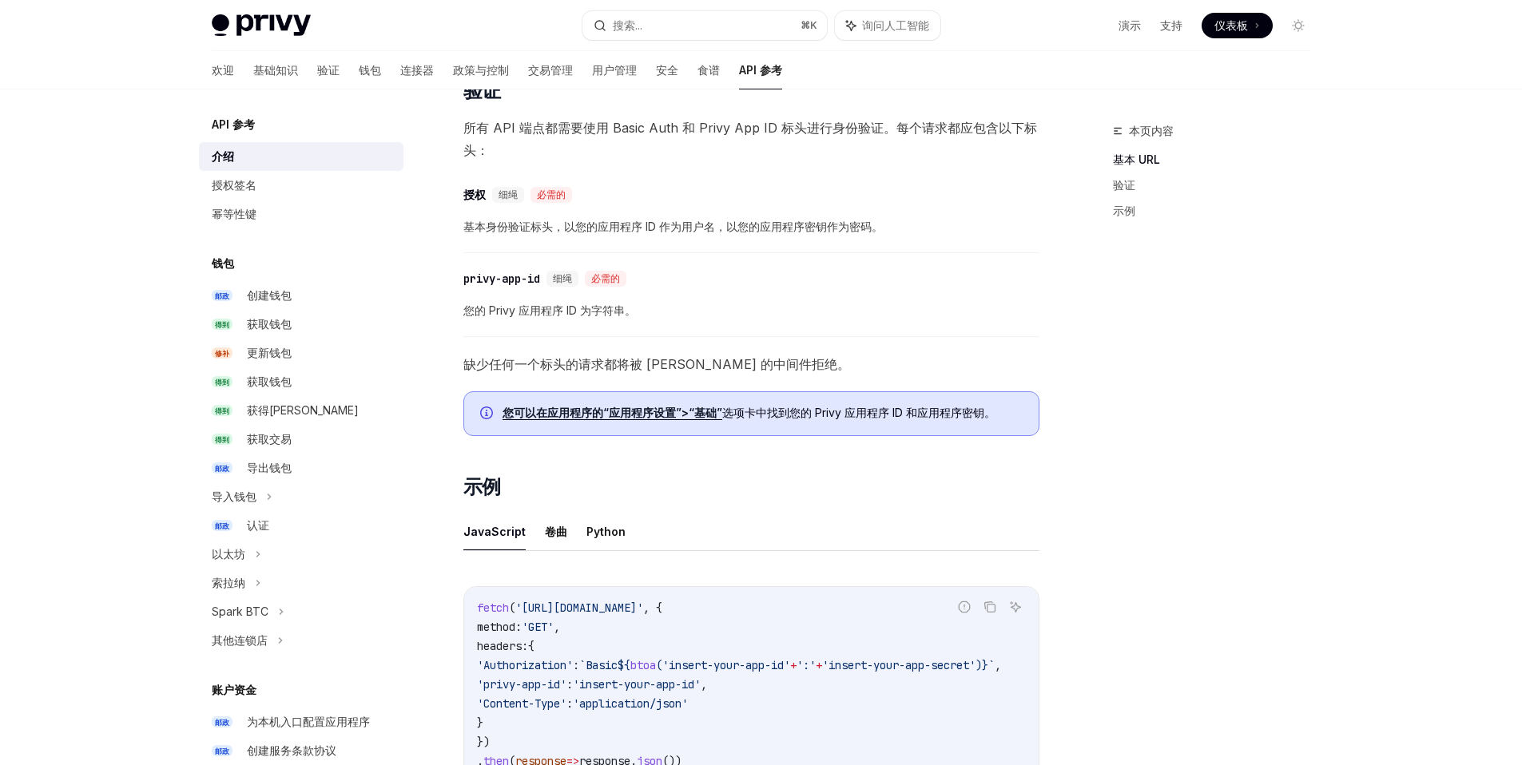
scroll to position [649, 0]
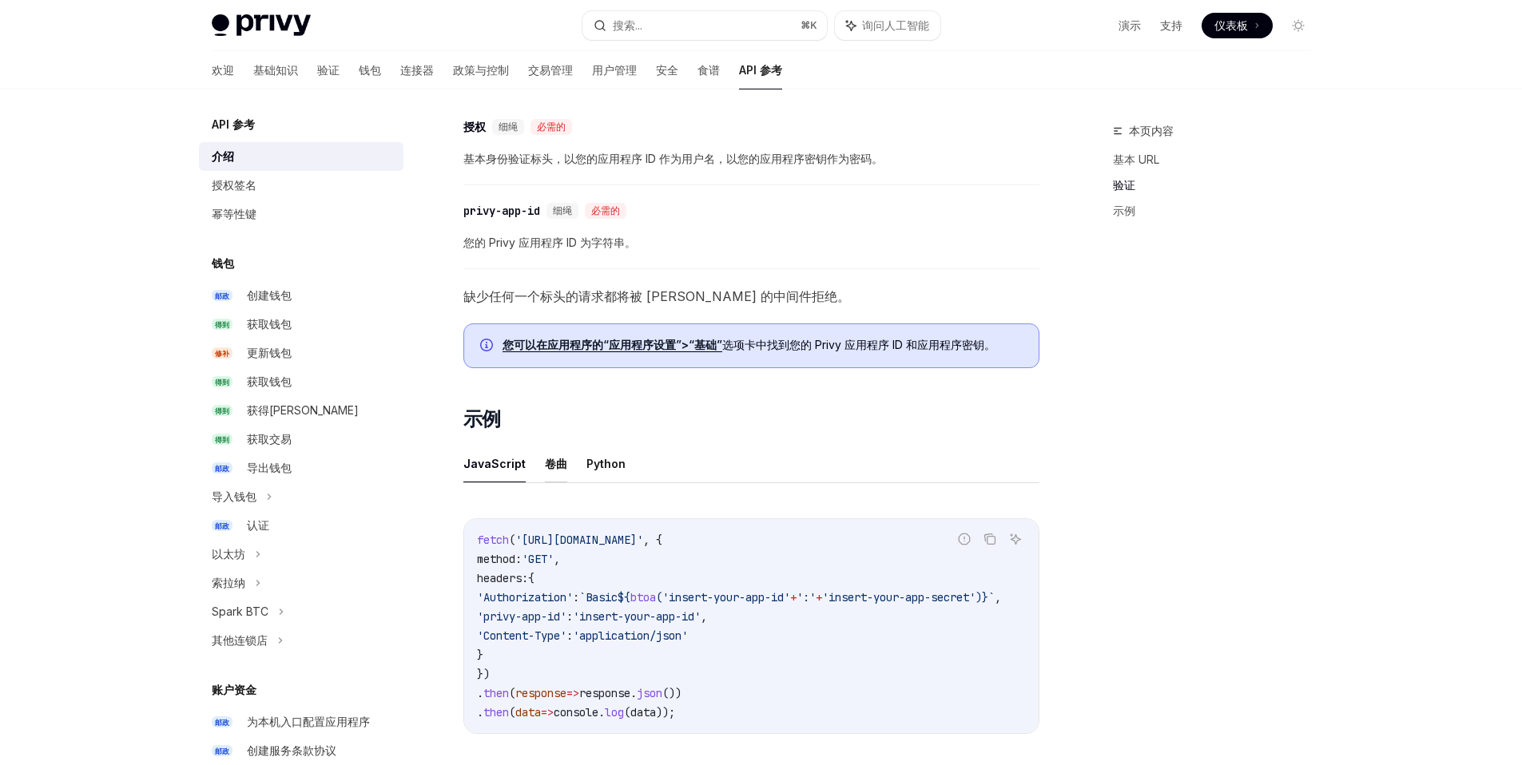
click at [558, 462] on font "卷曲" at bounding box center [556, 464] width 22 height 14
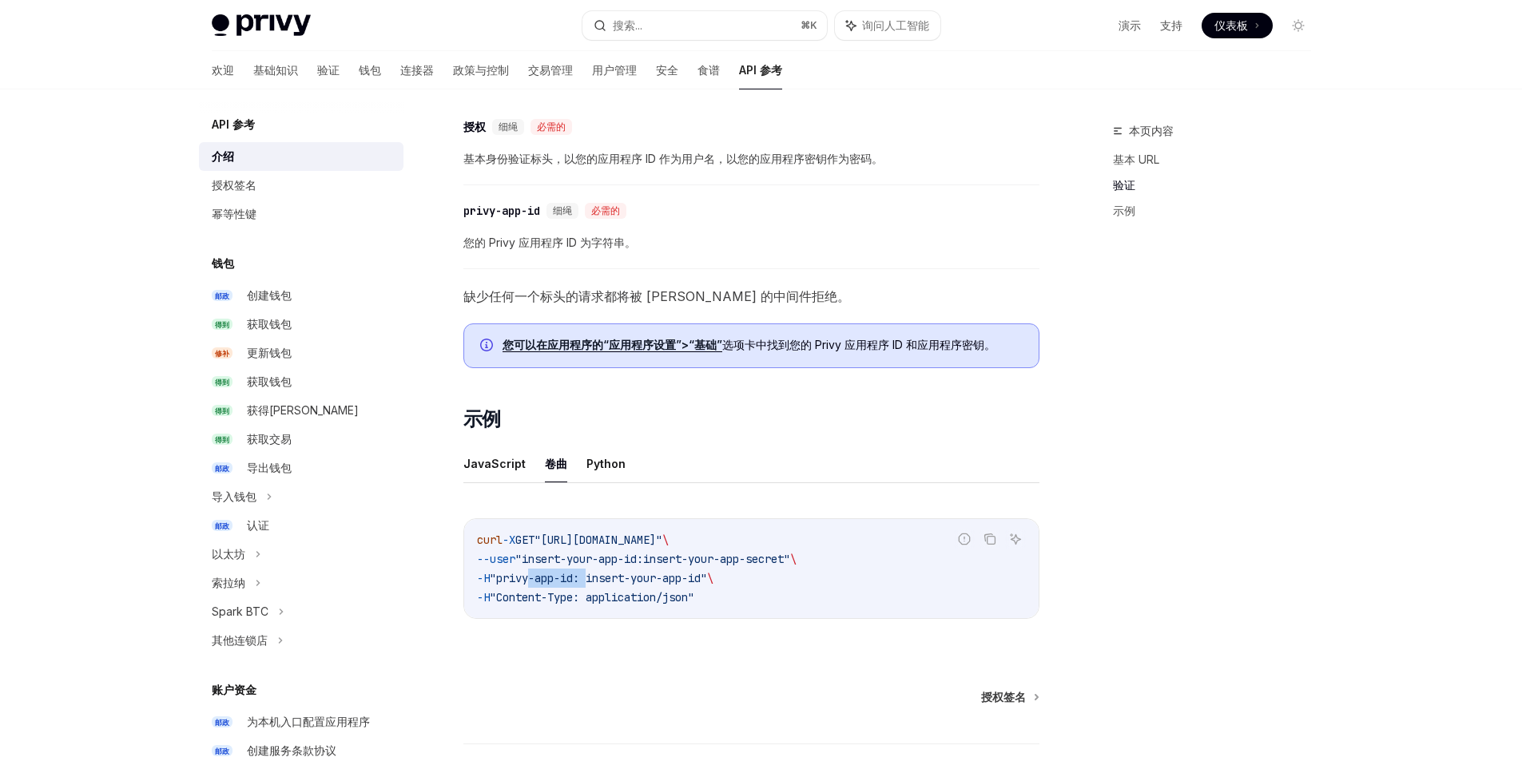
drag, startPoint x: 605, startPoint y: 581, endPoint x: 546, endPoint y: 579, distance: 60.0
click at [546, 579] on span ""privy-app-id: insert-your-app-id"" at bounding box center [598, 578] width 217 height 14
click at [637, 576] on span ""privy-app-id: insert-your-app-id"" at bounding box center [598, 578] width 217 height 14
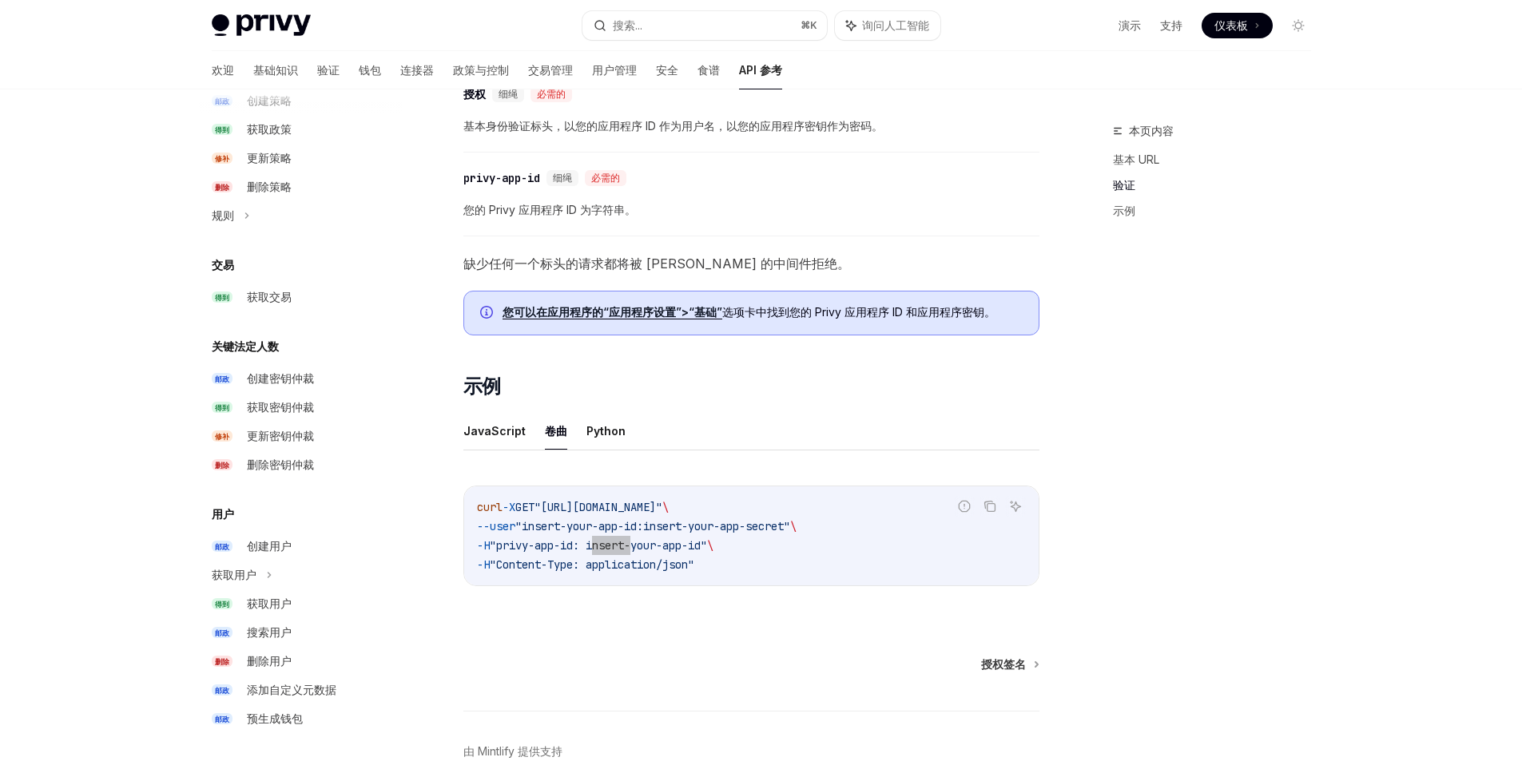
scroll to position [693, 0]
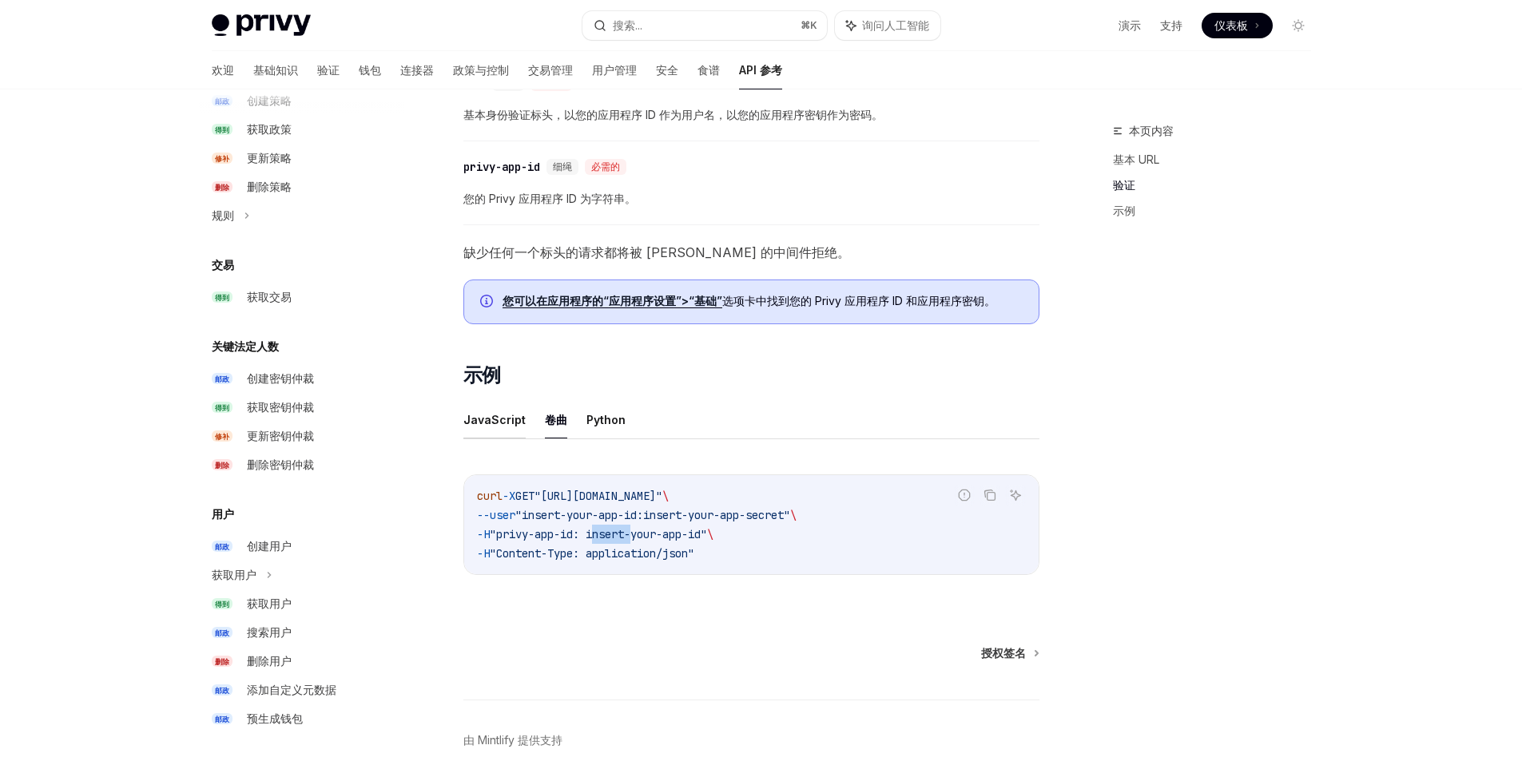
click at [487, 421] on font "JavaScript" at bounding box center [494, 420] width 62 height 14
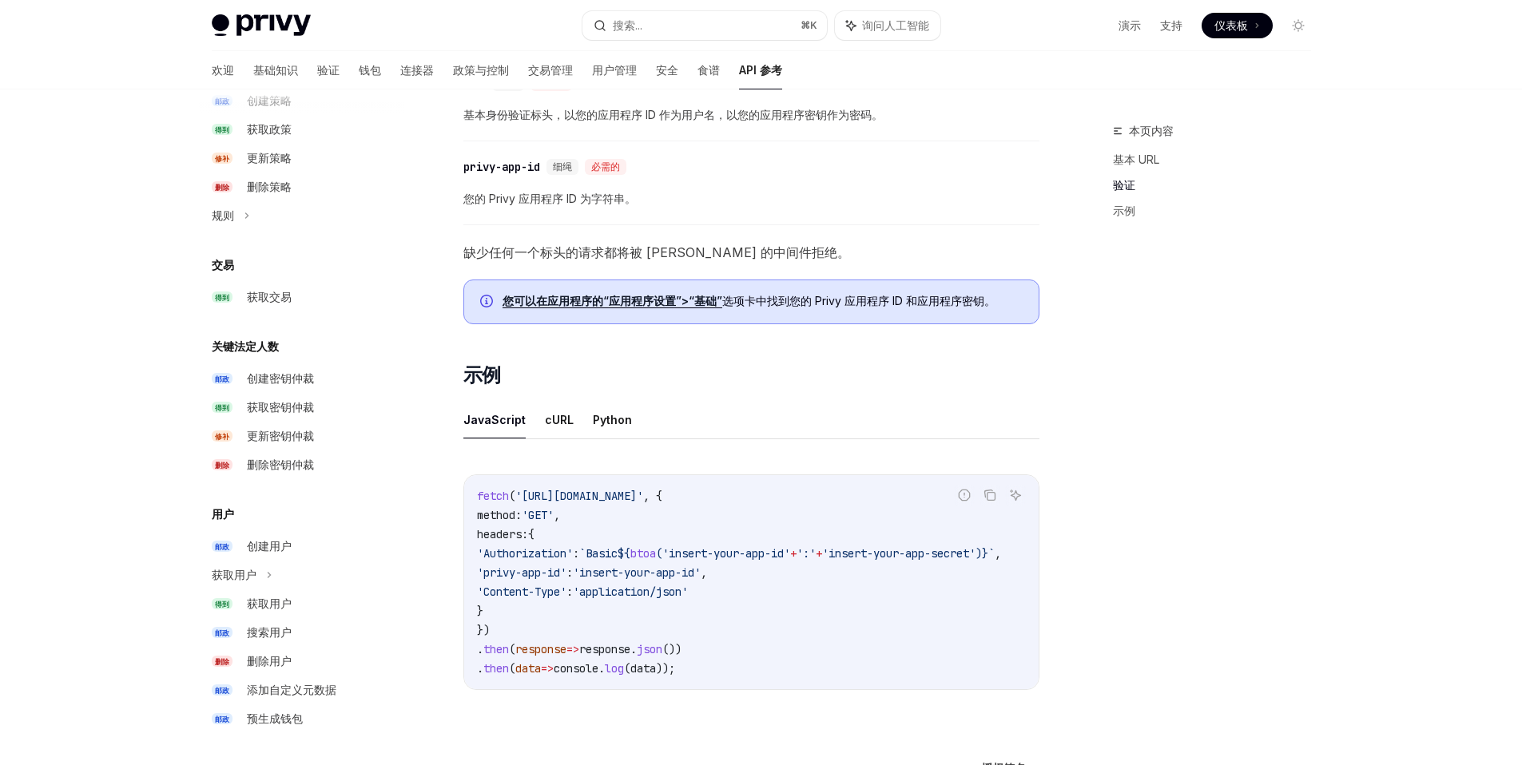
click at [487, 421] on button "JavaScript" at bounding box center [494, 420] width 62 height 38
click at [665, 567] on span "'insert-your-app-id'" at bounding box center [637, 573] width 128 height 14
click at [553, 428] on font "卷曲" at bounding box center [556, 420] width 22 height 19
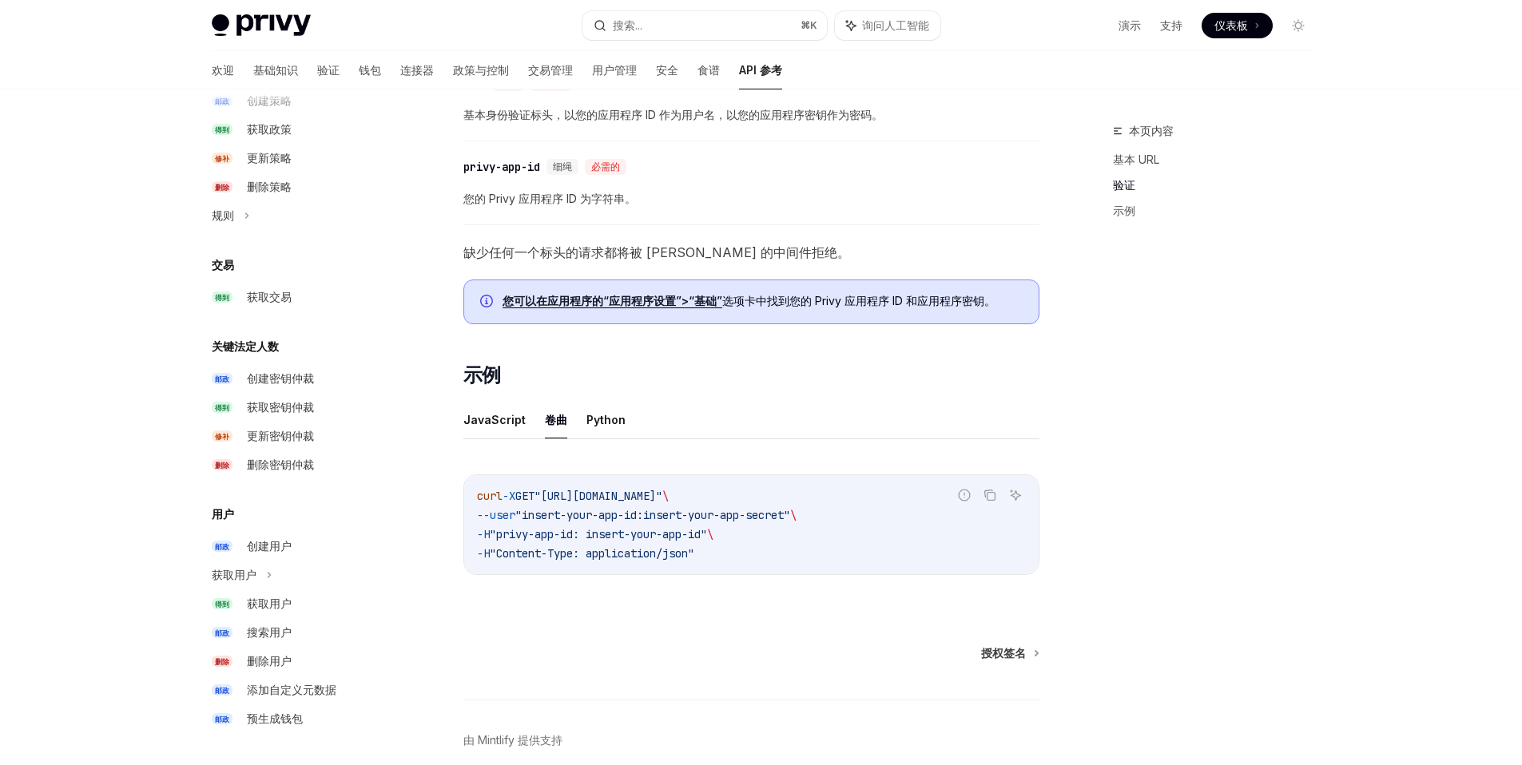
click at [669, 541] on span ""privy-app-id: insert-your-app-id"" at bounding box center [598, 534] width 217 height 14
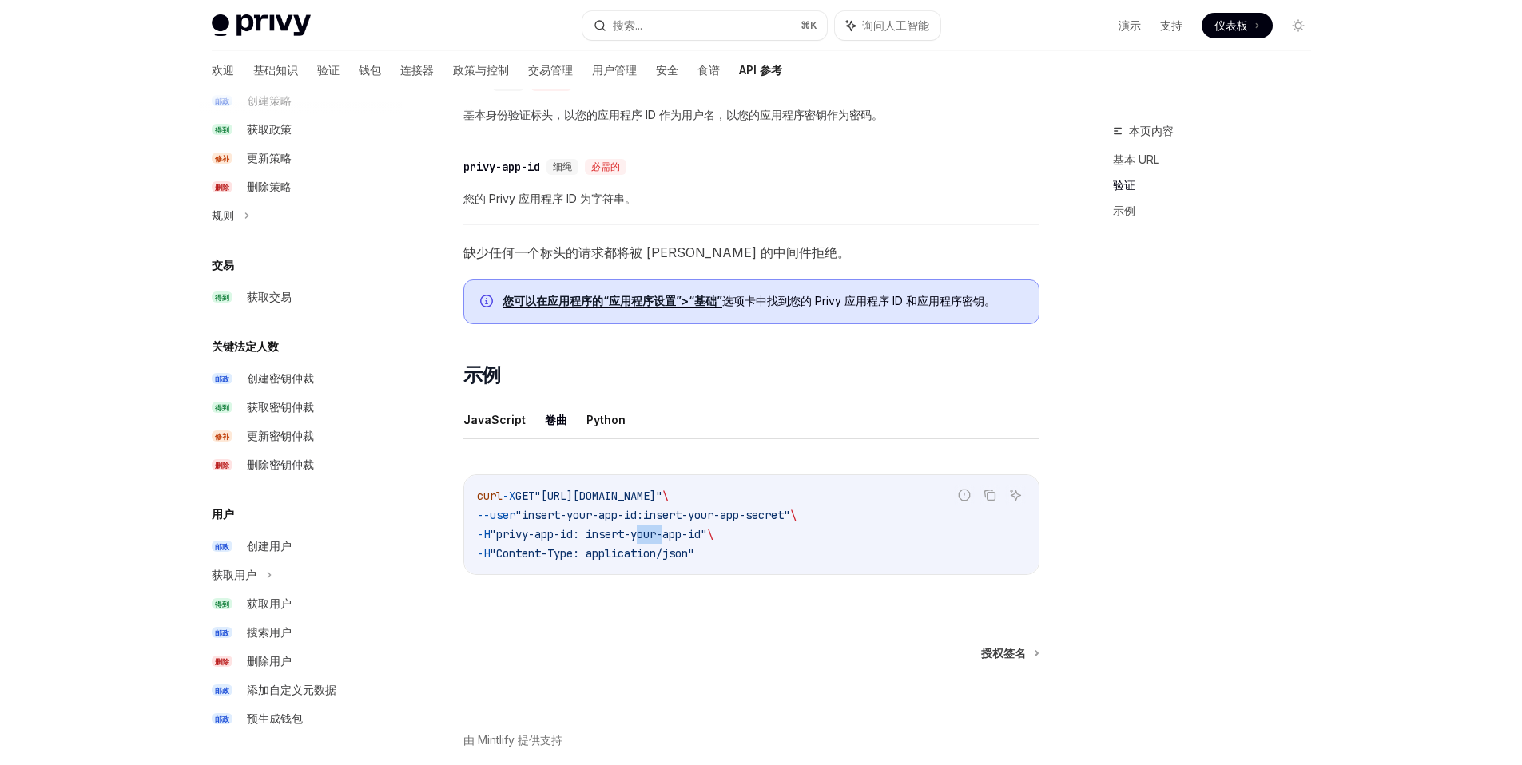
click at [669, 541] on span ""privy-app-id: insert-your-app-id"" at bounding box center [598, 534] width 217 height 14
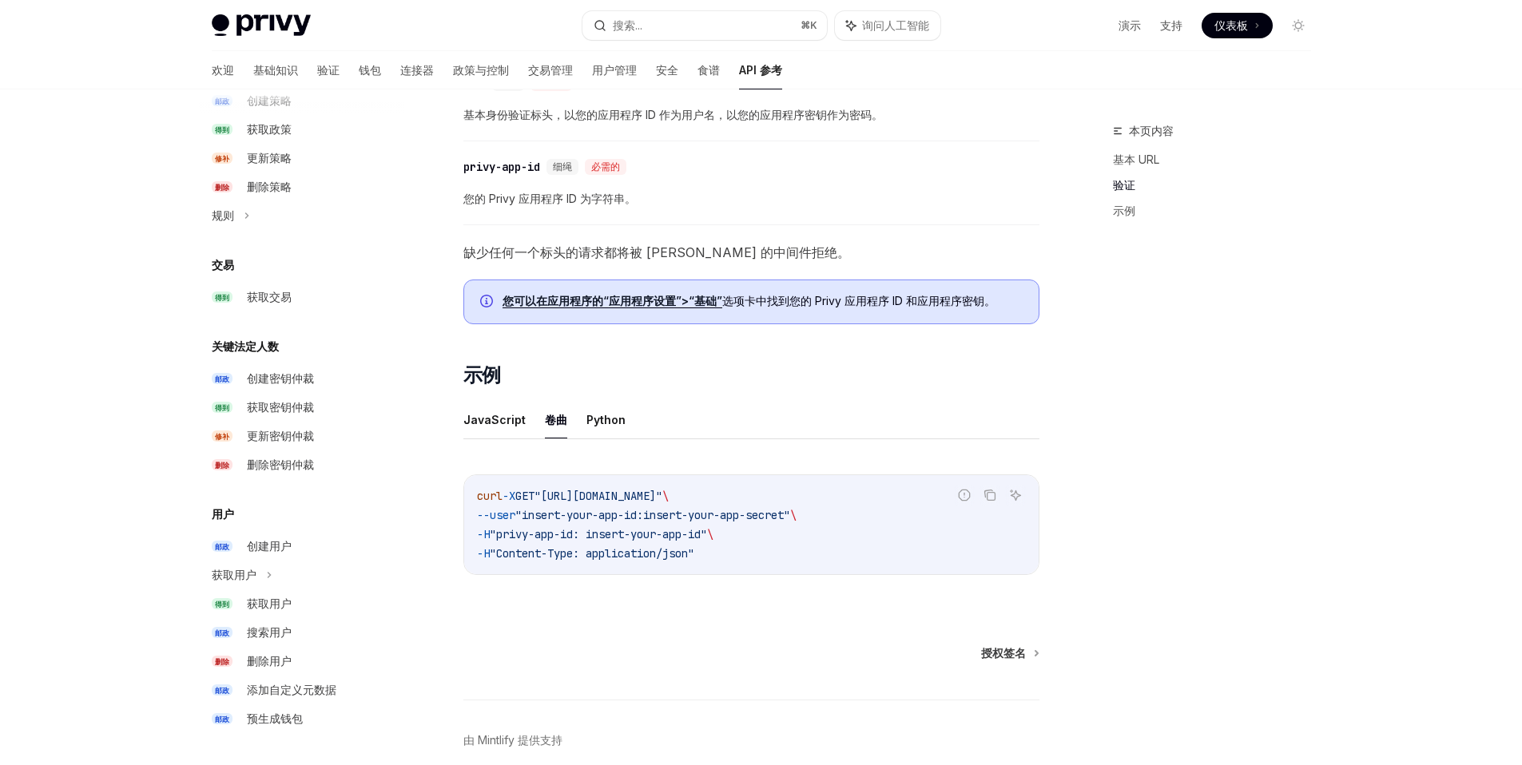
click at [669, 541] on span ""privy-app-id: insert-your-app-id"" at bounding box center [598, 534] width 217 height 14
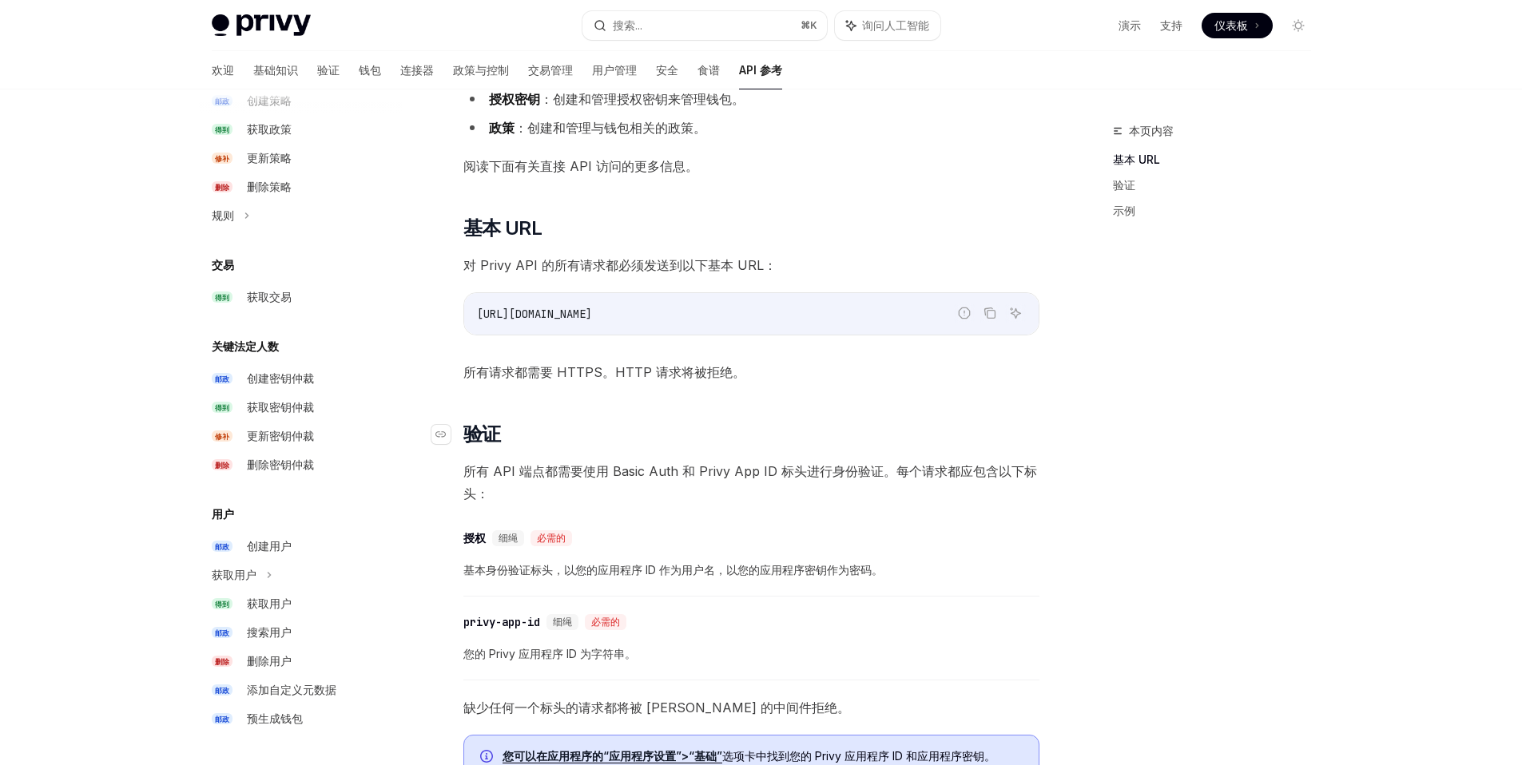
scroll to position [230, 0]
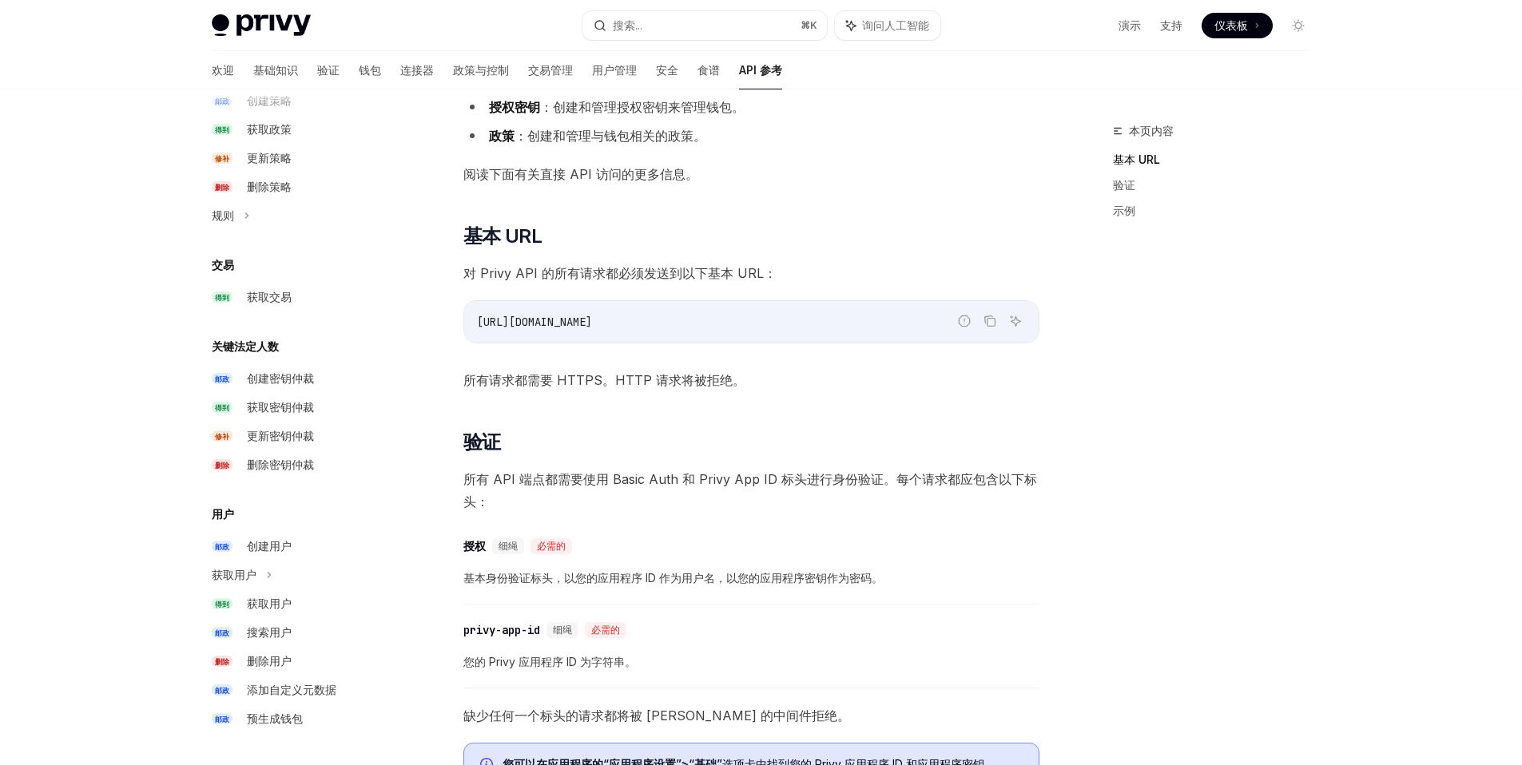
click at [708, 357] on div "Privy 提供底层 API，可用于直接与钱包和用户对象交互。这意味着 API 可以与以下资源交互： 用户 ：创建具有适当链接账户的用户对象并为其预生成钱包。…" at bounding box center [751, 532] width 576 height 1064
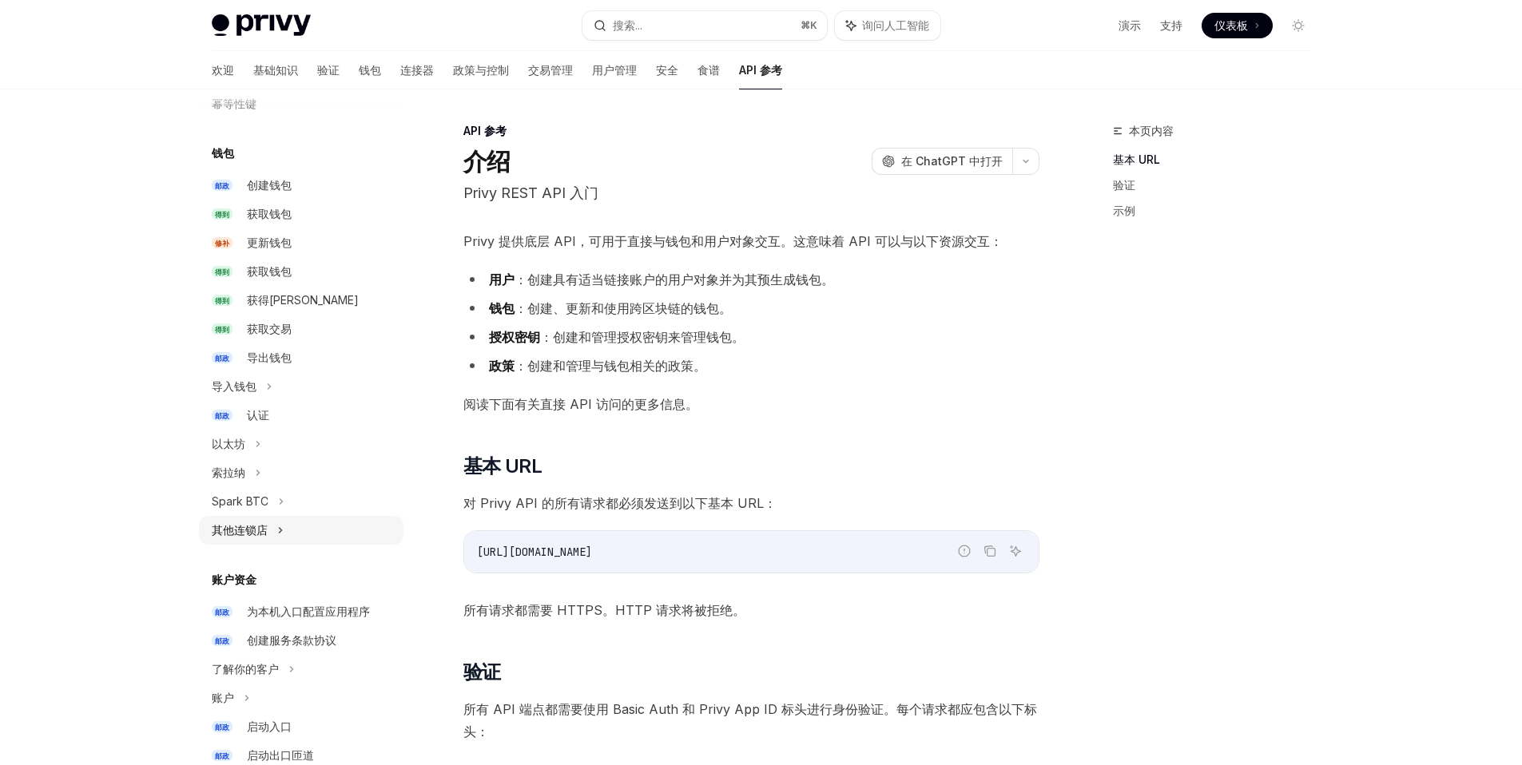
scroll to position [158, 0]
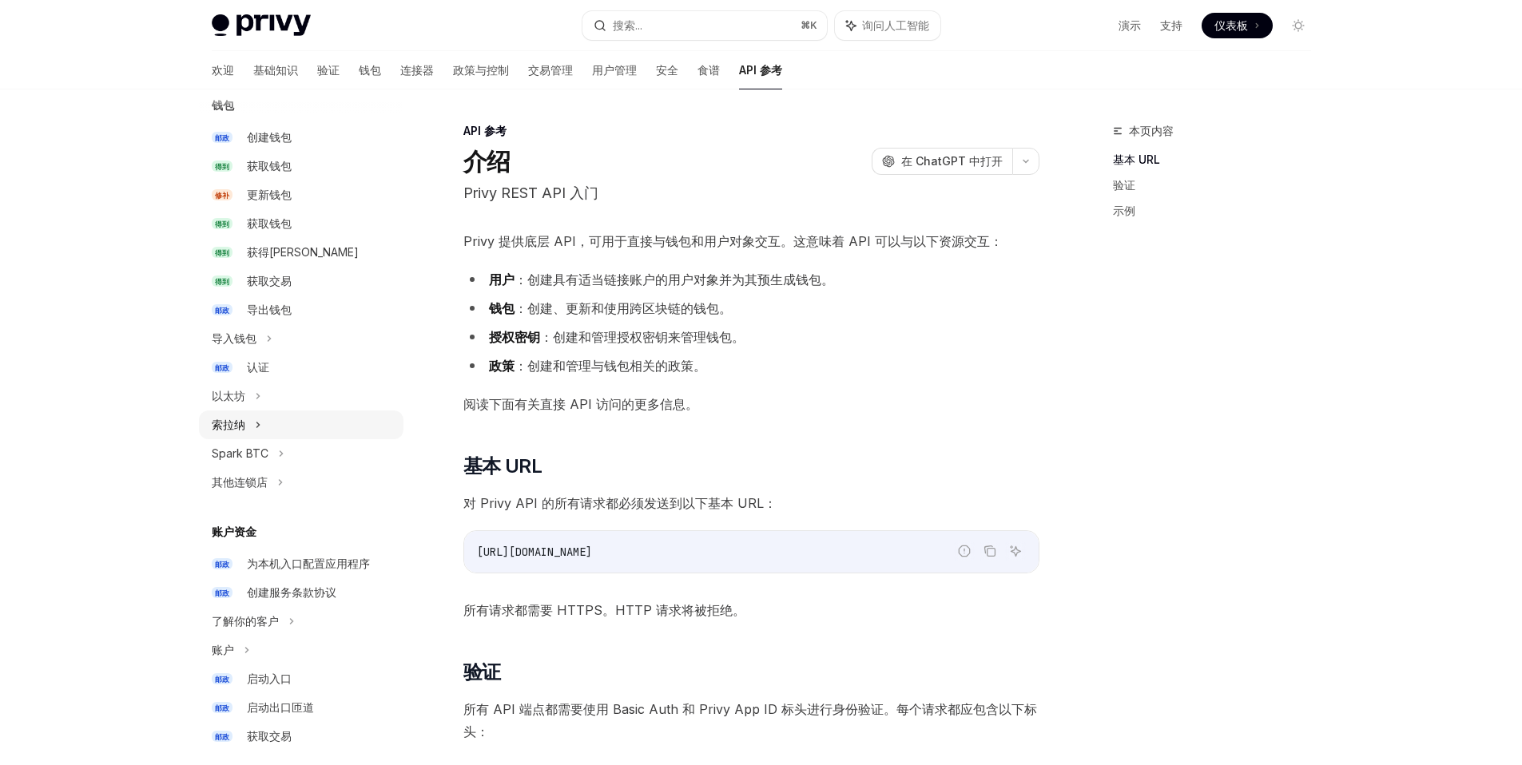
click at [260, 430] on icon at bounding box center [258, 424] width 6 height 19
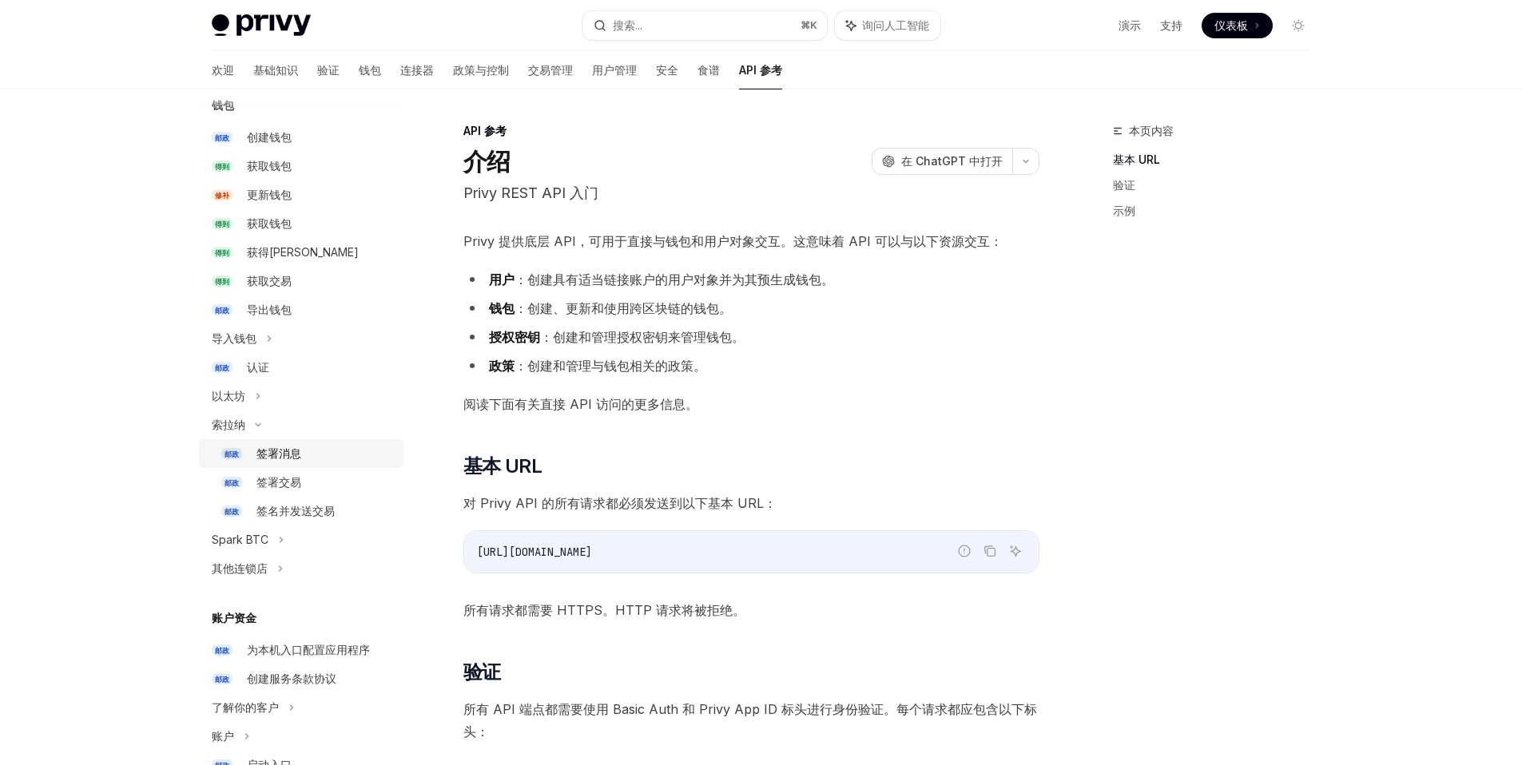
click at [272, 456] on font "签署消息" at bounding box center [278, 453] width 45 height 14
click at [270, 456] on font "签署消息" at bounding box center [278, 453] width 45 height 14
click at [316, 448] on div "签署消息" at bounding box center [324, 453] width 137 height 19
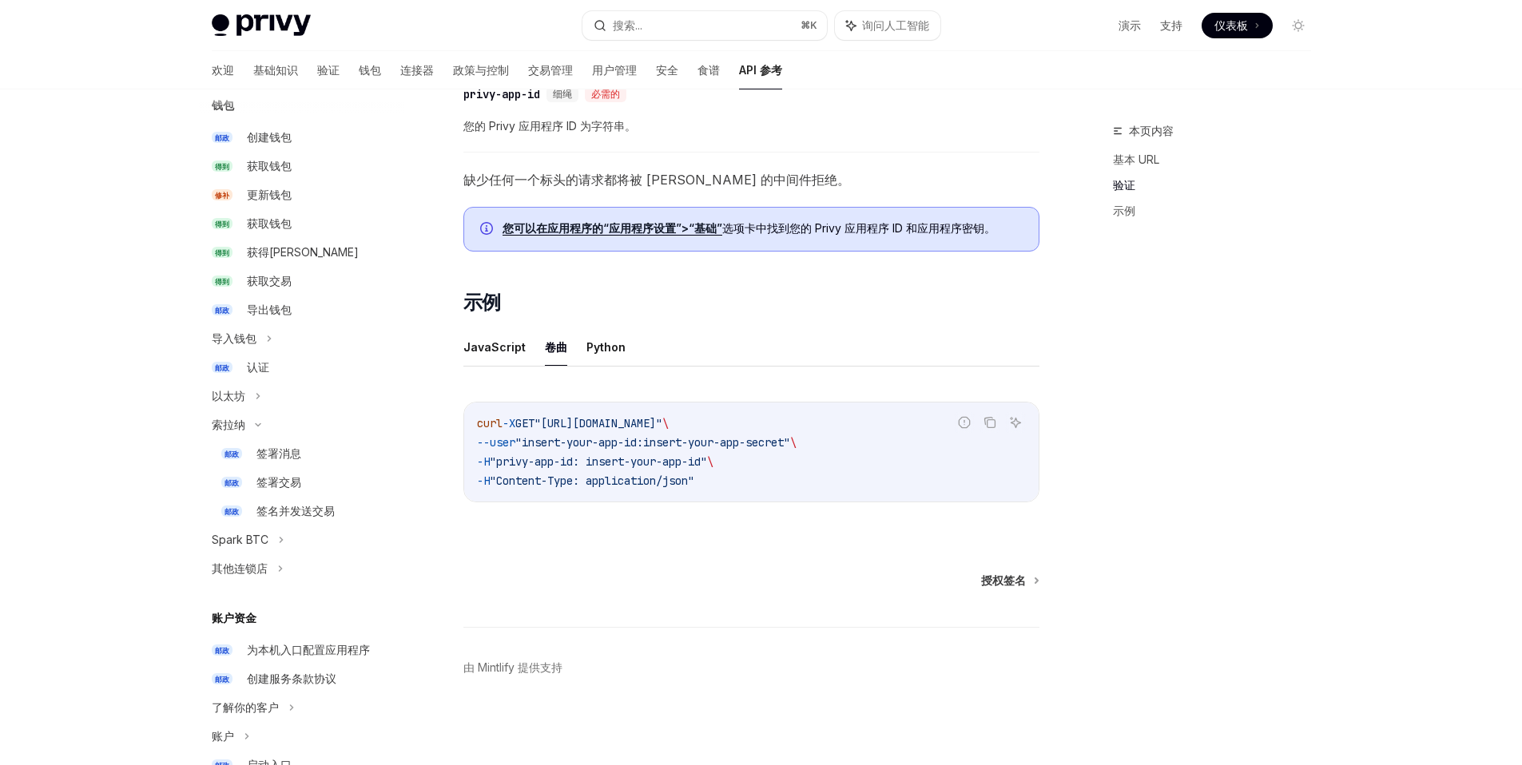
scroll to position [550, 0]
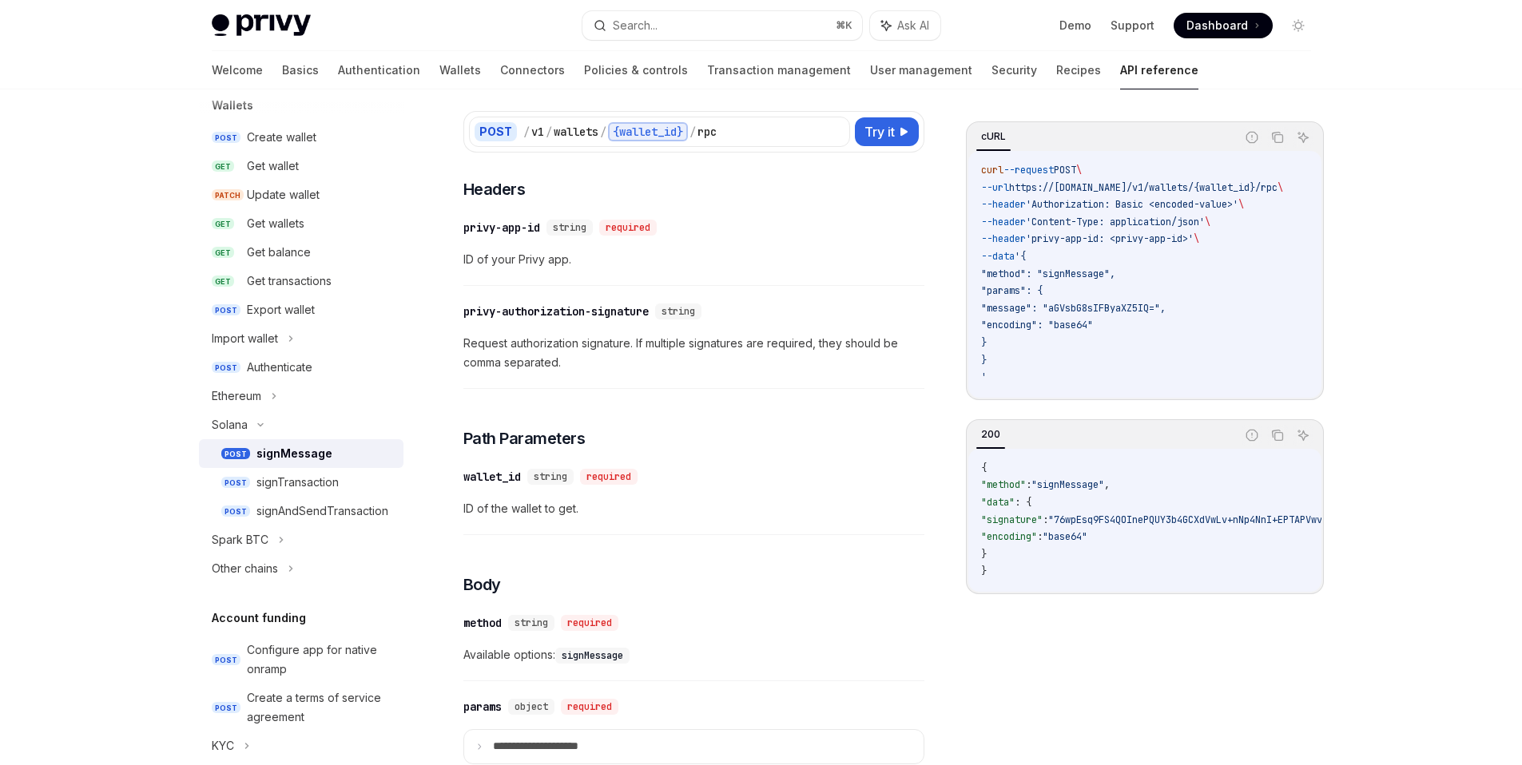
scroll to position [114, 0]
click at [891, 140] on span "Try it" at bounding box center [879, 130] width 30 height 19
type textarea "*"
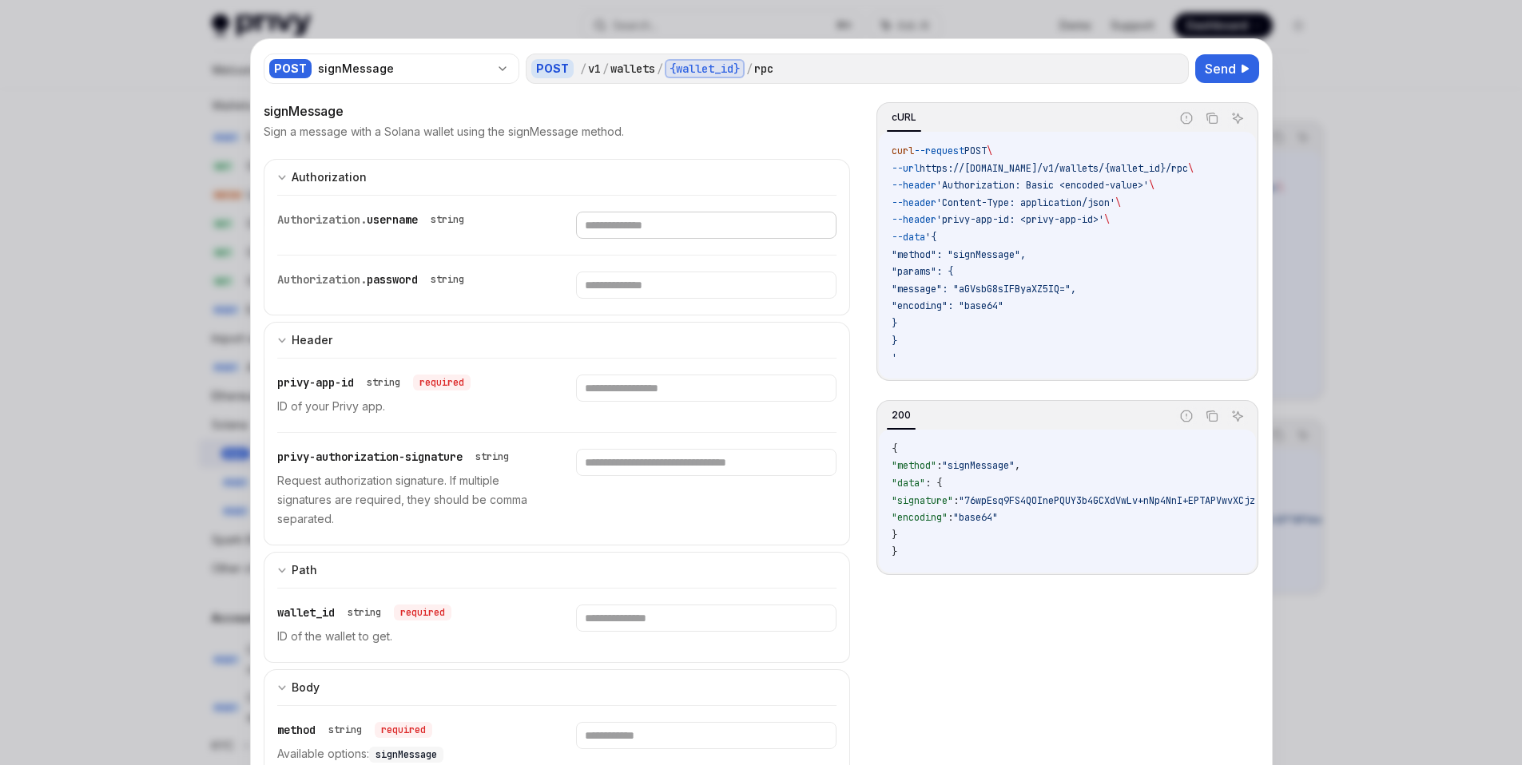
click at [653, 232] on input "text" at bounding box center [706, 225] width 260 height 27
click at [643, 390] on input "text" at bounding box center [706, 388] width 260 height 27
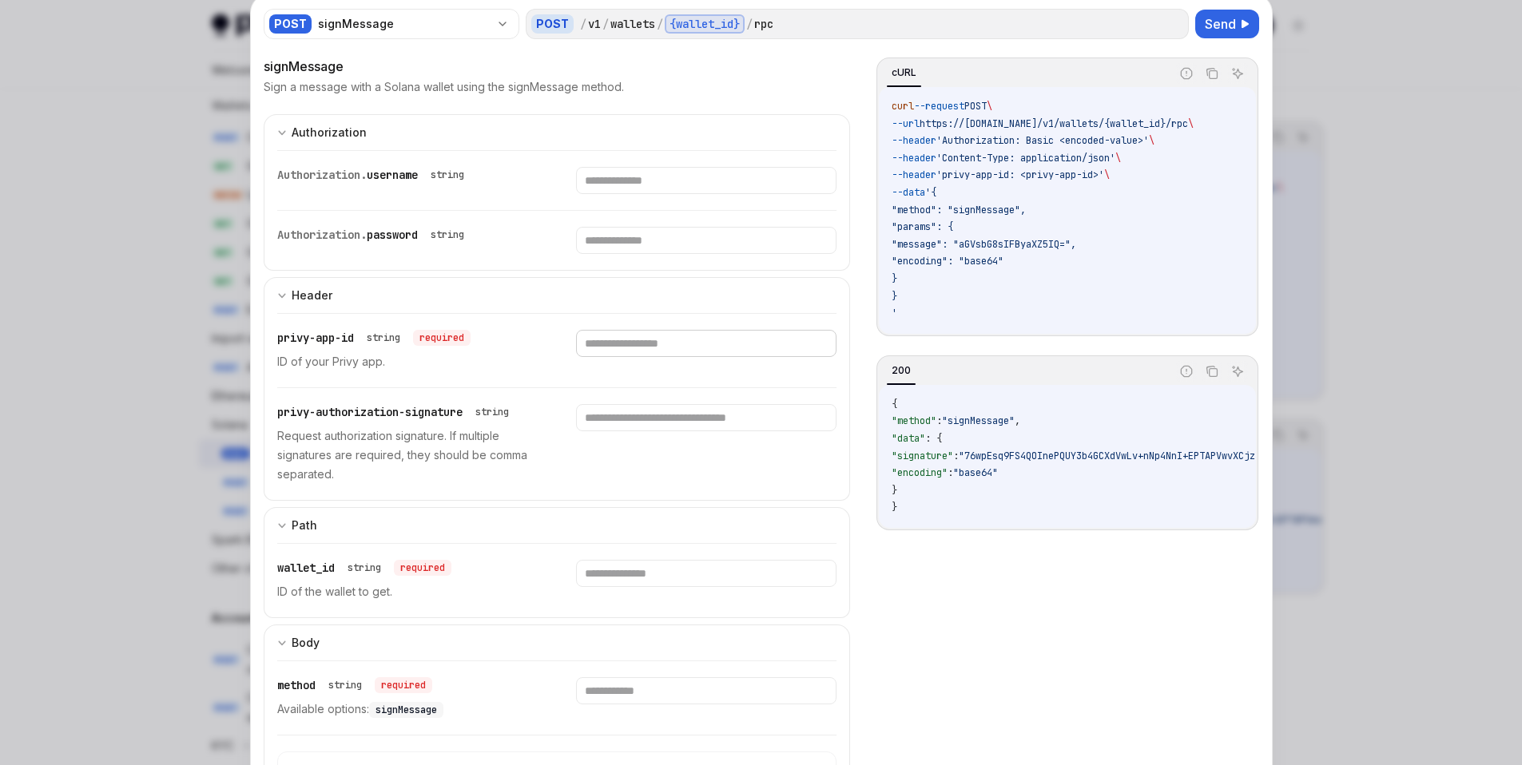
scroll to position [42, 0]
click at [637, 578] on input "text" at bounding box center [706, 576] width 260 height 27
paste input "**********"
type input "**********"
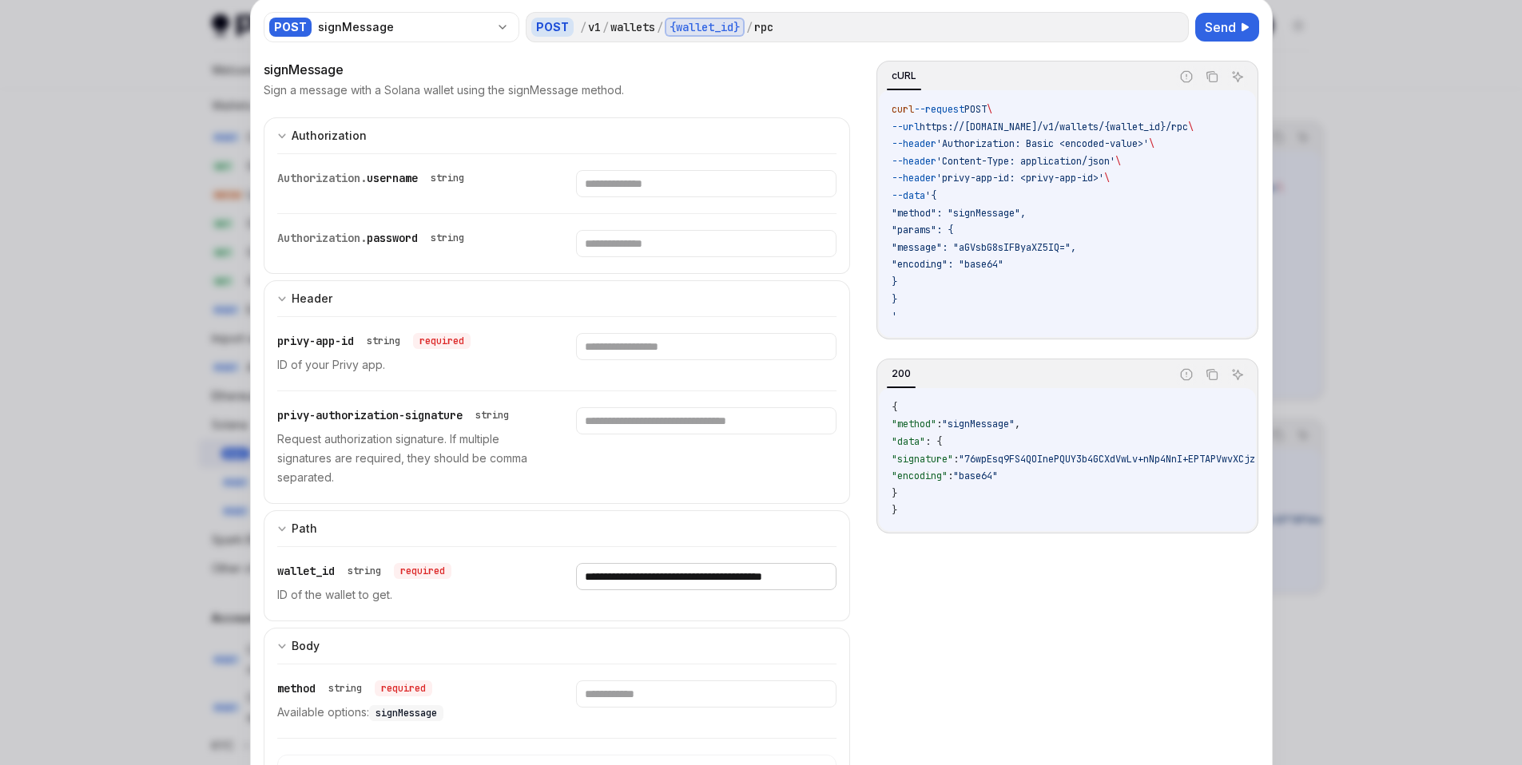
scroll to position [0, 0]
click at [620, 347] on input "text" at bounding box center [706, 346] width 260 height 27
paste input "**********"
type input "**********"
click at [625, 423] on input "text" at bounding box center [706, 420] width 260 height 27
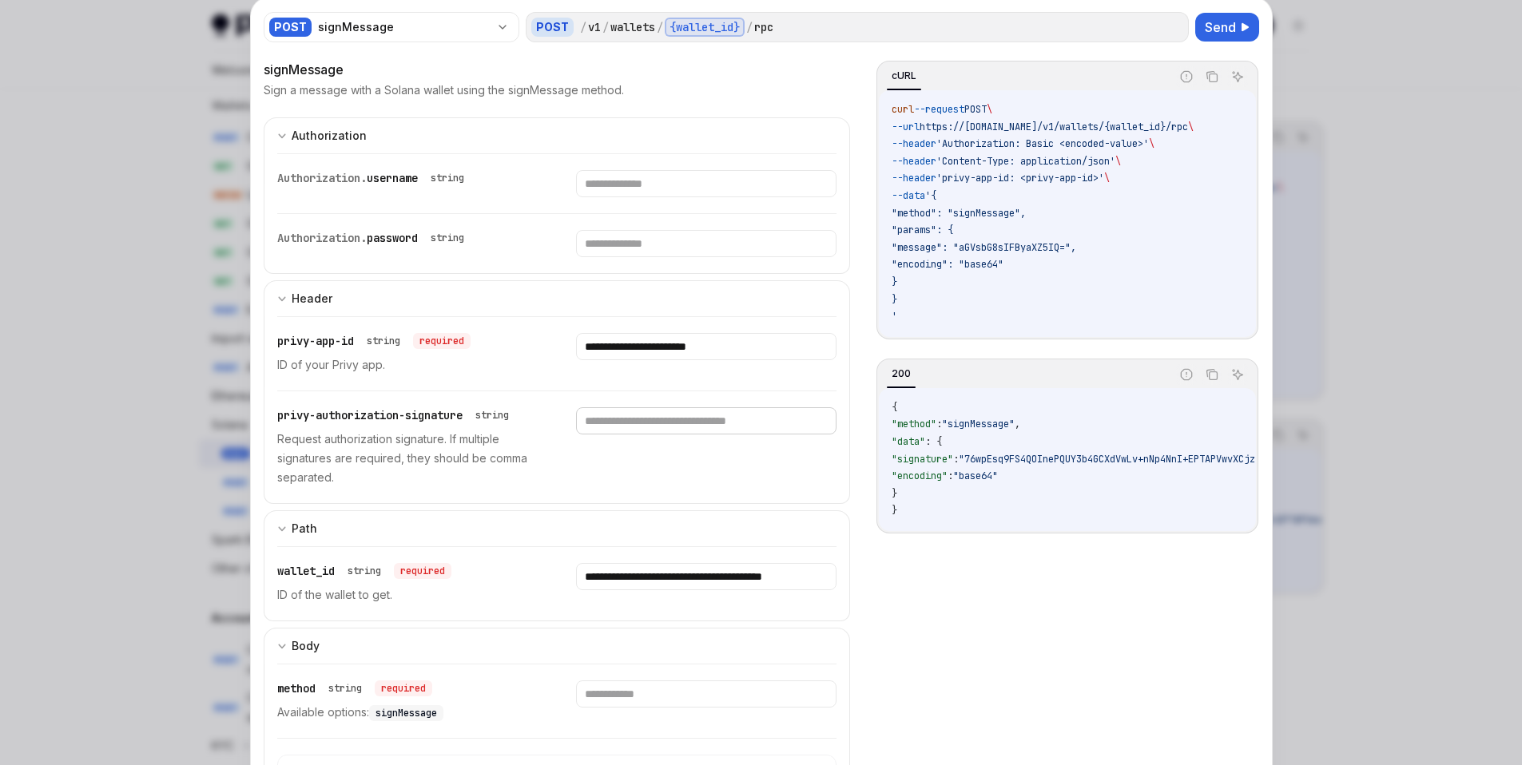
paste input "**********"
type input "**********"
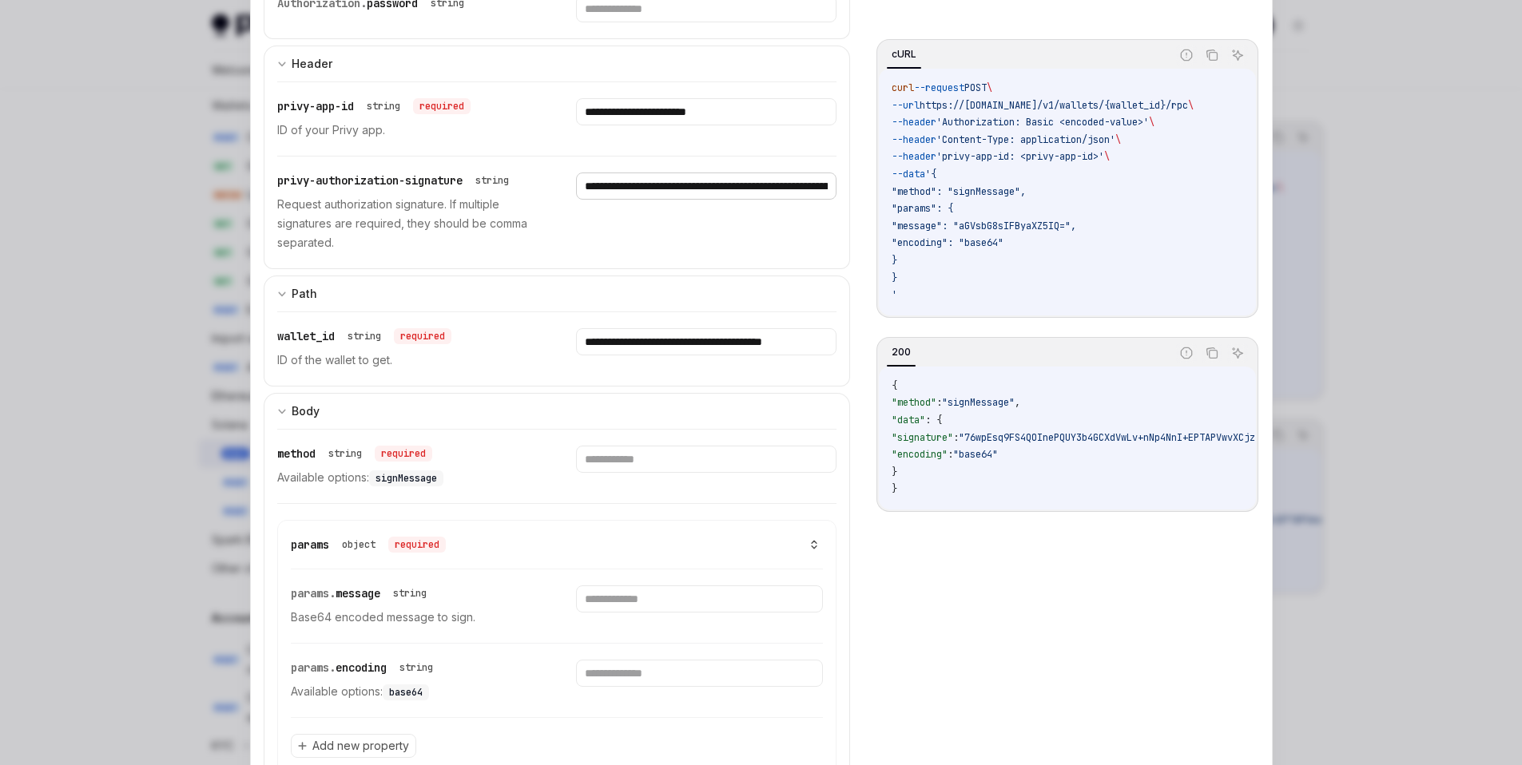
scroll to position [245, 0]
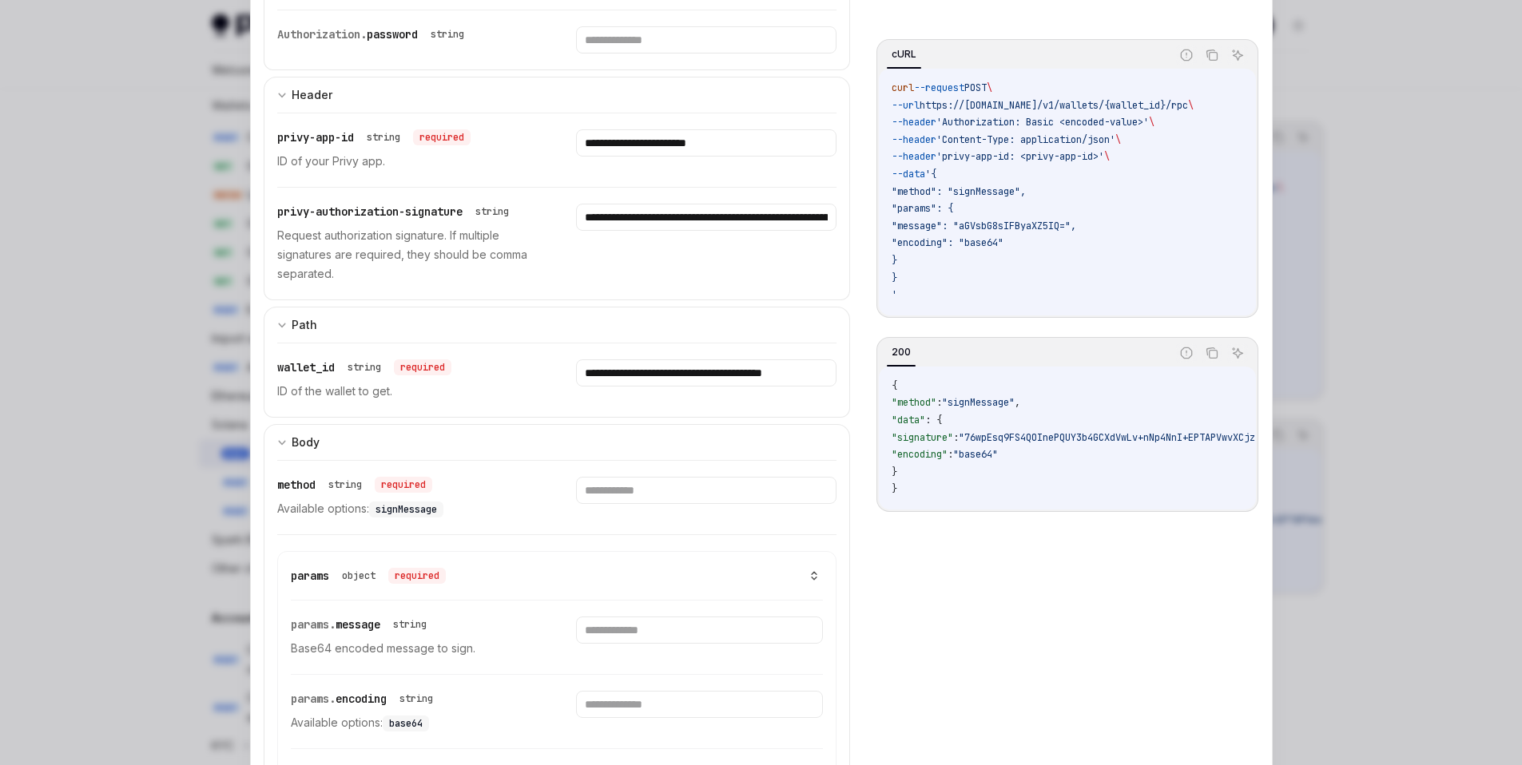
click at [983, 190] on span ""method": "signMessage"," at bounding box center [958, 191] width 134 height 13
copy span "signMessage"
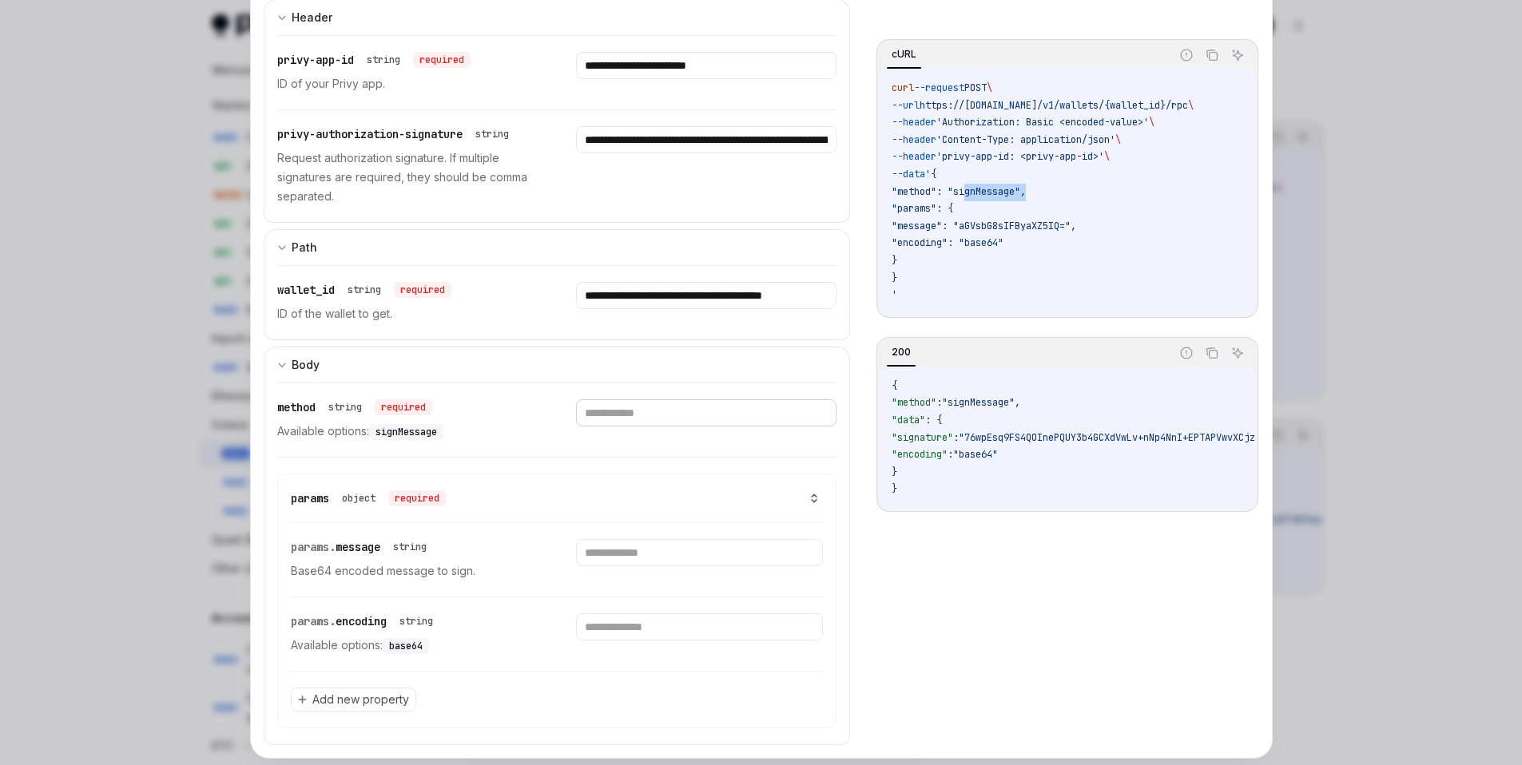
click at [618, 415] on input "text" at bounding box center [706, 412] width 260 height 27
paste input "**********"
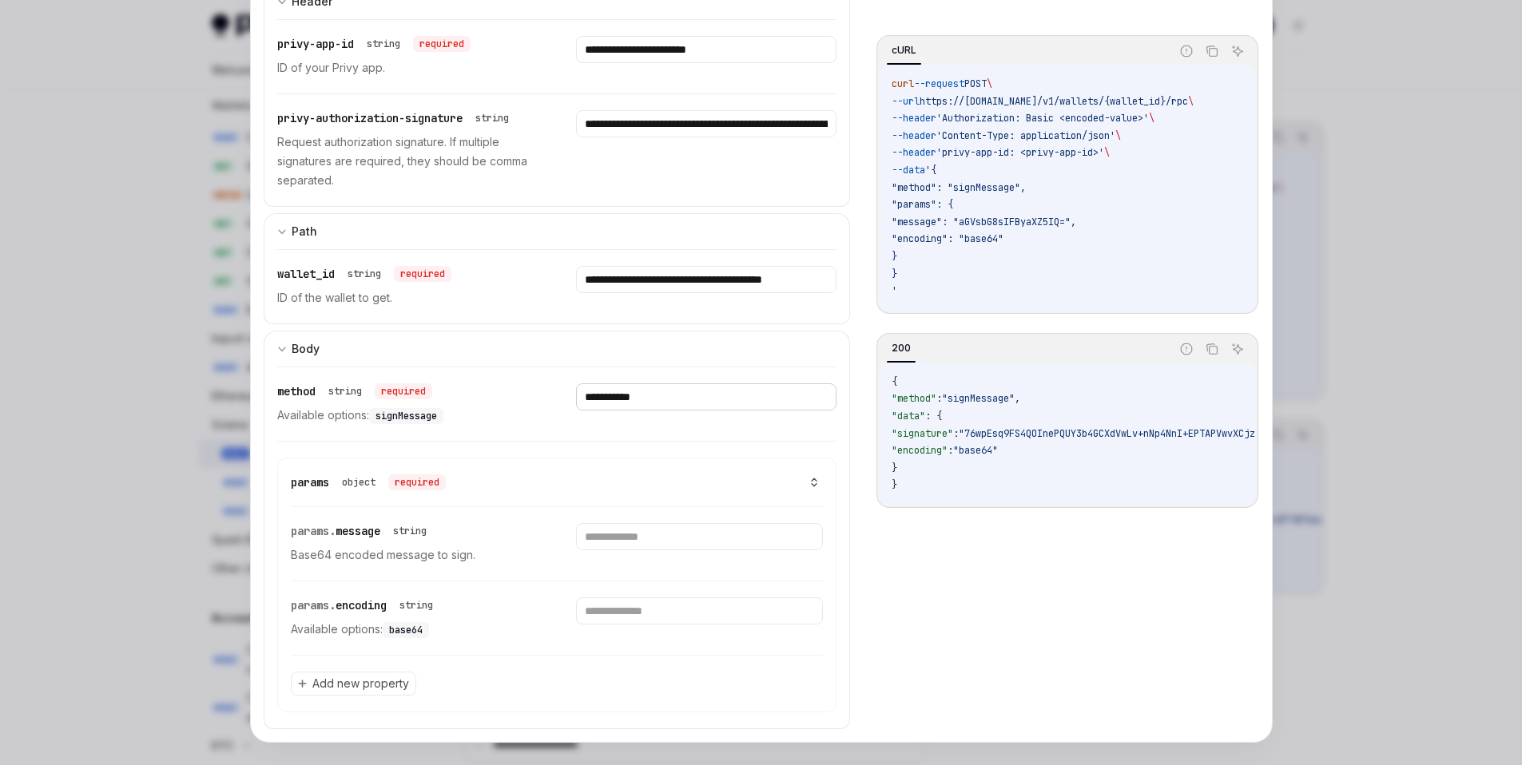
scroll to position [343, 0]
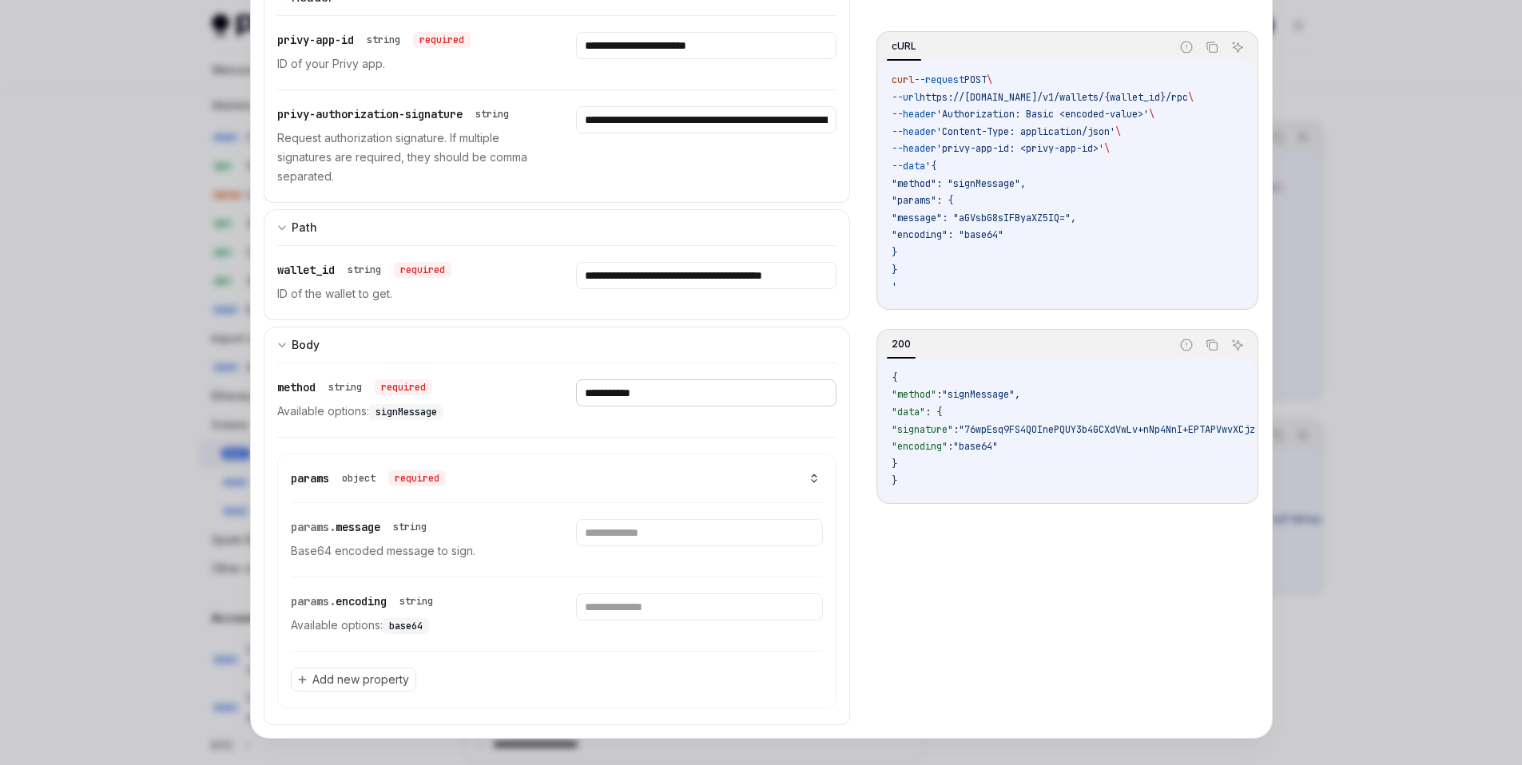
type input "**********"
click at [997, 214] on span ""message": "aGVsbG8sIFByaXZ5IQ="," at bounding box center [983, 218] width 185 height 13
click at [619, 530] on input "text" at bounding box center [699, 532] width 247 height 27
paste input "**********"
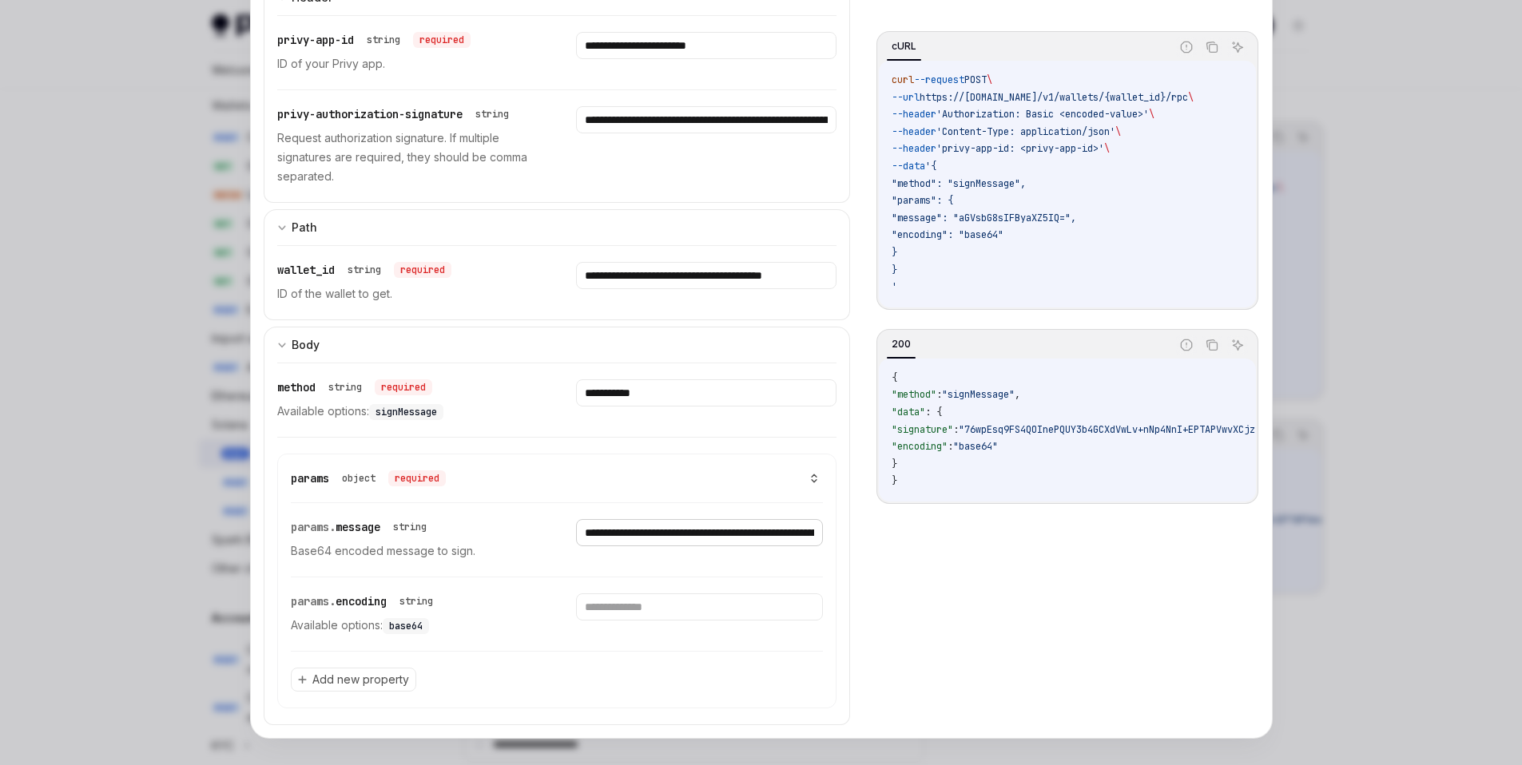
scroll to position [0, 3167]
type input "**********"
click at [987, 236] on span ""encoding": "base64"" at bounding box center [947, 234] width 112 height 13
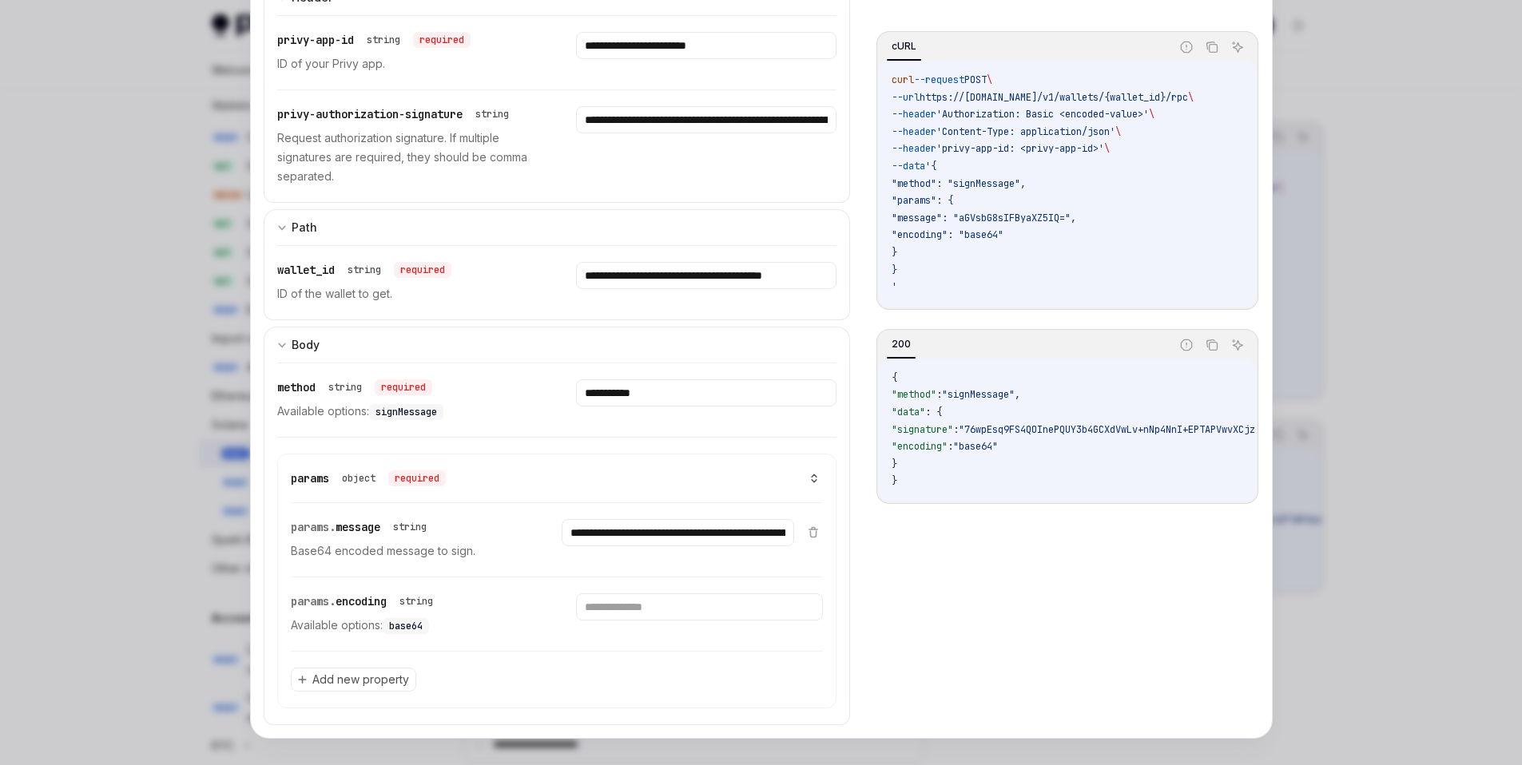
copy span "base64"
click at [657, 614] on input "text" at bounding box center [699, 606] width 247 height 27
paste input "******"
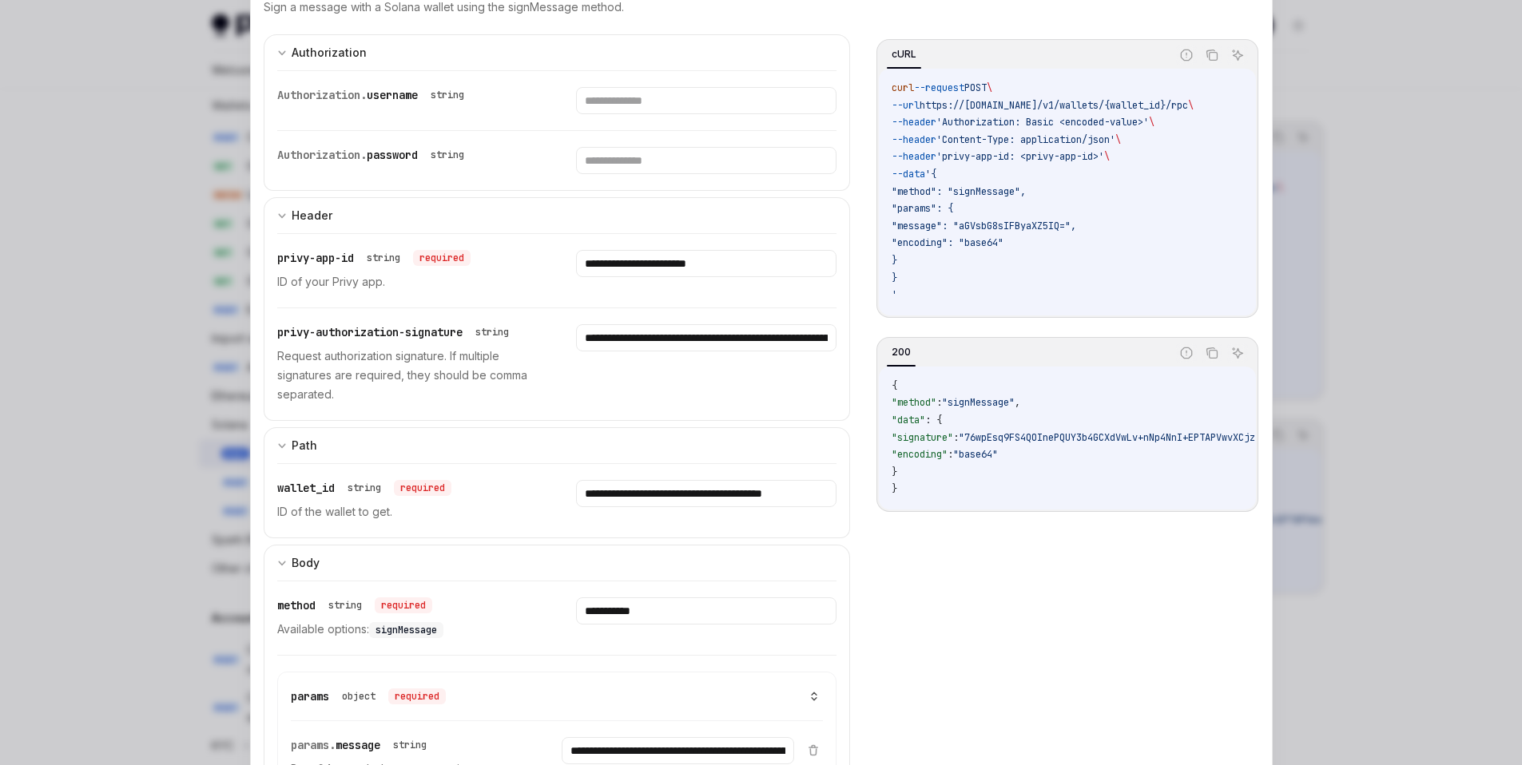
scroll to position [25, 0]
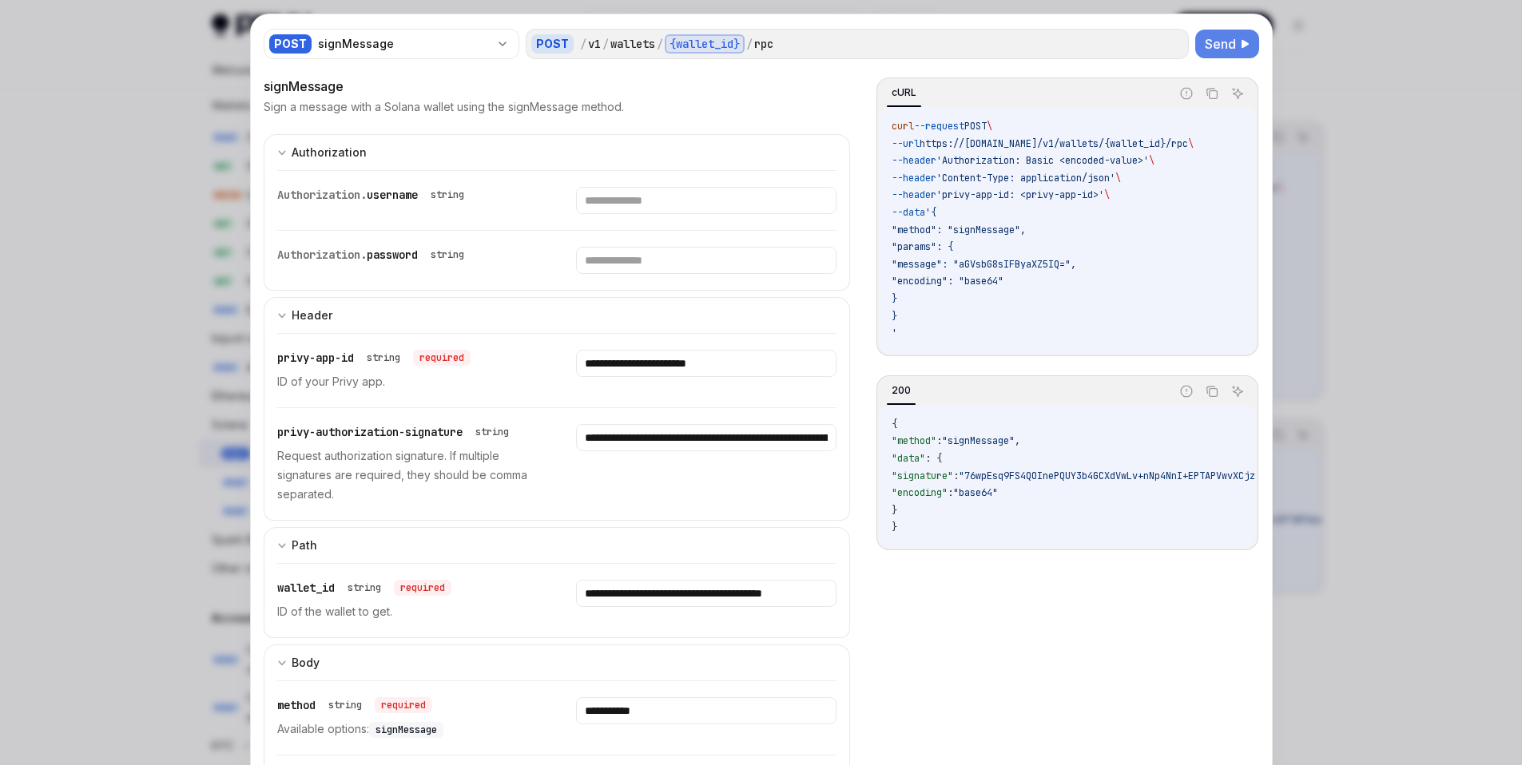
type input "******"
click at [1208, 44] on span "Send" at bounding box center [1219, 43] width 31 height 19
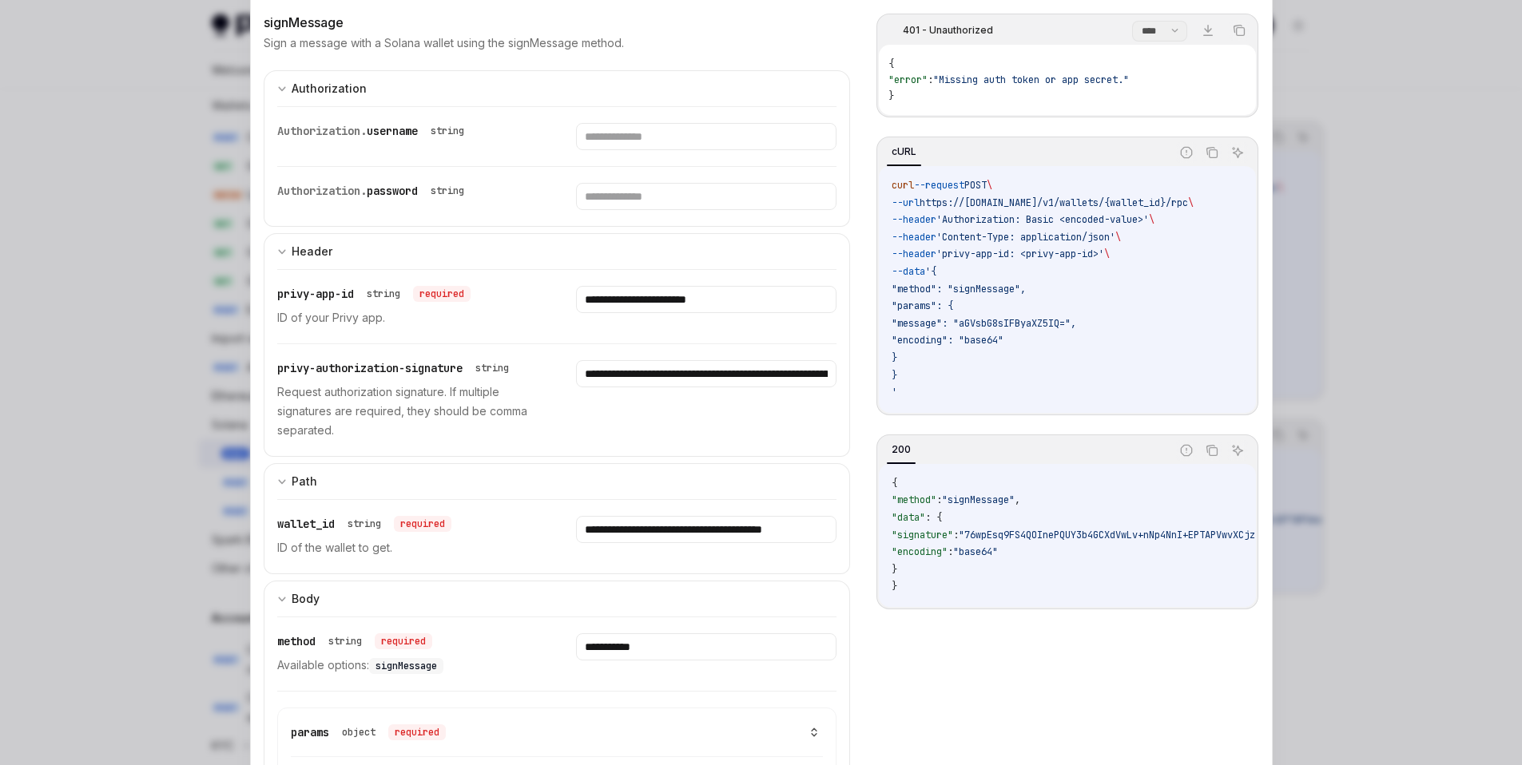
scroll to position [0, 0]
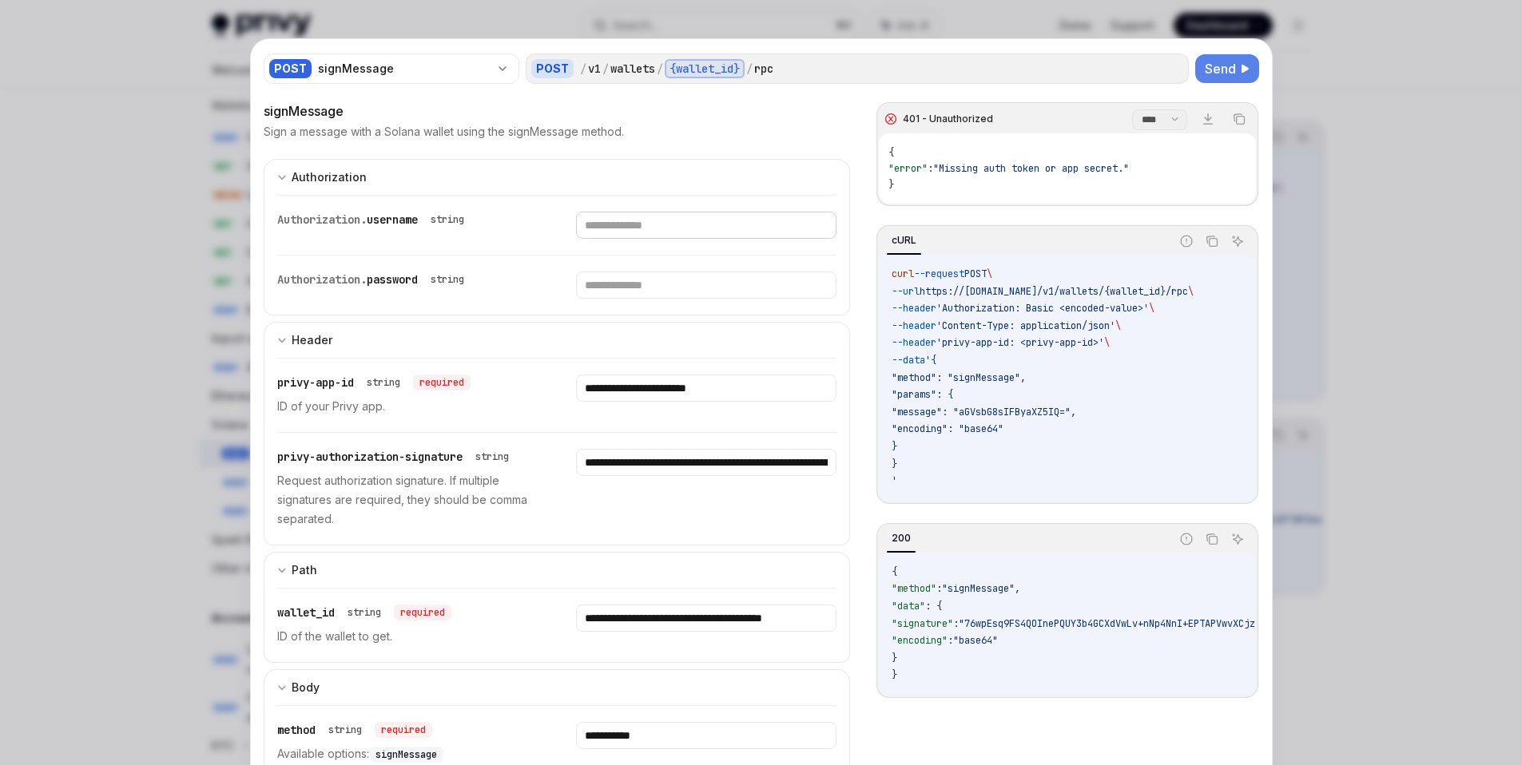
click at [625, 224] on input "text" at bounding box center [706, 225] width 260 height 27
click at [415, 69] on div "signMessage" at bounding box center [404, 69] width 172 height 16
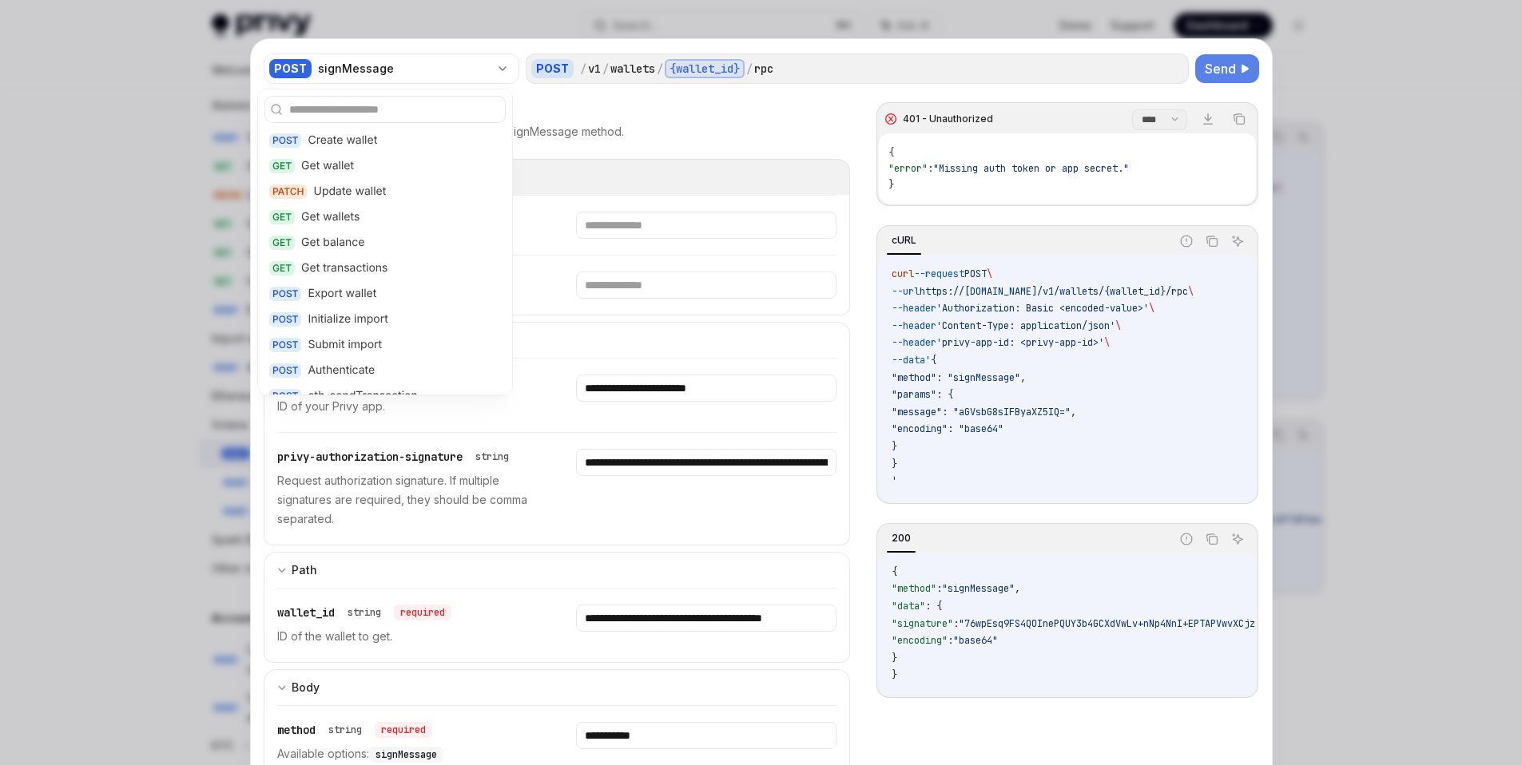
click at [566, 159] on button "Authorization Basic Auth" at bounding box center [557, 177] width 587 height 36
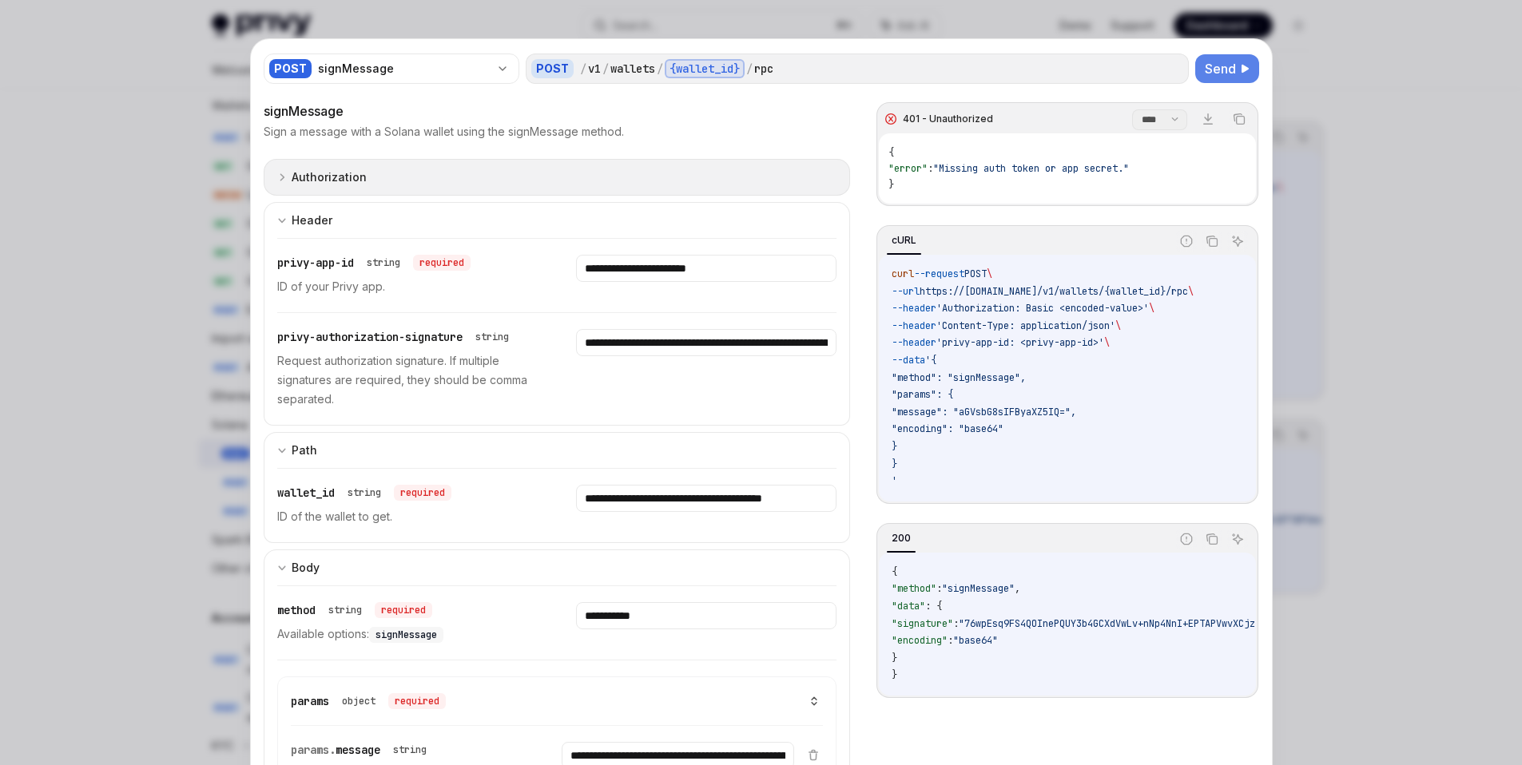
click at [566, 159] on button "Authorization Basic Auth" at bounding box center [557, 177] width 587 height 37
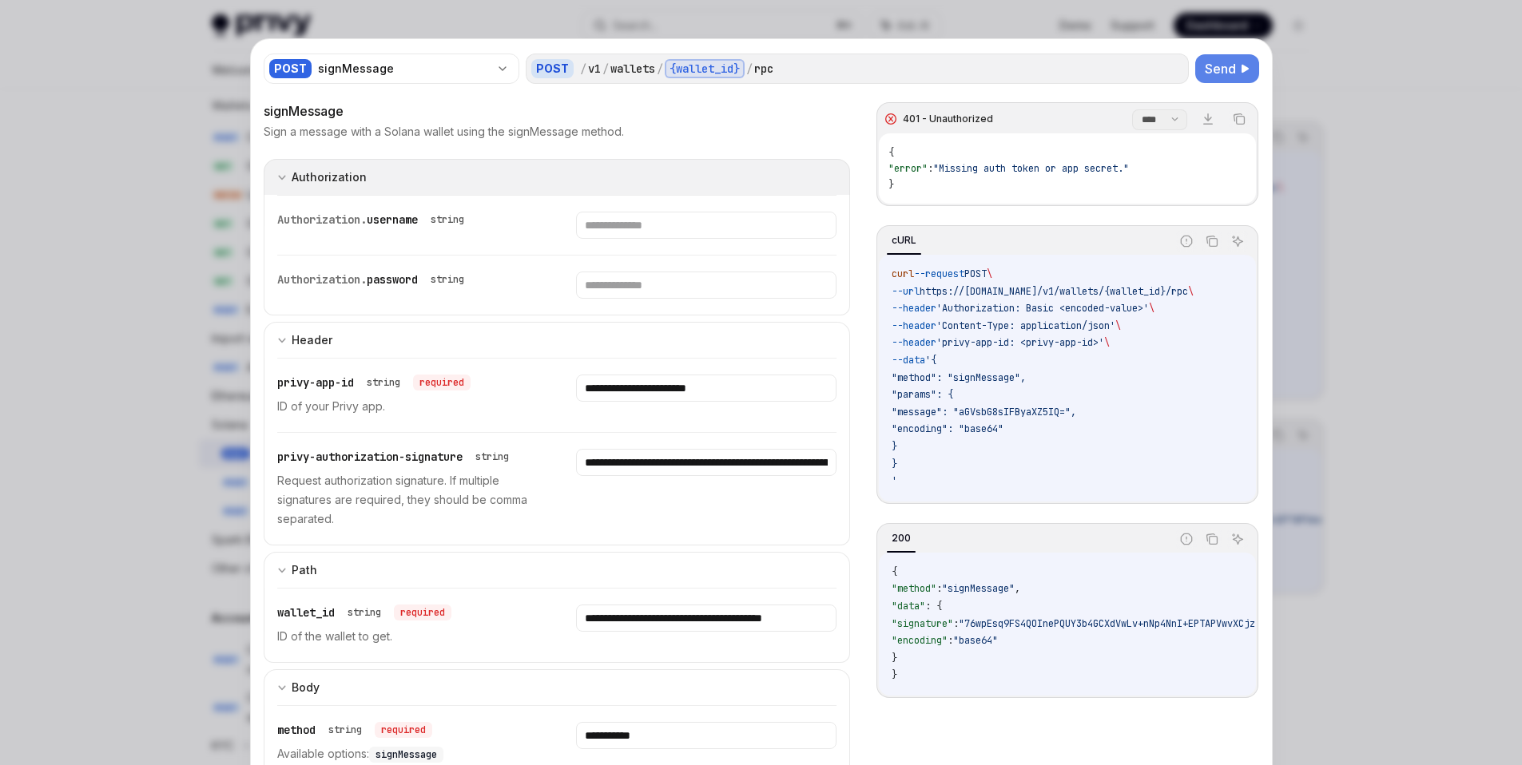
click at [532, 177] on button "Authorization Basic Auth" at bounding box center [557, 177] width 587 height 36
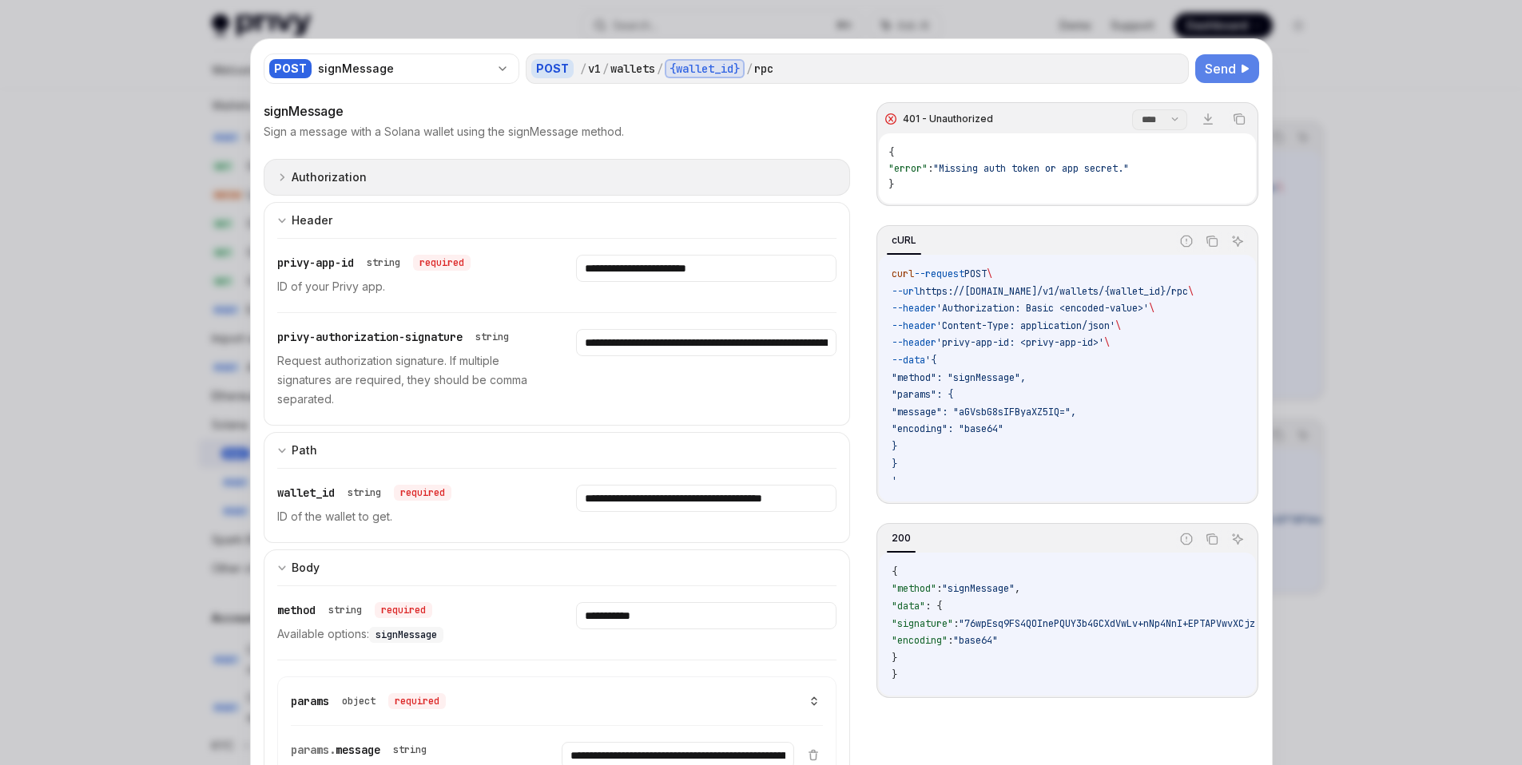
click at [532, 177] on button "Authorization Basic Auth" at bounding box center [557, 177] width 587 height 37
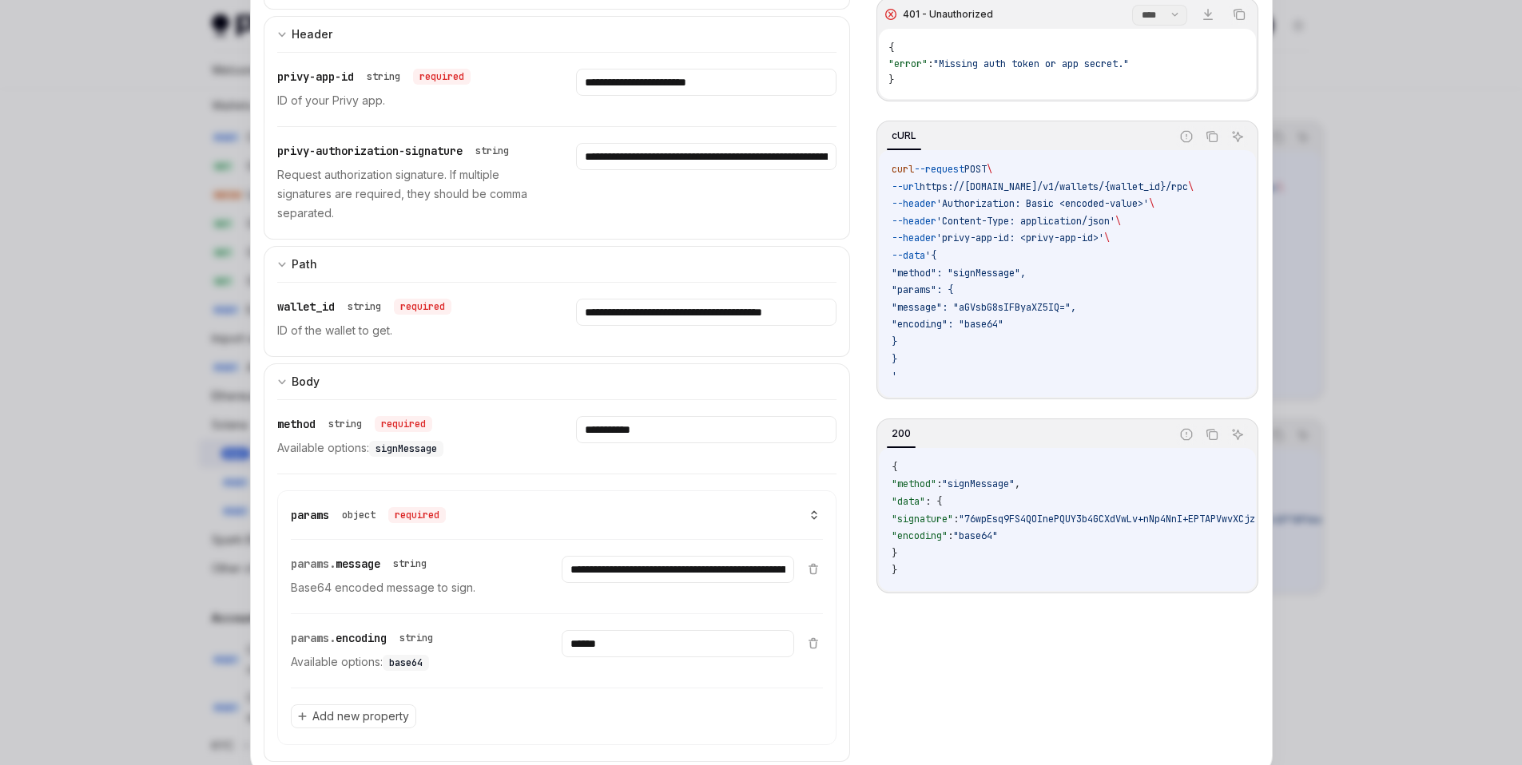
scroll to position [308, 0]
click at [660, 426] on input "**********" at bounding box center [706, 428] width 260 height 27
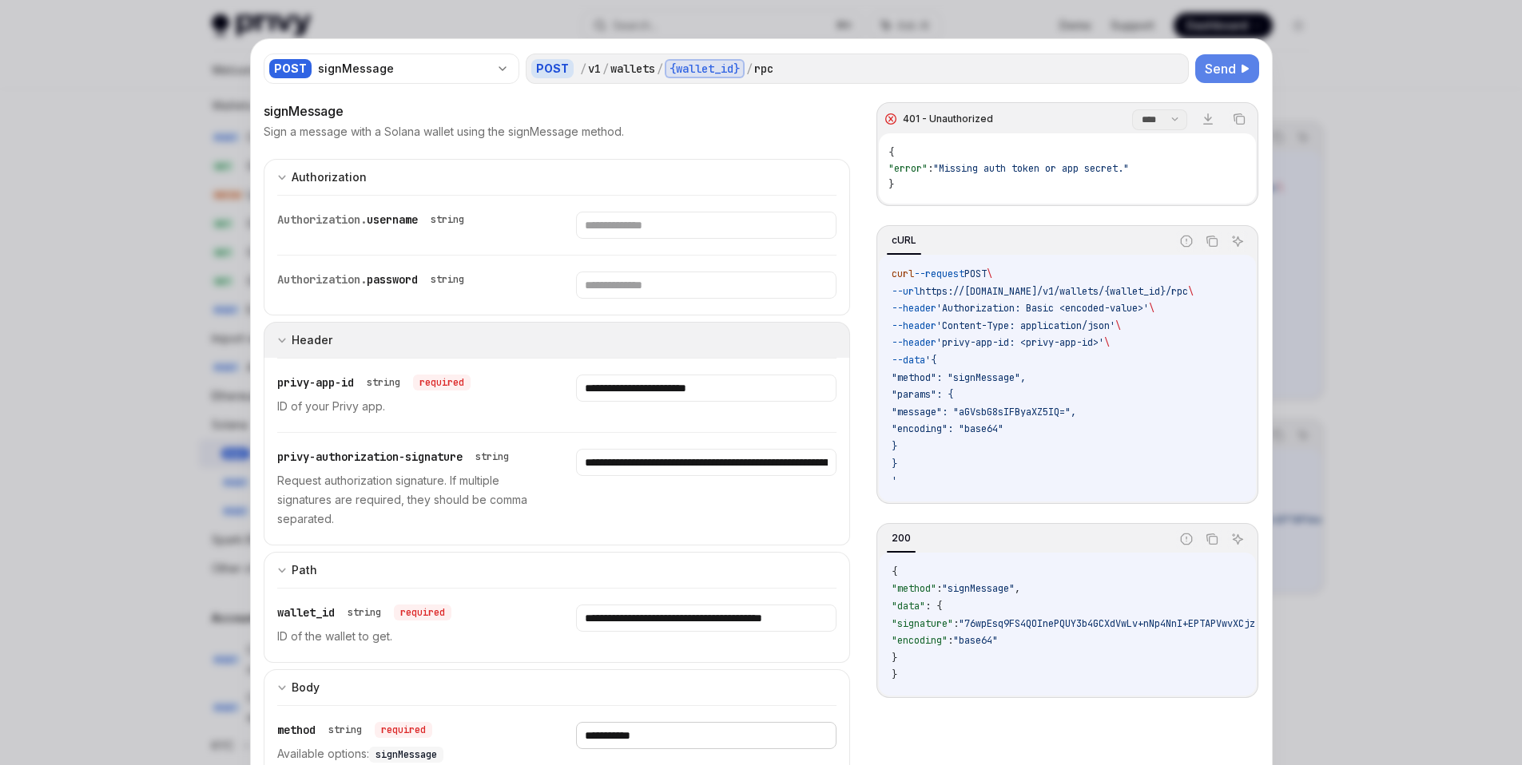
scroll to position [393, 0]
click at [618, 332] on button "Header" at bounding box center [557, 340] width 587 height 36
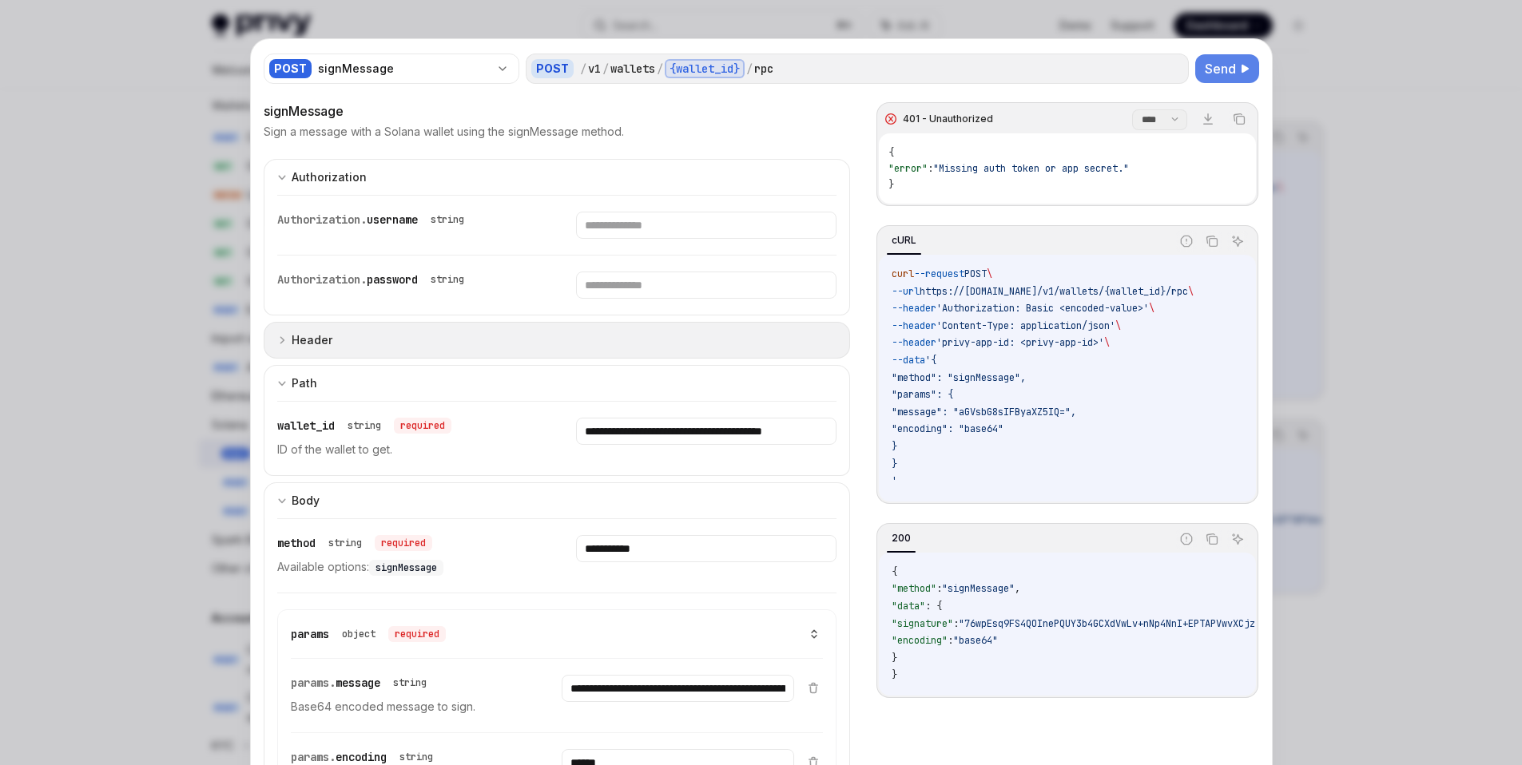
click at [618, 332] on button "Header" at bounding box center [557, 340] width 587 height 37
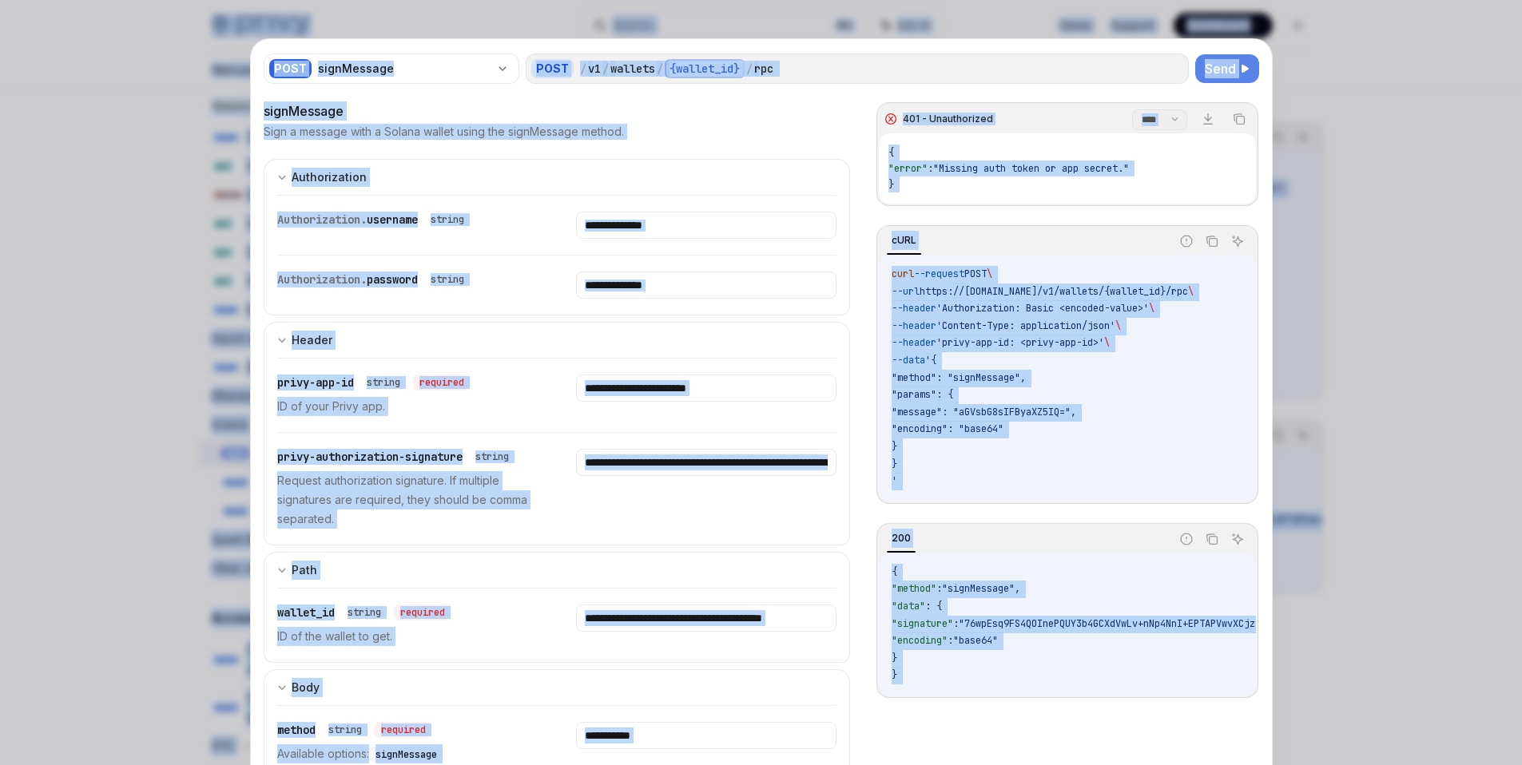
click at [673, 196] on div "Authorization. username string" at bounding box center [557, 225] width 560 height 59
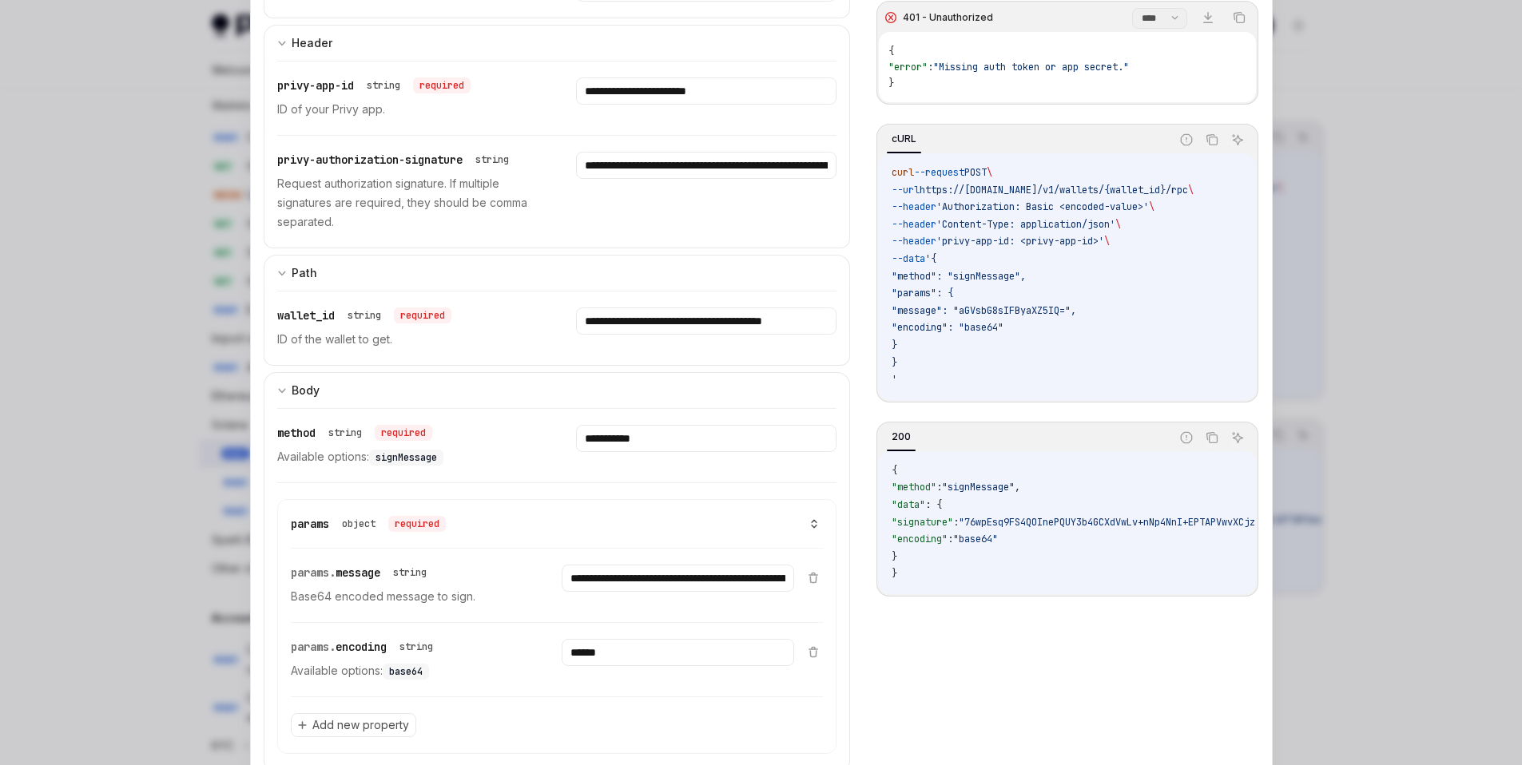
scroll to position [0, 0]
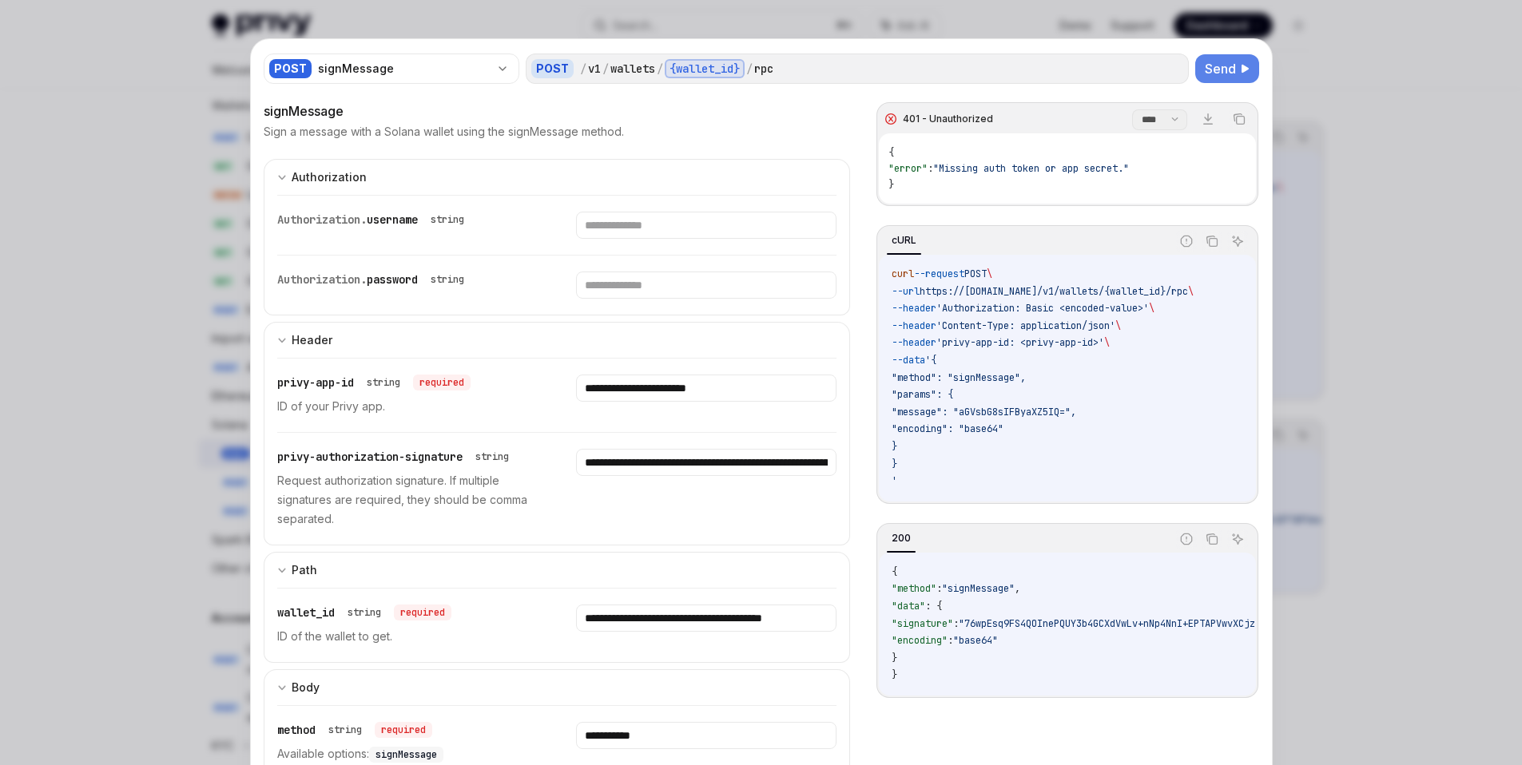
click at [1208, 72] on span "Send" at bounding box center [1219, 68] width 31 height 19
click at [990, 167] on span ""Missing auth token or app secret."" at bounding box center [1031, 168] width 196 height 13
click at [1204, 70] on span "Send" at bounding box center [1219, 68] width 31 height 19
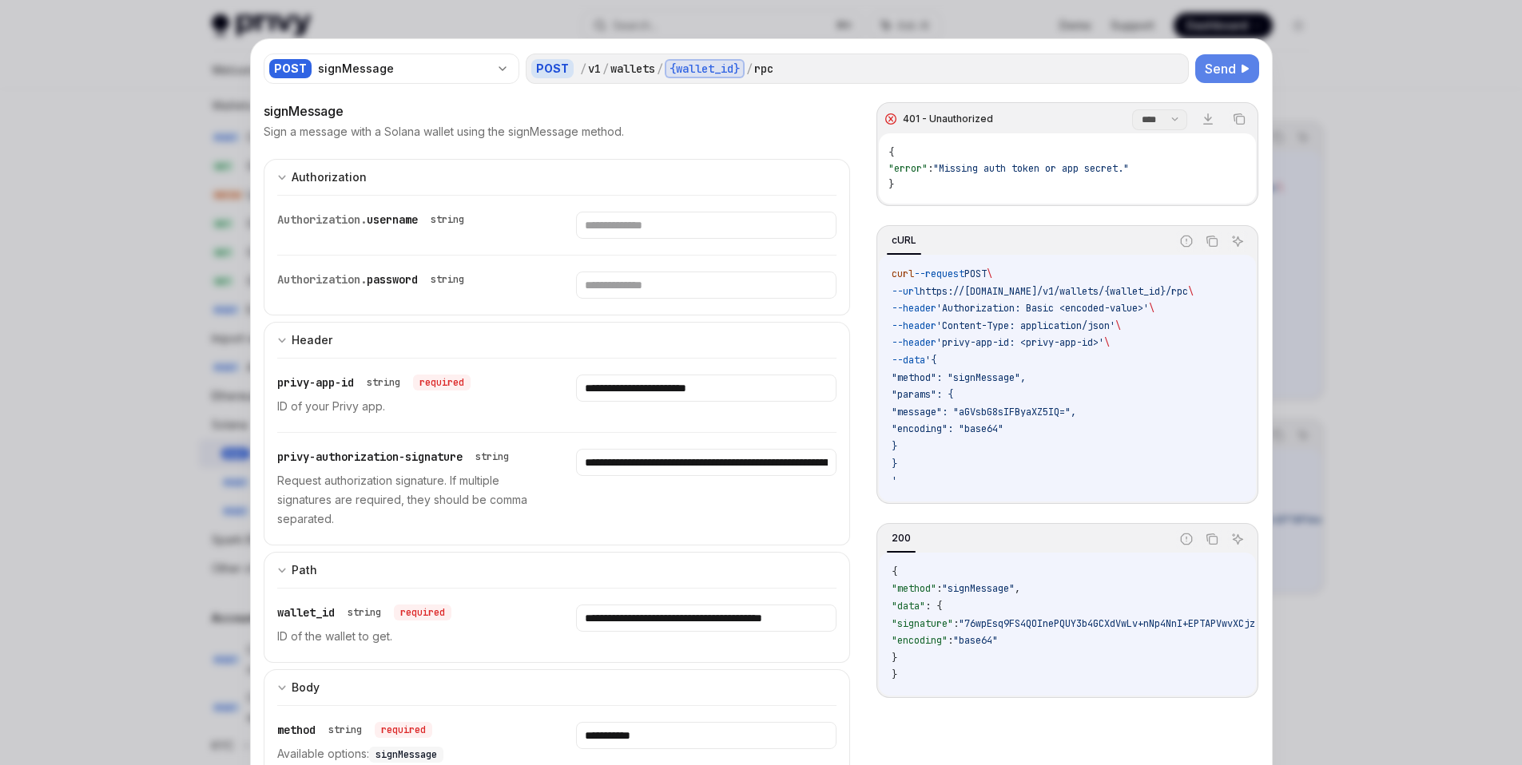
click at [998, 169] on span ""Missing auth token or app secret."" at bounding box center [1031, 168] width 196 height 13
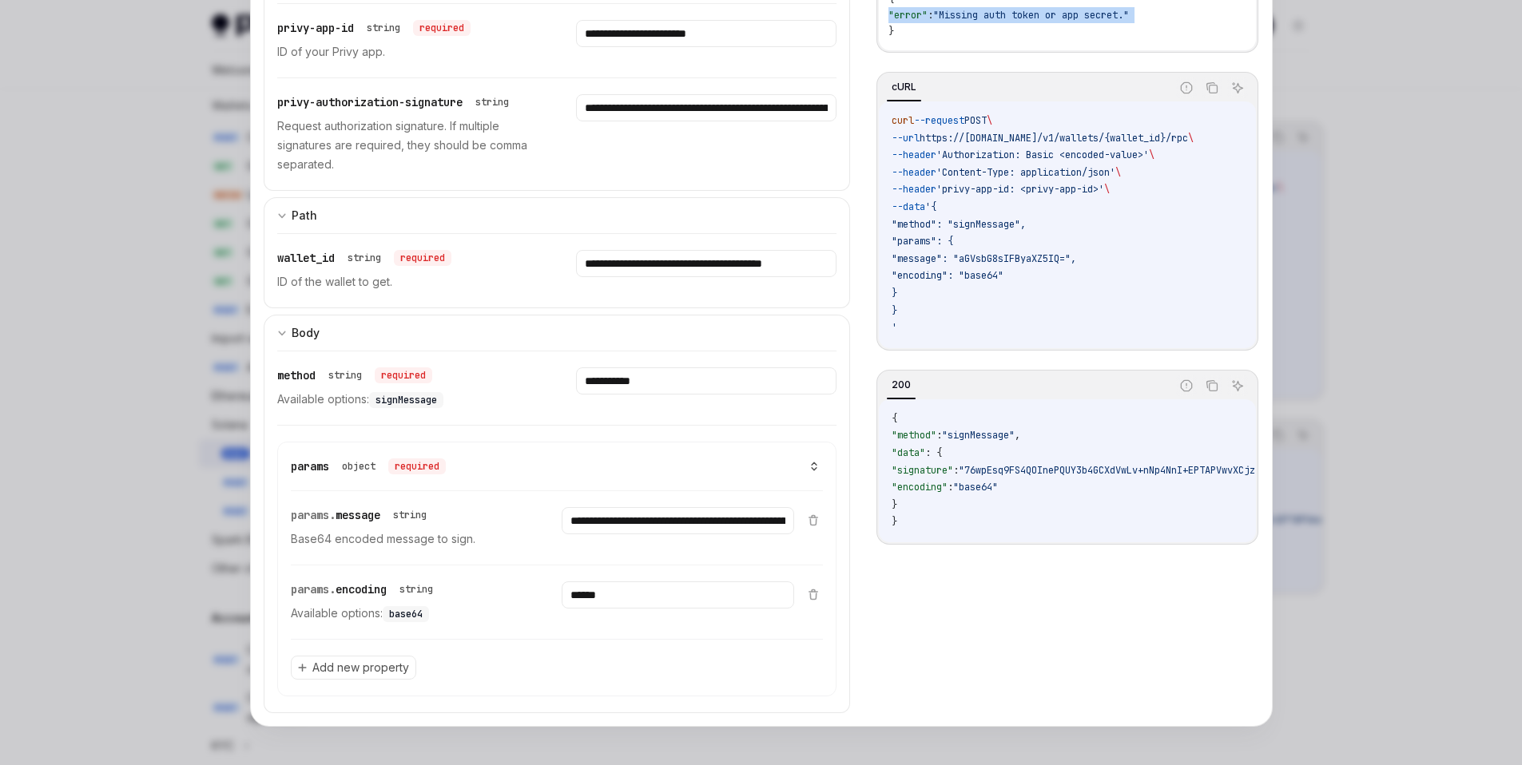
scroll to position [628, 0]
click at [627, 593] on input "******" at bounding box center [678, 594] width 232 height 27
click at [646, 525] on input "**********" at bounding box center [678, 520] width 232 height 27
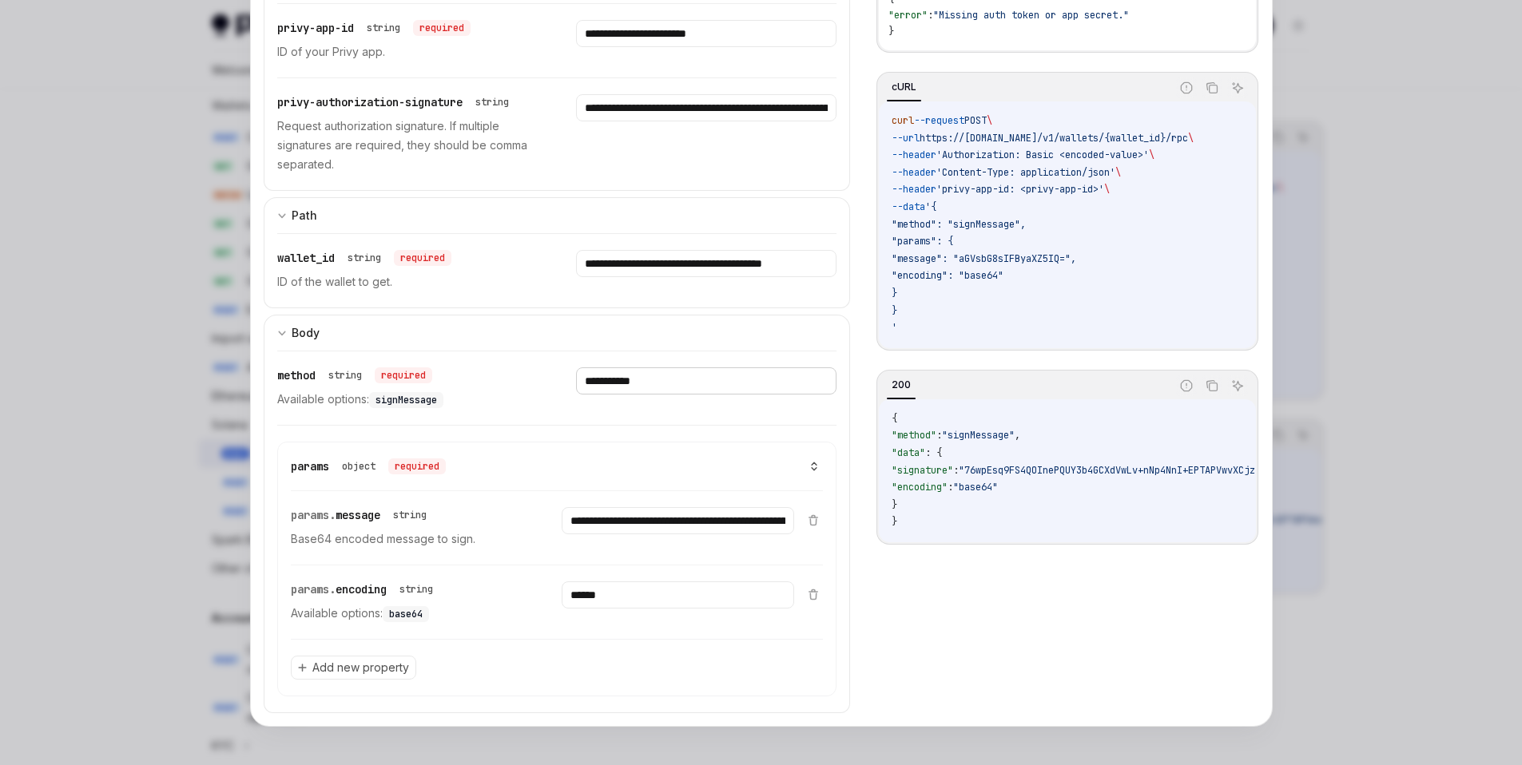
click at [640, 382] on input "**********" at bounding box center [706, 380] width 260 height 27
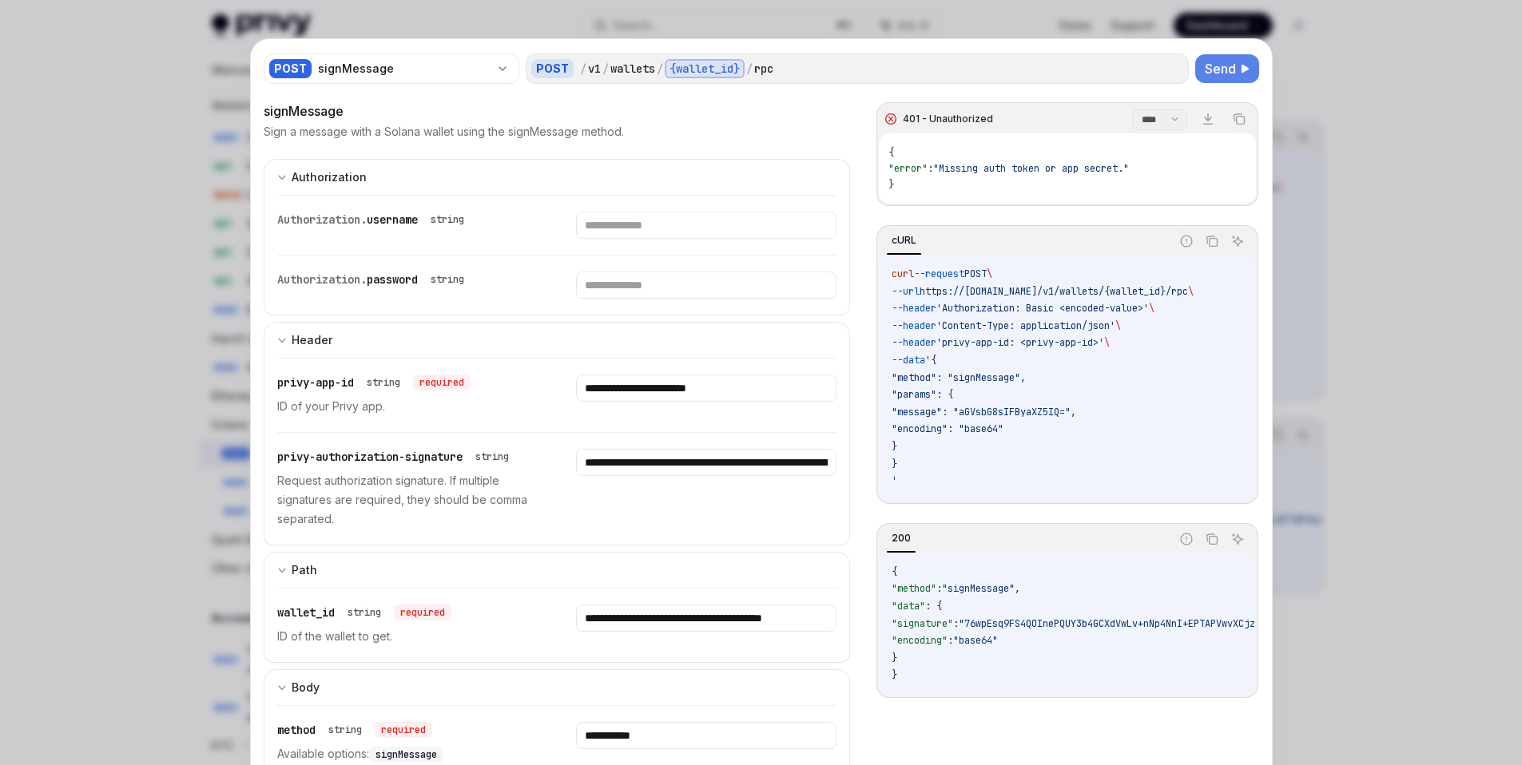
click at [1036, 153] on div "{ "error" : "Missing auth token or app secret." }" at bounding box center [1067, 168] width 376 height 70
click at [757, 394] on input "**********" at bounding box center [706, 388] width 260 height 27
click at [760, 456] on input "**********" at bounding box center [706, 462] width 260 height 27
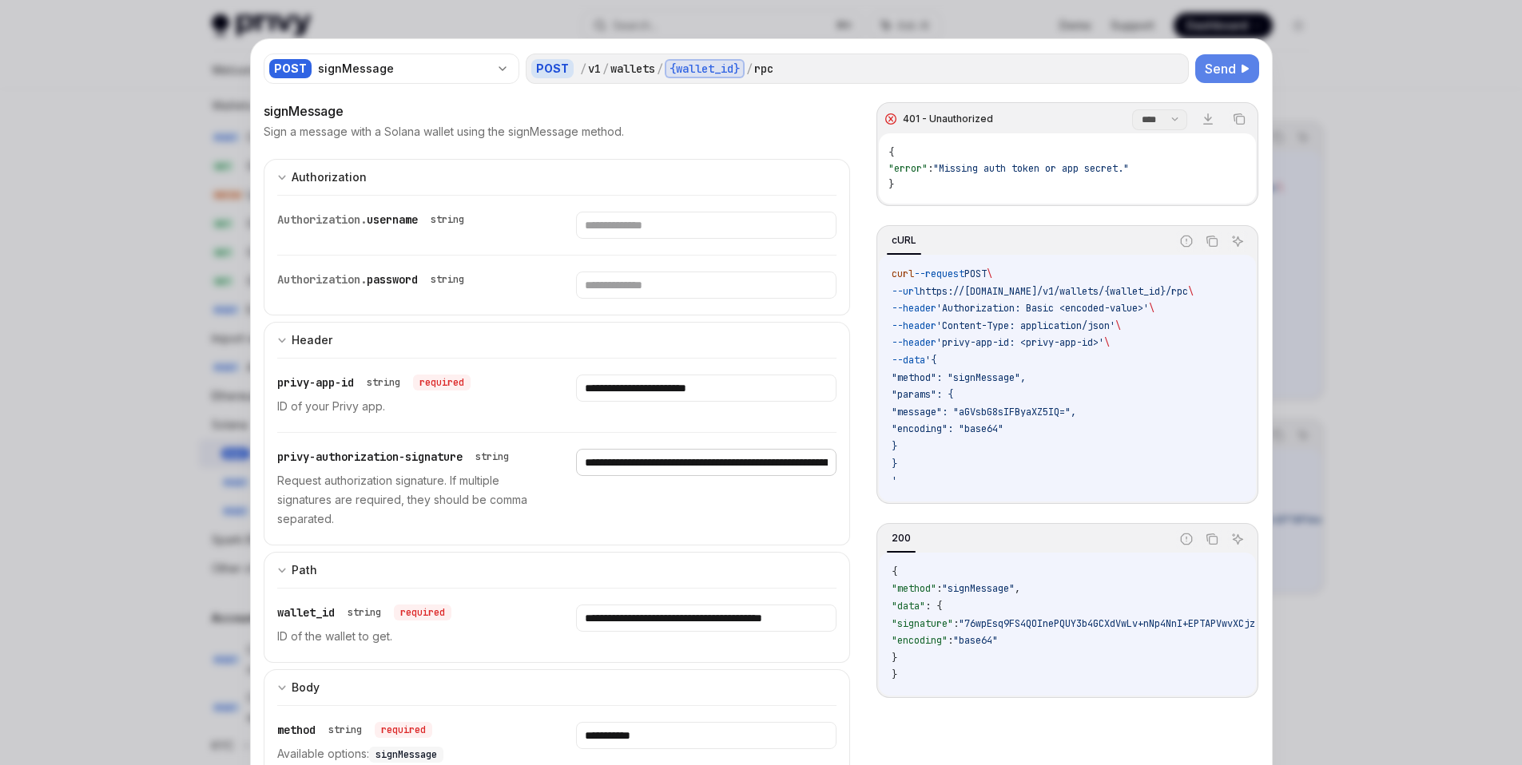
click at [760, 456] on input "**********" at bounding box center [706, 462] width 260 height 27
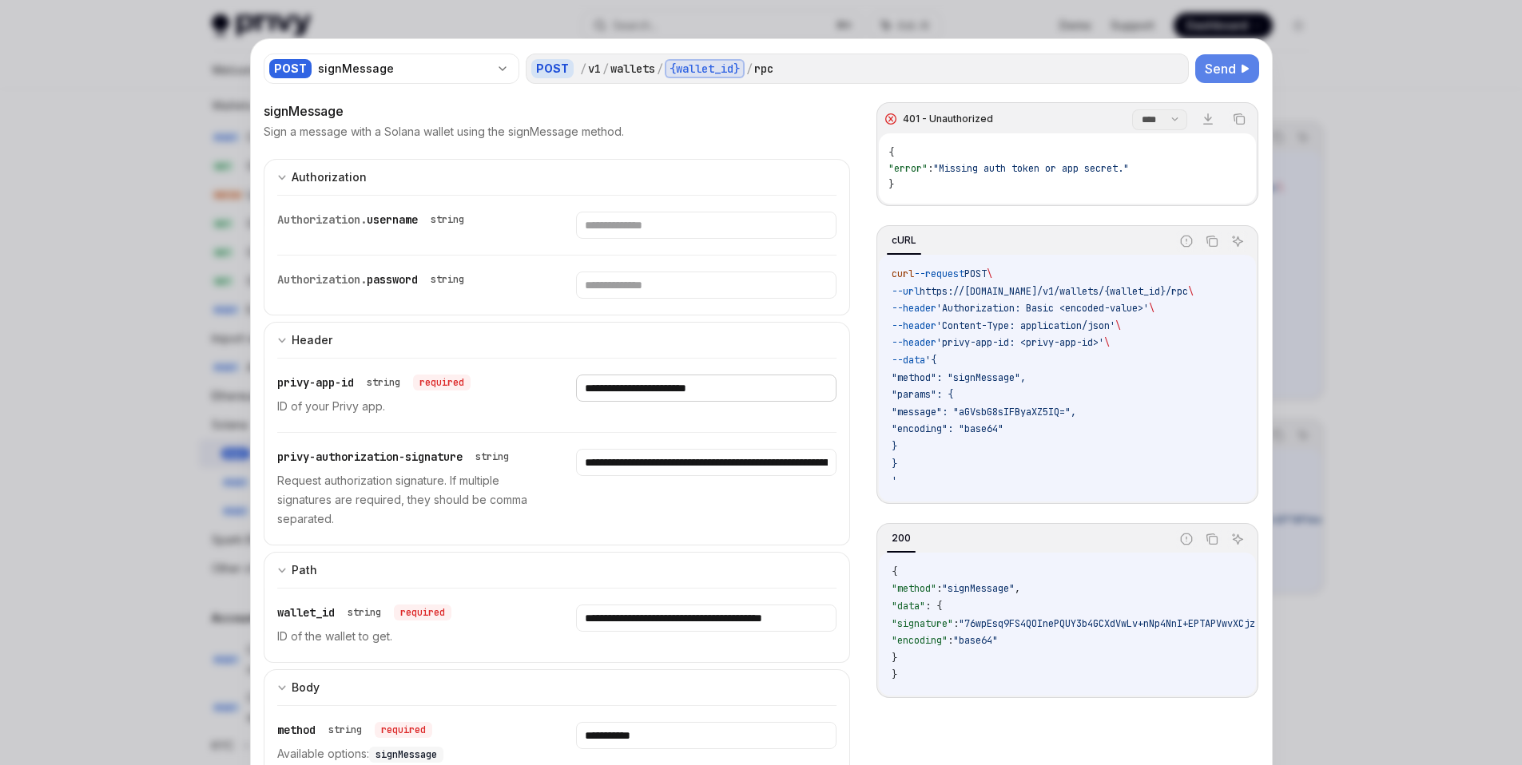
click at [578, 389] on input "**********" at bounding box center [706, 388] width 260 height 27
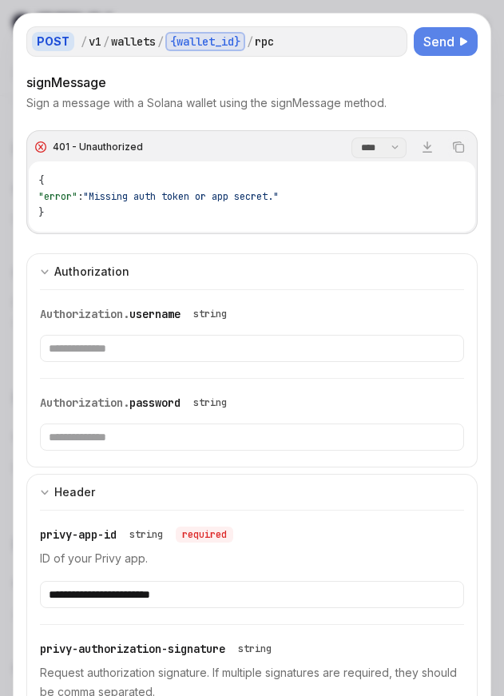
click at [434, 46] on span "Send" at bounding box center [438, 41] width 31 height 19
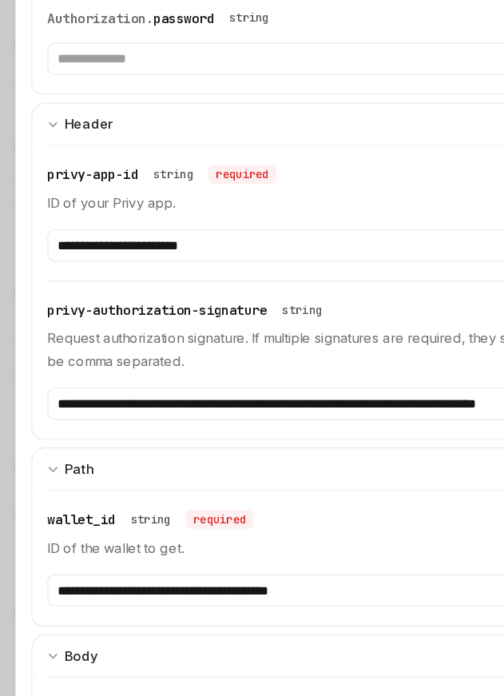
scroll to position [671, 0]
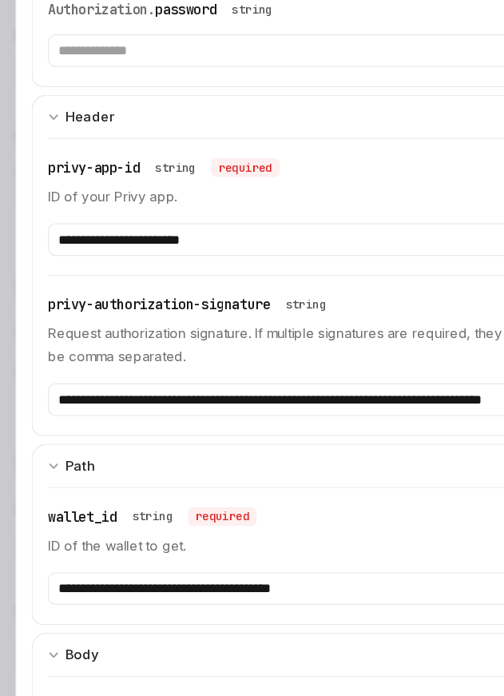
click at [171, 486] on button "Path" at bounding box center [251, 504] width 451 height 36
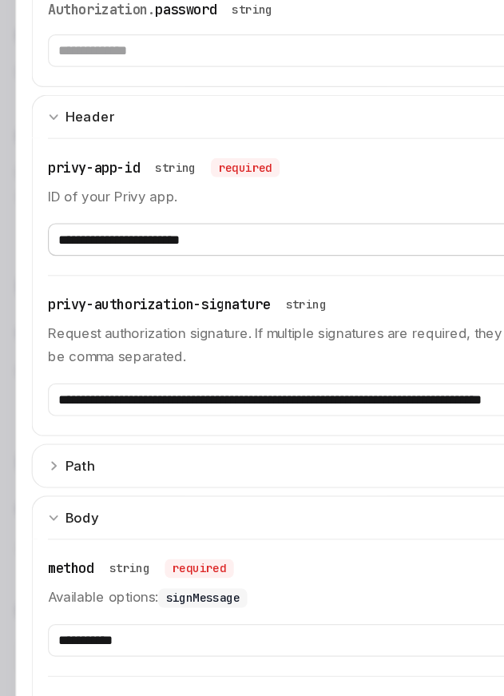
click at [115, 317] on input "**********" at bounding box center [252, 315] width 424 height 27
type textarea "*"
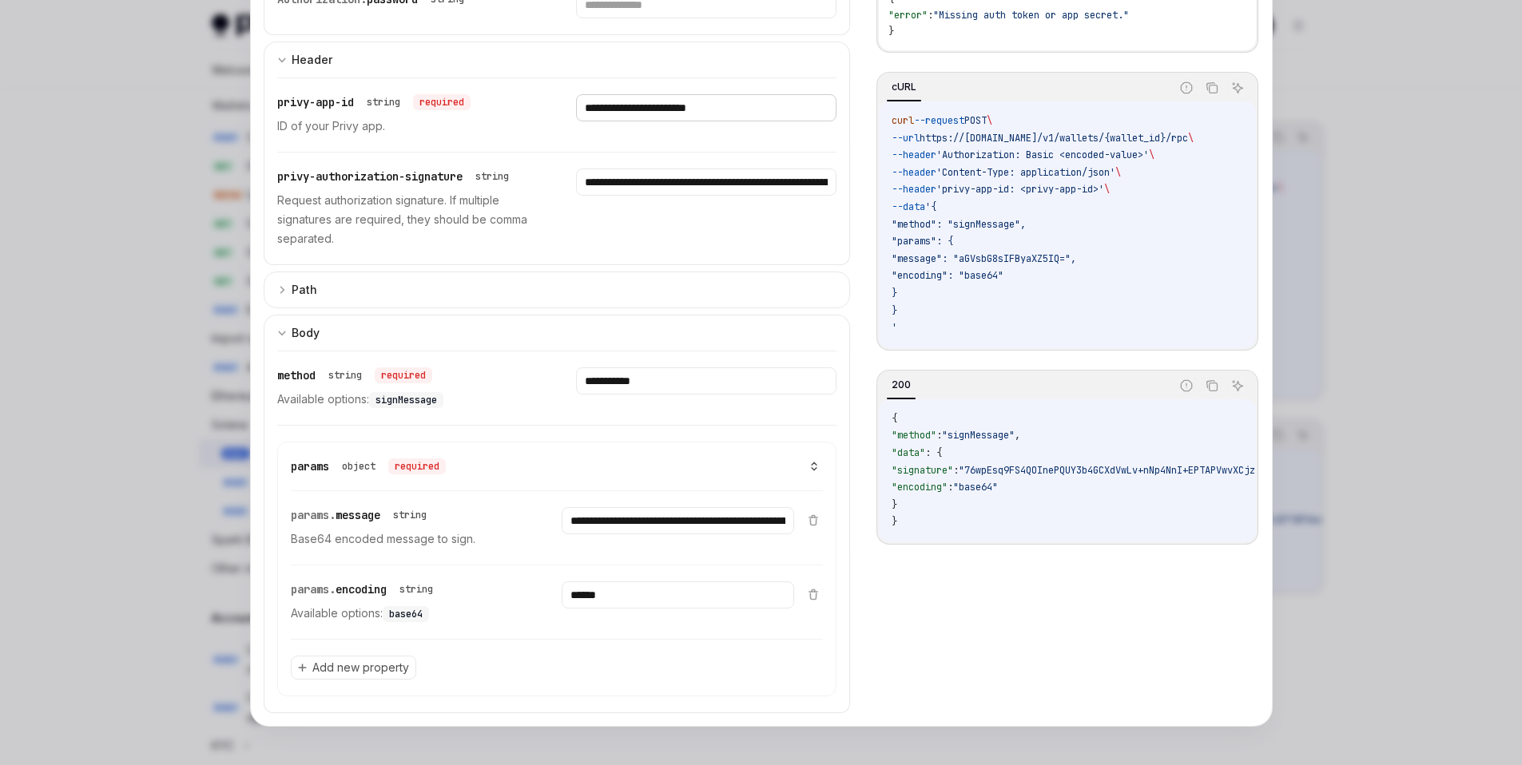
scroll to position [277, 0]
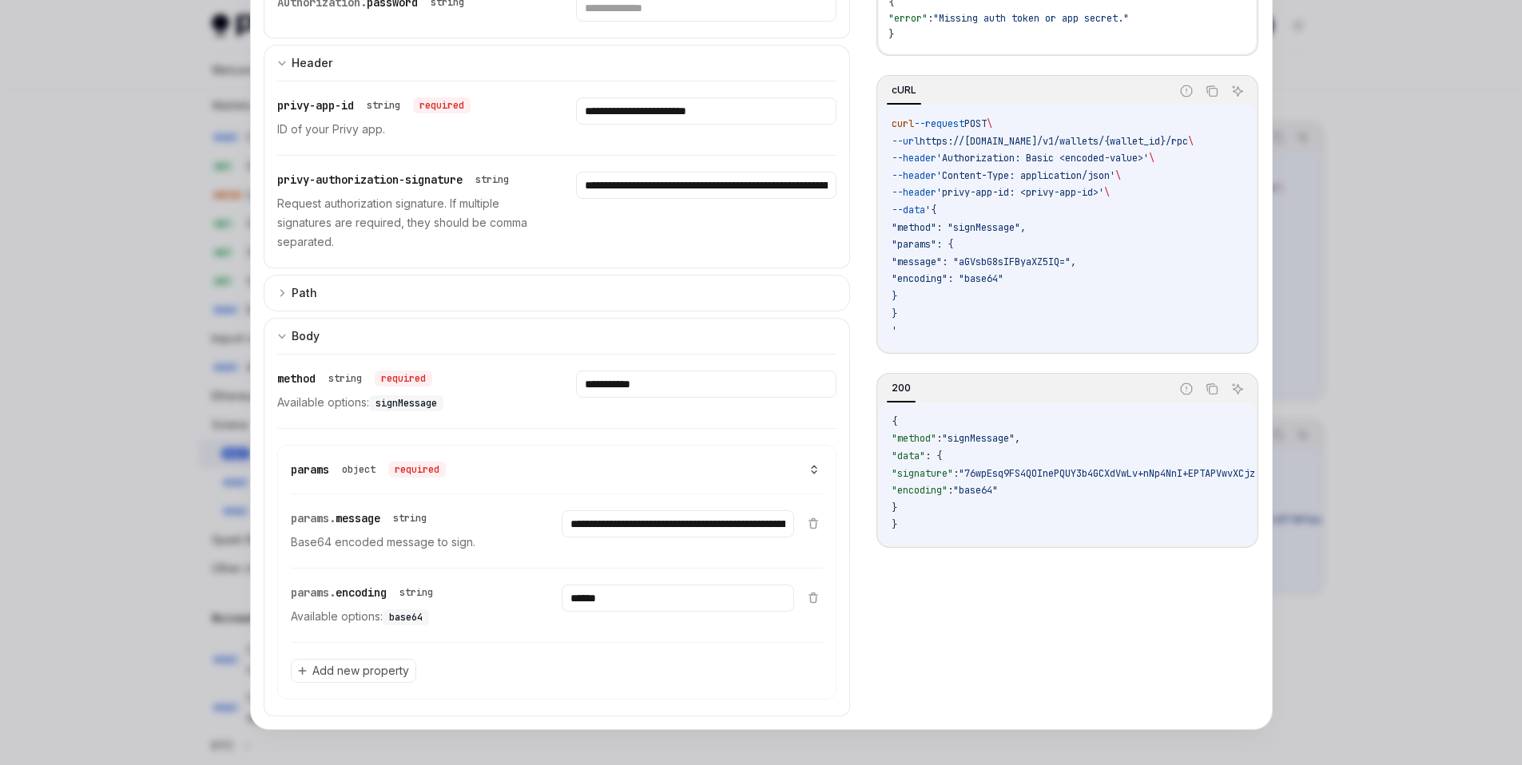
click at [955, 157] on span "'Authorization: Basic <encoded-value>'" at bounding box center [1042, 158] width 212 height 13
drag, startPoint x: 1041, startPoint y: 157, endPoint x: 1075, endPoint y: 157, distance: 34.4
click at [1075, 157] on span "'Authorization: Basic <encoded-value>'" at bounding box center [1042, 158] width 212 height 13
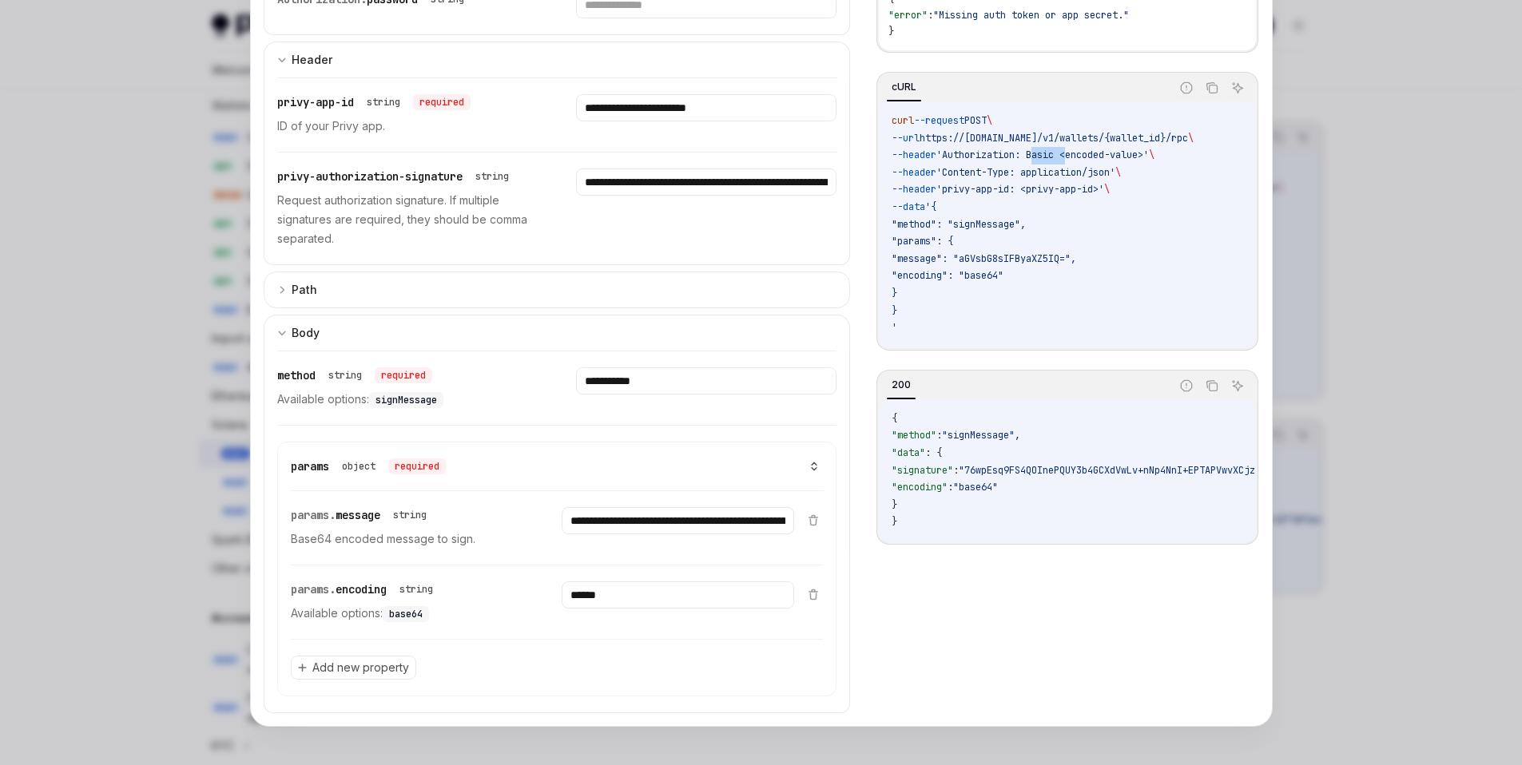
copy span "Basic"
click at [583, 179] on input "**********" at bounding box center [706, 182] width 260 height 27
paste input "******"
click at [629, 107] on input "**********" at bounding box center [706, 107] width 260 height 27
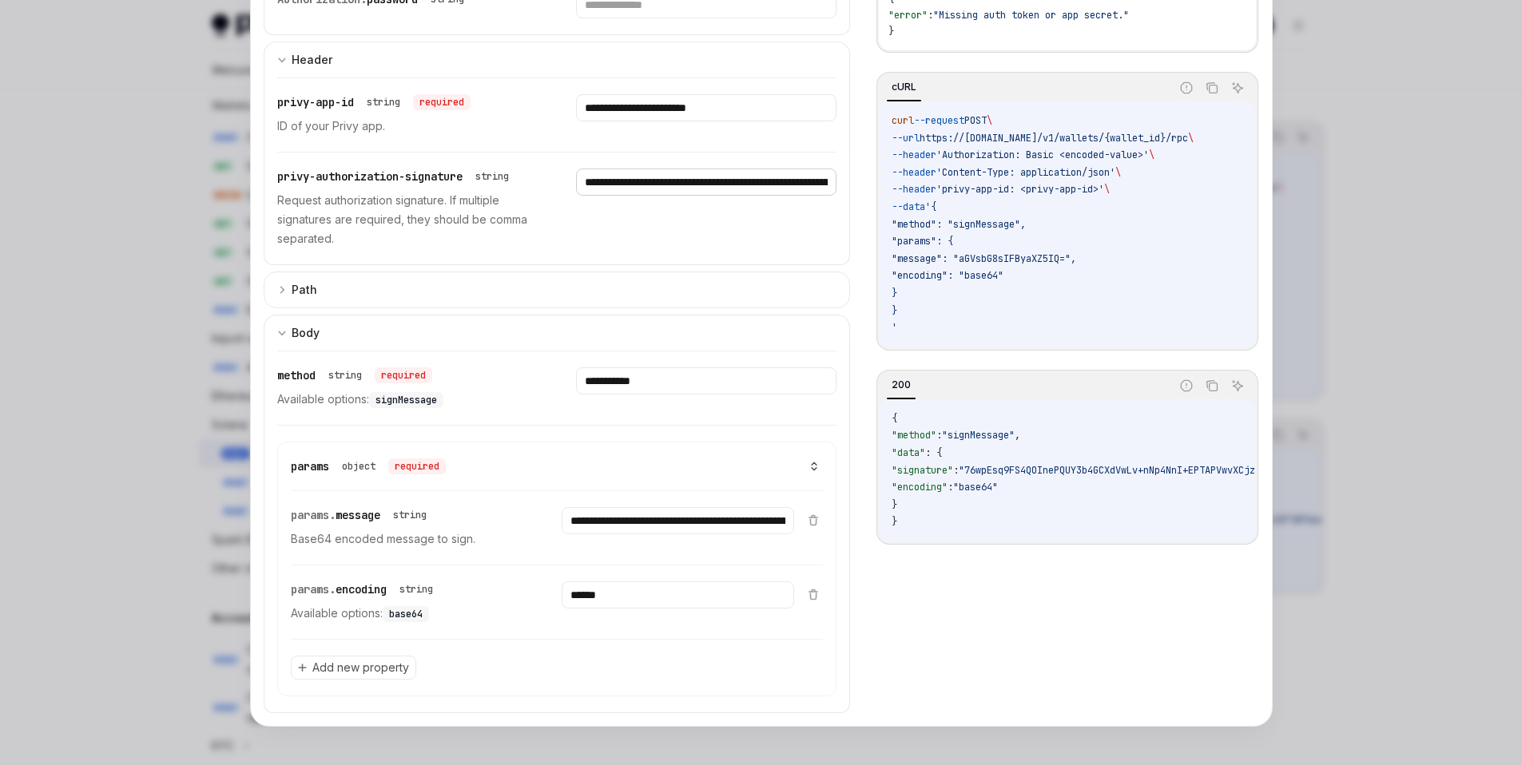
click at [609, 184] on input "**********" at bounding box center [706, 182] width 260 height 27
paste input "**********"
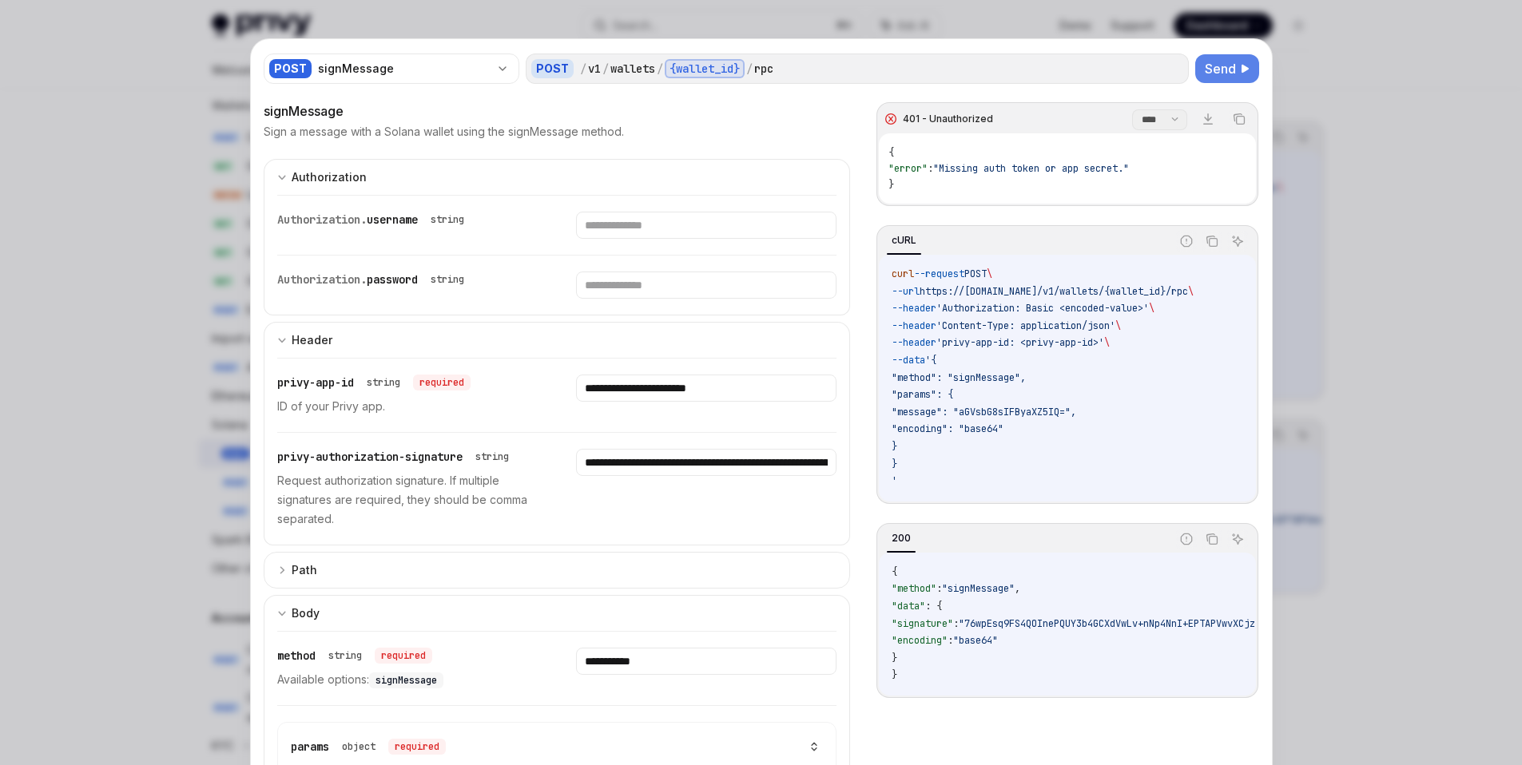
click at [1209, 73] on span "Send" at bounding box center [1219, 68] width 31 height 19
click at [736, 468] on input "**********" at bounding box center [706, 462] width 260 height 27
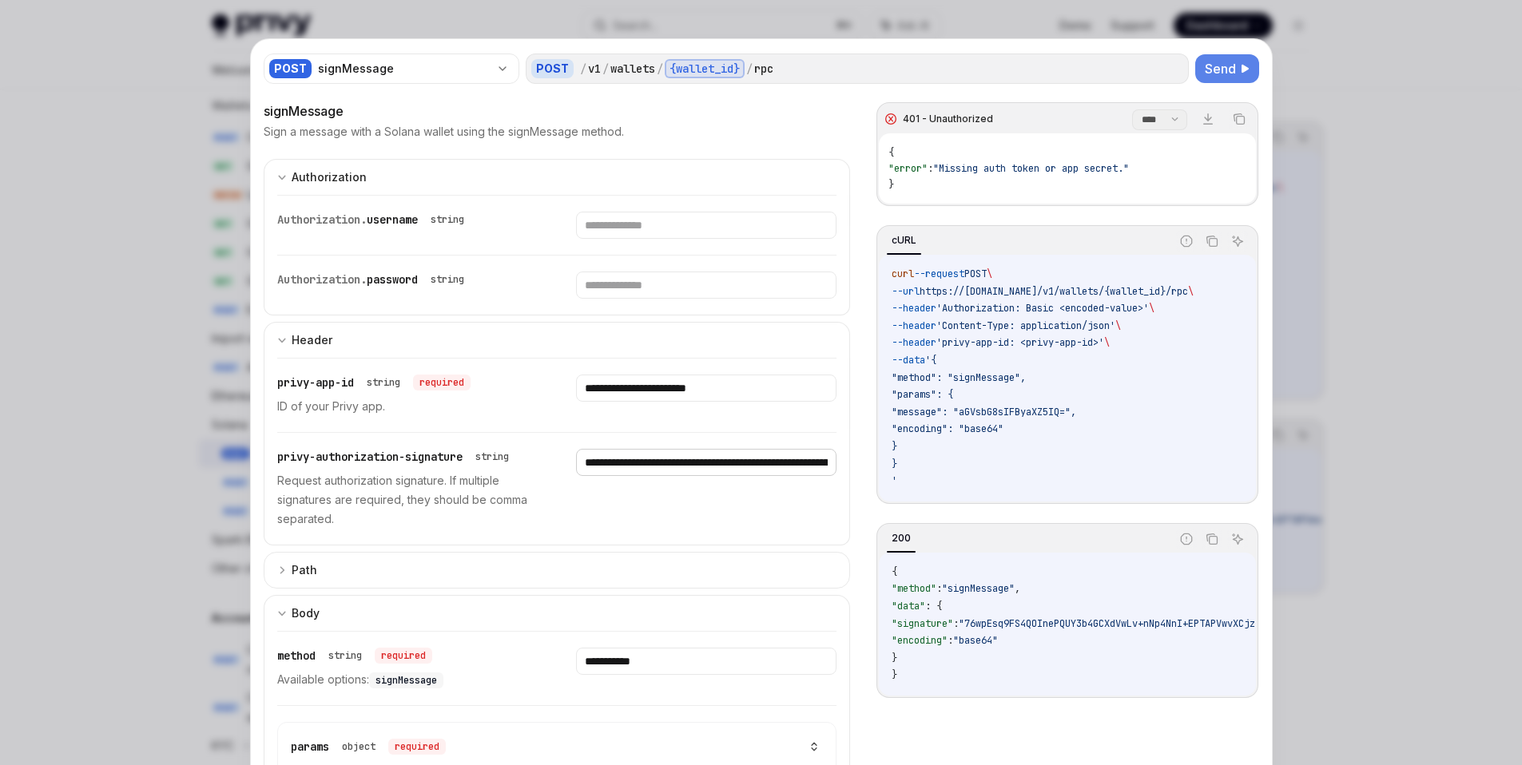
type input "**********"
click at [750, 382] on input "**********" at bounding box center [706, 388] width 260 height 27
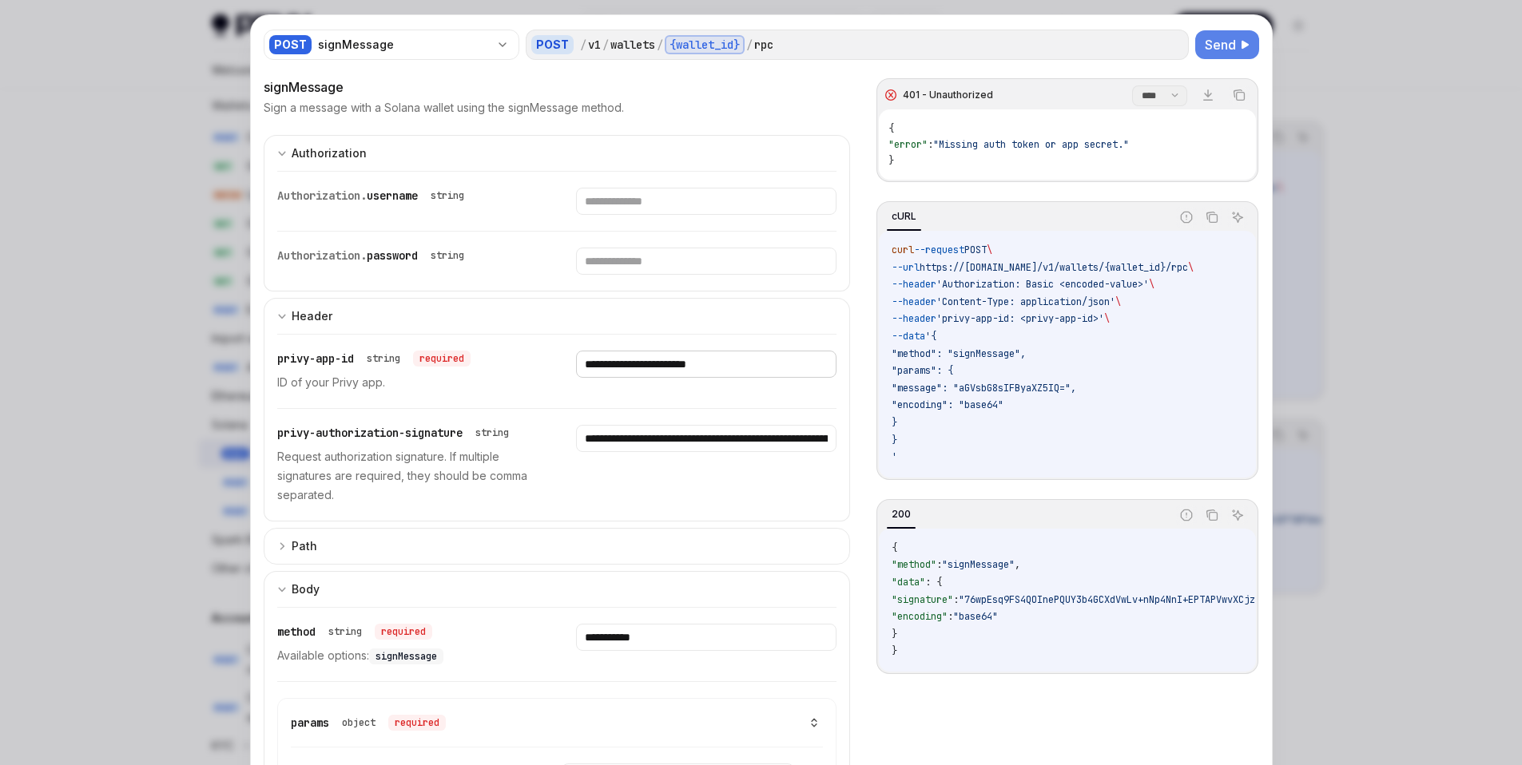
scroll to position [26, 0]
click at [724, 444] on input "**********" at bounding box center [706, 436] width 260 height 27
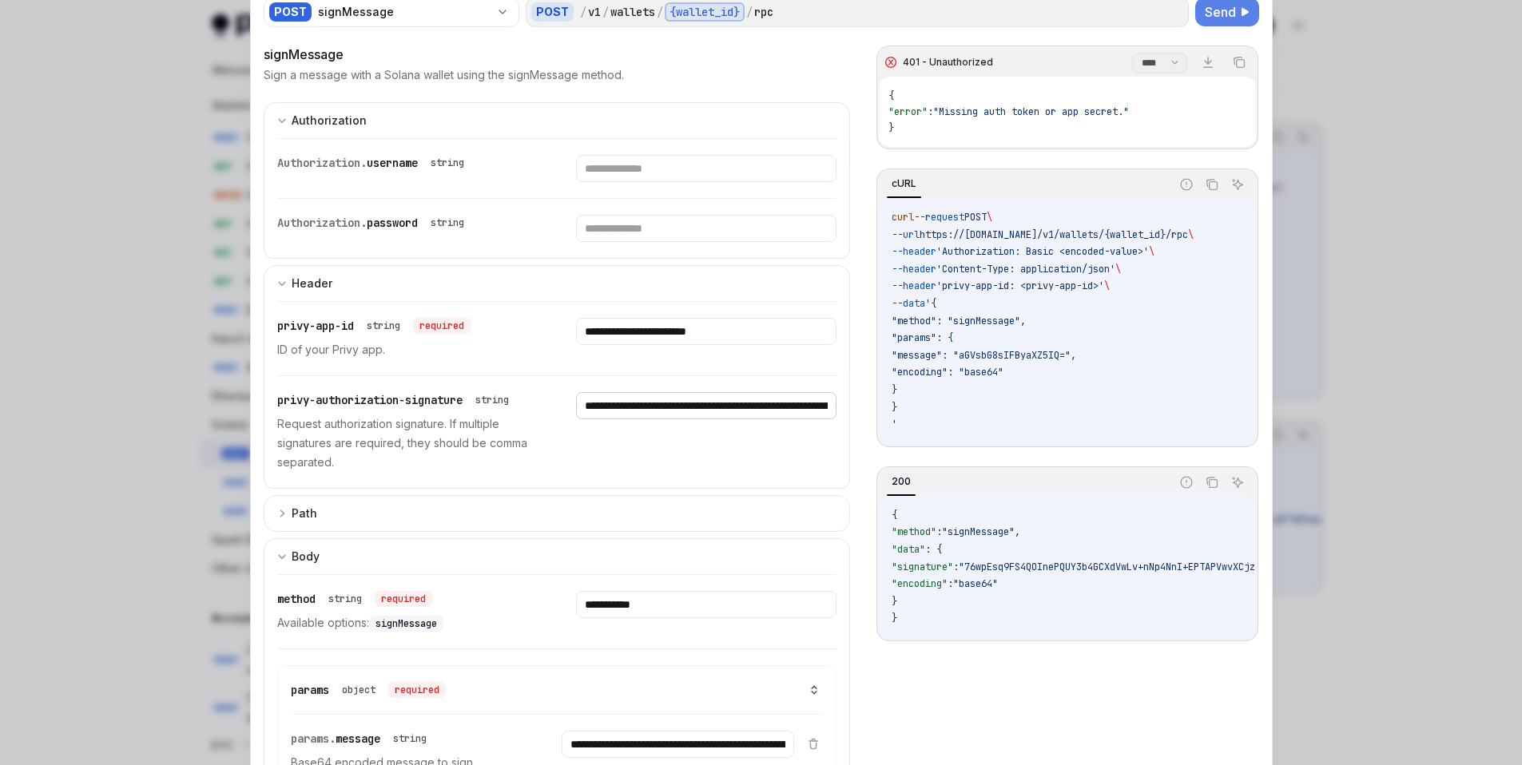
scroll to position [0, 0]
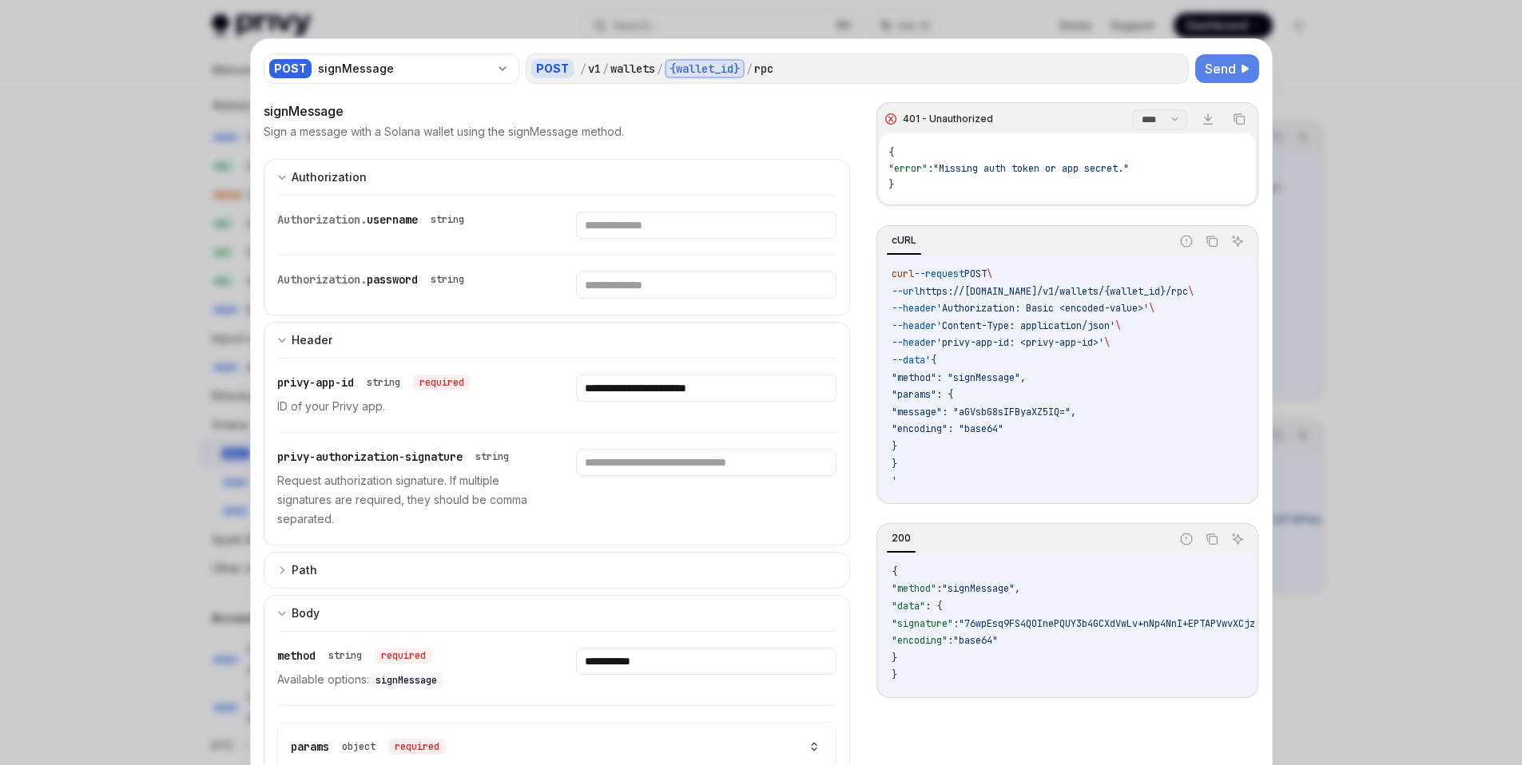
click at [1204, 64] on span "Send" at bounding box center [1219, 68] width 31 height 19
click at [1208, 69] on span "Send" at bounding box center [1219, 68] width 31 height 19
click at [756, 452] on input "text" at bounding box center [706, 462] width 260 height 27
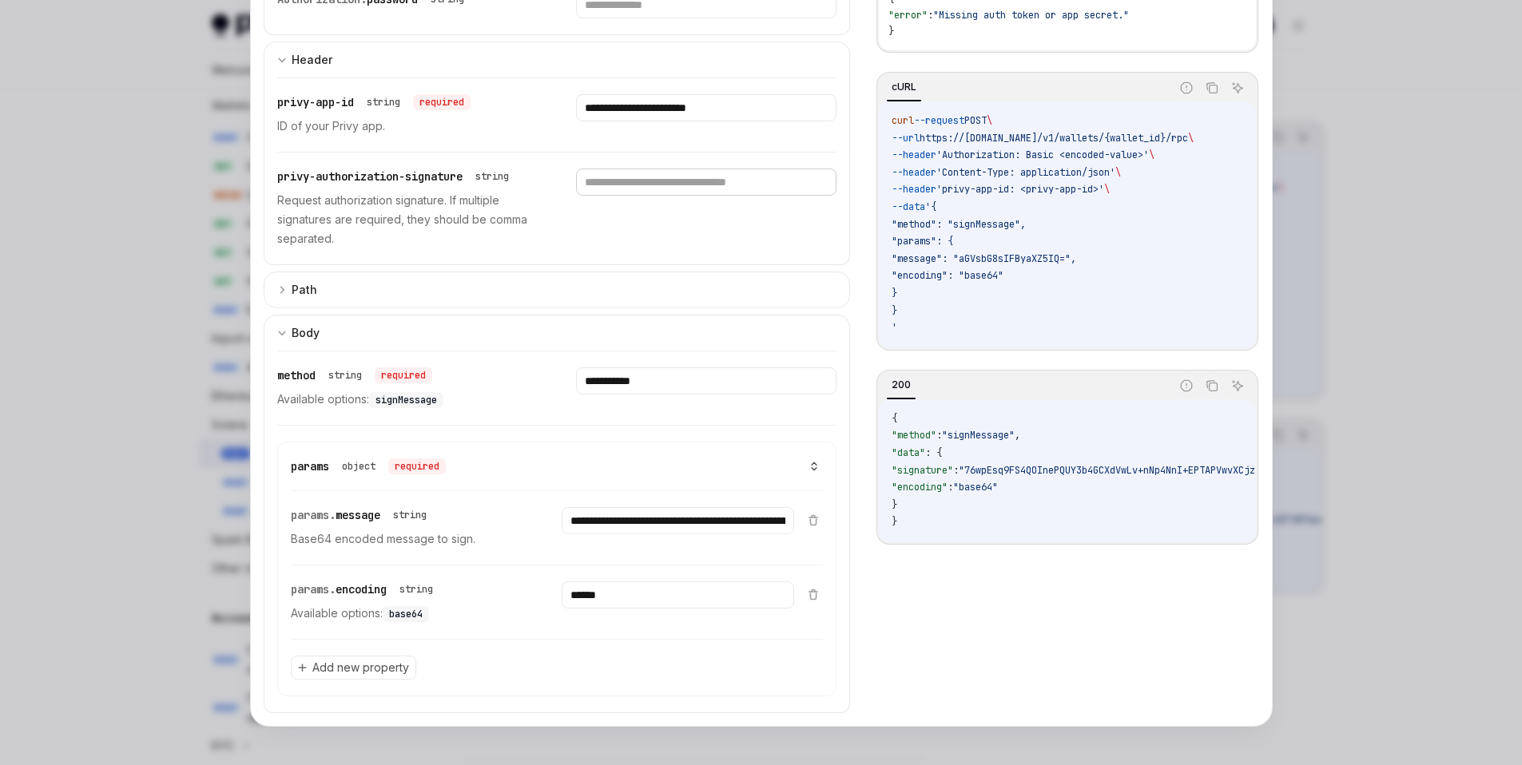
scroll to position [633, 0]
click at [361, 673] on span "Add new property" at bounding box center [360, 668] width 97 height 16
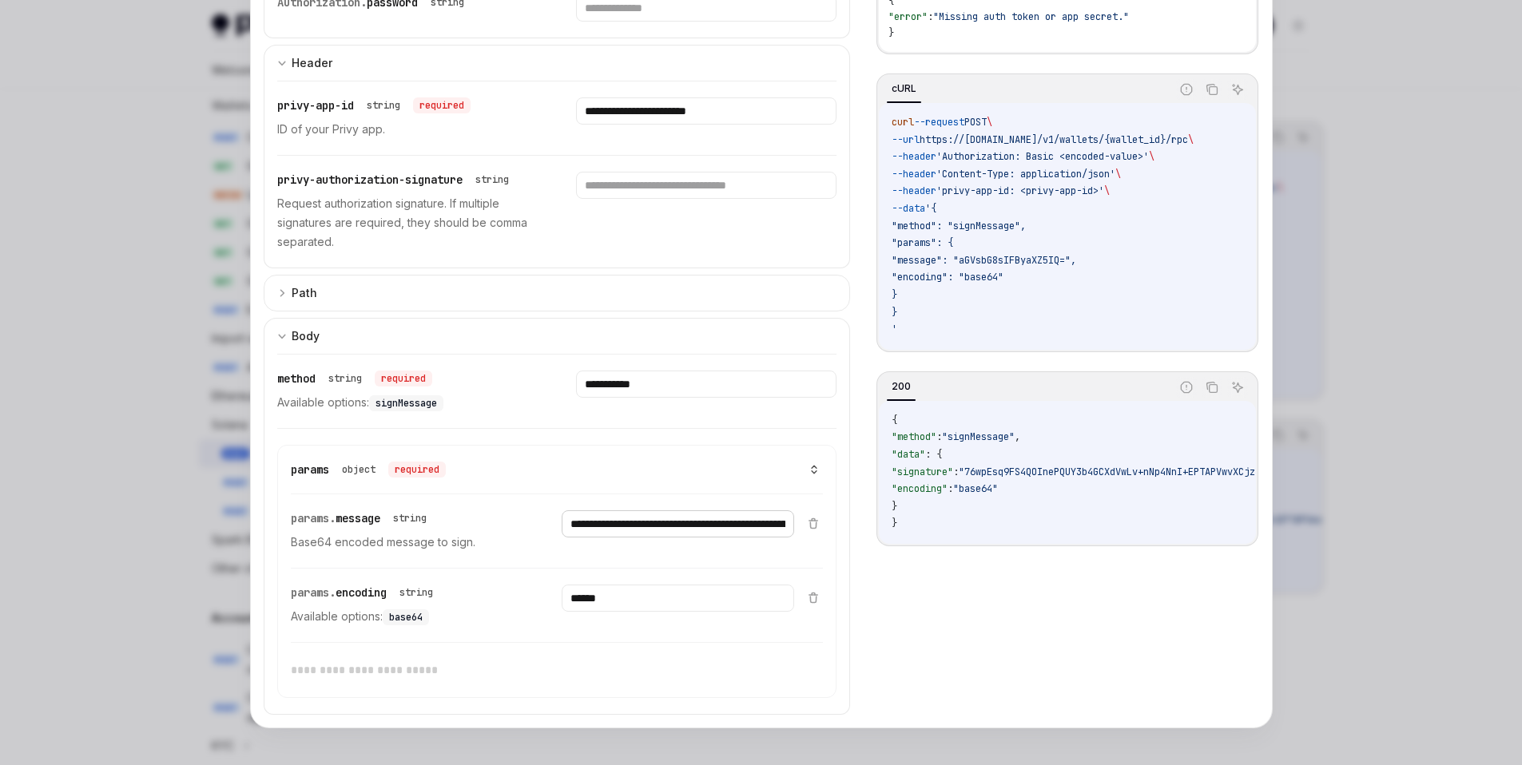
click at [618, 527] on input "**********" at bounding box center [678, 523] width 232 height 27
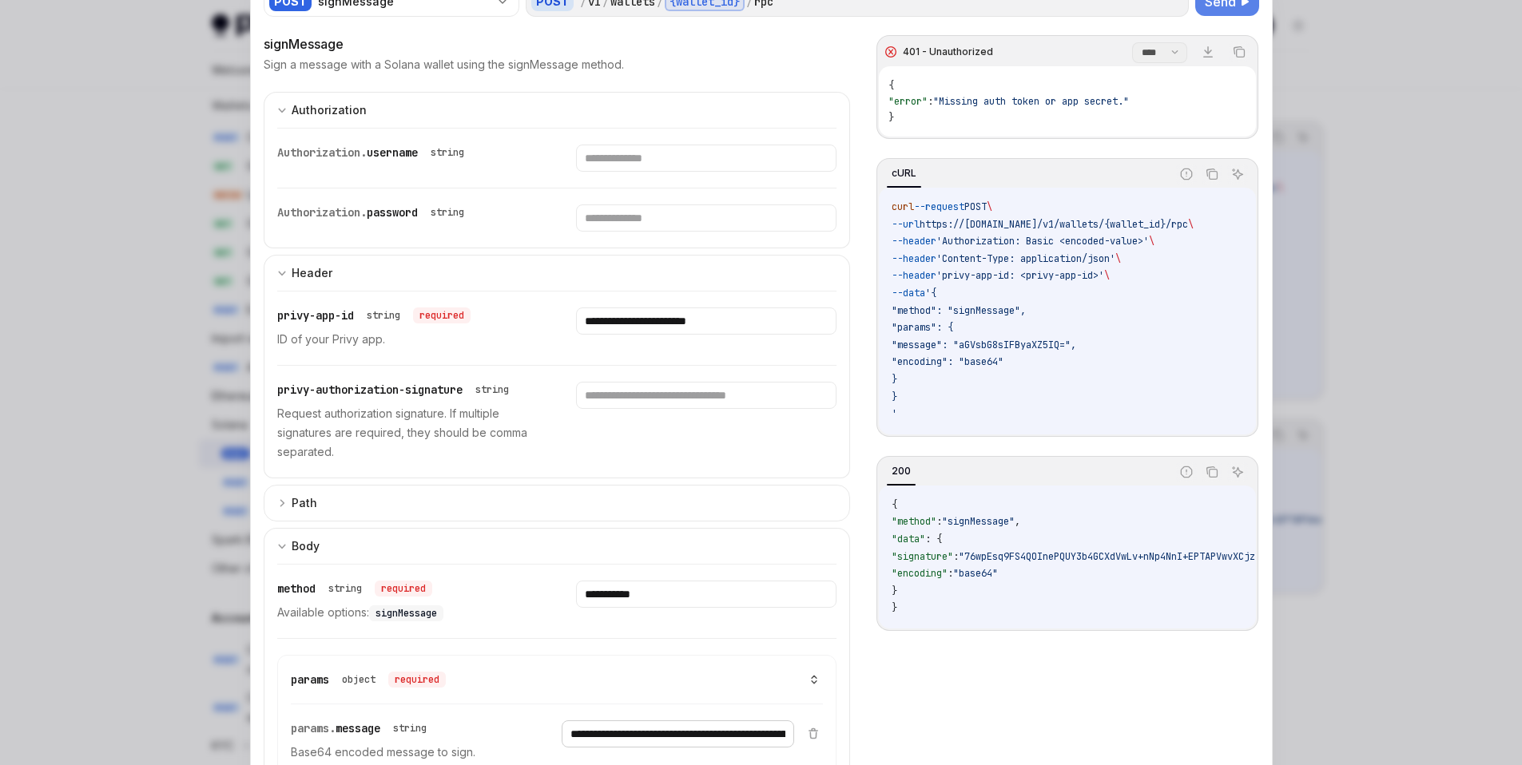
scroll to position [0, 0]
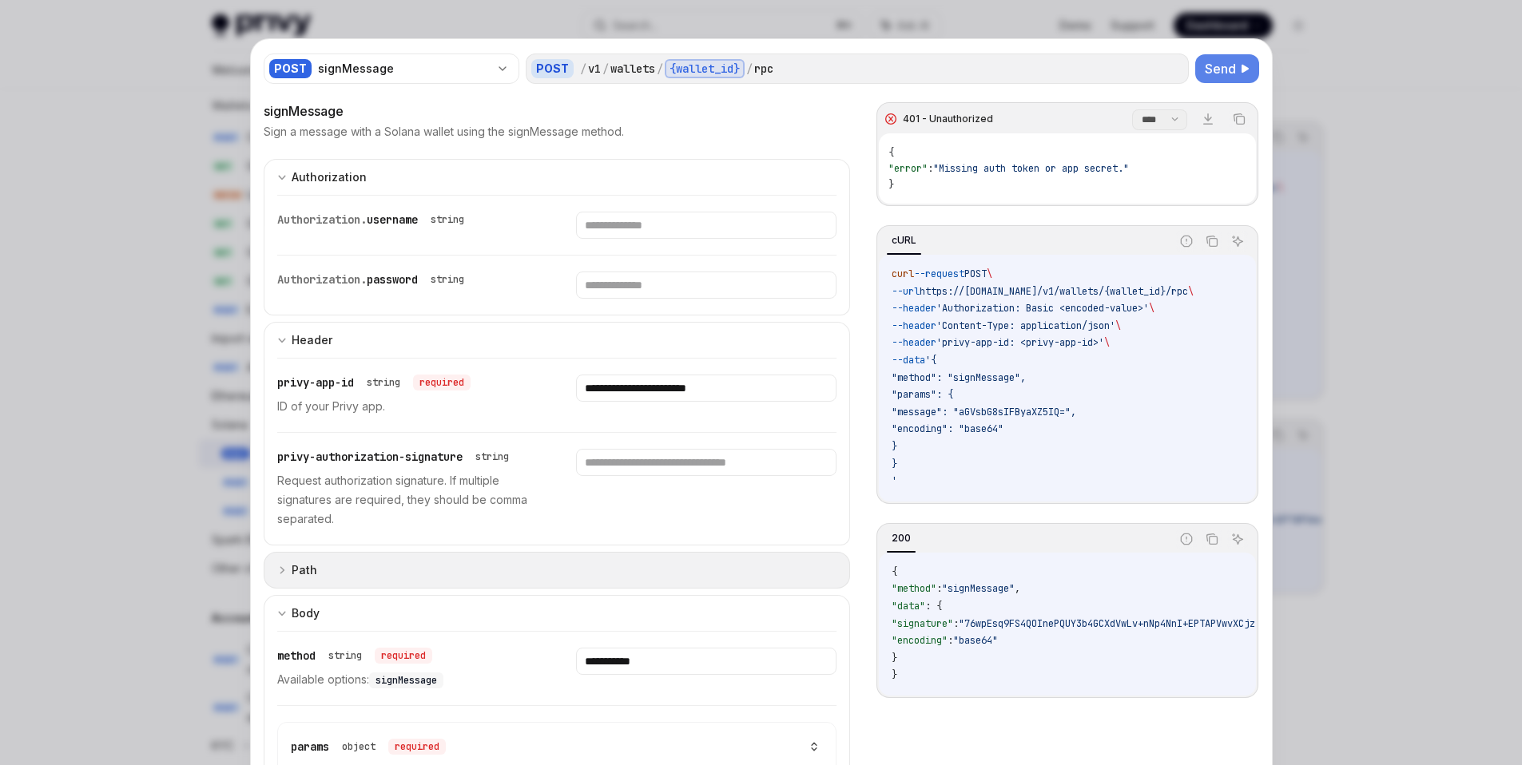
click at [595, 569] on button "Path" at bounding box center [557, 570] width 587 height 37
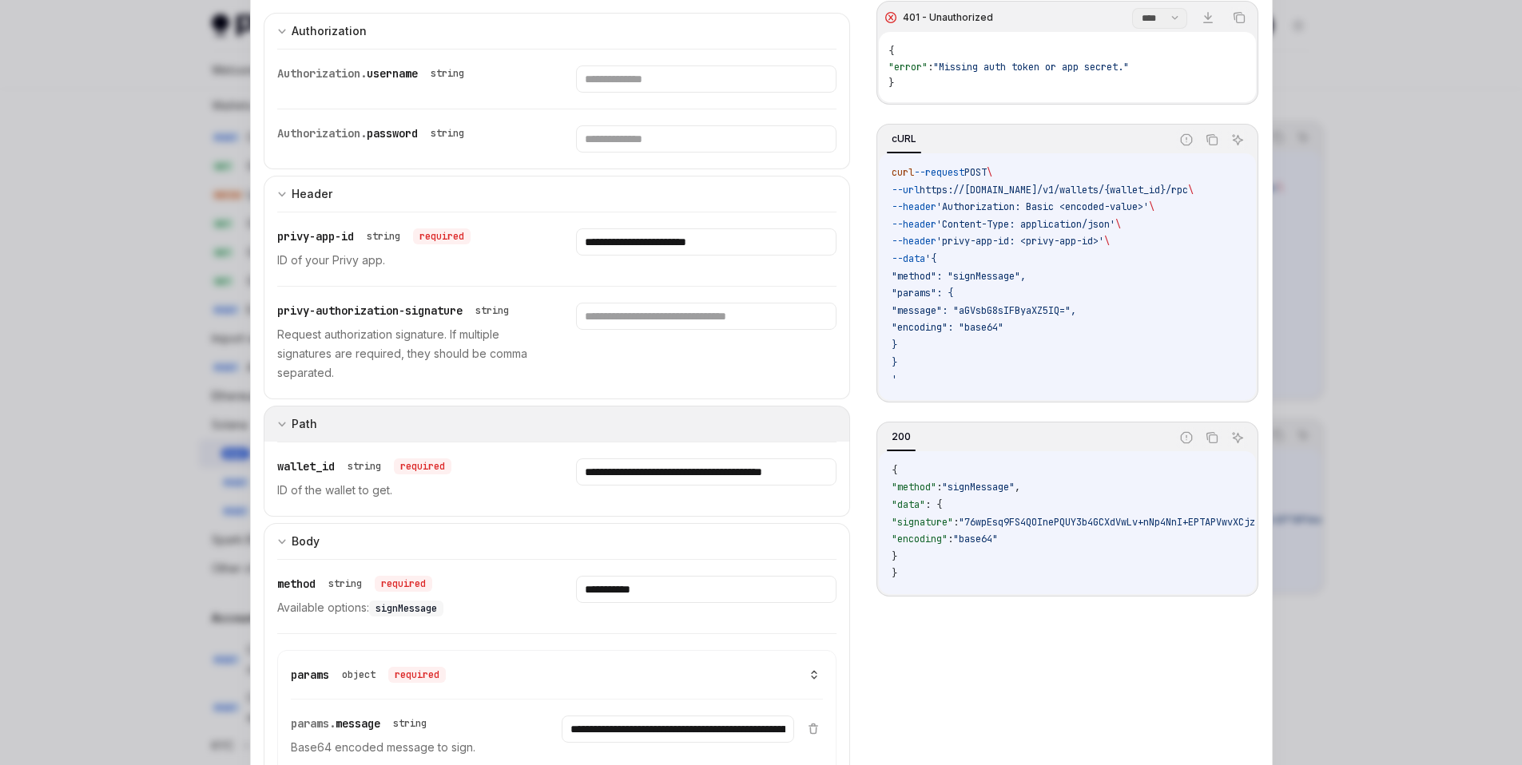
scroll to position [143, 0]
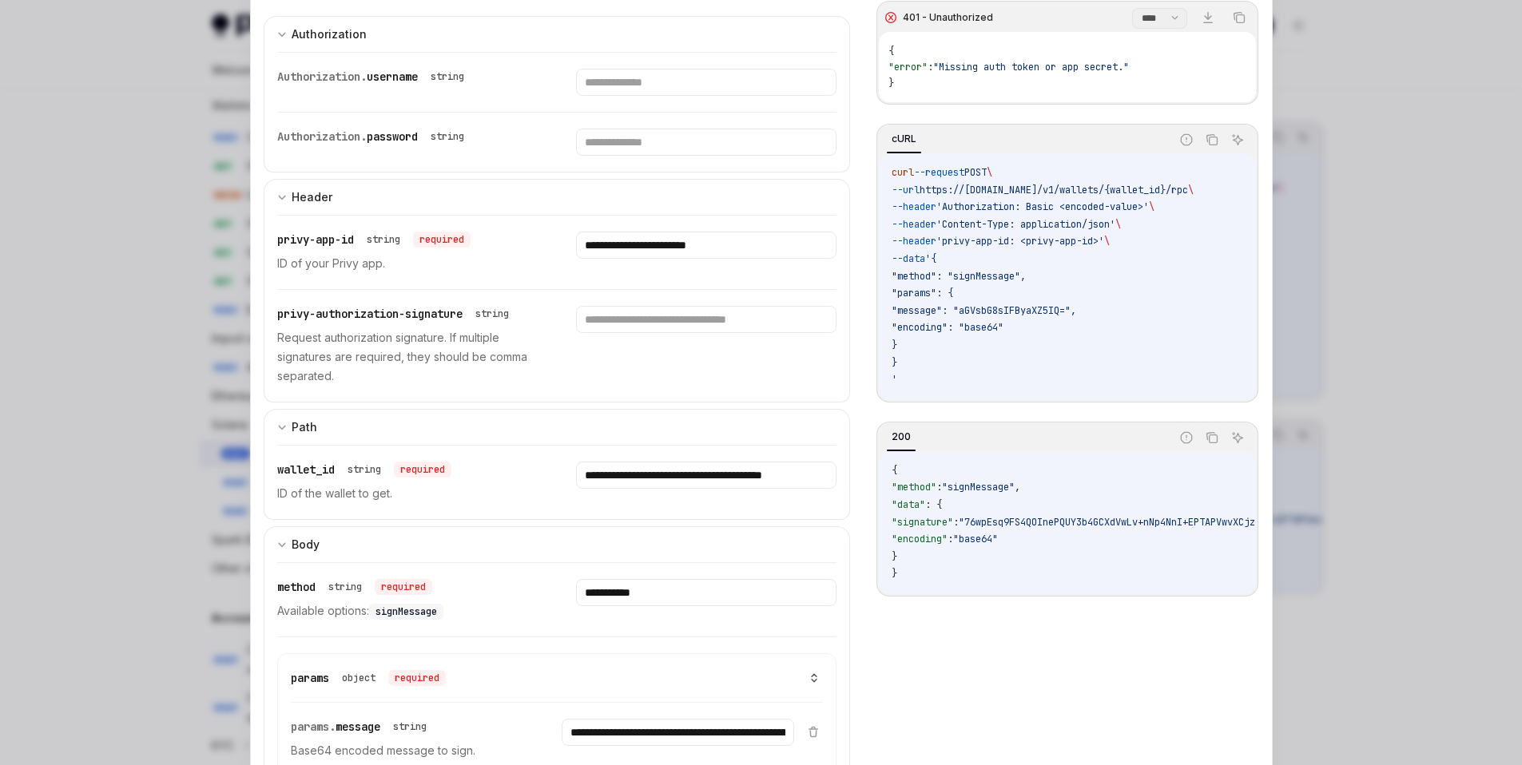
click at [678, 459] on div "**********" at bounding box center [557, 482] width 560 height 73
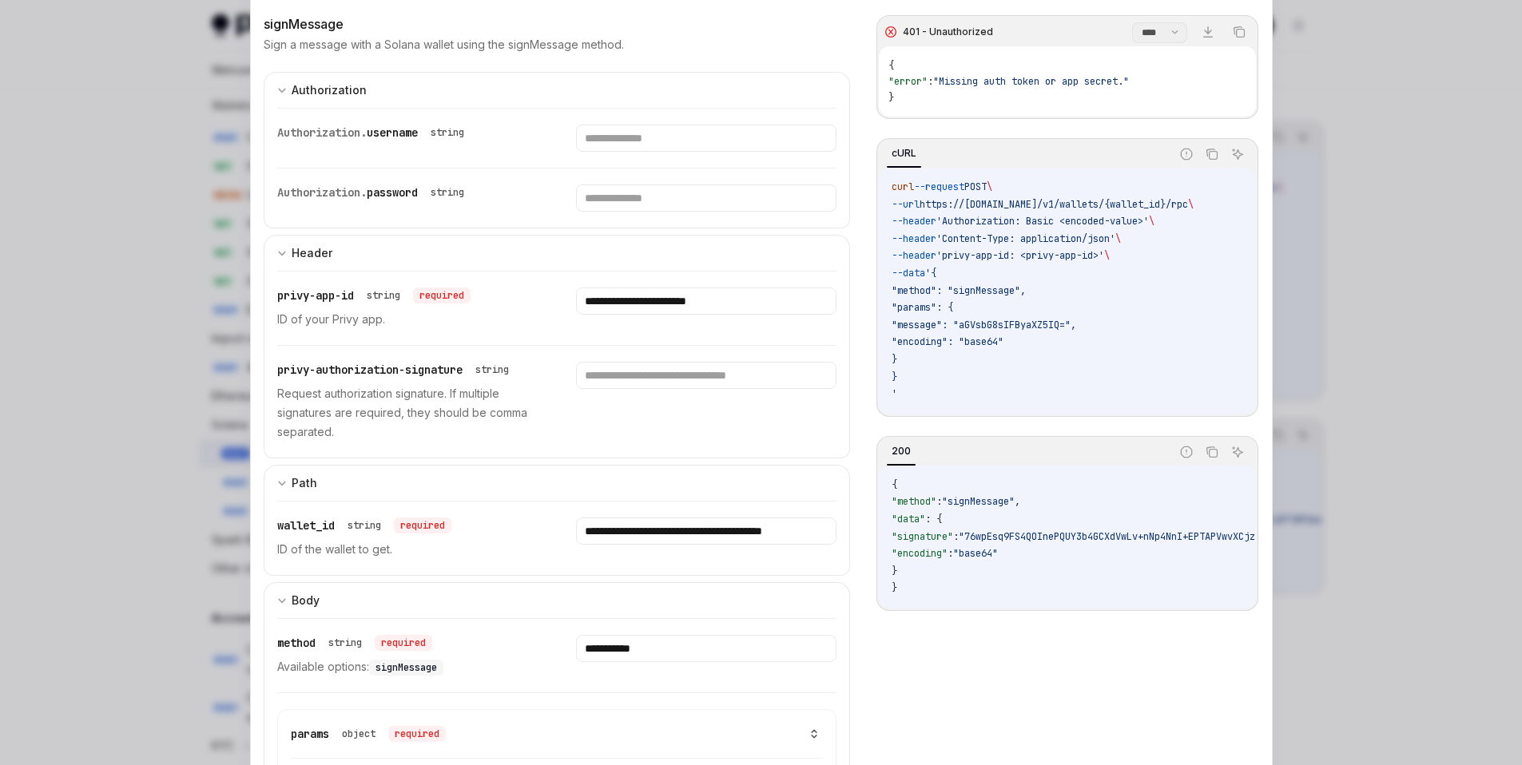
scroll to position [88, 0]
click at [617, 372] on input "text" at bounding box center [706, 374] width 260 height 27
click at [613, 371] on input "text" at bounding box center [706, 374] width 260 height 27
paste input "**********"
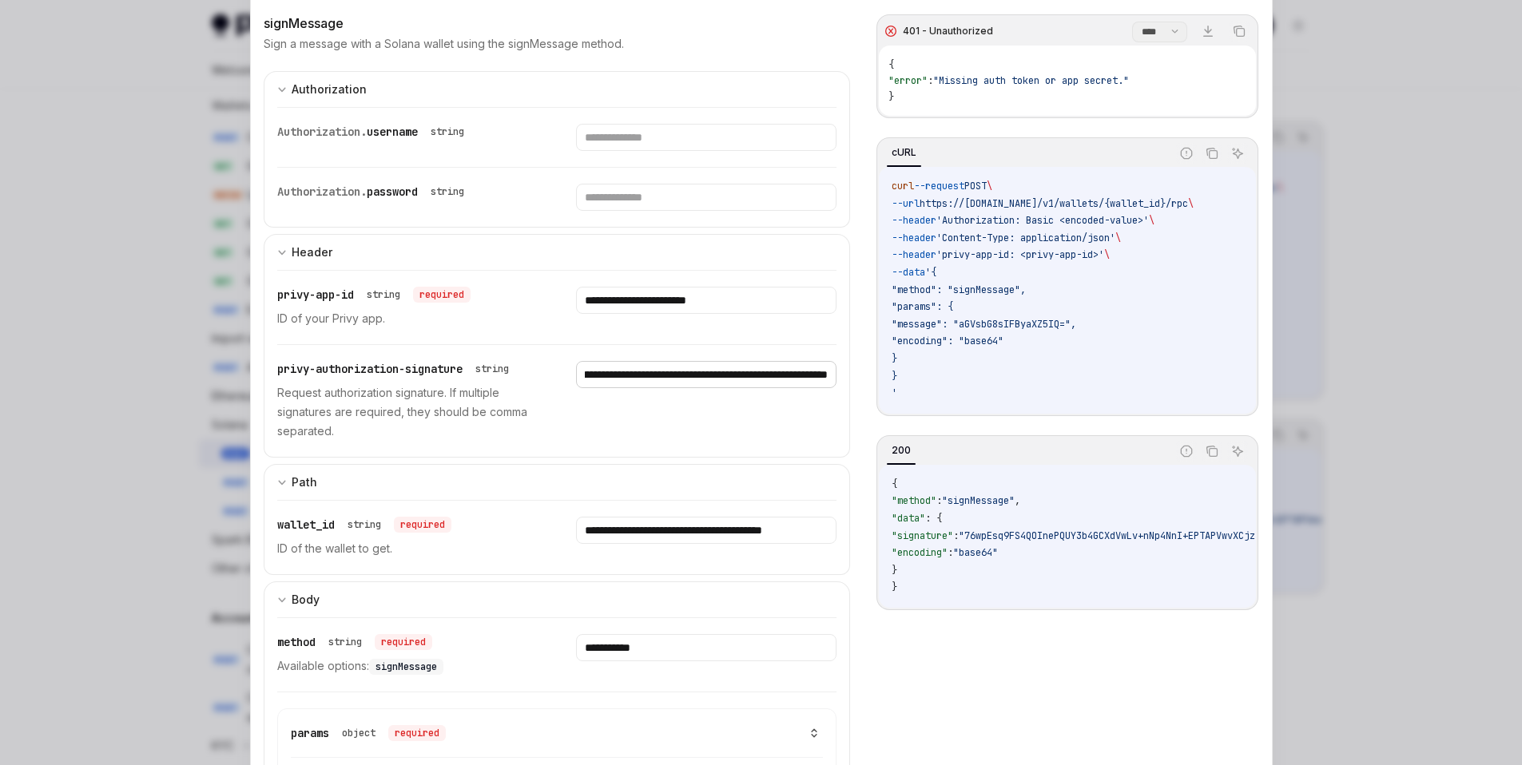
click at [633, 380] on input "**********" at bounding box center [706, 374] width 260 height 27
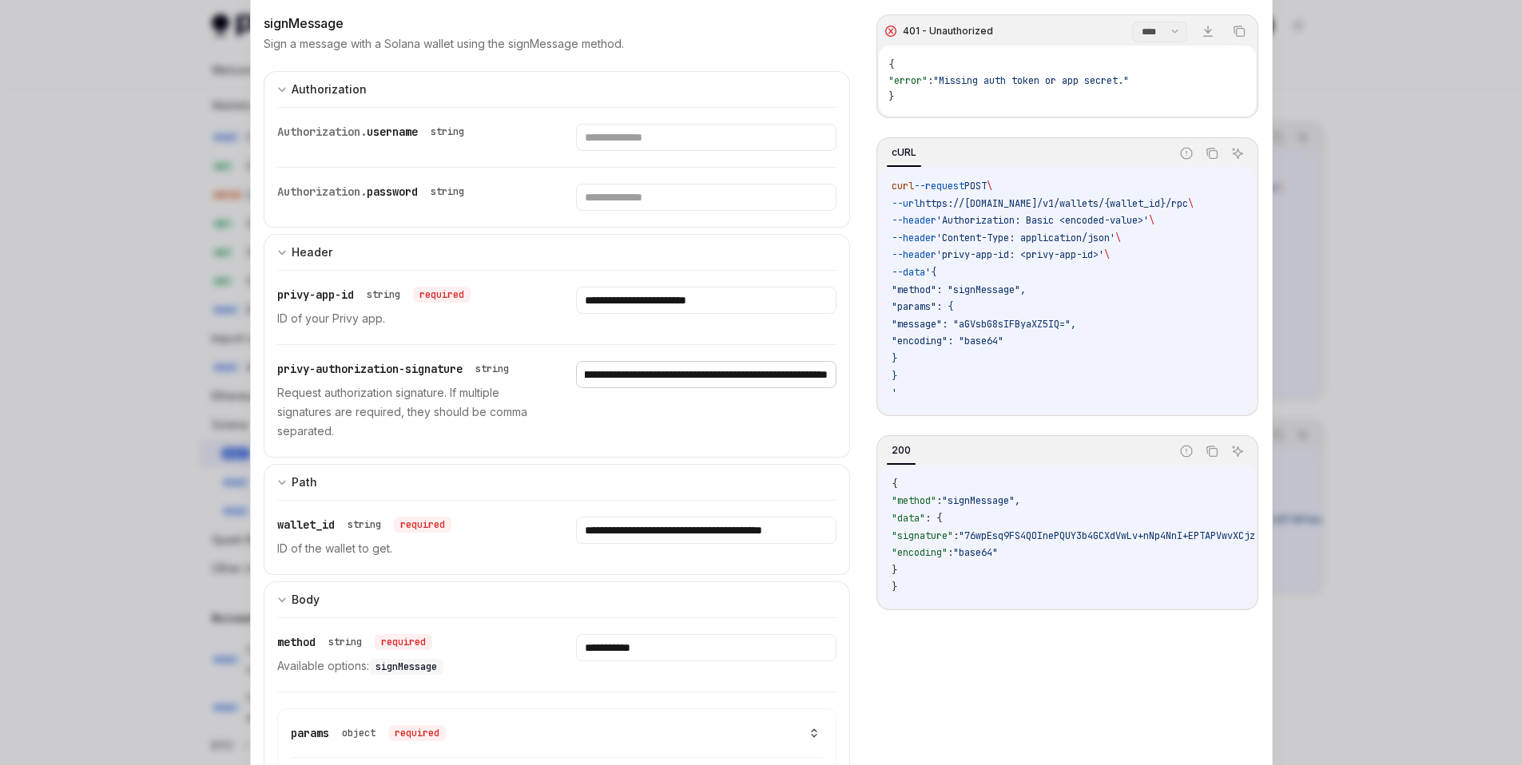
click at [631, 380] on input "**********" at bounding box center [706, 374] width 260 height 27
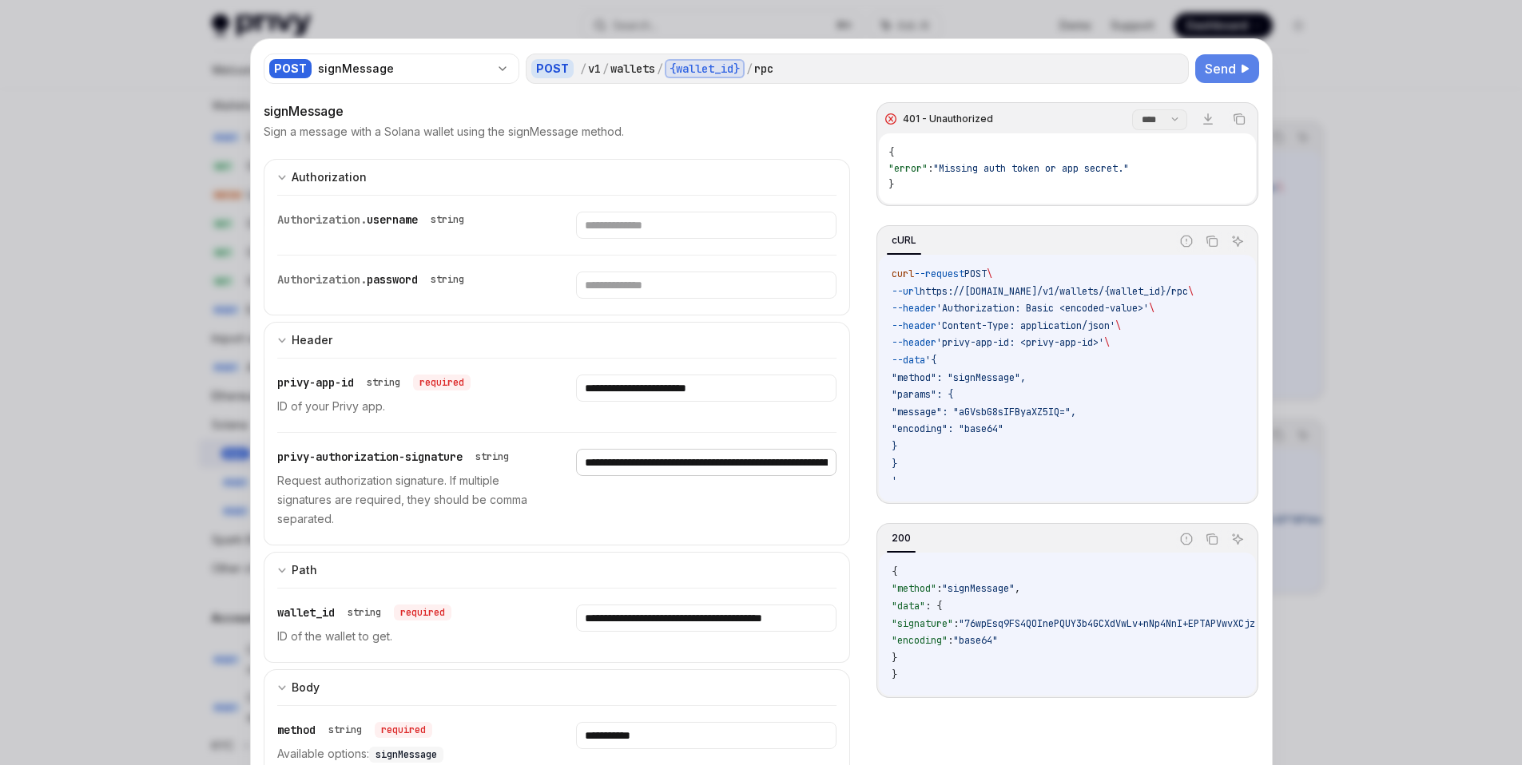
type input "**********"
click at [1209, 67] on span "Send" at bounding box center [1219, 68] width 31 height 19
click at [1232, 118] on icon "Copy the contents from the code block" at bounding box center [1238, 119] width 13 height 13
click at [1422, 181] on div at bounding box center [761, 382] width 1522 height 765
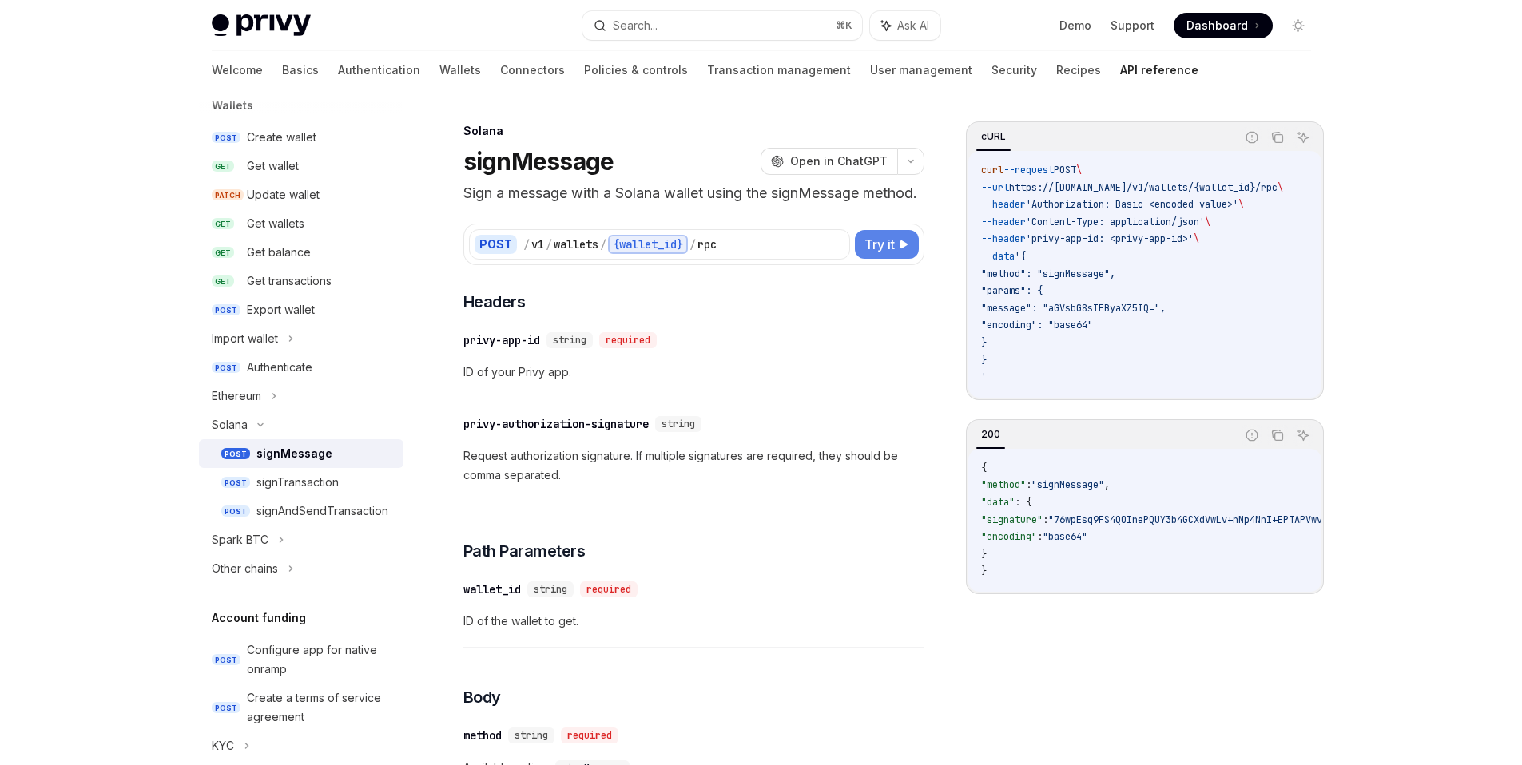
click at [883, 254] on span "Try it" at bounding box center [879, 244] width 30 height 19
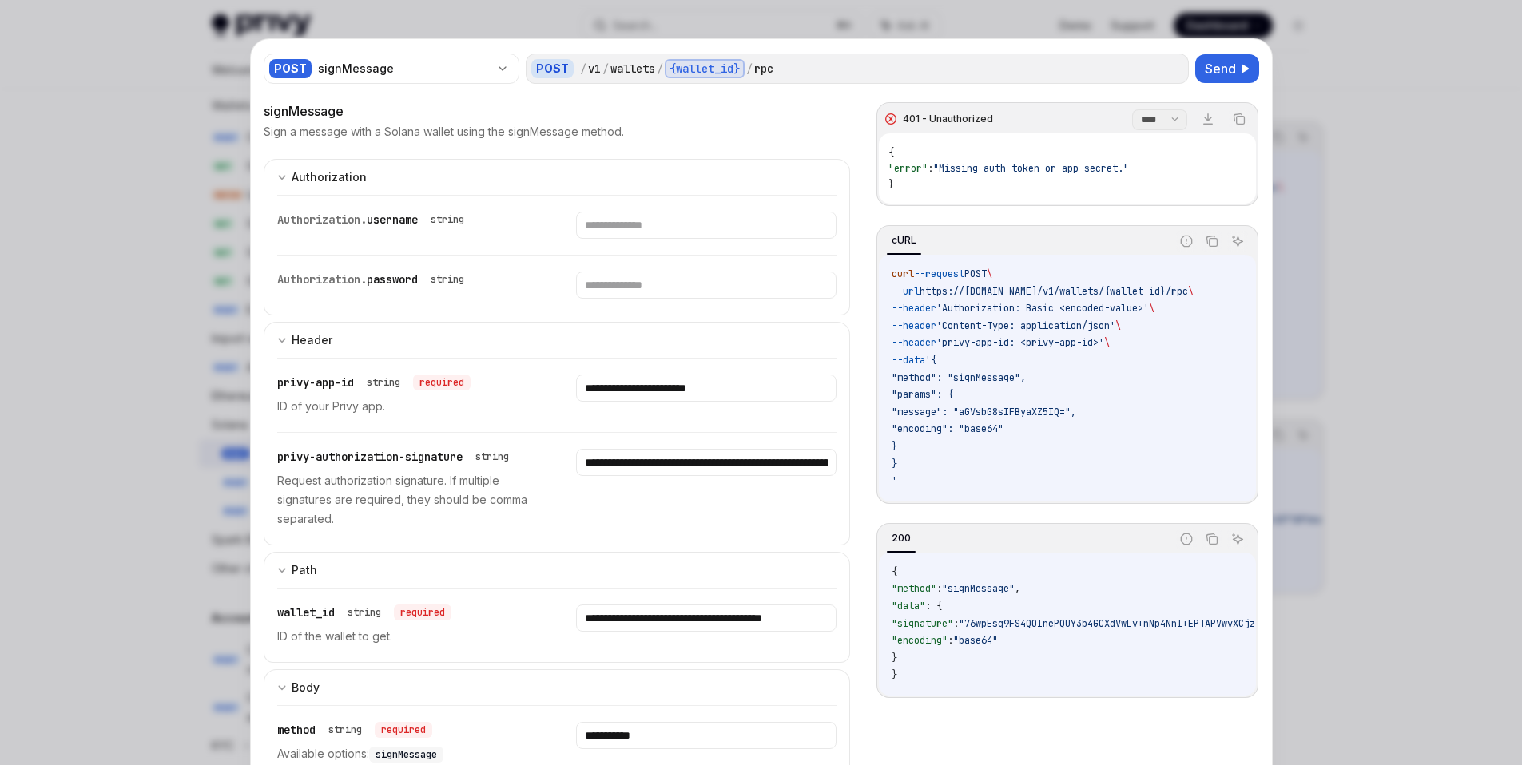
click at [1351, 117] on div at bounding box center [761, 382] width 1522 height 765
type textarea "*"
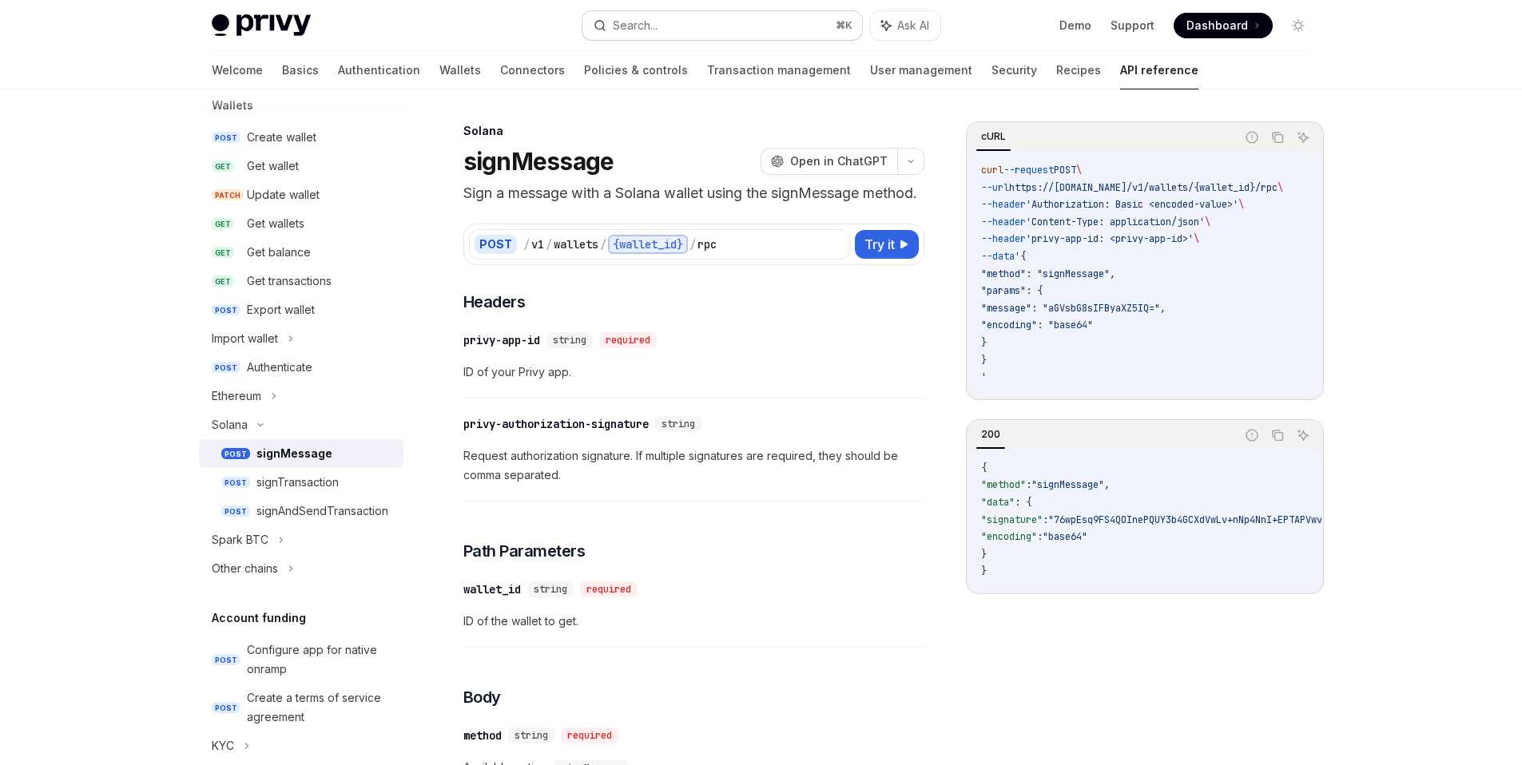
click at [717, 27] on button "Search... ⌘ K" at bounding box center [722, 25] width 280 height 29
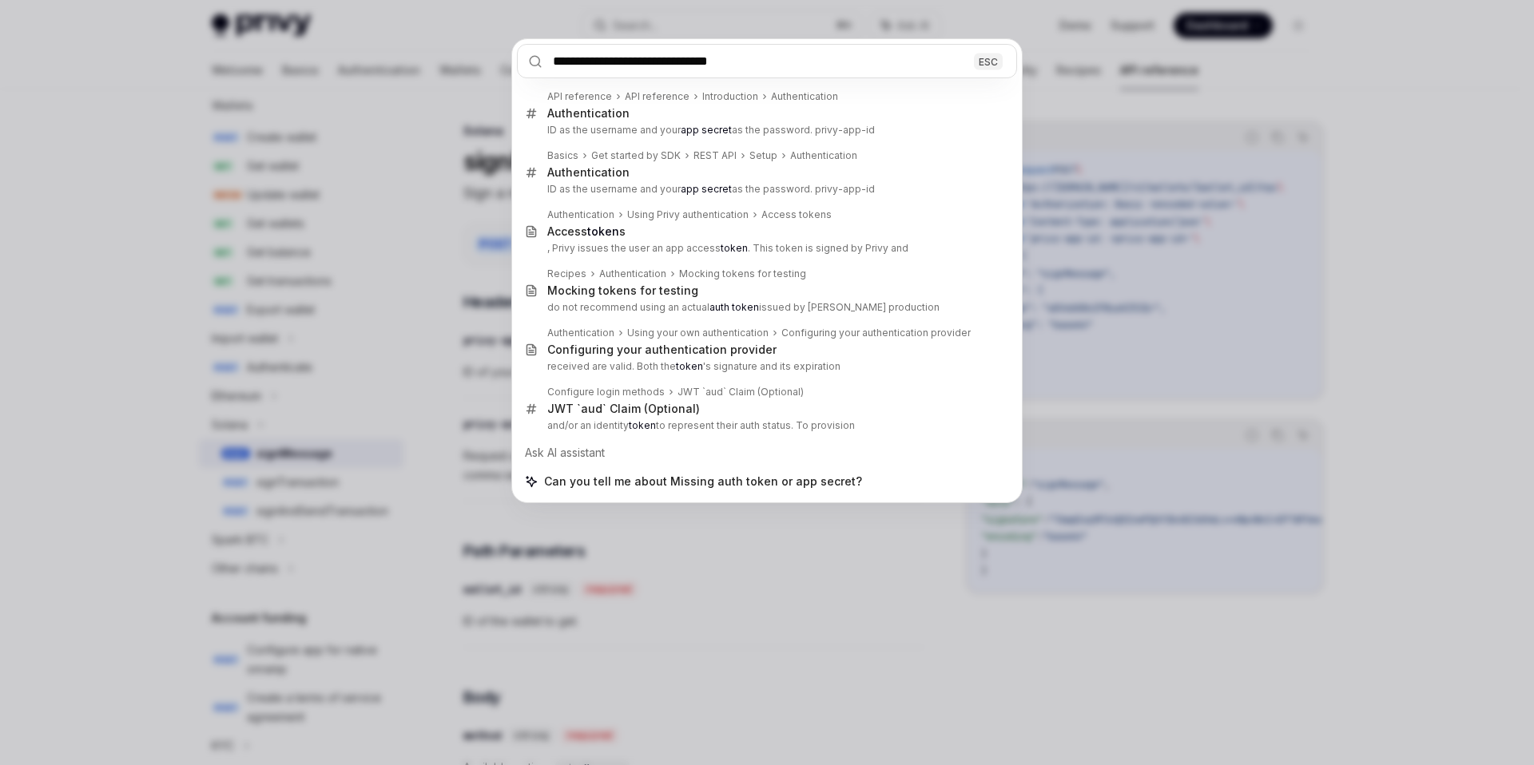
type input "**********"
click at [1085, 208] on div "**********" at bounding box center [767, 382] width 1534 height 765
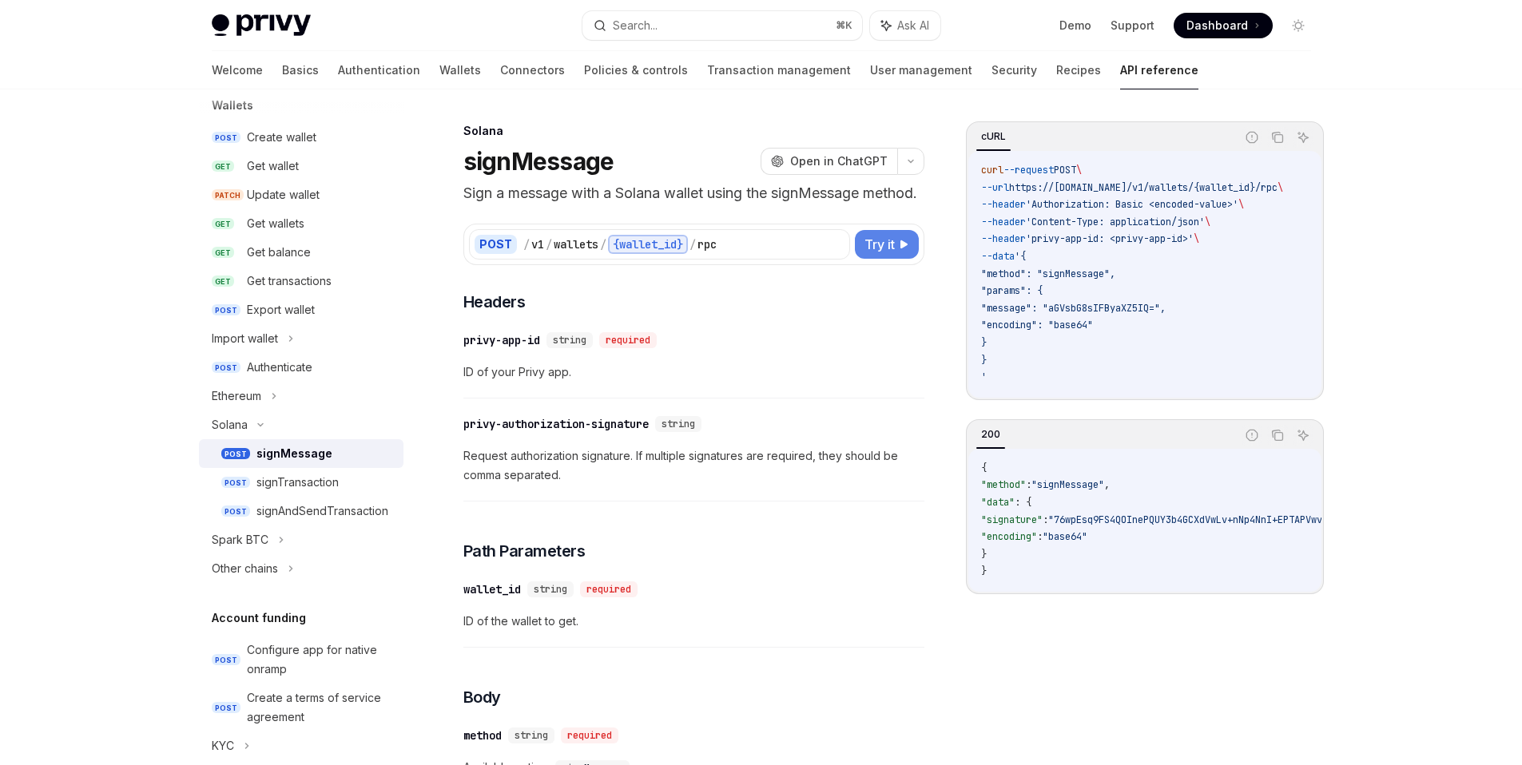
click at [895, 259] on button "Try it" at bounding box center [887, 244] width 64 height 29
type textarea "*"
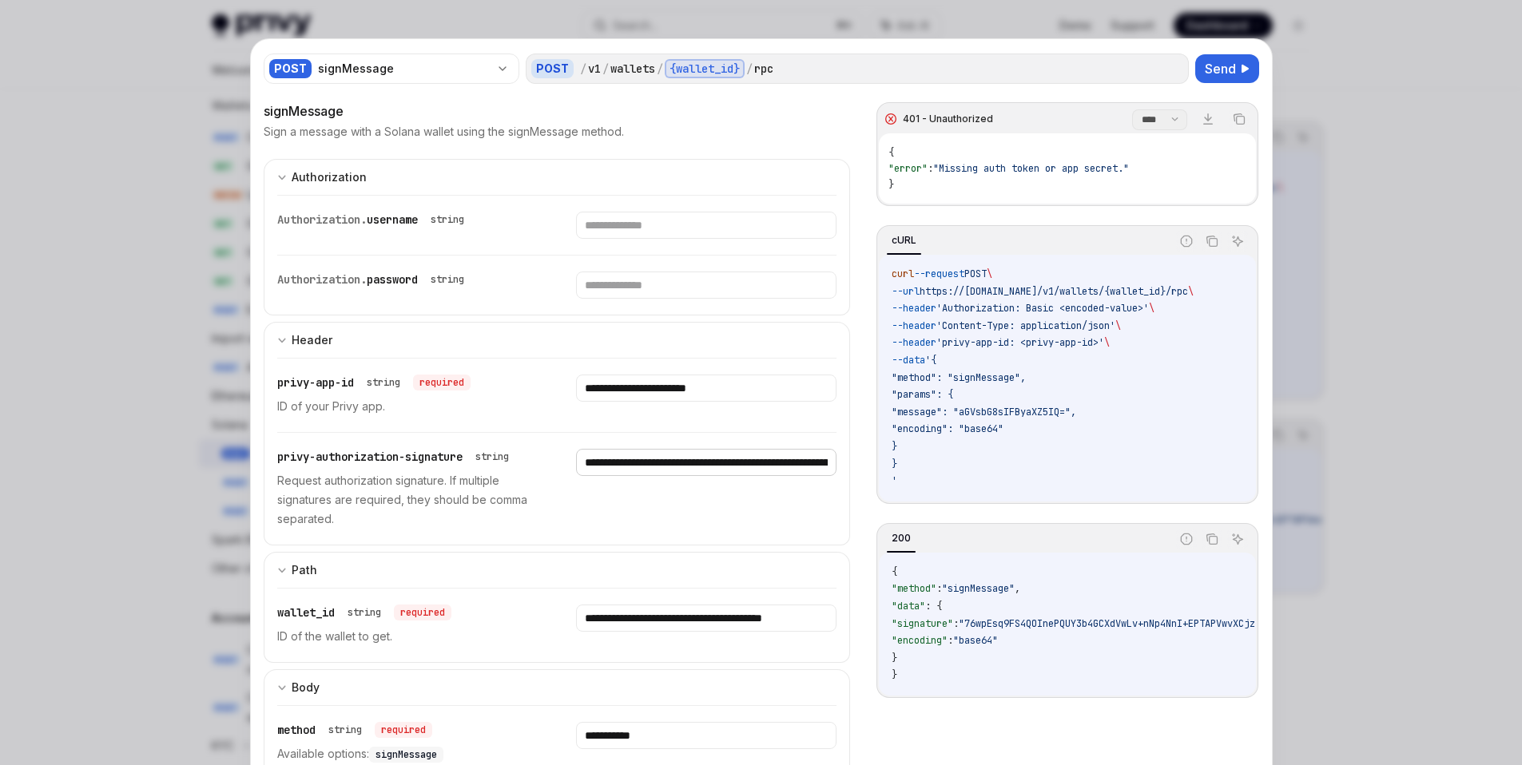
click at [666, 466] on input "**********" at bounding box center [706, 462] width 260 height 27
click at [725, 118] on div "signMessage" at bounding box center [557, 110] width 587 height 19
click at [1152, 117] on select "**** *******" at bounding box center [1159, 119] width 55 height 21
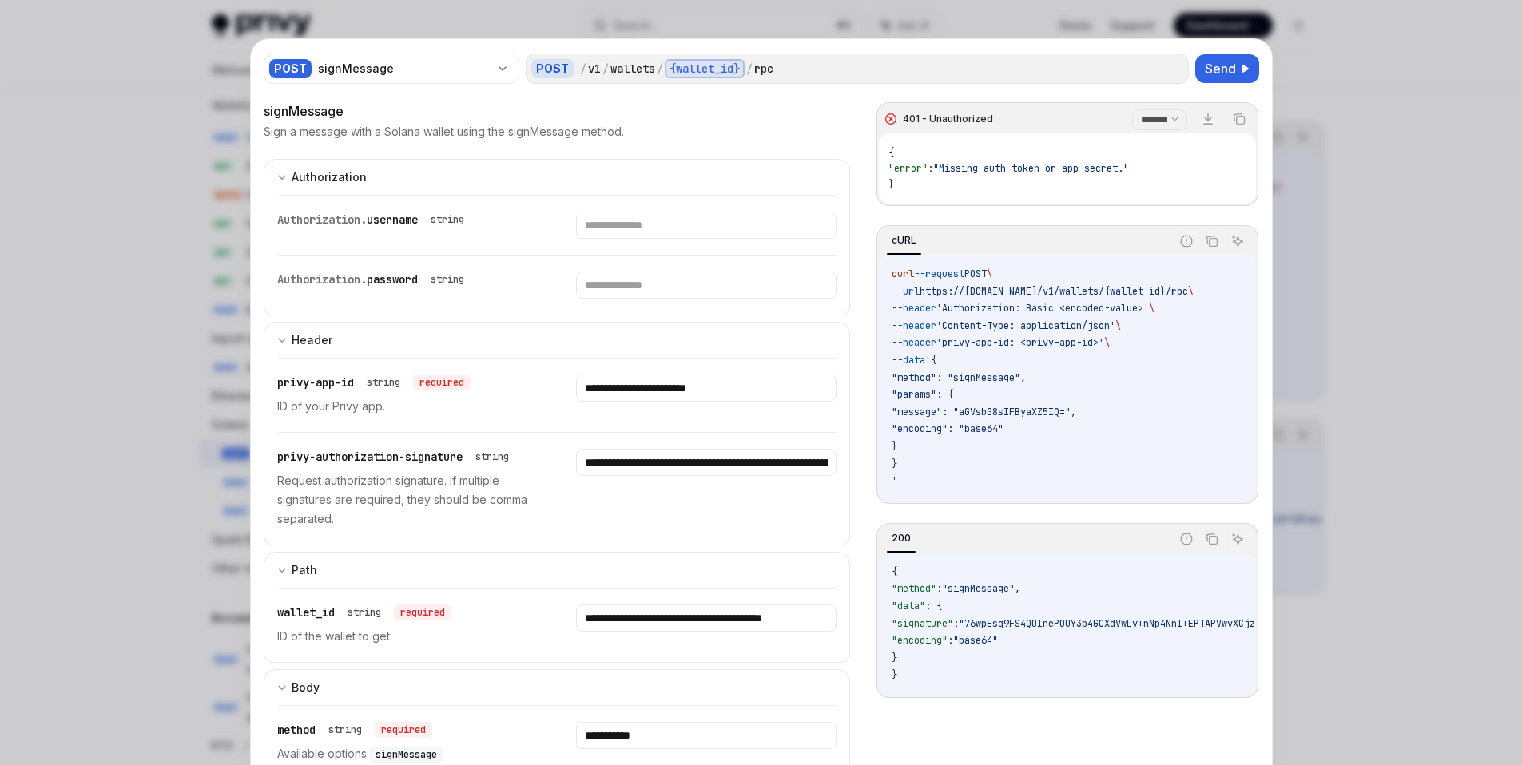
click at [1132, 109] on select "**** *******" at bounding box center [1159, 119] width 55 height 21
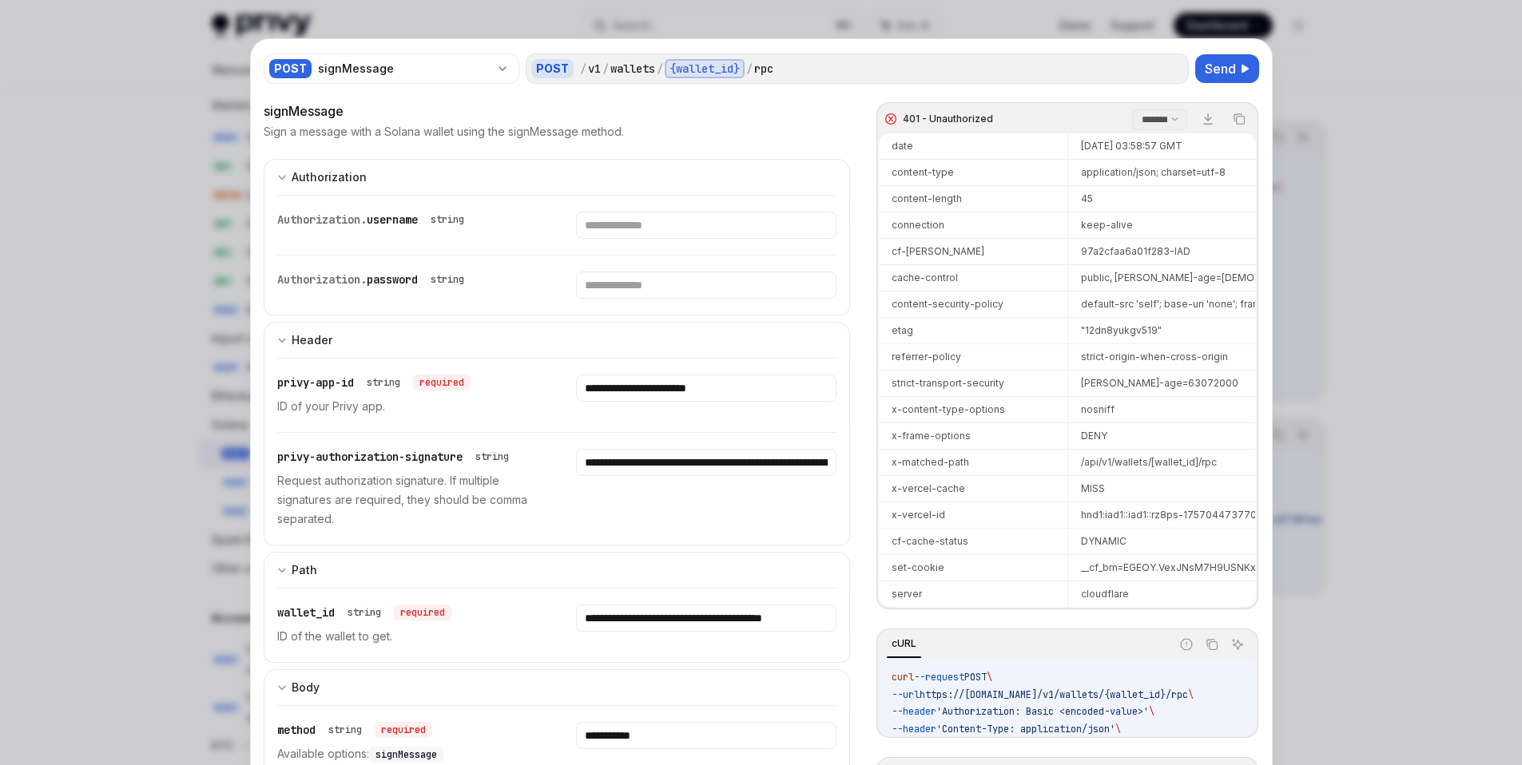
scroll to position [207, 0]
click at [1225, 72] on span "Send" at bounding box center [1219, 68] width 31 height 19
click at [1146, 125] on select "**** *******" at bounding box center [1159, 119] width 55 height 21
select select "****"
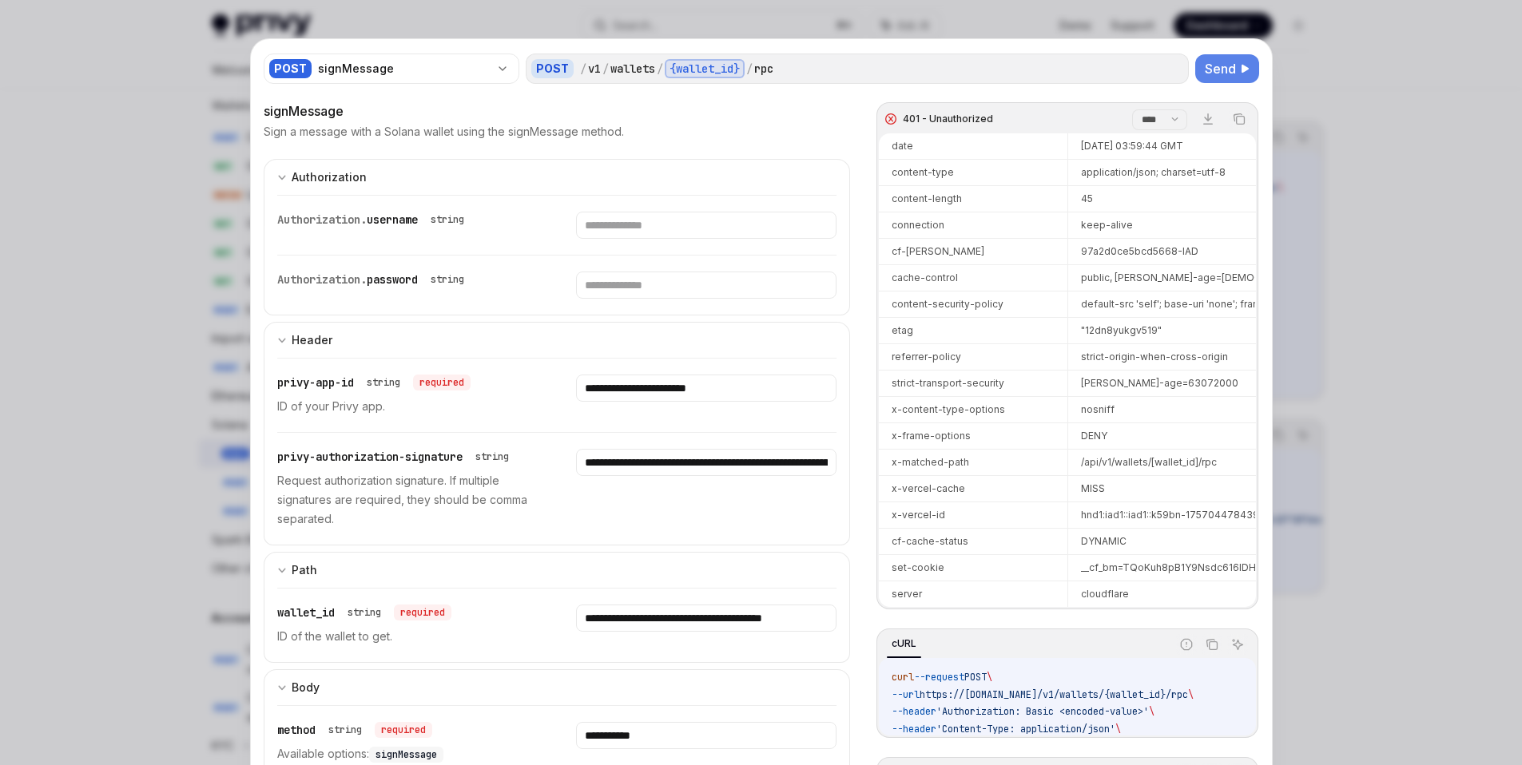
click at [1132, 109] on select "**** *******" at bounding box center [1159, 119] width 55 height 21
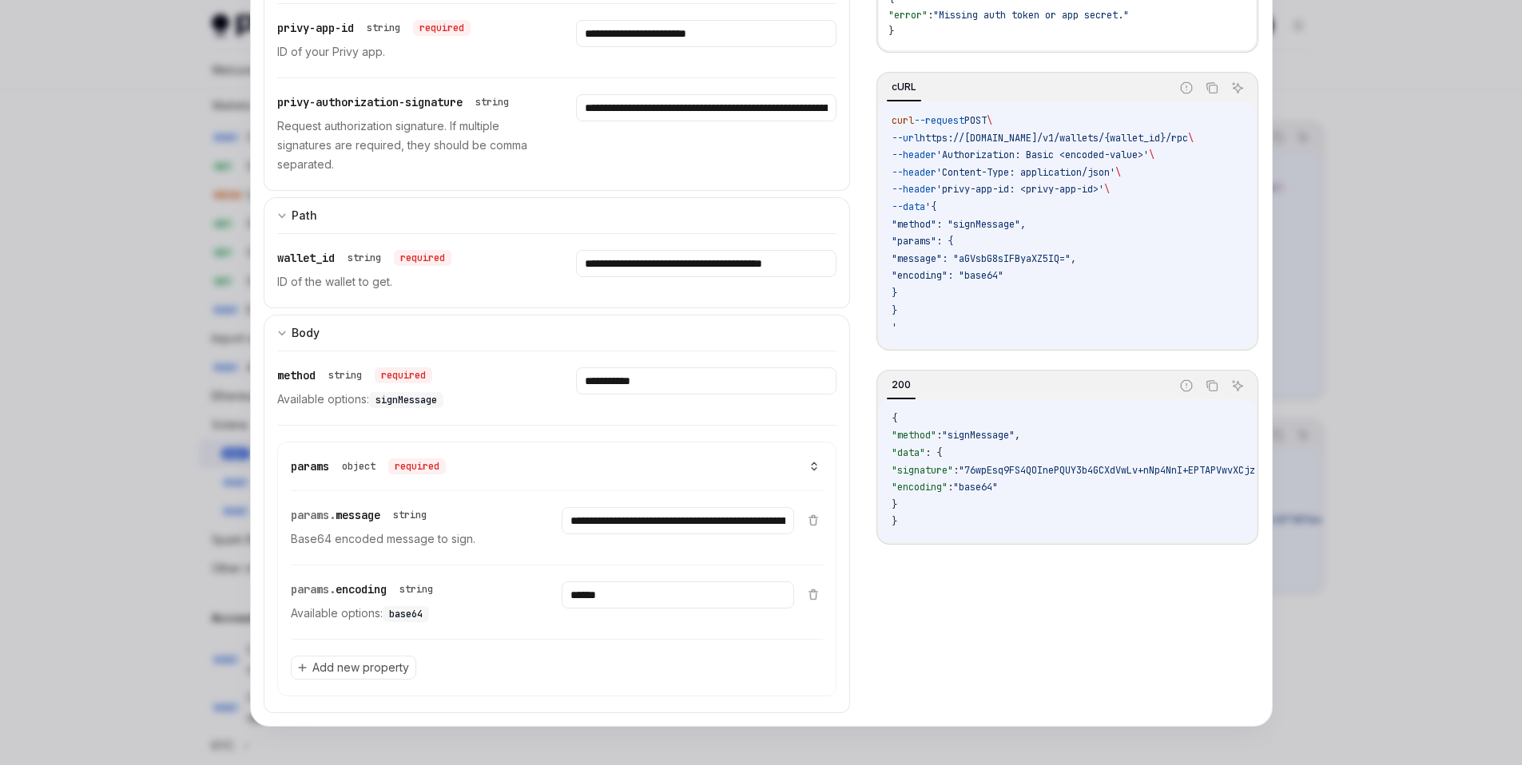
scroll to position [0, 0]
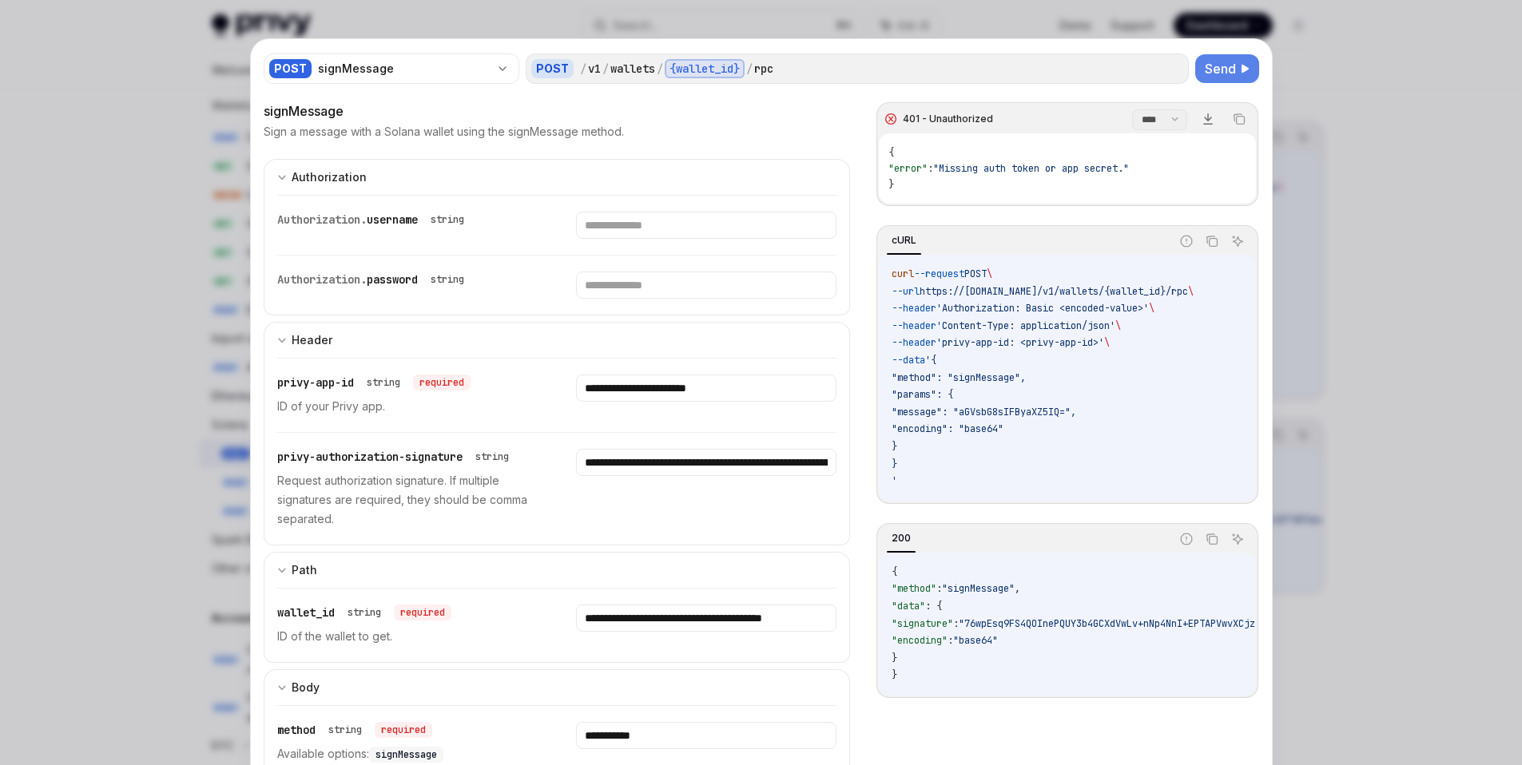
click at [1201, 120] on icon at bounding box center [1207, 119] width 13 height 13
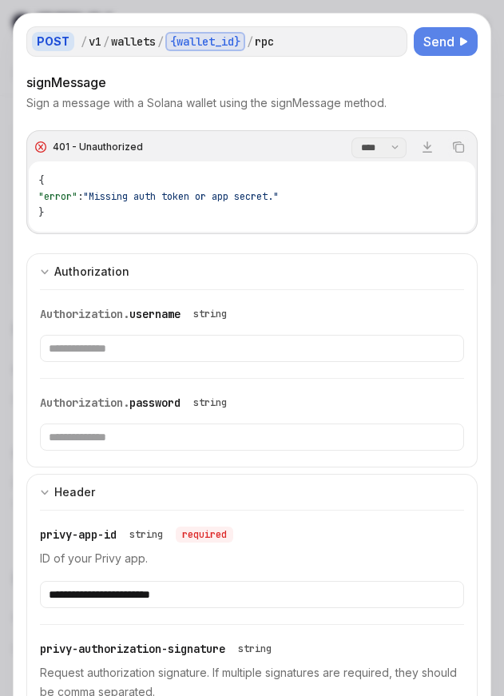
click at [443, 42] on span "Send" at bounding box center [438, 41] width 31 height 19
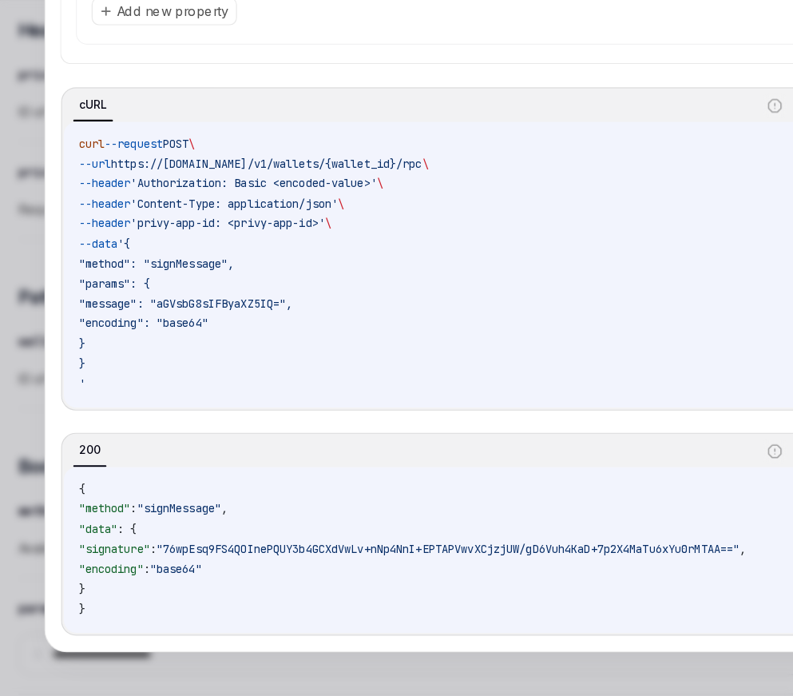
scroll to position [650, 0]
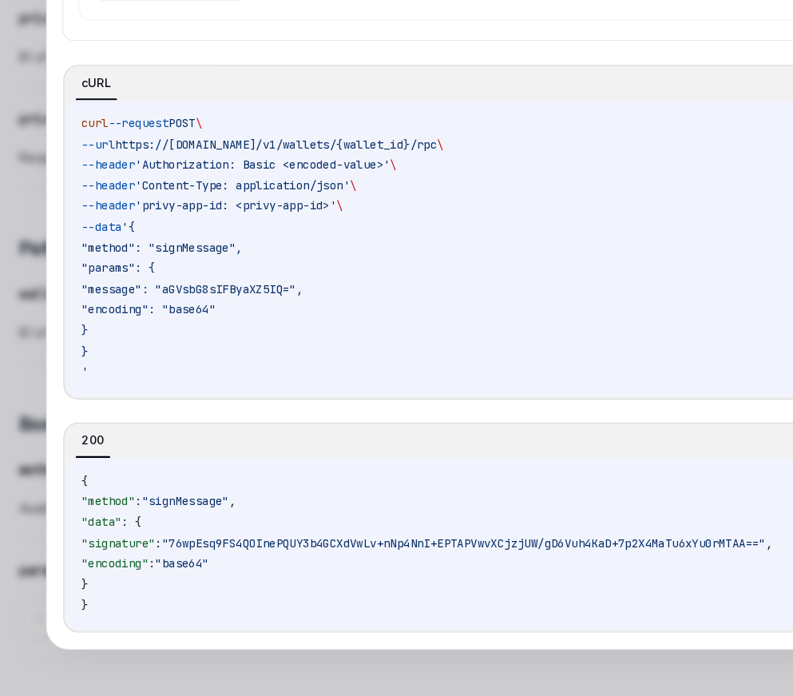
click at [213, 589] on code "{ "method" : "signMessage" , "data" : { "signature" : "76wpEsq9FS4QOInePQUY3b4G…" at bounding box center [396, 569] width 657 height 121
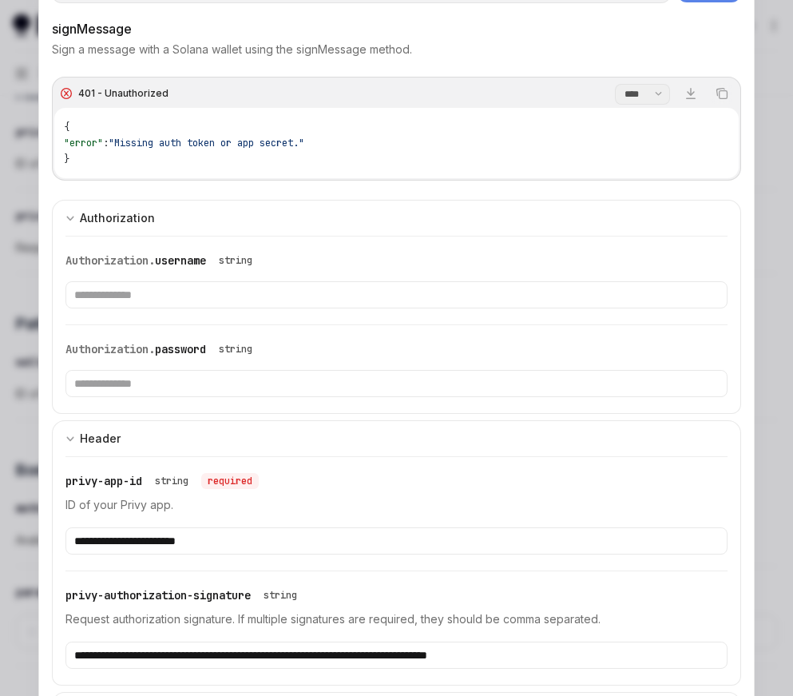
scroll to position [0, 0]
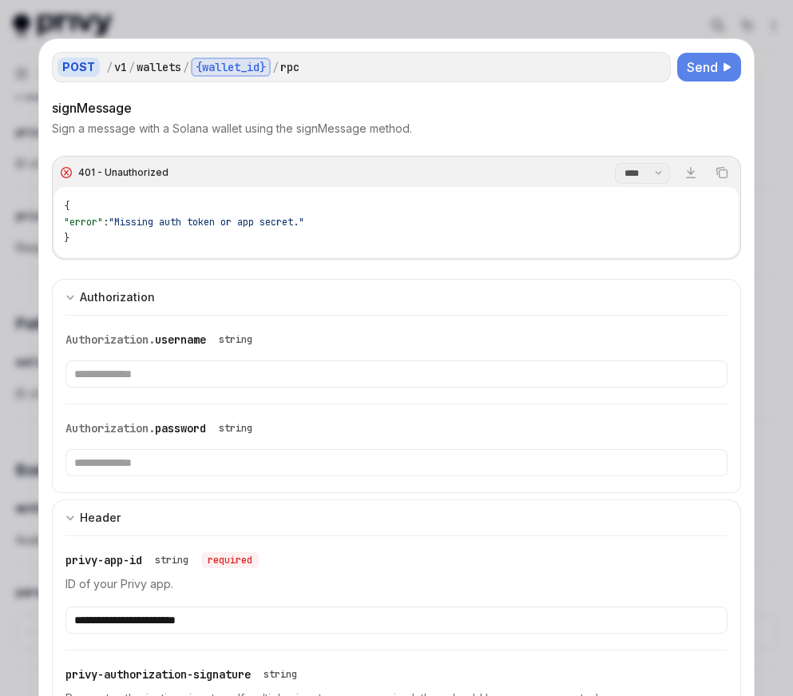
click at [776, 41] on div at bounding box center [396, 348] width 793 height 696
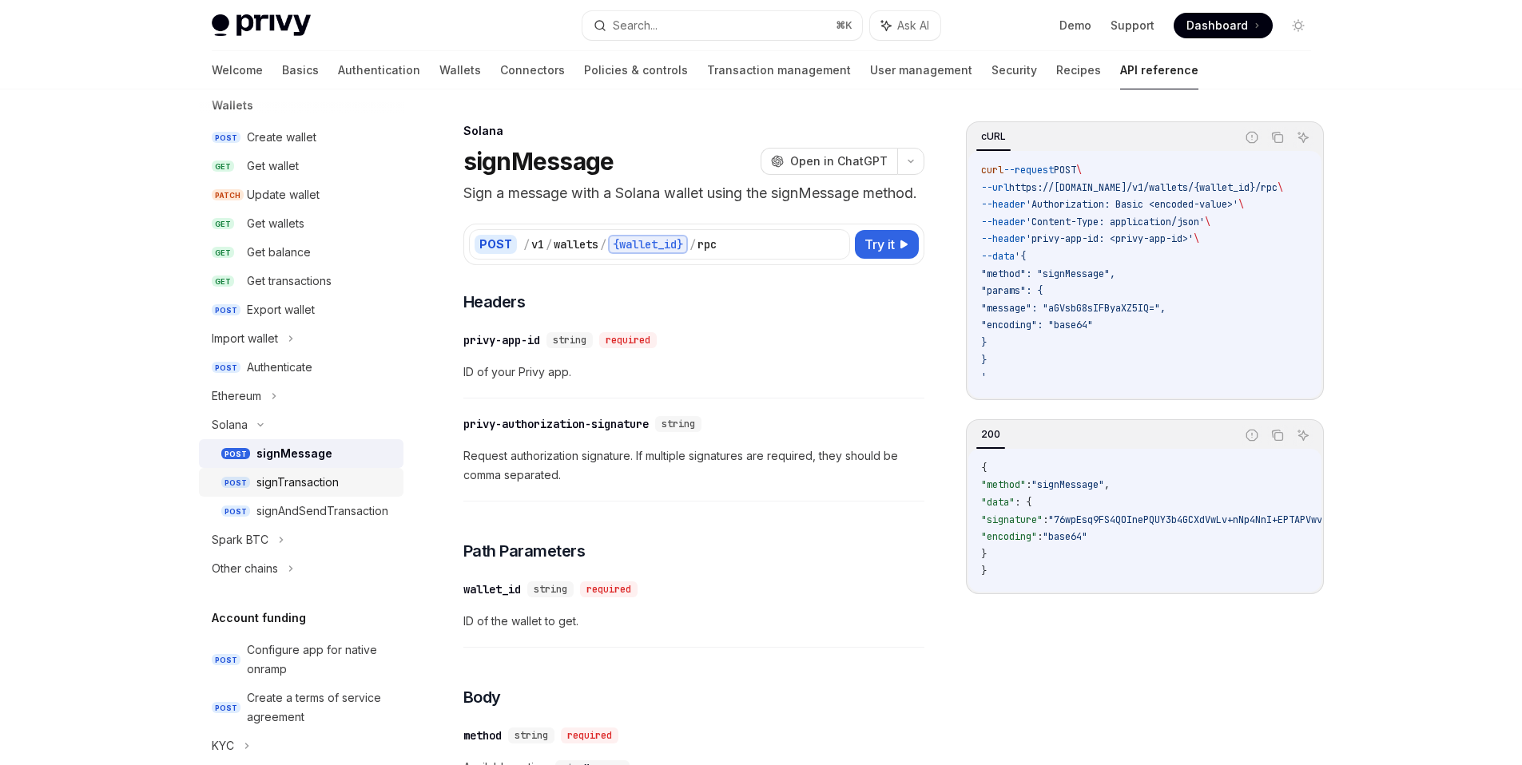
click at [320, 480] on div "signTransaction" at bounding box center [297, 482] width 82 height 19
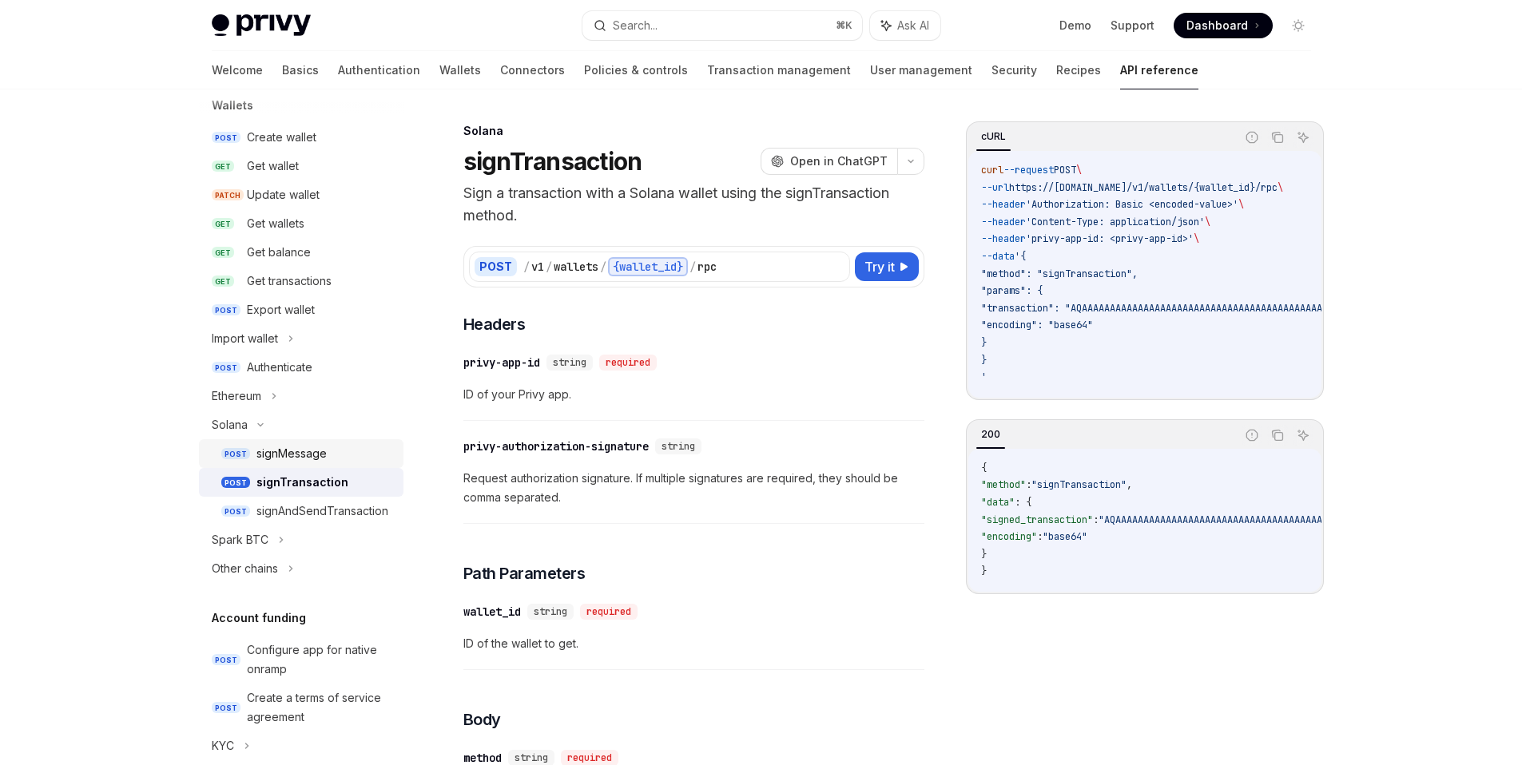
click at [306, 457] on div "signMessage" at bounding box center [291, 453] width 70 height 19
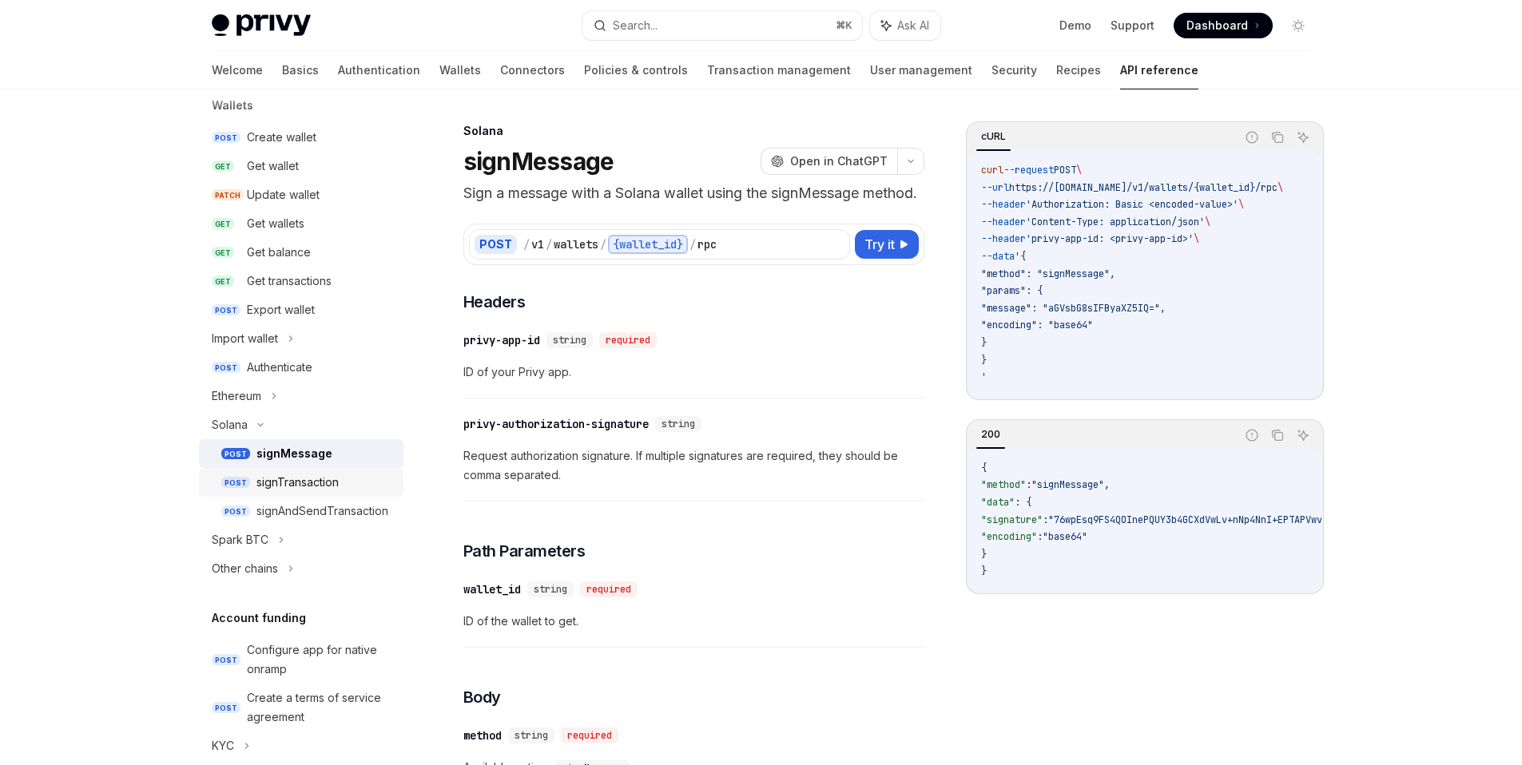
click at [302, 486] on div "signTransaction" at bounding box center [297, 482] width 82 height 19
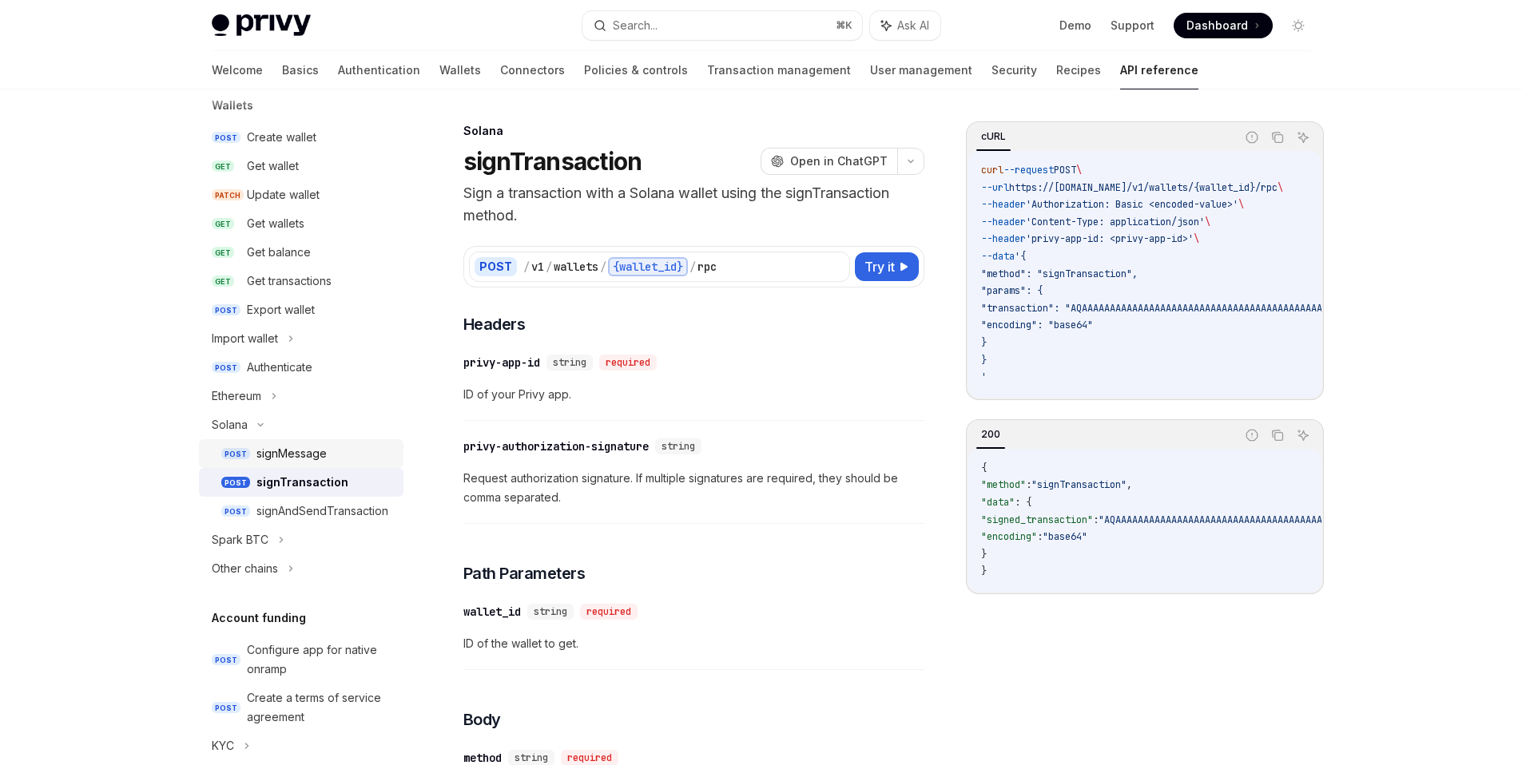
click at [333, 453] on div "signMessage" at bounding box center [324, 453] width 137 height 19
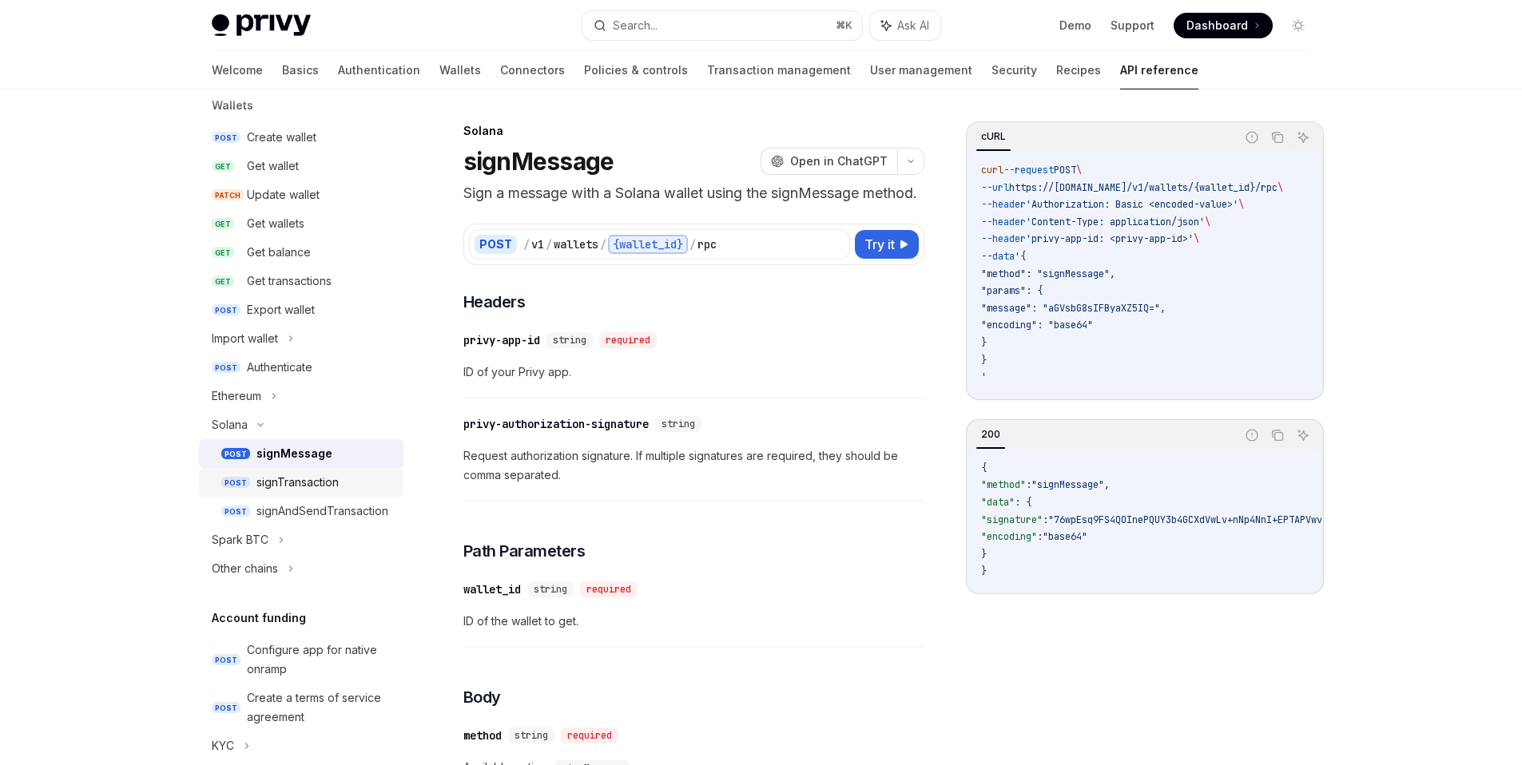
click at [322, 483] on div "signTransaction" at bounding box center [297, 482] width 82 height 19
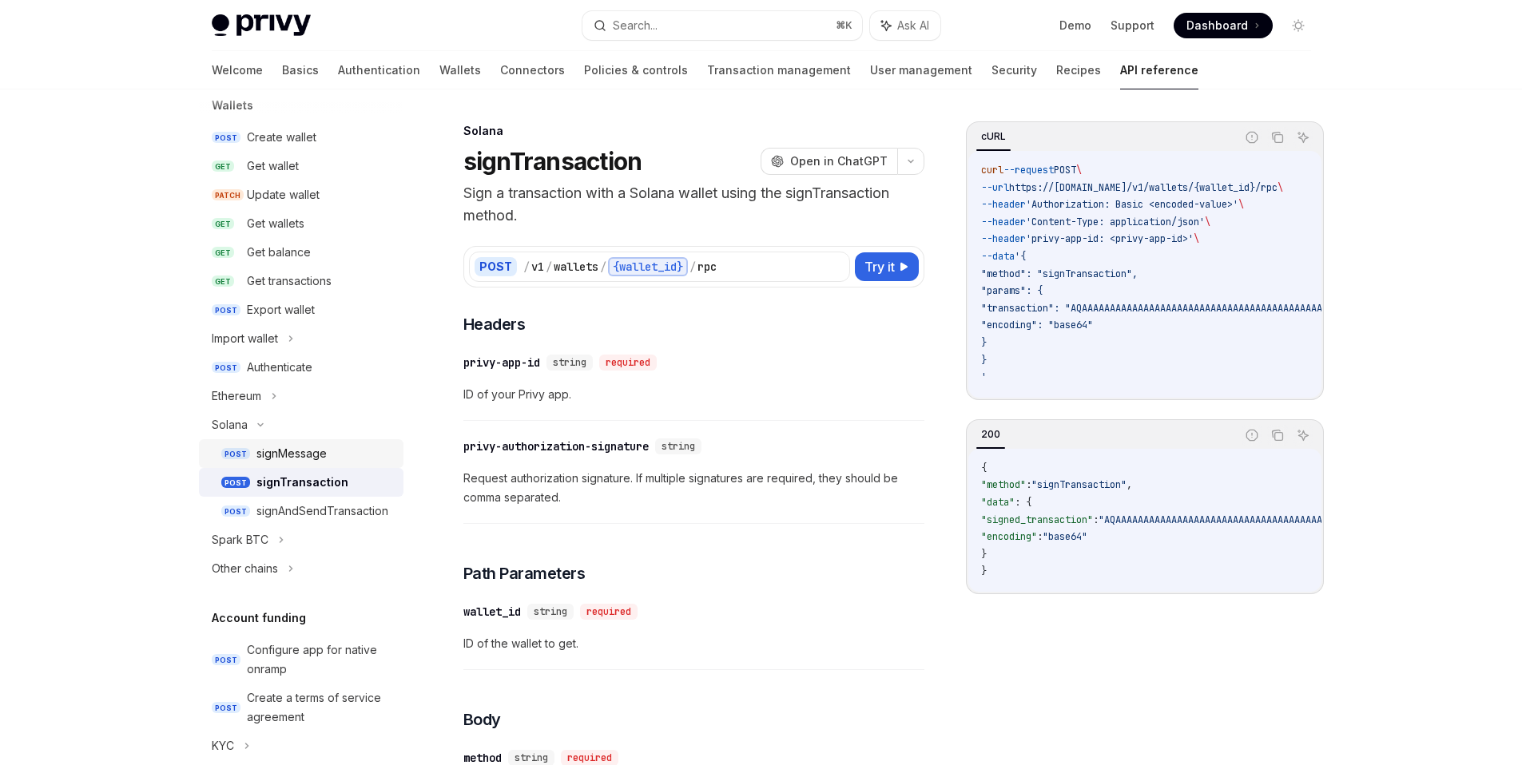
click at [327, 457] on div "signMessage" at bounding box center [324, 453] width 137 height 19
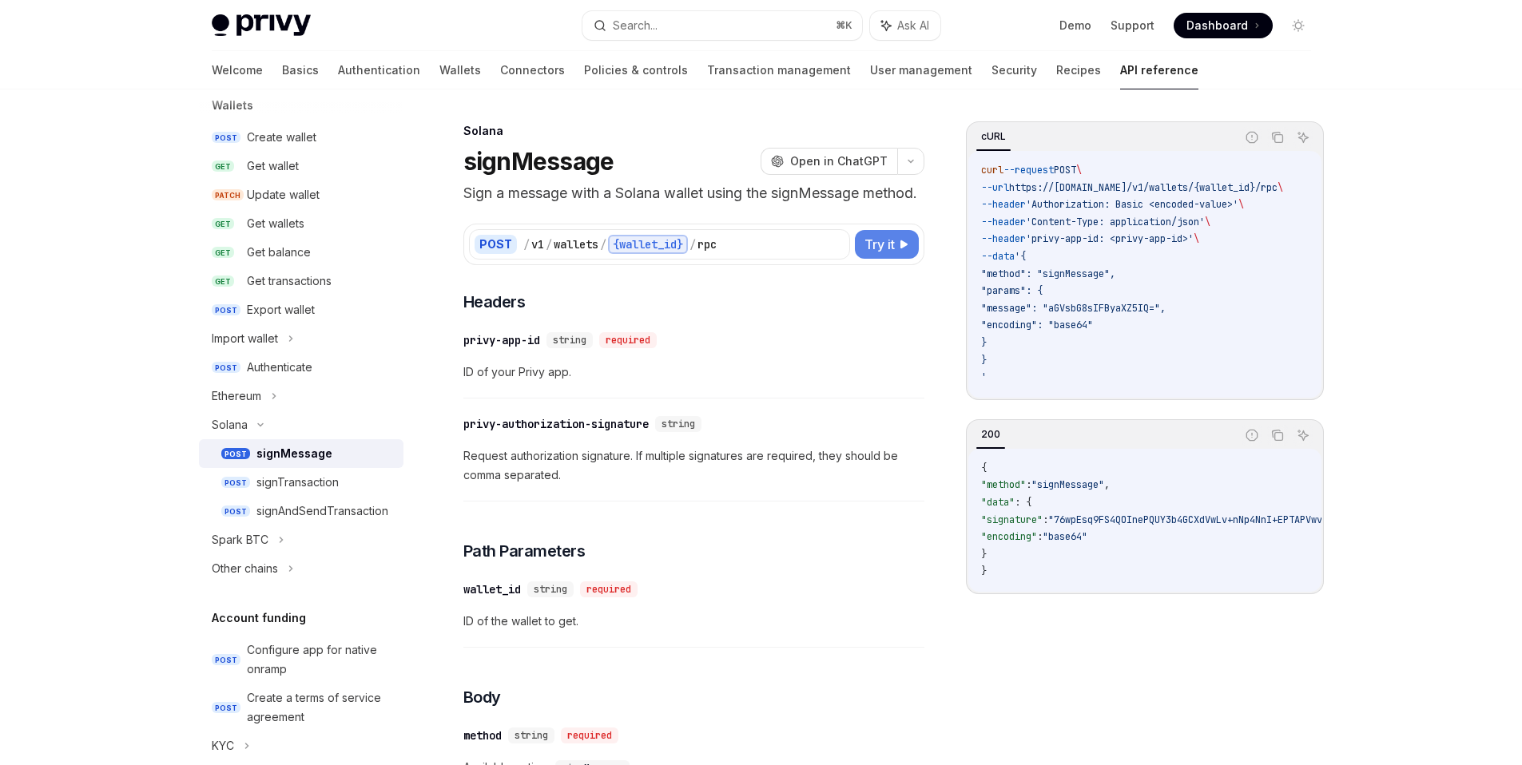
click at [869, 254] on span "Try it" at bounding box center [879, 244] width 30 height 19
type textarea "*"
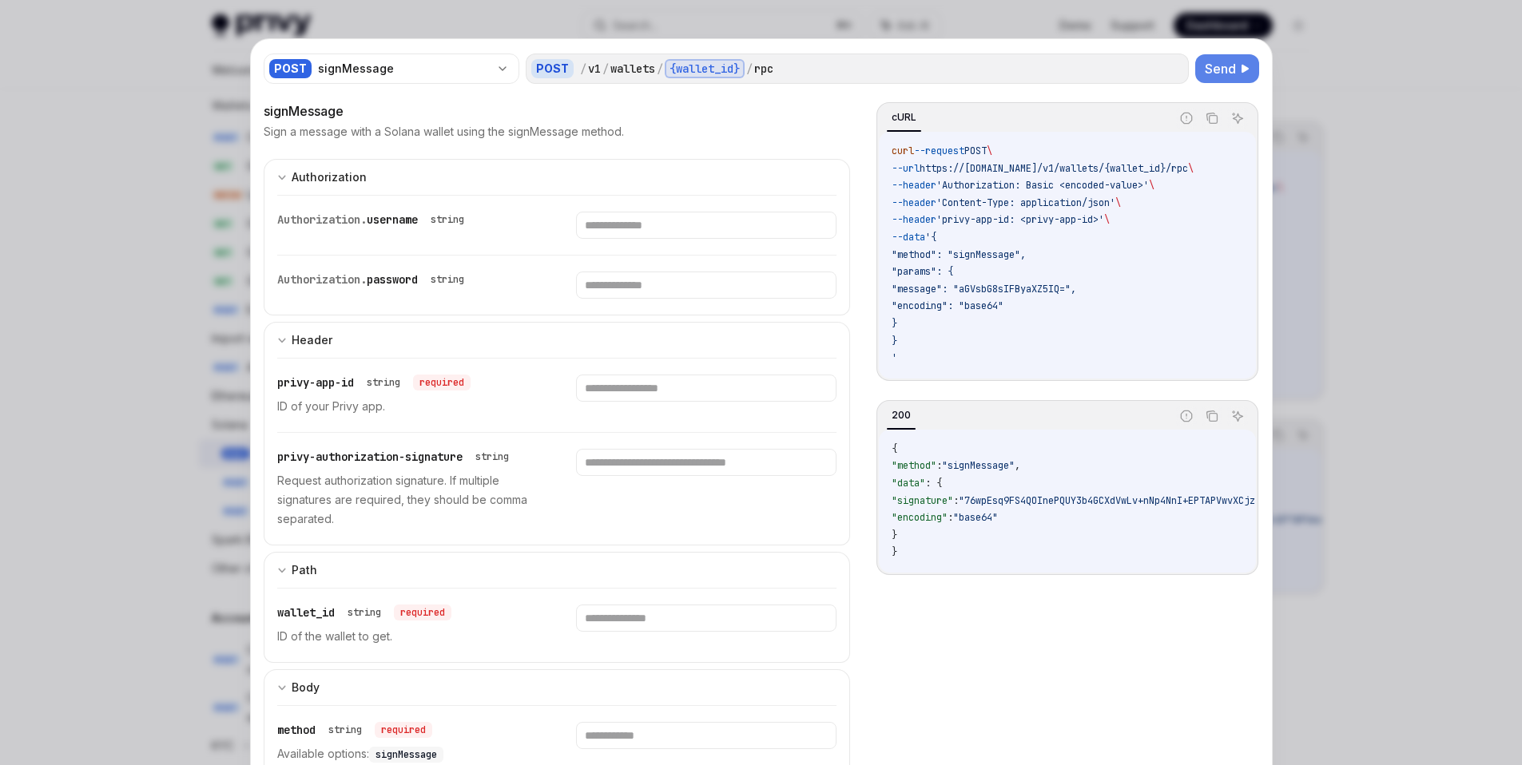
click at [1225, 66] on span "Send" at bounding box center [1219, 68] width 31 height 19
